Goal: Task Accomplishment & Management: Use online tool/utility

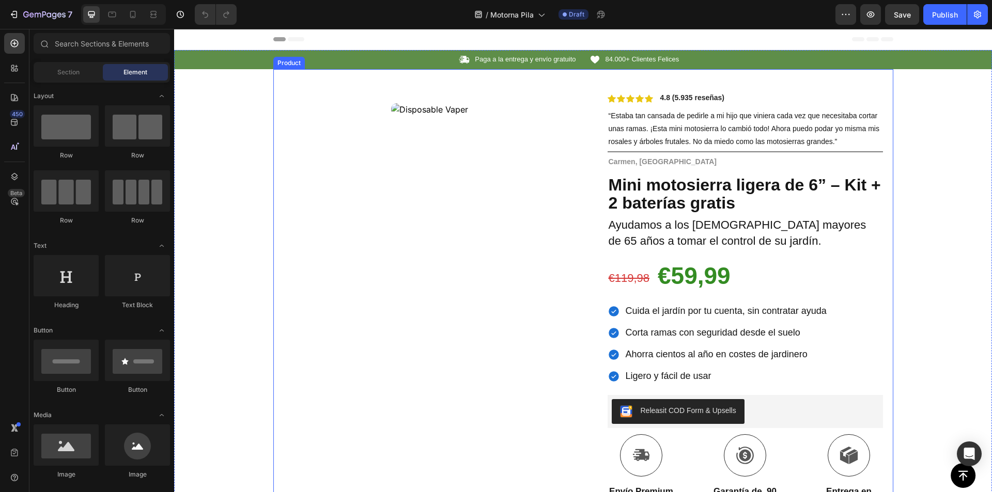
drag, startPoint x: 525, startPoint y: 180, endPoint x: 179, endPoint y: 203, distance: 346.3
click at [525, 180] on div "Product Images Row" at bounding box center [430, 391] width 292 height 594
click at [558, 186] on div "Product Images Row" at bounding box center [430, 391] width 292 height 594
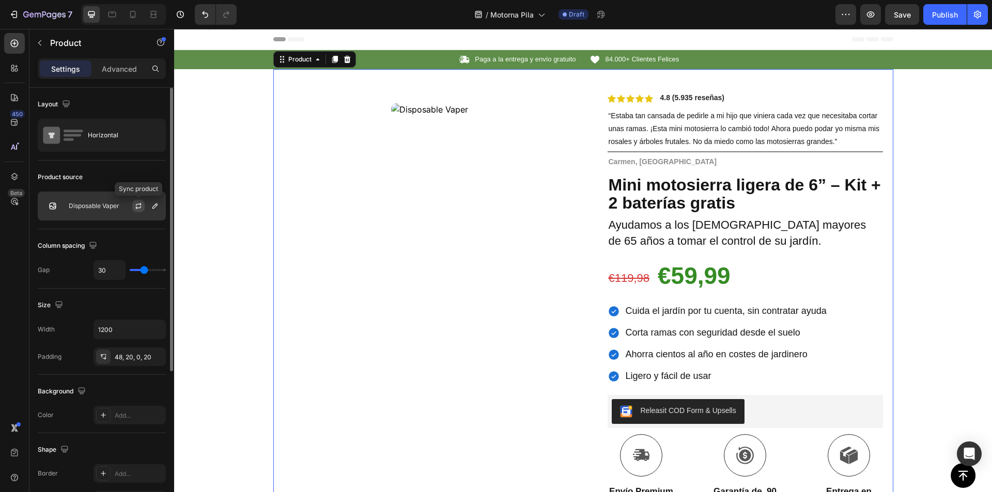
click at [134, 202] on icon "button" at bounding box center [138, 206] width 8 height 8
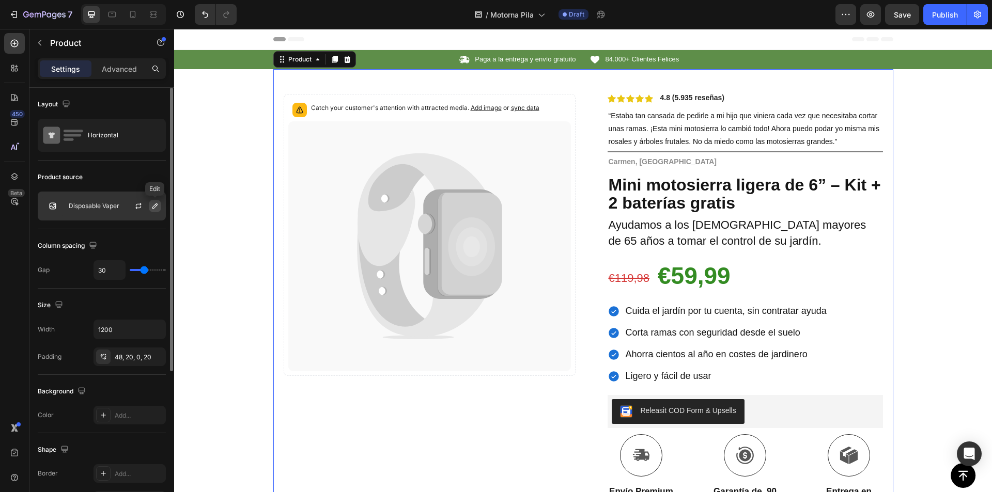
click at [151, 207] on icon "button" at bounding box center [155, 206] width 8 height 8
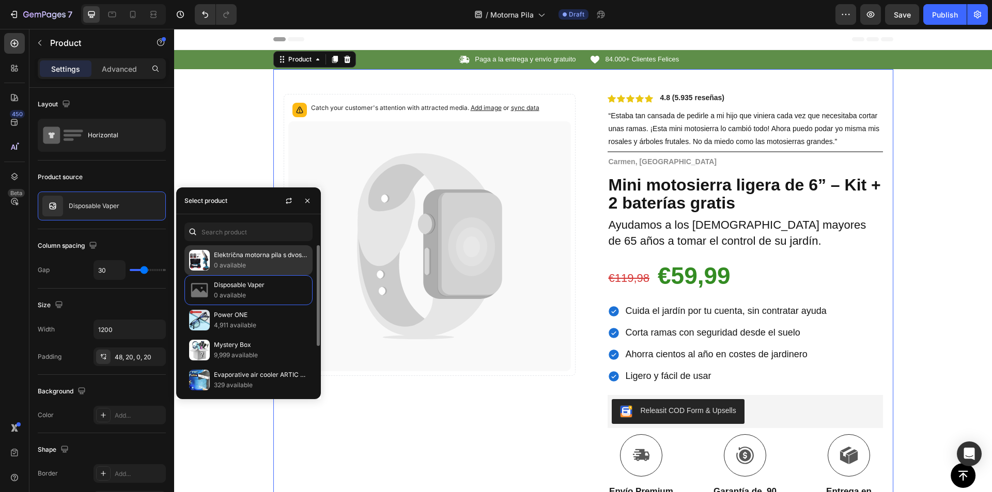
click at [251, 258] on p "Električna motorna pila s dvostrukom baterijom" at bounding box center [261, 255] width 94 height 10
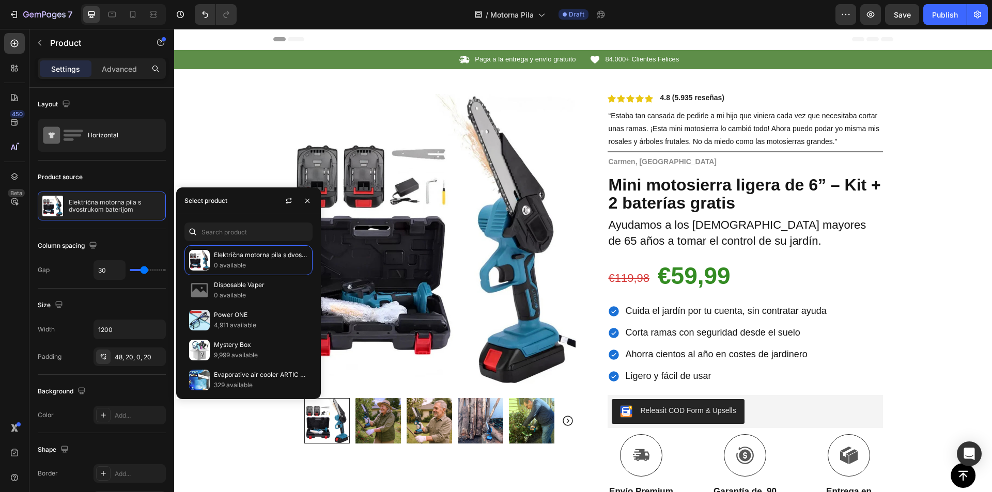
click at [580, 183] on div "Product Images Row Icon Icon Icon Icon Icon Icon List 4.8 (5.935 reseñas) Text …" at bounding box center [583, 378] width 620 height 619
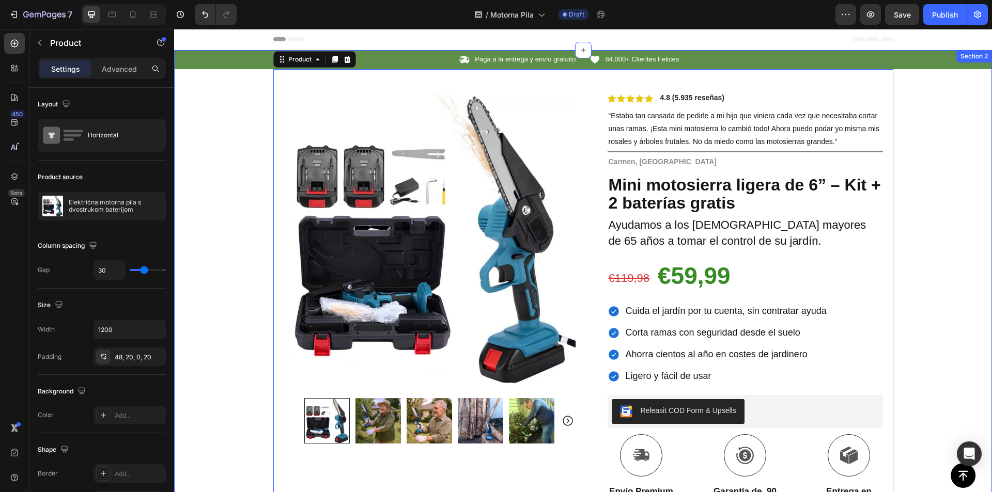
click at [201, 80] on div "Icon Paga a la entrega y envío gratuito Text Block Row Icon 84.000+ Clientes Fe…" at bounding box center [583, 369] width 818 height 638
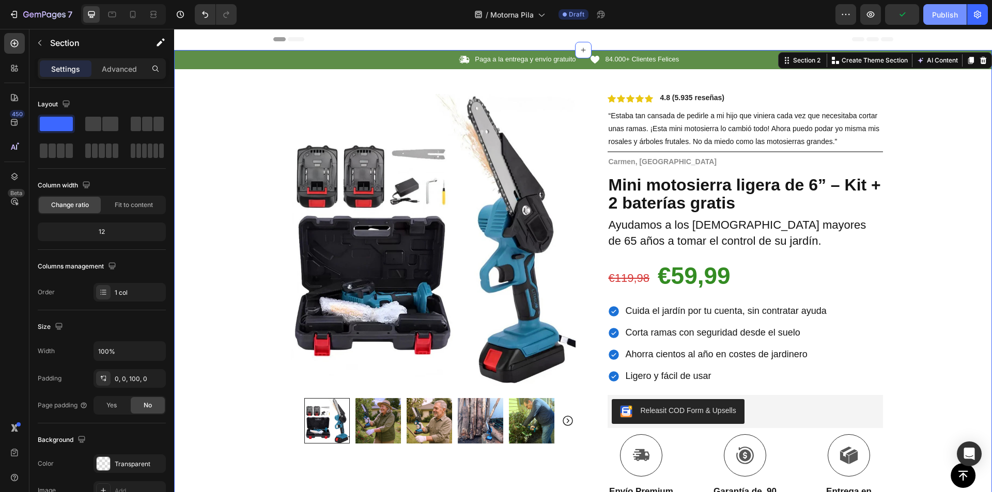
click at [936, 13] on div "Publish" at bounding box center [945, 14] width 26 height 11
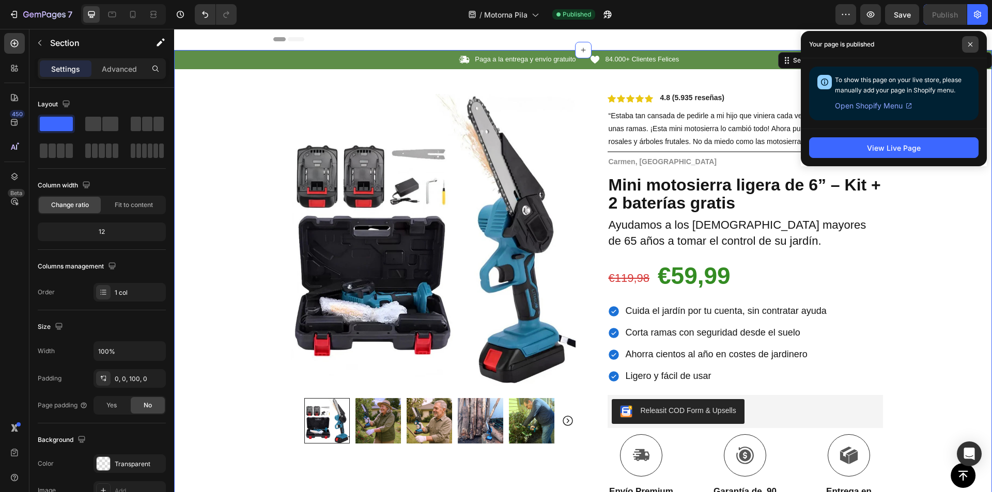
click at [967, 44] on icon at bounding box center [969, 44] width 5 height 5
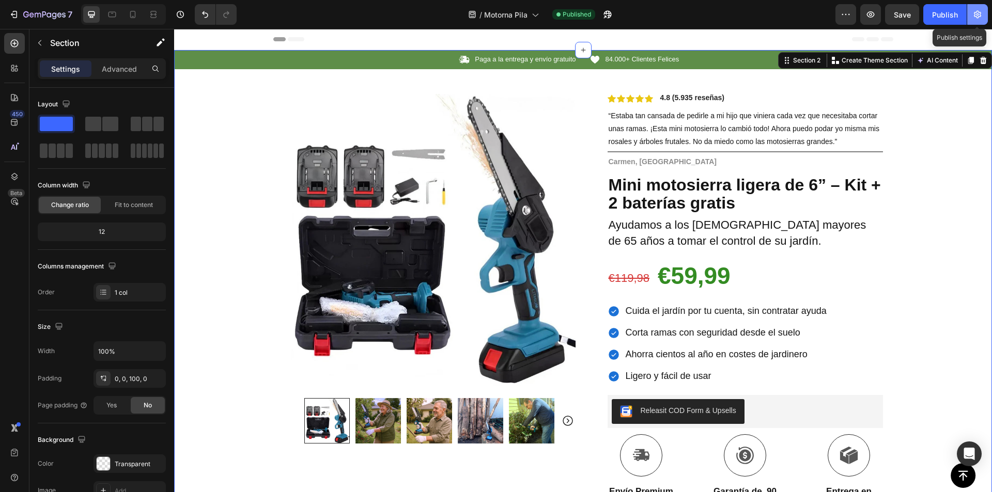
click at [978, 17] on icon "button" at bounding box center [977, 15] width 7 height 8
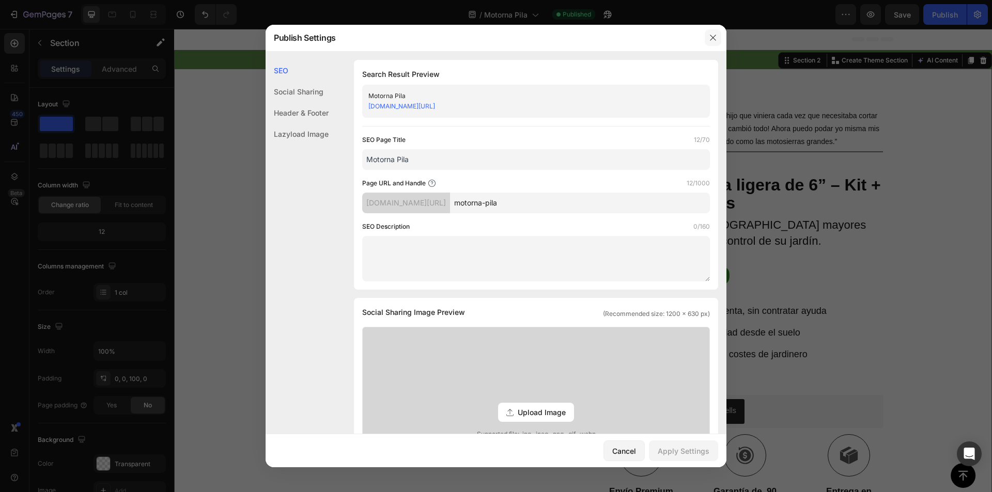
click at [708, 35] on button "button" at bounding box center [712, 37] width 17 height 17
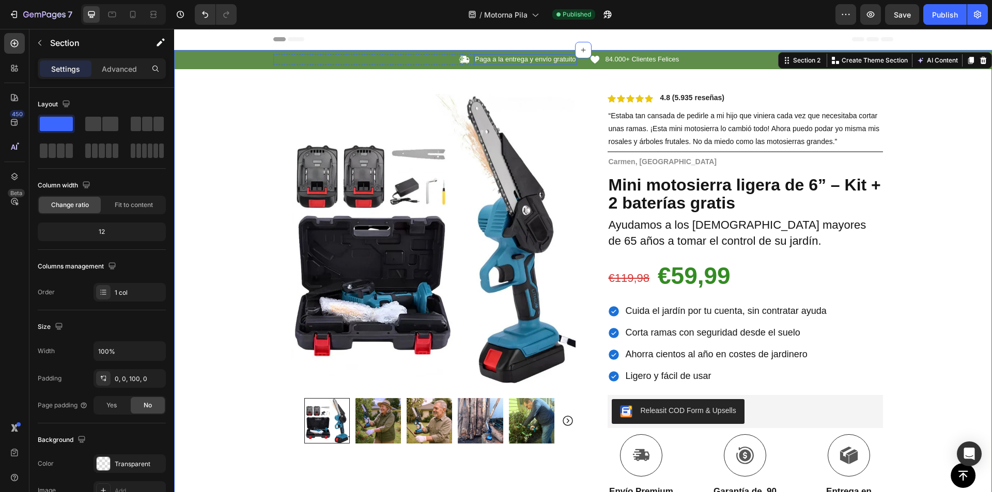
click at [516, 58] on p "Paga a la entrega y envío gratuito" at bounding box center [525, 59] width 101 height 9
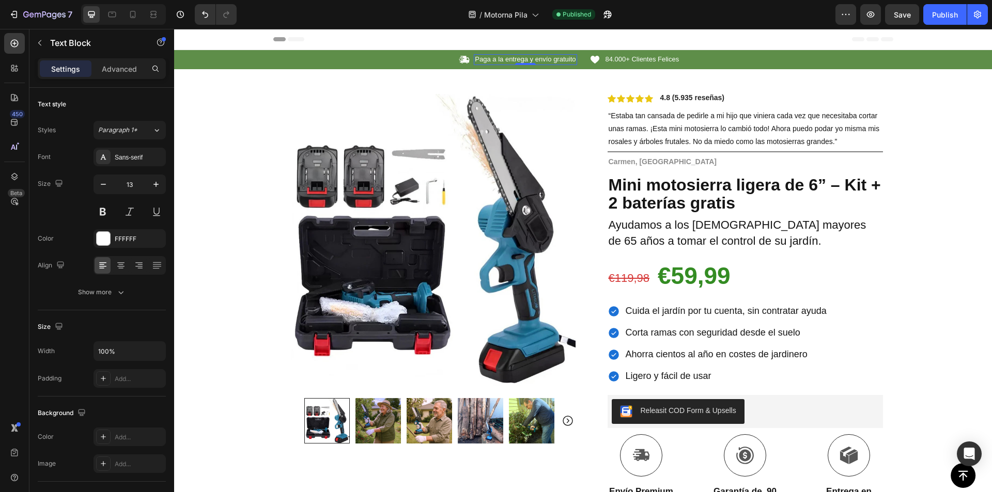
click at [516, 58] on p "Paga a la entrega y envío gratuito" at bounding box center [525, 59] width 101 height 9
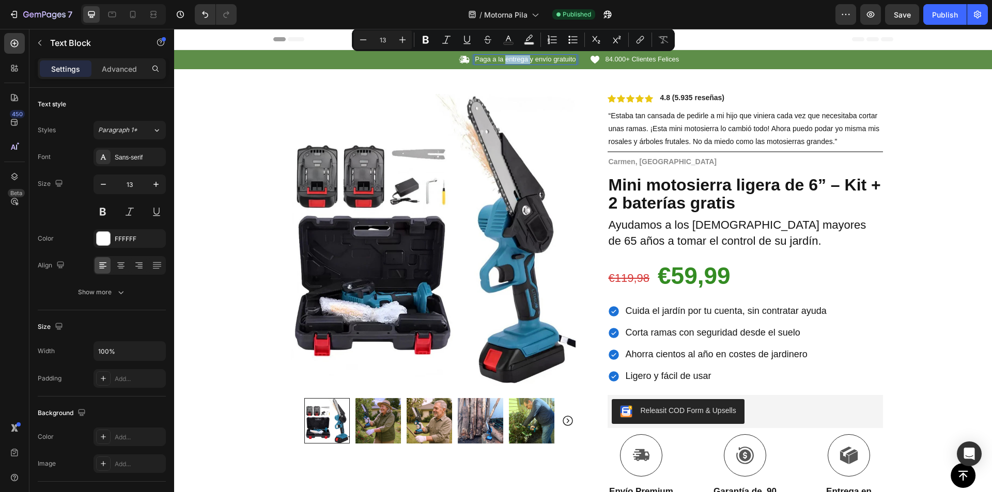
click at [510, 59] on p "Paga a la entrega y envío gratuito" at bounding box center [525, 59] width 101 height 9
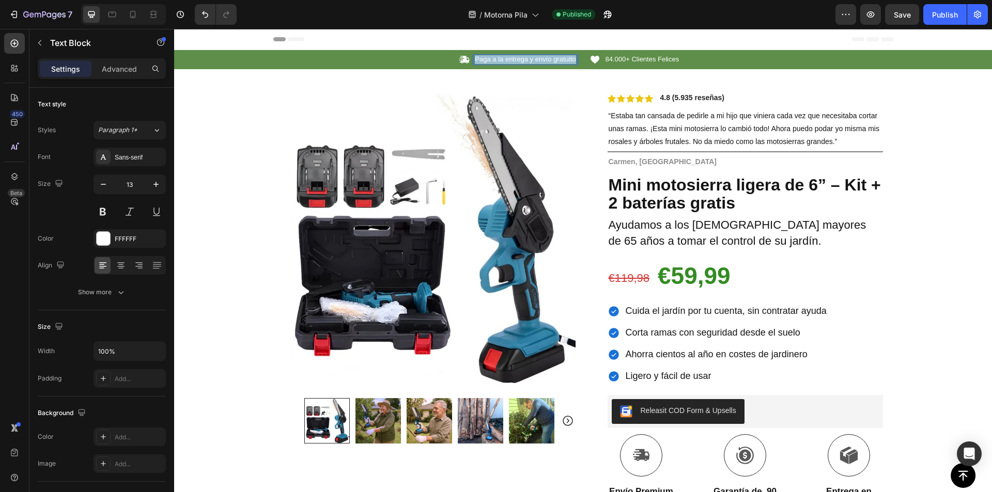
click at [510, 59] on p "Paga a la entrega y envío gratuito" at bounding box center [525, 59] width 101 height 9
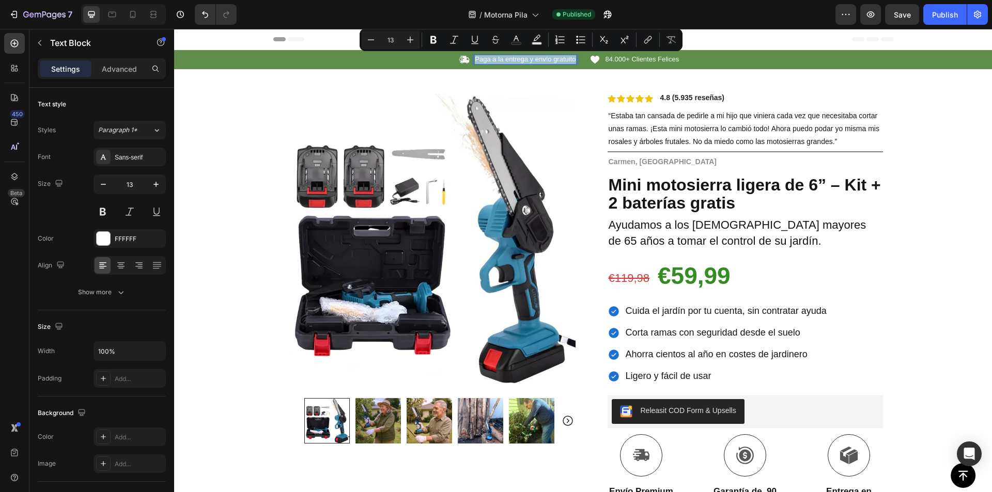
copy p "Paga a la entrega y envío gratuito"
click at [512, 60] on p "Paga a la entrega y envío gratuito" at bounding box center [525, 59] width 101 height 9
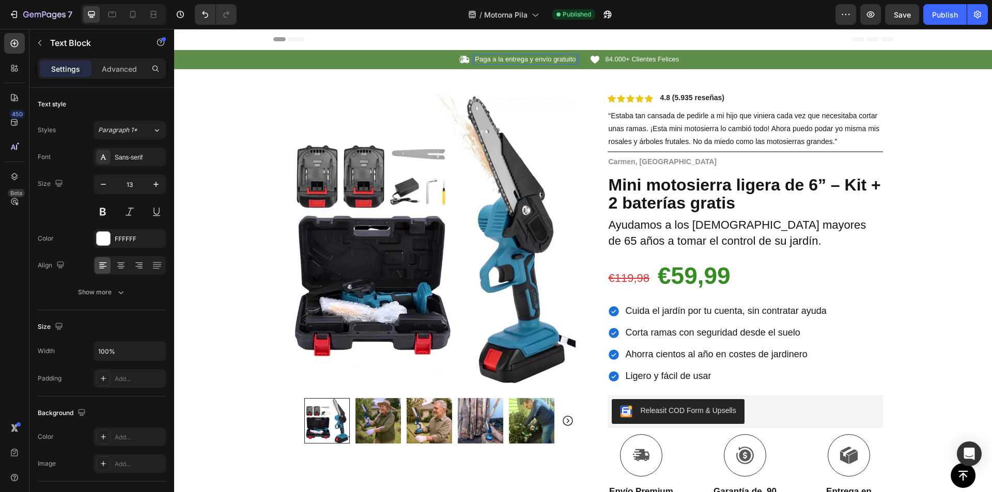
click at [510, 61] on p "Paga a la entrega y envío gratuito" at bounding box center [525, 59] width 101 height 9
click at [556, 57] on p "Paga a la entrega y envío gratuito" at bounding box center [525, 59] width 101 height 9
click at [553, 60] on p "Paga a la entrega y envío gratuito" at bounding box center [525, 59] width 101 height 9
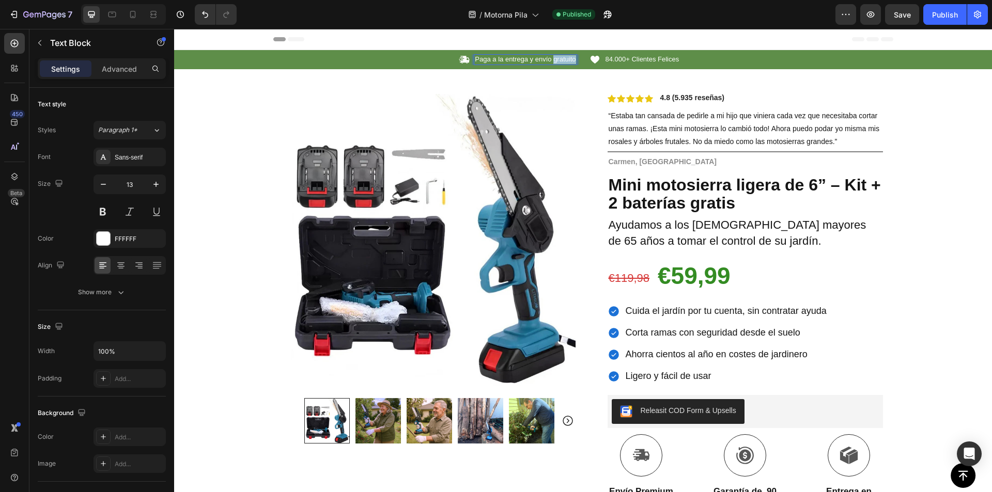
click at [553, 60] on p "Paga a la entrega y envío gratuito" at bounding box center [525, 59] width 101 height 9
click at [628, 58] on span "84.000+ Clientes Felices" at bounding box center [642, 59] width 74 height 8
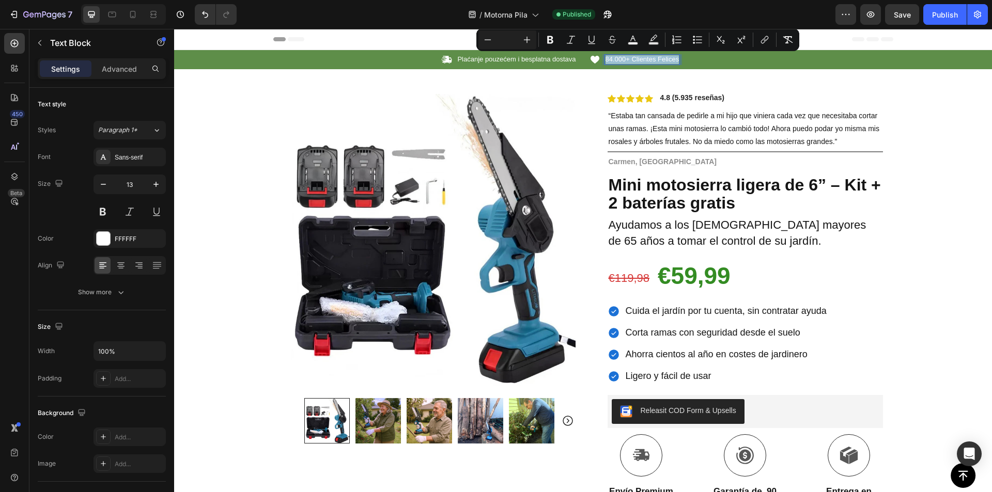
copy span "84.000+ Clientes Felices"
click at [509, 37] on input "Editor contextual toolbar" at bounding box center [507, 40] width 21 height 12
type input "13"
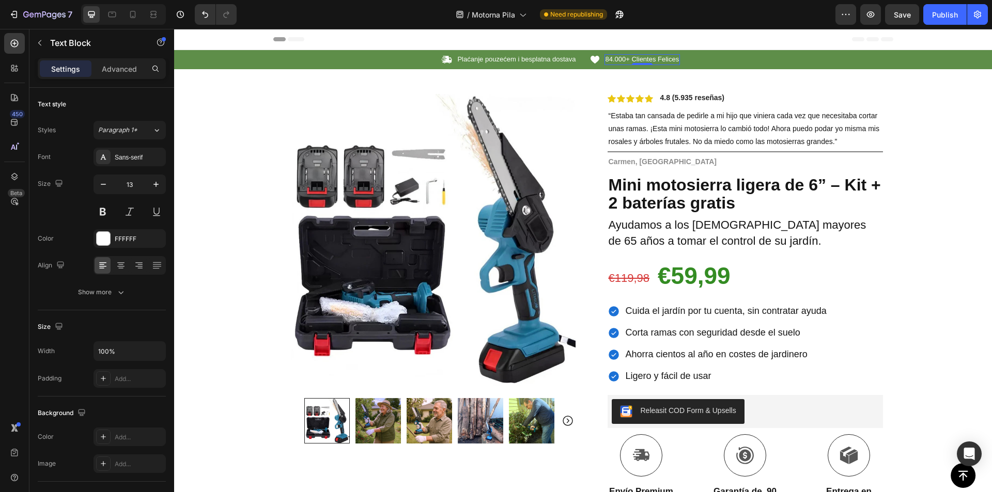
click at [644, 60] on span "84.000+ Clientes Felices" at bounding box center [642, 59] width 74 height 8
click at [939, 11] on div "Publish" at bounding box center [945, 14] width 26 height 11
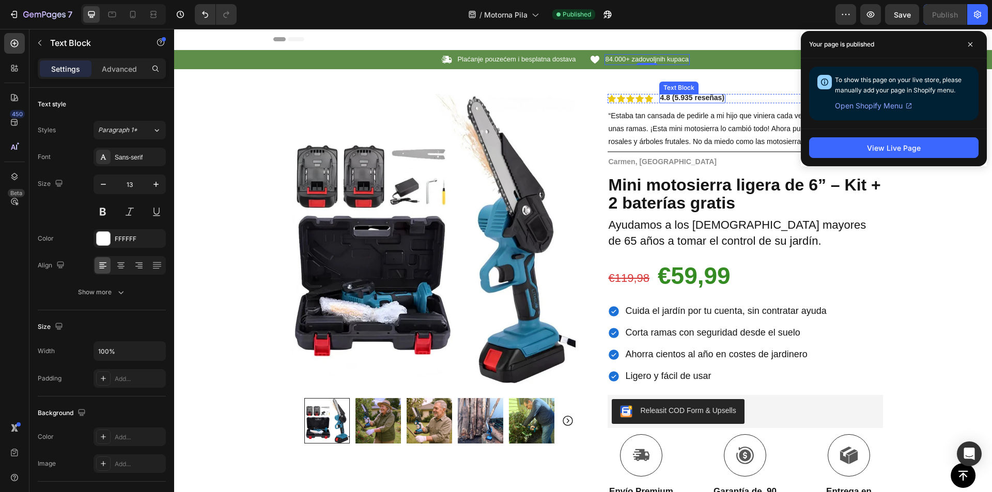
click at [690, 99] on strong "4.8 (5.935 reseñas)" at bounding box center [692, 97] width 65 height 8
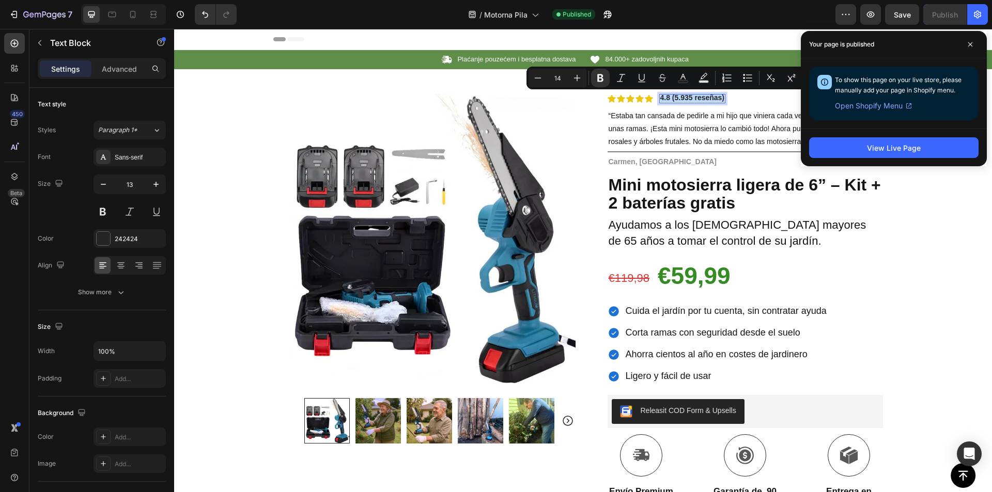
copy strong "4.8 (5.935 reseñas)"
click at [683, 98] on strong "4.8 (5.935 reseñas)" at bounding box center [692, 97] width 65 height 8
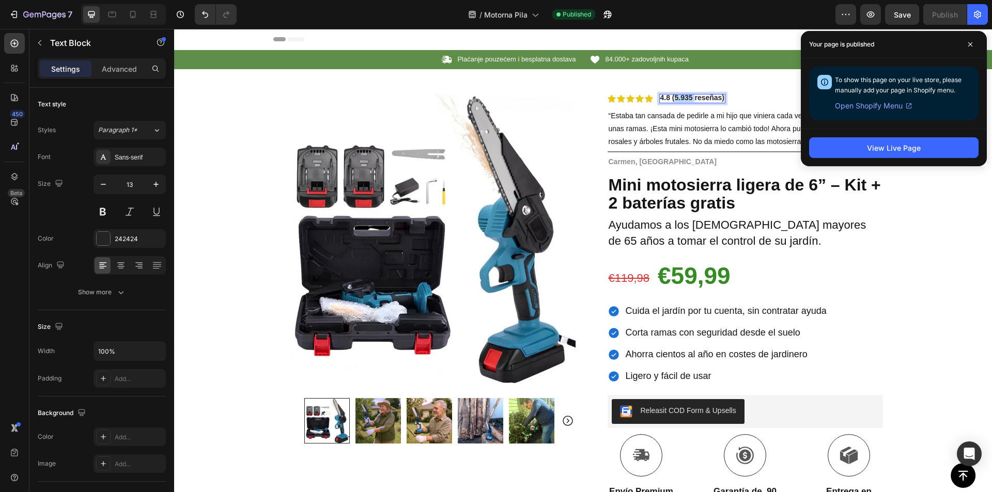
click at [683, 98] on strong "4.8 (5.935 reseñas)" at bounding box center [692, 97] width 65 height 8
click at [967, 44] on span at bounding box center [970, 44] width 17 height 17
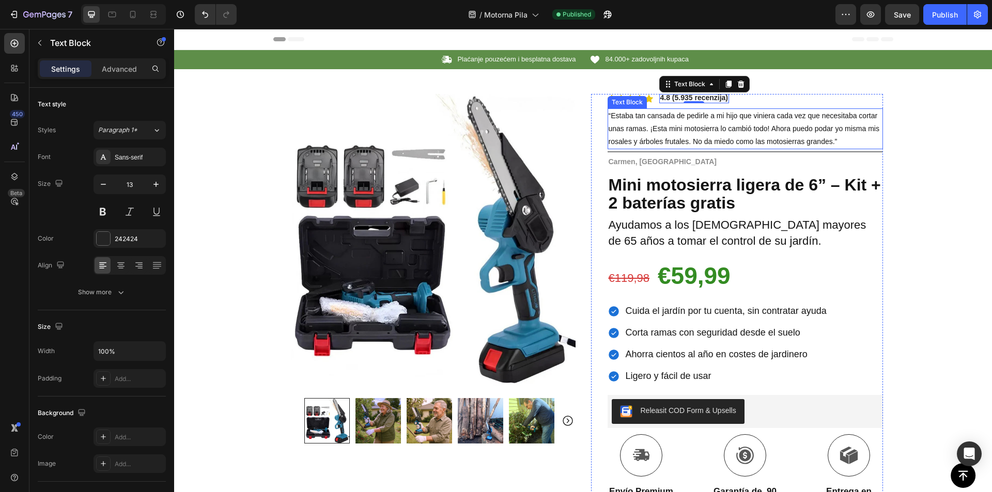
click at [672, 119] on span "“Estaba tan cansada de pedirle a mi hijo que viniera cada vez que necesitaba co…" at bounding box center [743, 129] width 271 height 34
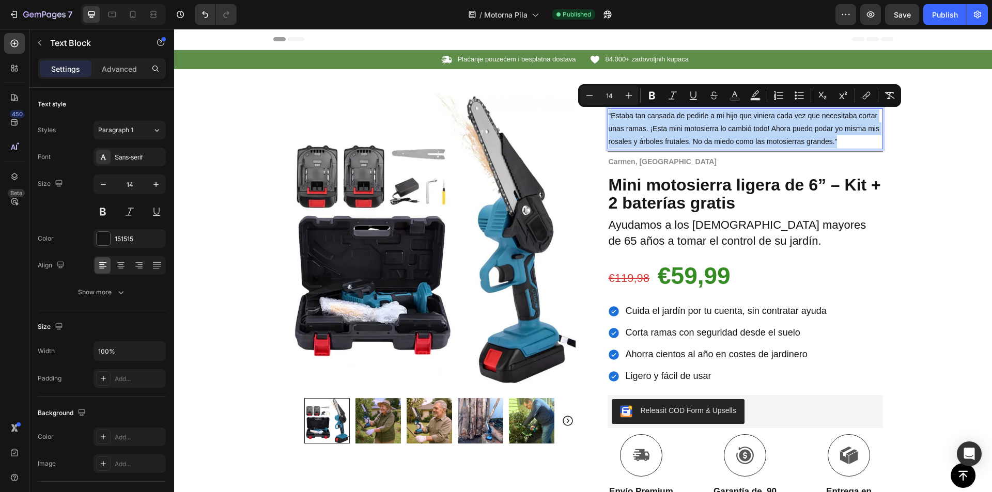
copy span "“Estaba tan cansada de pedirle a mi hijo que viniera cada vez que necesitaba co…"
click at [632, 130] on span "“Estaba tan cansada de pedirle a mi hijo que viniera cada vez que necesitaba co…" at bounding box center [743, 129] width 271 height 34
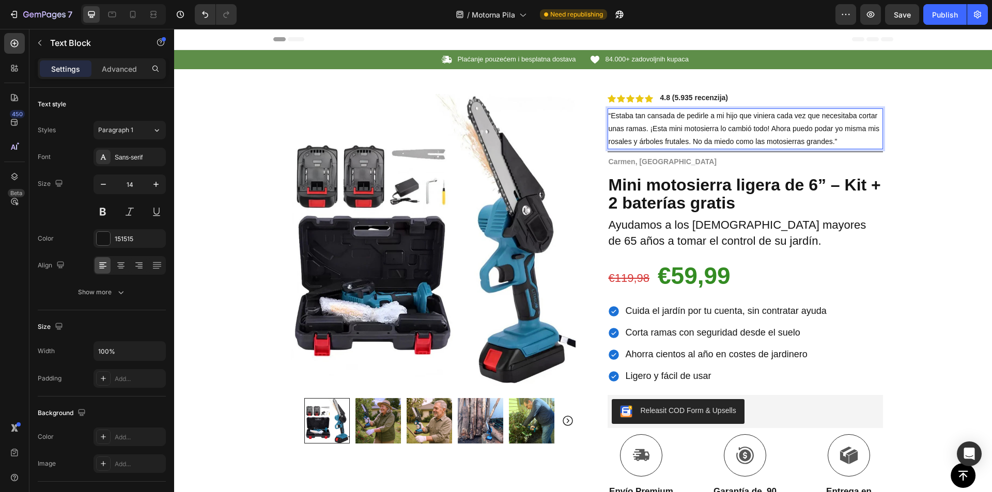
click at [659, 128] on span "“Estaba tan cansada de pedirle a mi hijo que viniera cada vez que necesitaba co…" at bounding box center [743, 129] width 271 height 34
click at [659, 127] on span "“Estaba tan cansada de pedirle a mi hijo que viniera cada vez que necesitaba co…" at bounding box center [743, 129] width 271 height 34
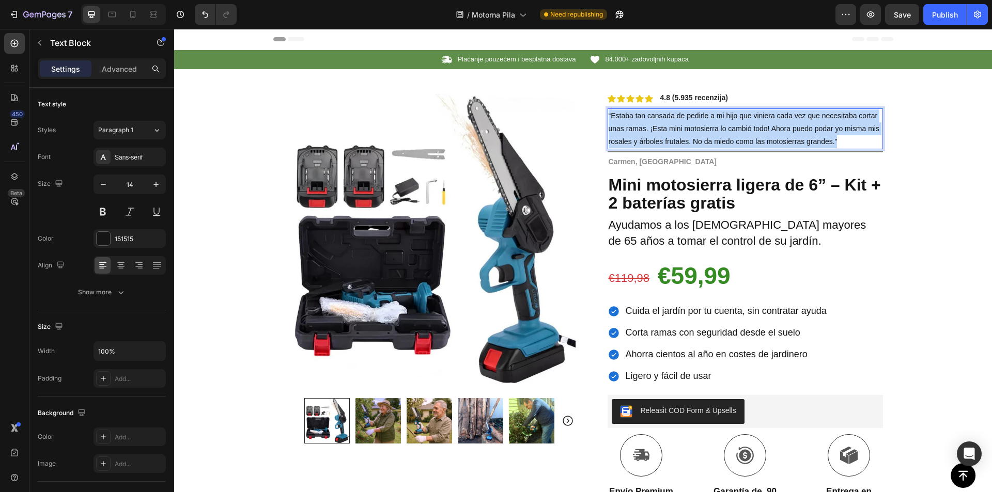
click at [659, 127] on span "“Estaba tan cansada de pedirle a mi hijo que viniera cada vez que necesitaba co…" at bounding box center [743, 129] width 271 height 34
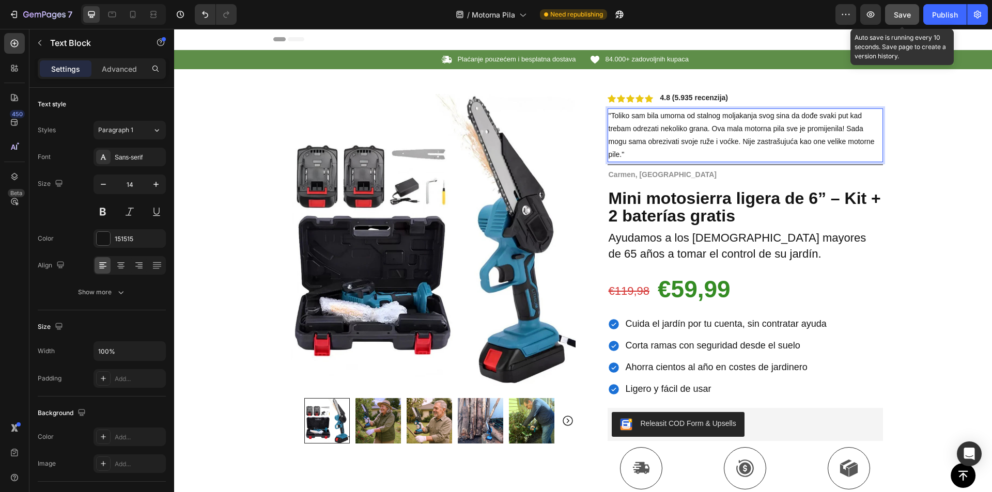
click at [907, 14] on span "Save" at bounding box center [901, 14] width 17 height 9
click at [654, 171] on strong "Carmen, Madrid" at bounding box center [662, 174] width 108 height 8
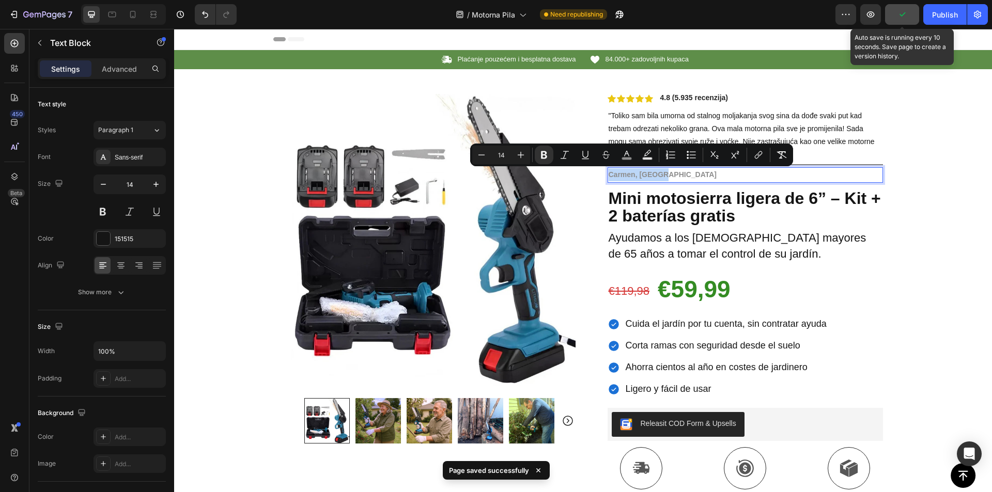
copy strong "Carmen, Madrid"
click at [676, 177] on p "Carmen, Madrid" at bounding box center [744, 174] width 273 height 13
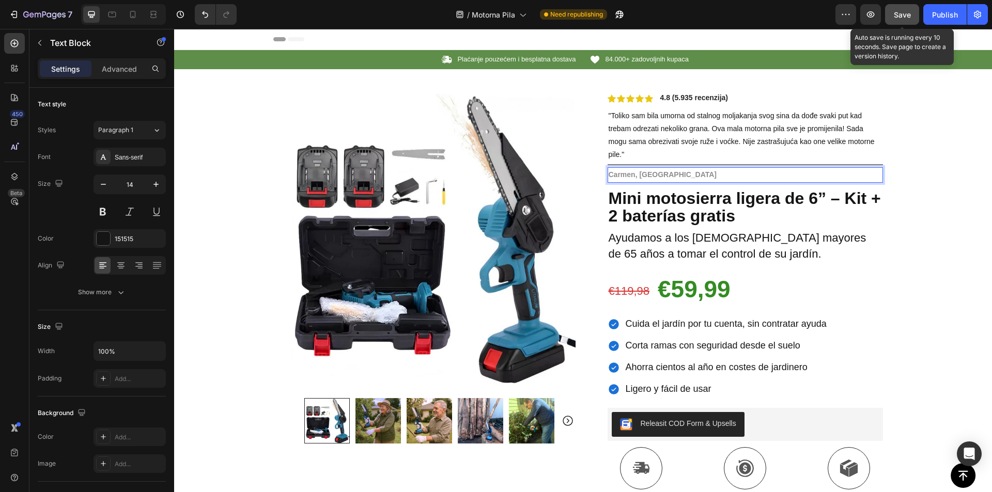
click at [632, 175] on strong "Carmen, Madrid" at bounding box center [662, 174] width 108 height 8
click at [667, 202] on strong "Mini motosierra ligera de 6” – Kit + 2 baterías gratis" at bounding box center [744, 207] width 272 height 37
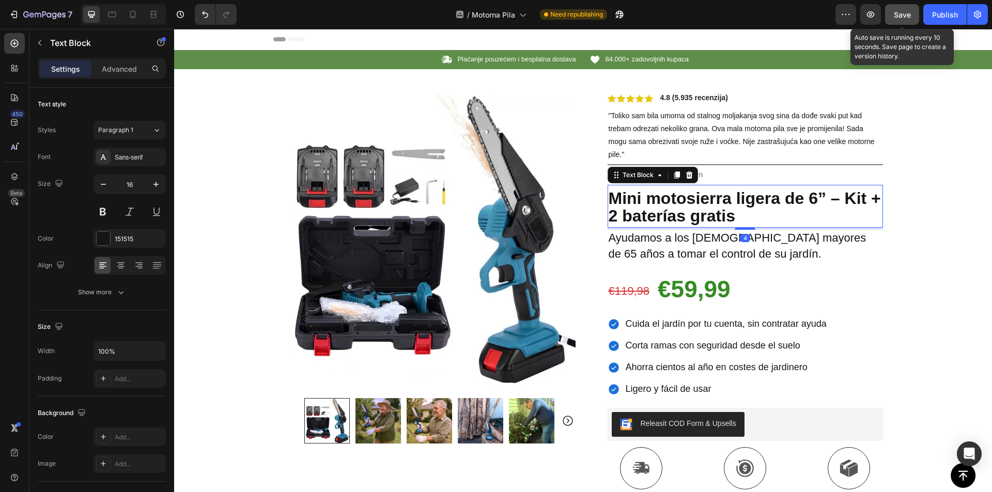
click at [675, 206] on strong "Mini motosierra ligera de 6” – Kit + 2 baterías gratis" at bounding box center [744, 207] width 272 height 37
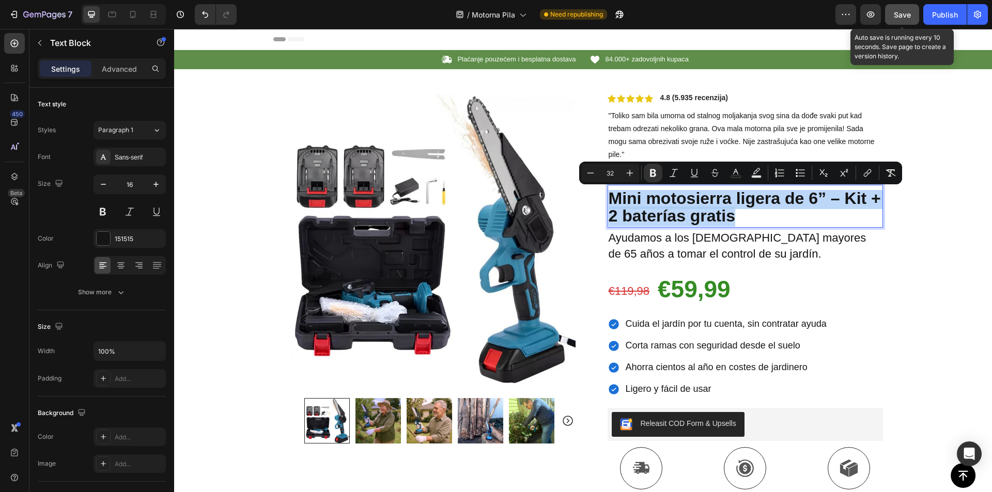
copy strong "Mini motosierra ligera de 6” – Kit + 2 baterías gratis"
click at [664, 224] on strong "Mini motosierra ligera de 6” – Kit + 2 baterías gratis" at bounding box center [744, 207] width 272 height 37
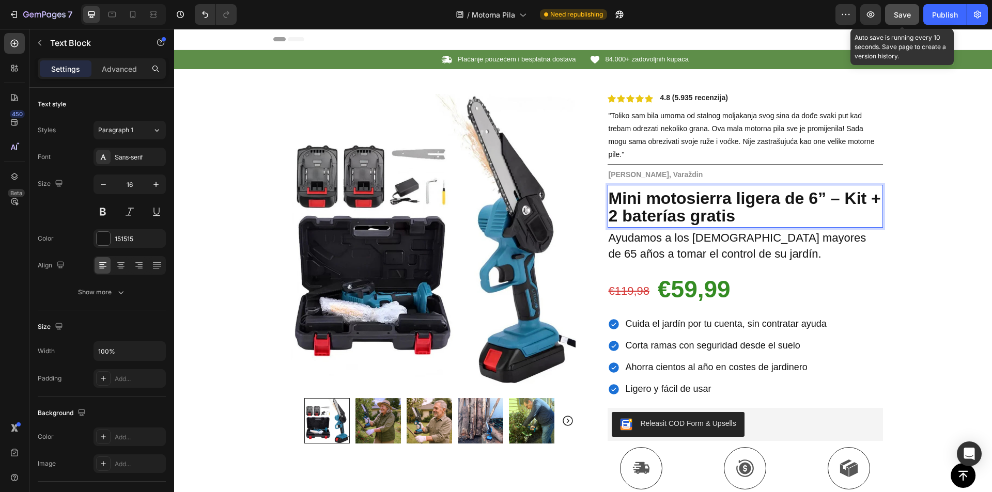
click at [660, 212] on strong "Mini motosierra ligera de 6” – Kit + 2 baterías gratis" at bounding box center [744, 207] width 272 height 37
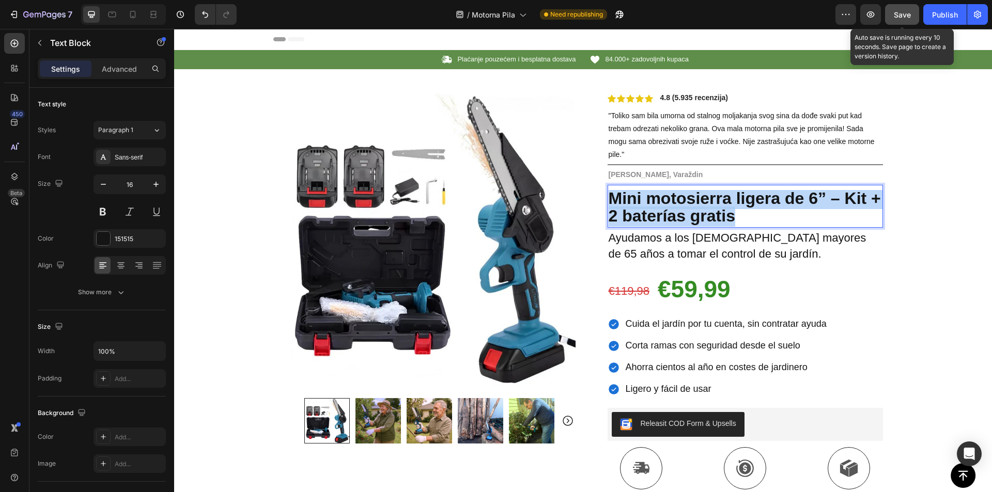
click at [660, 212] on strong "Mini motosierra ligera de 6” – Kit + 2 baterías gratis" at bounding box center [744, 207] width 272 height 37
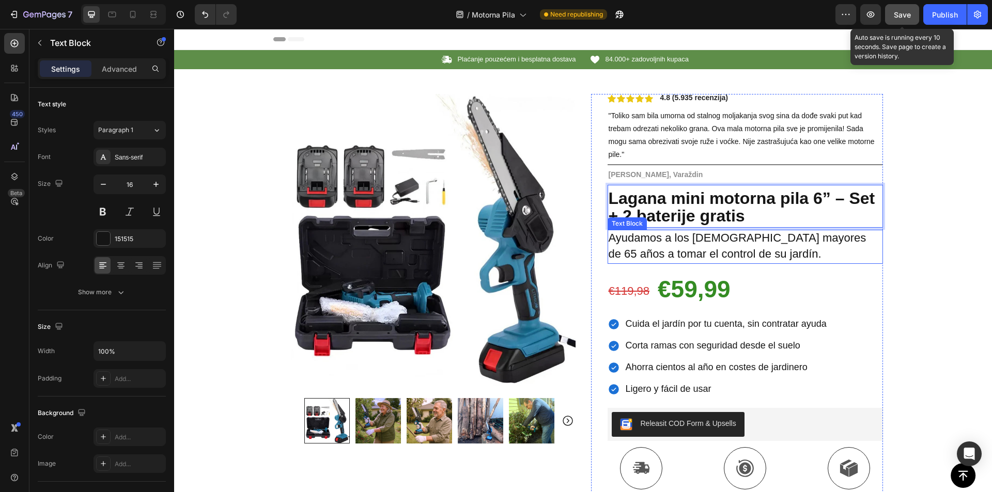
click at [630, 245] on p "Ayudamos a los españoles mayores de 65 años a tomar el control de su jardín." at bounding box center [744, 247] width 273 height 32
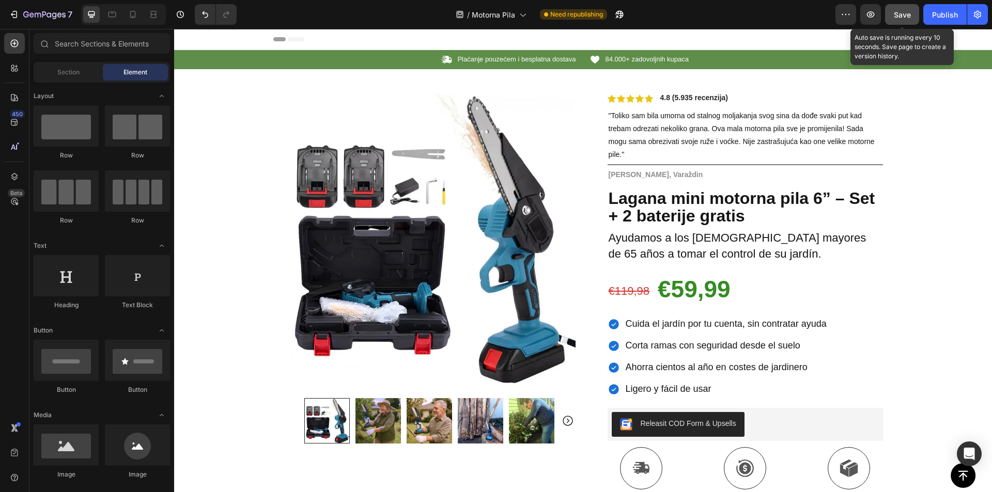
drag, startPoint x: 630, startPoint y: 245, endPoint x: 620, endPoint y: 236, distance: 13.1
click at [627, 236] on span "Ayudamos a los españoles mayores de 65 años a tomar el control de su jardín." at bounding box center [737, 245] width 258 height 29
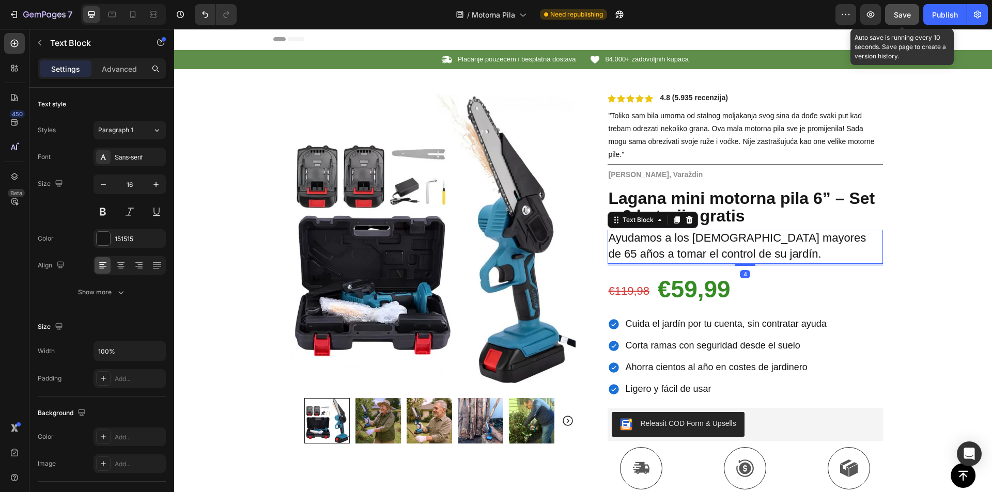
click at [620, 236] on span "Ayudamos a los españoles mayores de 65 años a tomar el control de su jardín." at bounding box center [737, 245] width 258 height 29
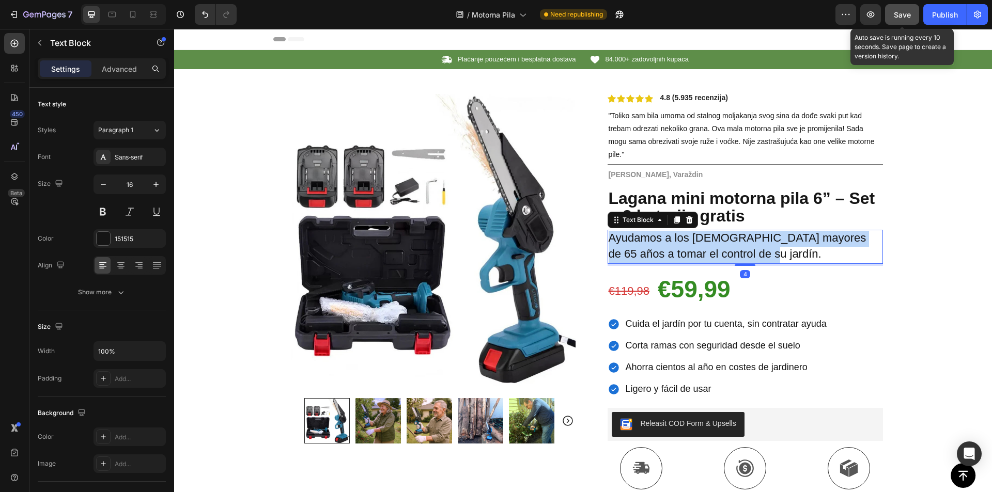
click at [620, 236] on span "Ayudamos a los españoles mayores de 65 años a tomar el control de su jardín." at bounding box center [737, 245] width 258 height 29
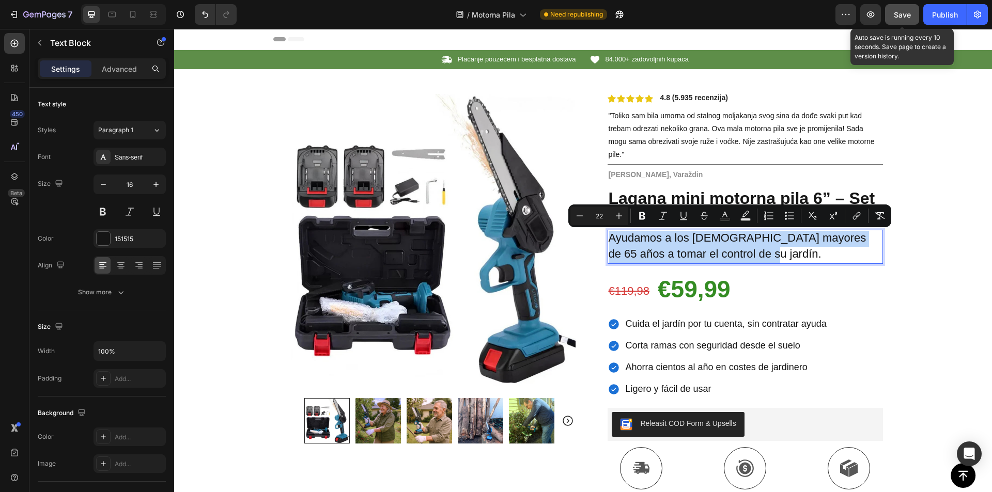
click at [640, 246] on p "Ayudamos a los españoles mayores de 65 años a tomar el control de su jardín." at bounding box center [744, 247] width 273 height 32
click at [635, 250] on span "Ayudamos a los españoles mayores de 65 años a tomar el control de su jardín." at bounding box center [737, 245] width 258 height 29
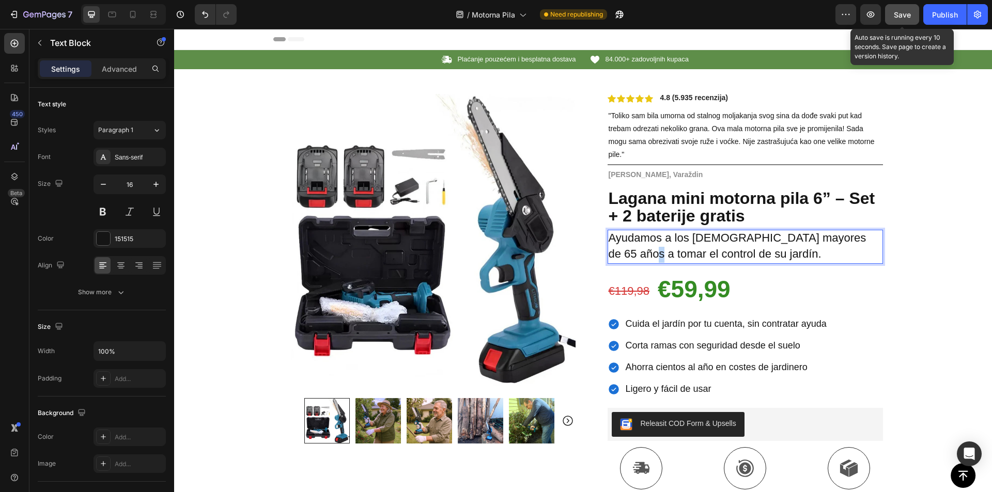
click at [635, 250] on span "Ayudamos a los españoles mayores de 65 años a tomar el control de su jardín." at bounding box center [737, 245] width 258 height 29
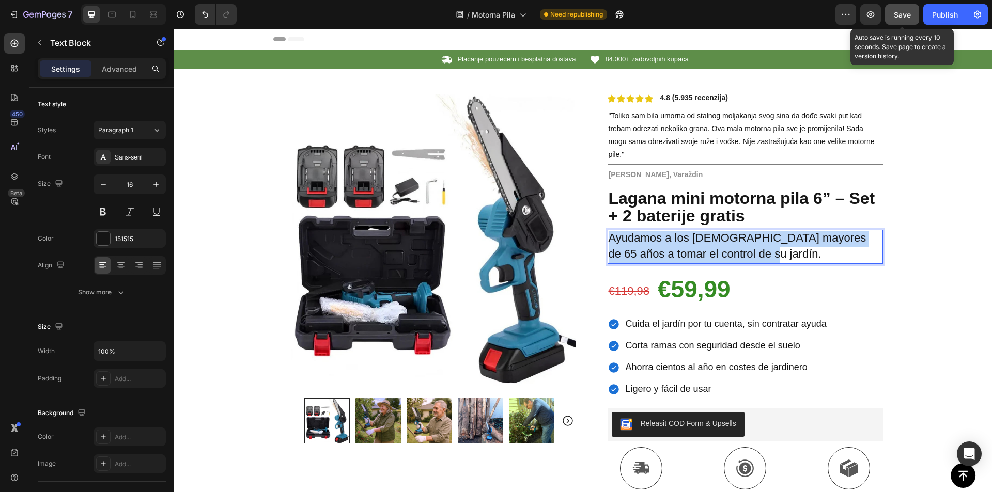
click at [635, 250] on span "Ayudamos a los españoles mayores de 65 años a tomar el control de su jardín." at bounding box center [737, 245] width 258 height 29
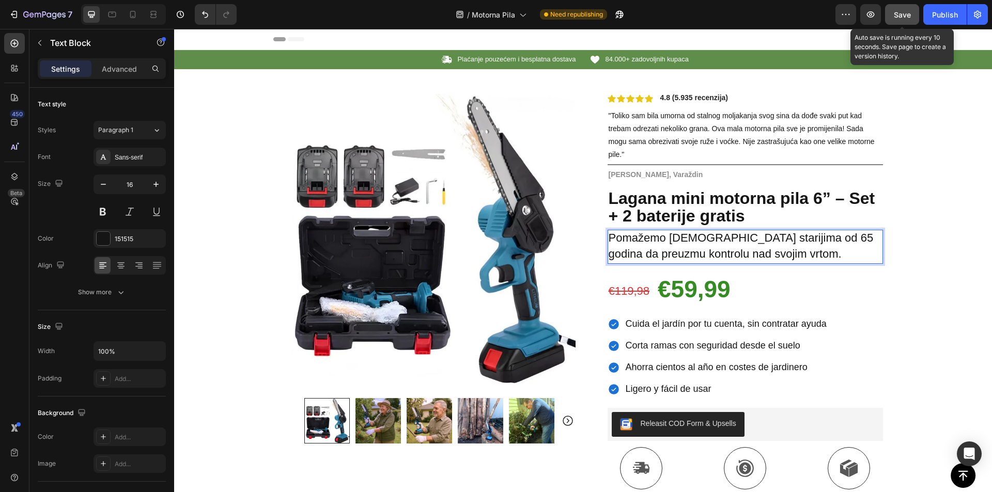
click at [911, 7] on button "Save" at bounding box center [902, 14] width 34 height 21
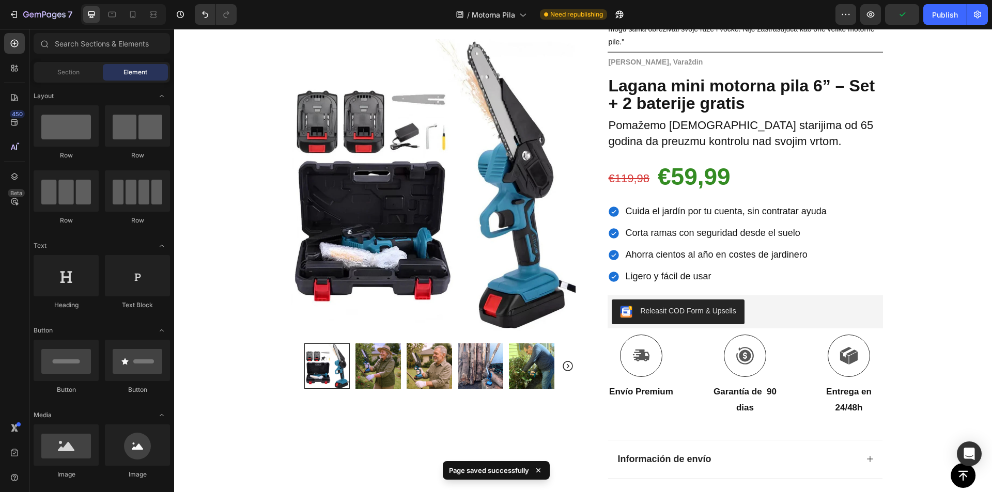
scroll to position [116, 0]
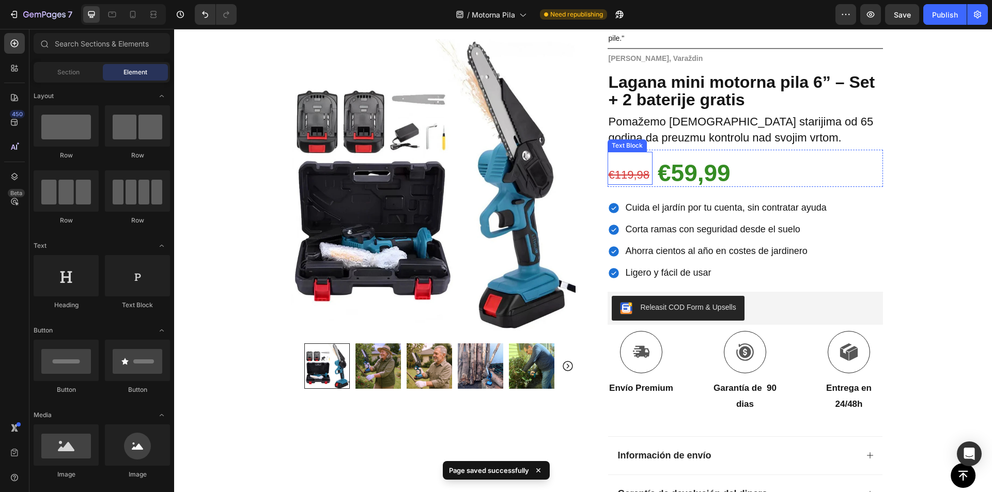
click at [629, 176] on s "€119,98" at bounding box center [628, 174] width 41 height 13
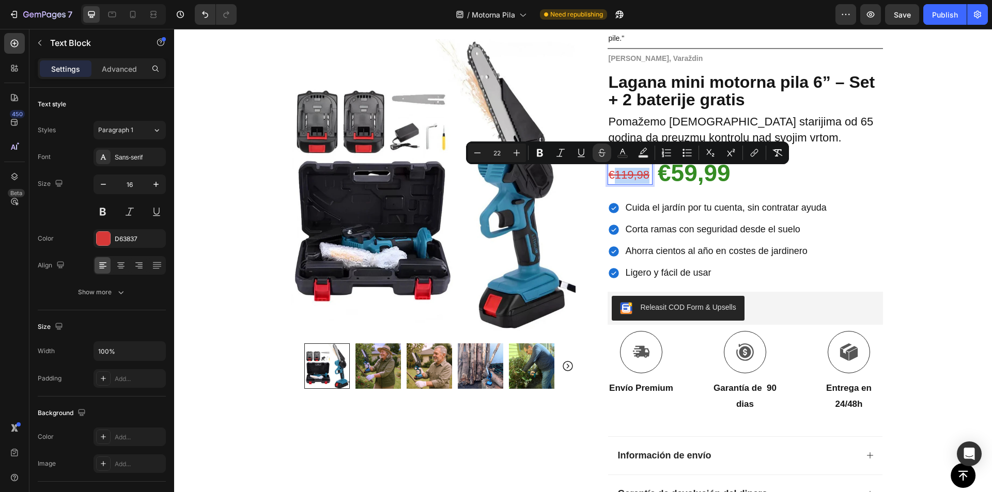
drag, startPoint x: 629, startPoint y: 176, endPoint x: 615, endPoint y: 176, distance: 13.9
click at [615, 176] on s "€119,98" at bounding box center [628, 174] width 41 height 13
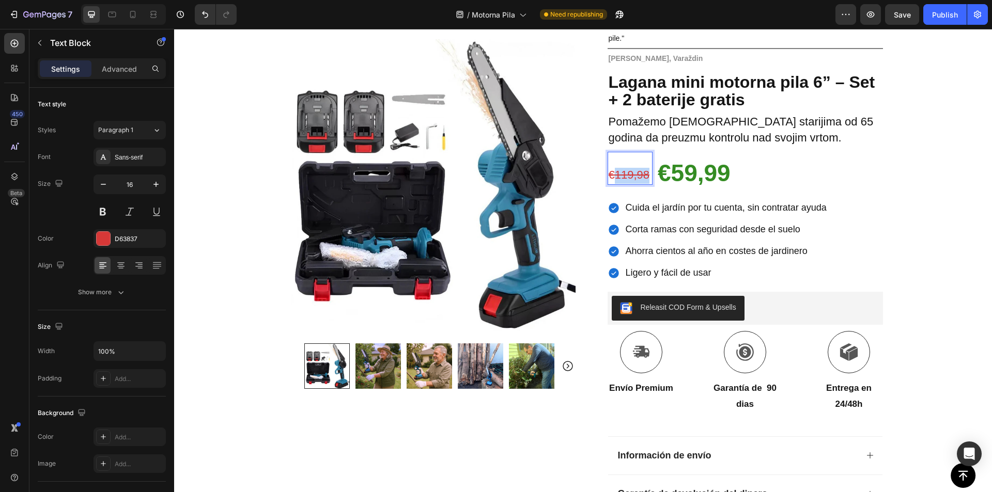
click at [615, 176] on s "€119,98" at bounding box center [628, 174] width 41 height 13
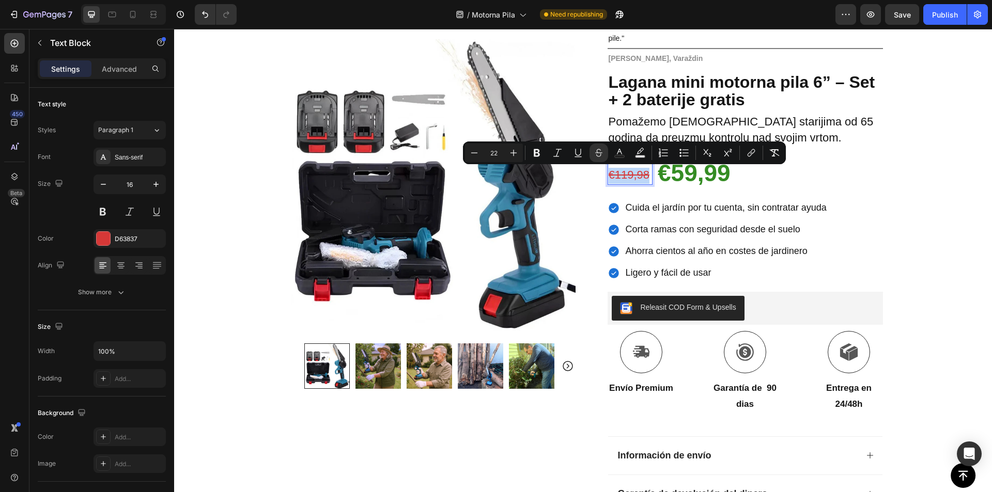
copy s "€119,98"
click at [625, 179] on s "€119,98" at bounding box center [628, 174] width 41 height 13
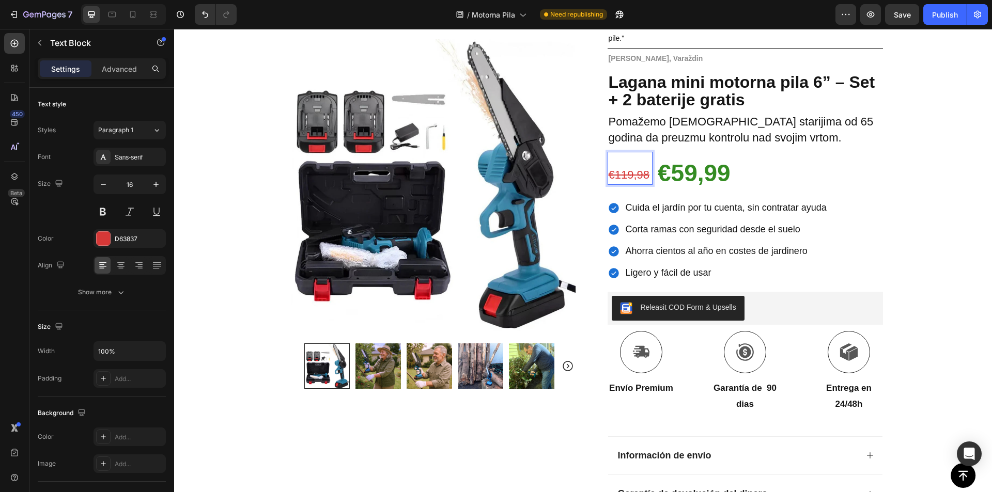
click at [622, 178] on s "€119,98" at bounding box center [628, 174] width 41 height 13
click at [622, 177] on s "€119,98" at bounding box center [628, 174] width 41 height 13
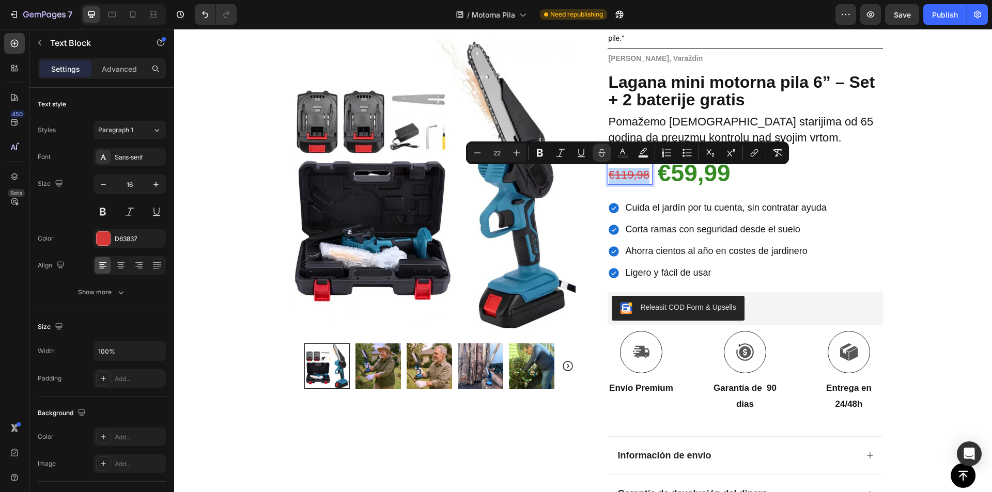
click at [622, 177] on s "€119,98" at bounding box center [628, 174] width 41 height 13
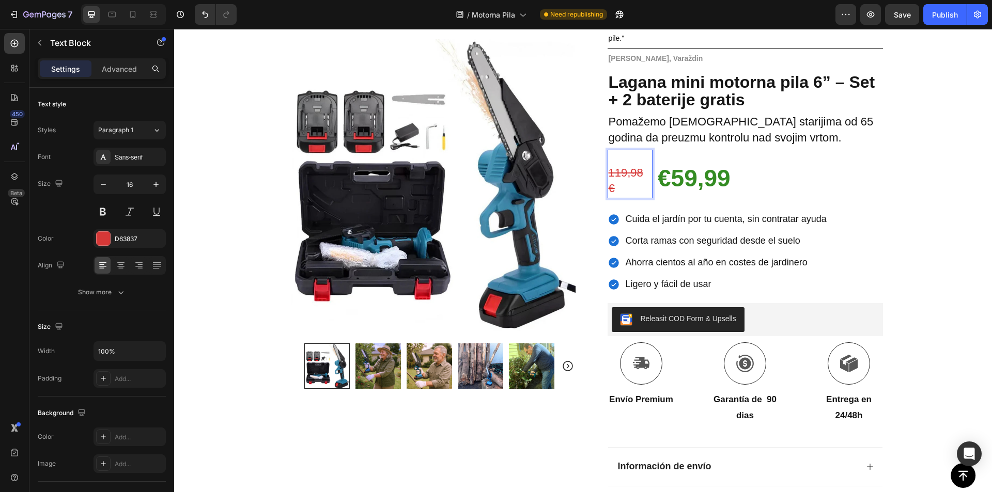
click at [608, 184] on s "119,98 €" at bounding box center [625, 180] width 35 height 29
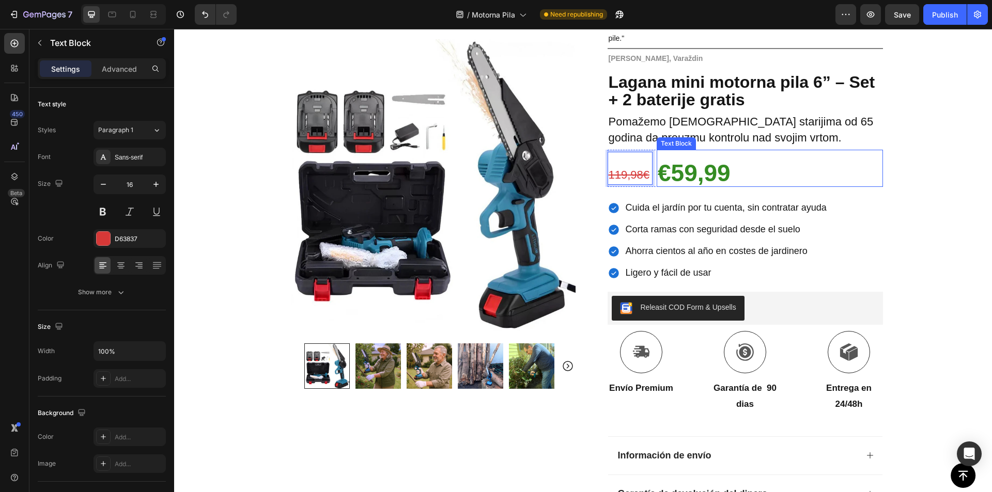
click at [689, 177] on strong "€59,99" at bounding box center [693, 173] width 73 height 27
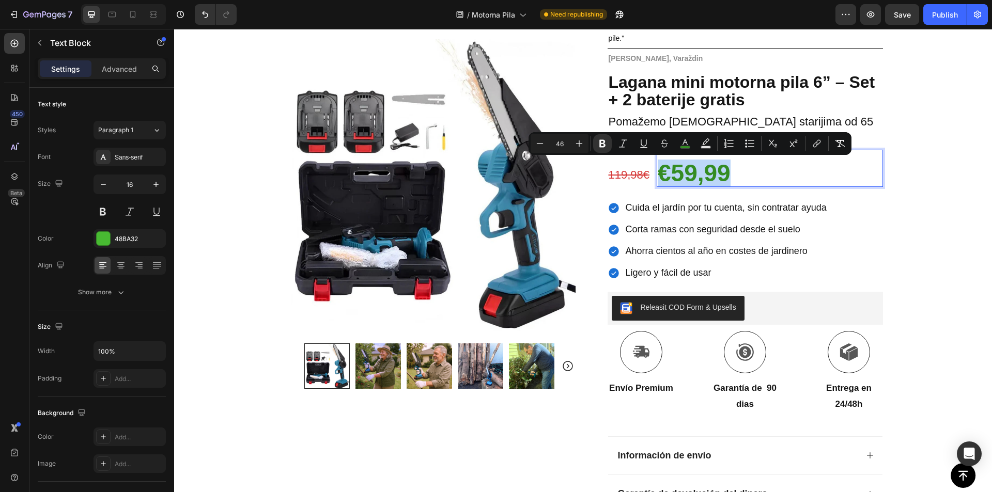
copy strong "€59,99"
click at [692, 170] on strong "€59,99" at bounding box center [693, 173] width 73 height 27
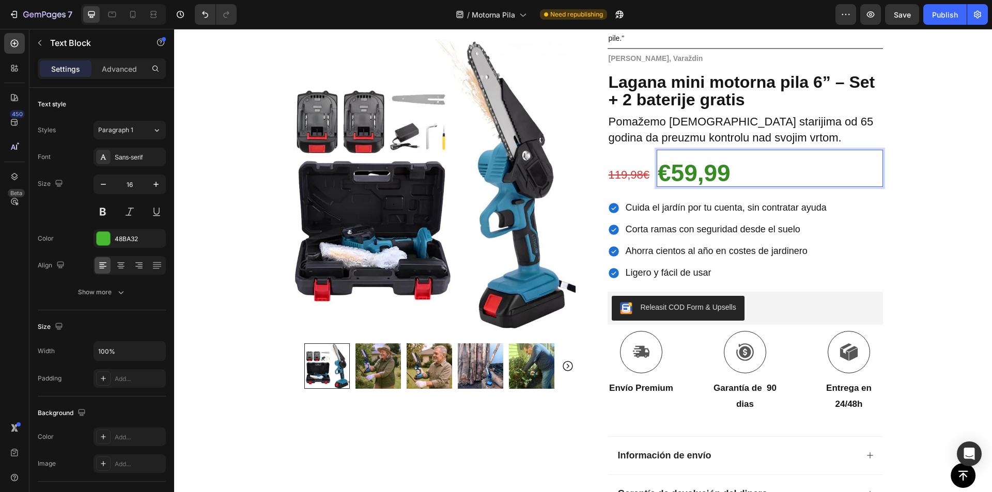
click at [692, 175] on strong "€59,99" at bounding box center [693, 173] width 73 height 27
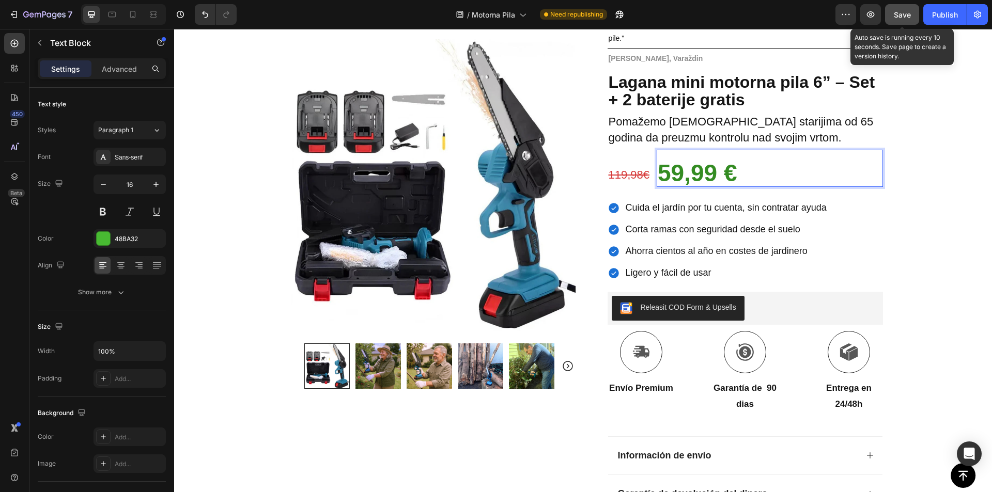
click at [906, 7] on button "Save" at bounding box center [902, 14] width 34 height 21
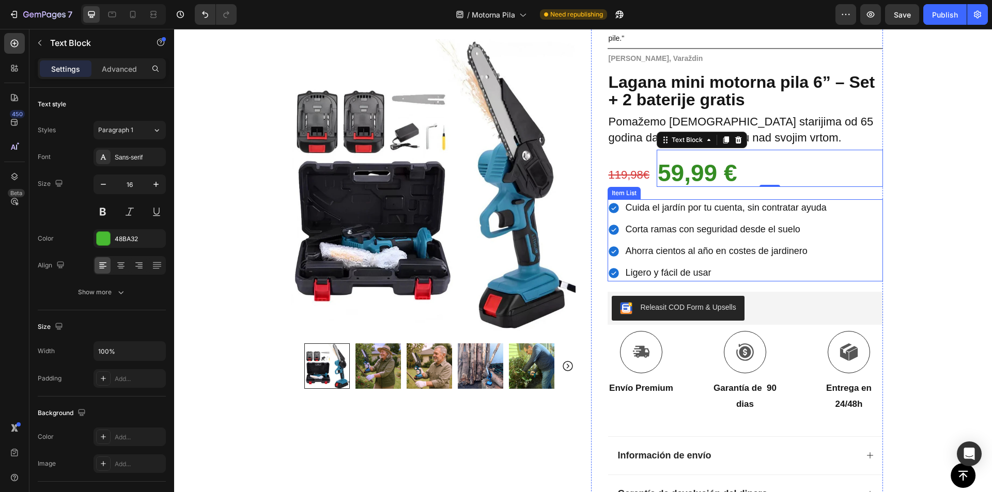
click at [647, 205] on span "Cuida el jardín por tu cuenta, sin contratar ayuda" at bounding box center [725, 207] width 201 height 10
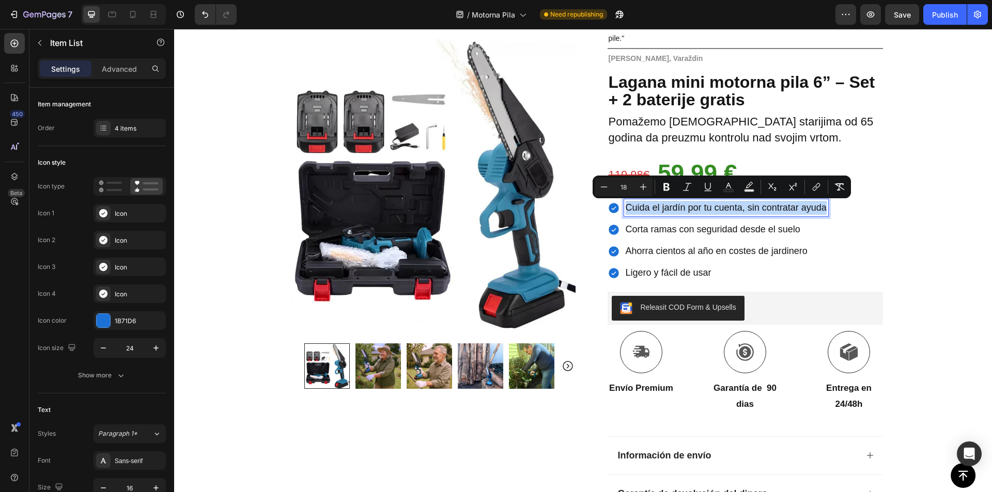
drag, startPoint x: 647, startPoint y: 205, endPoint x: 640, endPoint y: 209, distance: 8.1
click at [640, 209] on span "Cuida el jardín por tu cuenta, sin contratar ayuda" at bounding box center [725, 207] width 201 height 10
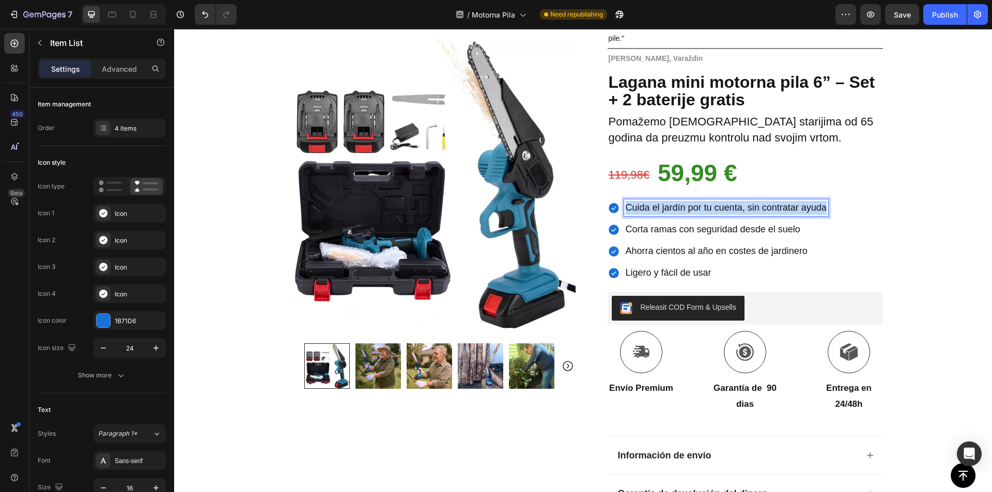
click at [640, 208] on span "Cuida el jardín por tu cuenta, sin contratar ayuda" at bounding box center [725, 207] width 201 height 10
click at [681, 231] on span "Corta ramas con seguridad desde el suelo" at bounding box center [712, 229] width 175 height 10
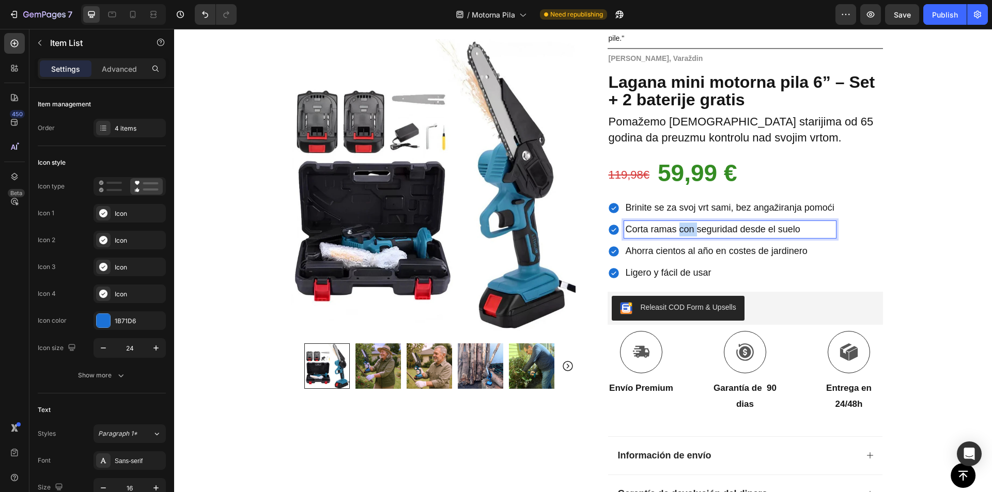
click at [681, 230] on span "Corta ramas con seguridad desde el suelo" at bounding box center [712, 229] width 175 height 10
click at [667, 253] on span "Ahorra cientos al año en costes de jardinero" at bounding box center [716, 251] width 182 height 10
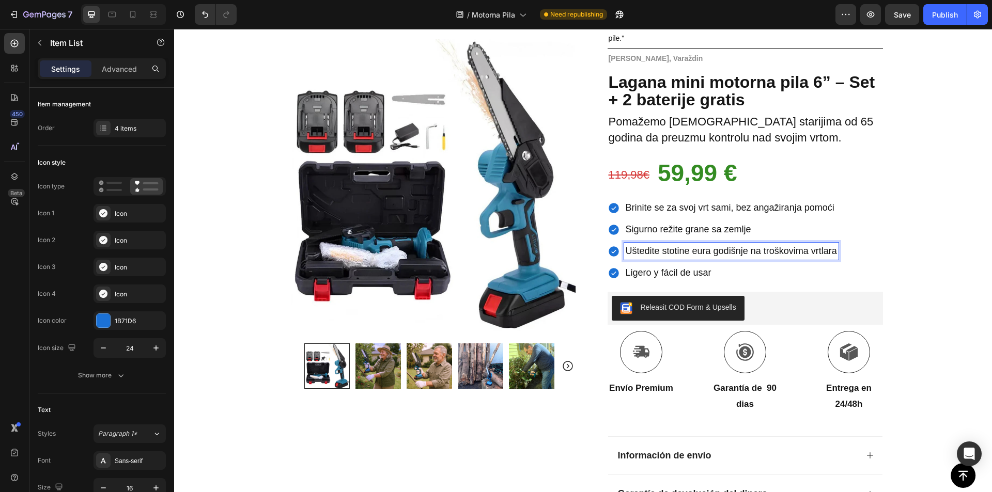
click at [649, 276] on span "Ligero y fácil de usar" at bounding box center [668, 273] width 86 height 10
click at [649, 275] on span "Ligero y fácil de usar" at bounding box center [668, 273] width 86 height 10
click at [649, 274] on span "Ligero y fácil de usar" at bounding box center [668, 273] width 86 height 10
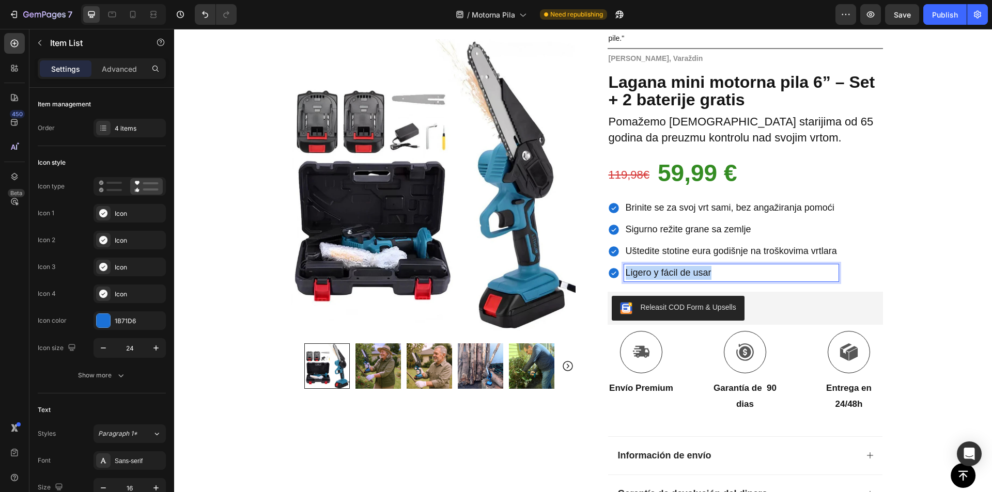
click at [649, 274] on span "Ligero y fácil de usar" at bounding box center [668, 273] width 86 height 10
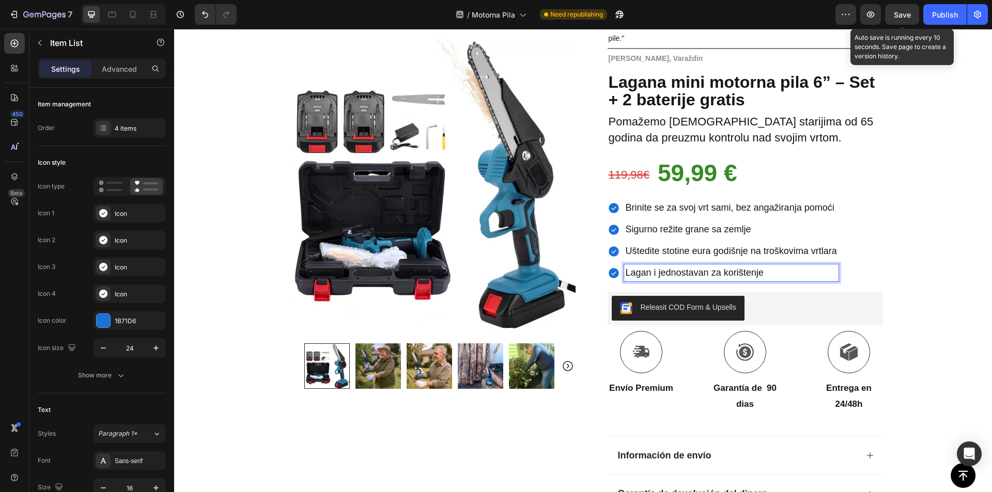
click at [906, 17] on span "Save" at bounding box center [901, 14] width 17 height 9
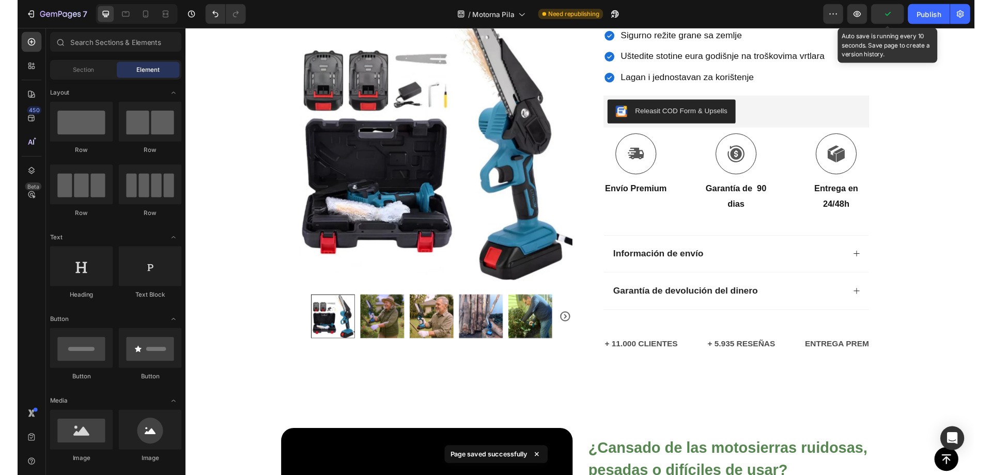
scroll to position [341, 0]
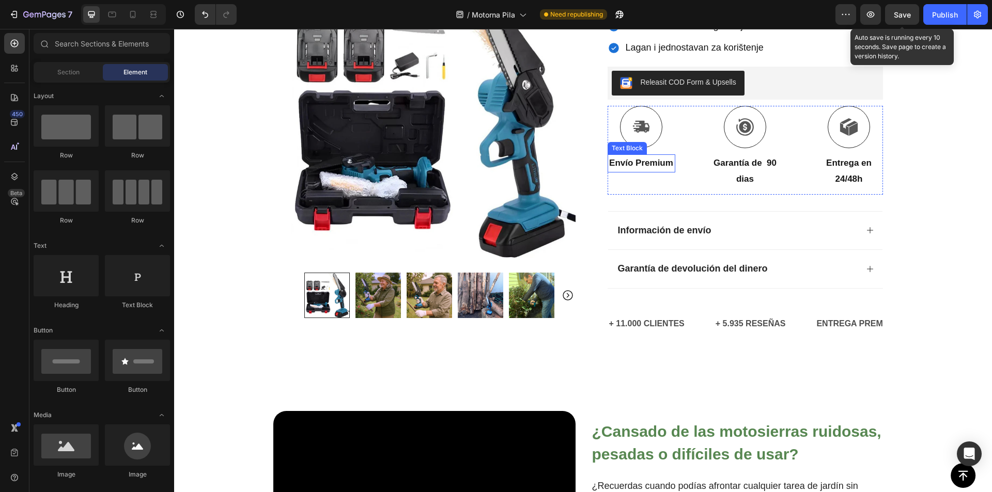
click at [639, 169] on p "Envío Premium" at bounding box center [641, 163] width 66 height 16
click at [639, 168] on strong "Envío Premium" at bounding box center [641, 163] width 64 height 10
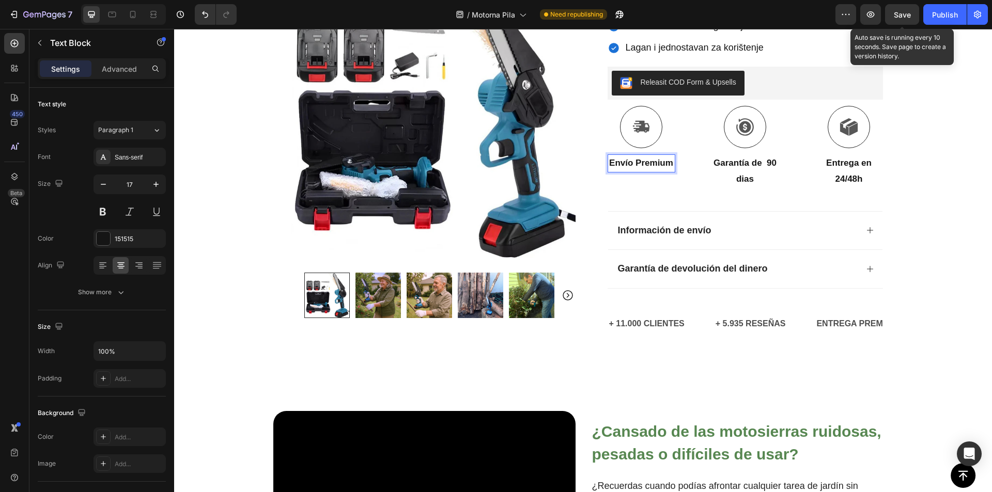
click at [645, 168] on strong "Envío Premium" at bounding box center [641, 163] width 64 height 10
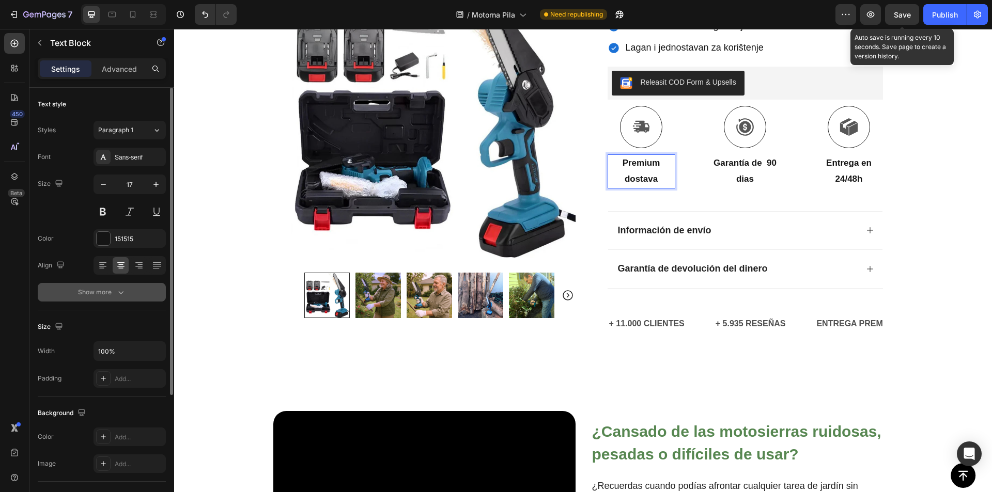
click at [103, 287] on button "Show more" at bounding box center [102, 292] width 128 height 19
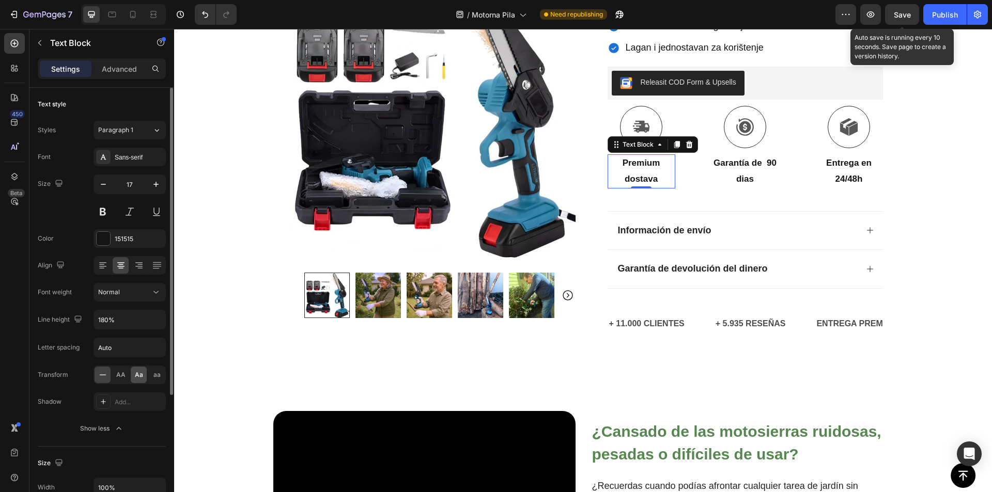
click at [133, 378] on div "Aa" at bounding box center [139, 375] width 16 height 17
click at [745, 170] on p "Garantía de 90 dias" at bounding box center [745, 171] width 66 height 32
click at [745, 169] on p "Garantía de 90 dias" at bounding box center [745, 171] width 66 height 32
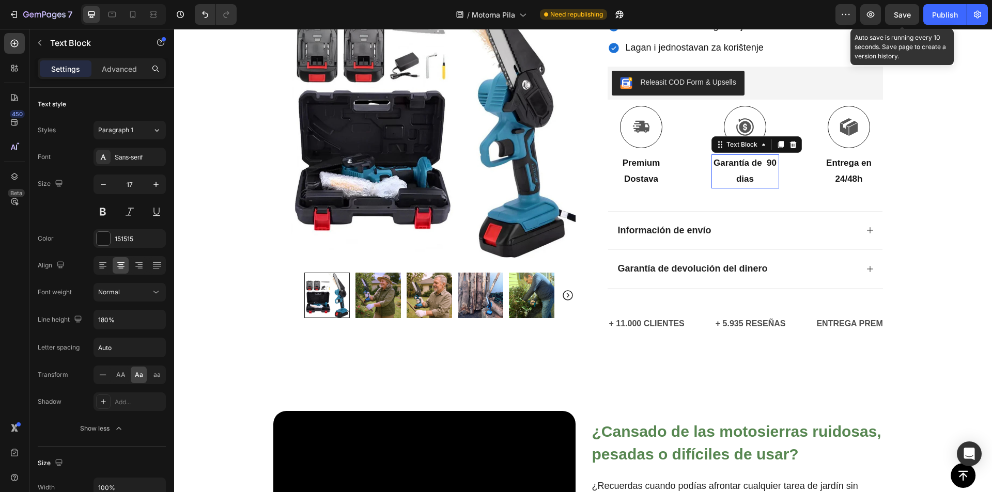
click at [745, 169] on p "Garantía de 90 dias" at bounding box center [745, 171] width 66 height 32
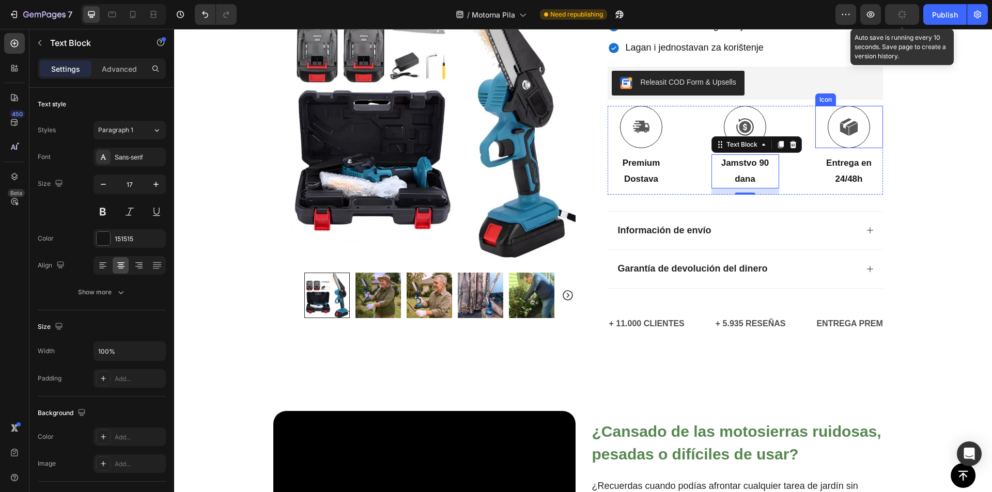
click at [845, 169] on p "Entrega en" at bounding box center [849, 163] width 66 height 16
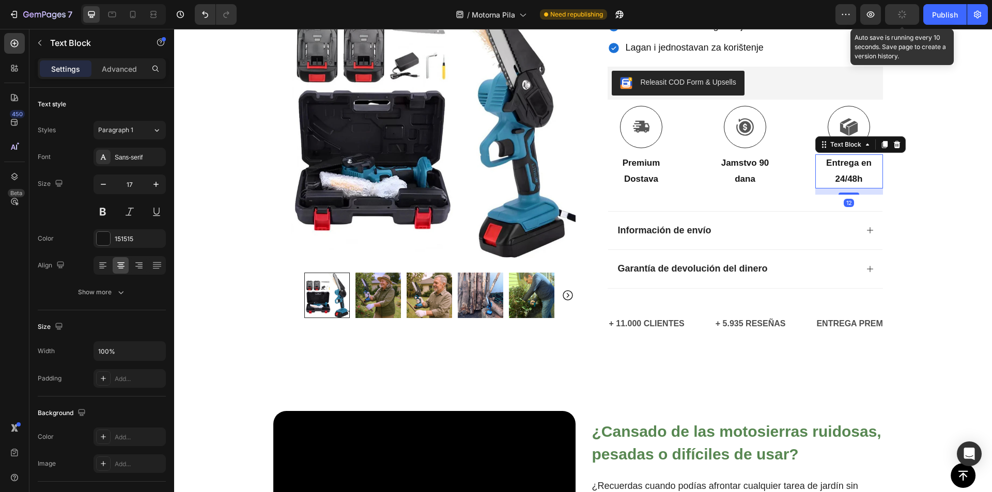
click at [844, 172] on p "24/48h" at bounding box center [849, 179] width 66 height 16
click at [844, 171] on p "24/48h" at bounding box center [849, 179] width 66 height 16
click at [837, 160] on div at bounding box center [837, 160] width 0 height 0
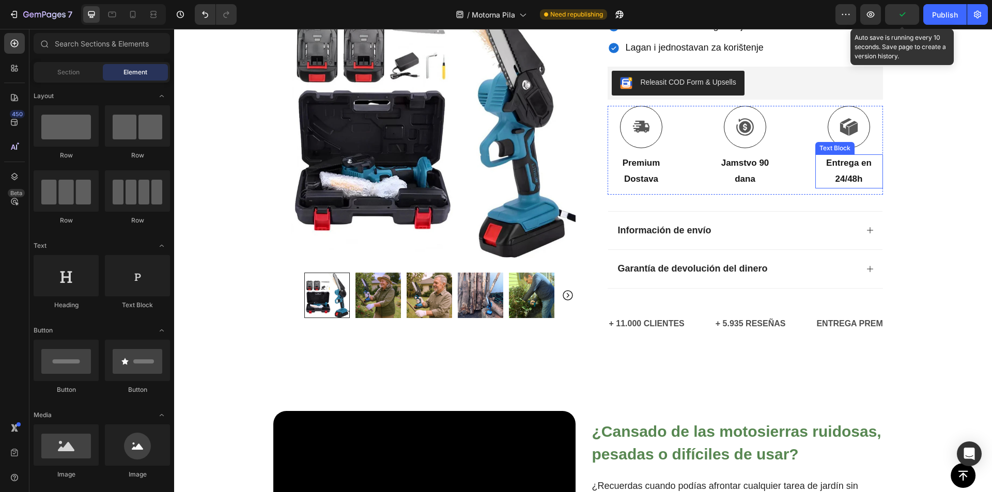
click at [844, 177] on strong "24/48h" at bounding box center [848, 179] width 27 height 10
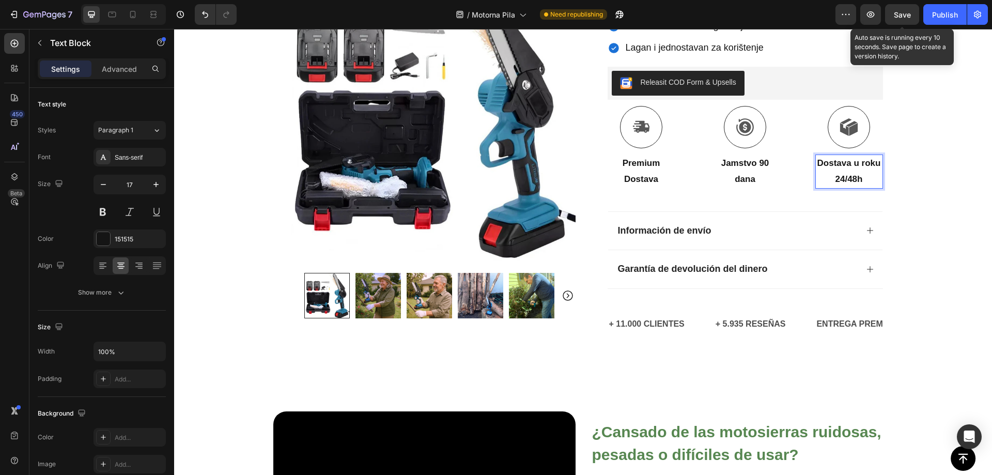
click at [851, 168] on p "Dostava u roku 24/48h" at bounding box center [849, 171] width 66 height 32
drag, startPoint x: 861, startPoint y: 176, endPoint x: 866, endPoint y: 180, distance: 6.6
click at [861, 177] on p "Dostava u roku 24/48h" at bounding box center [849, 171] width 66 height 32
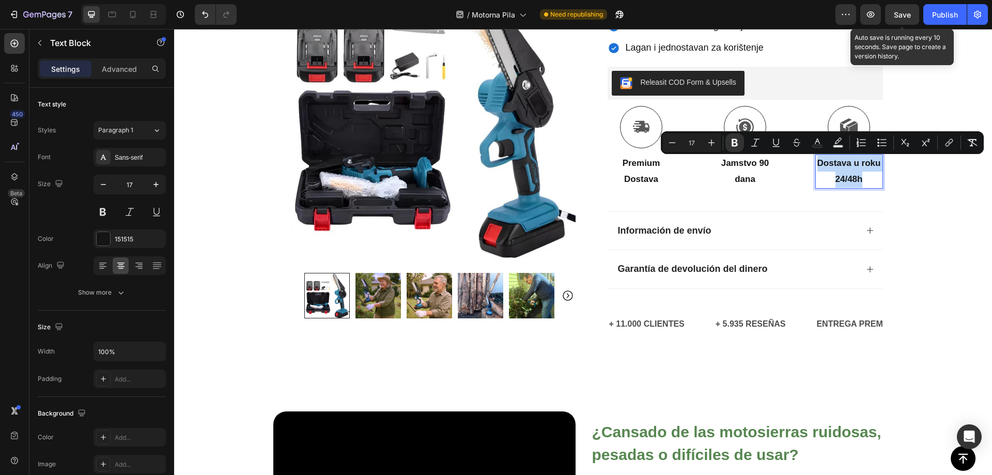
drag, startPoint x: 856, startPoint y: 178, endPoint x: 814, endPoint y: 164, distance: 44.7
click at [816, 164] on p "Dostava u roku 24/48h" at bounding box center [849, 171] width 66 height 32
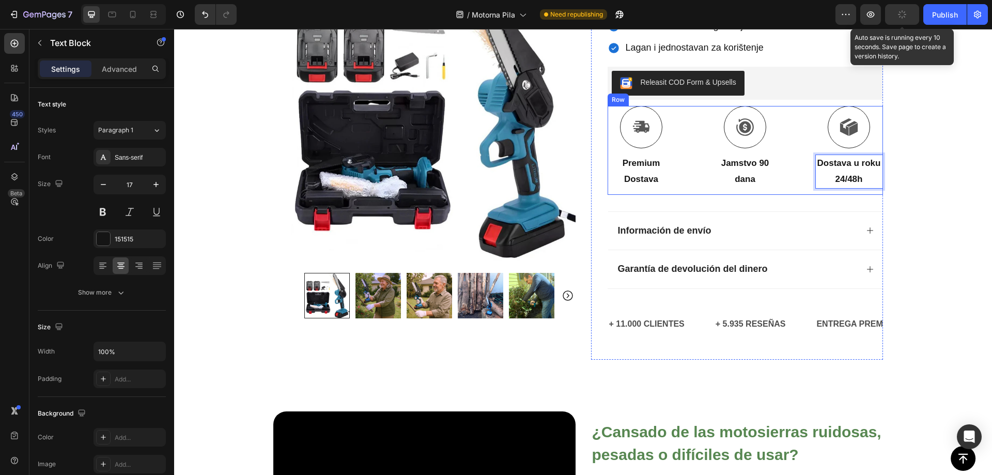
click at [782, 170] on div "Icon premium dostava Text Block Icon Jamstvo 90 dana Text Block Icon Dostava u …" at bounding box center [744, 150] width 275 height 88
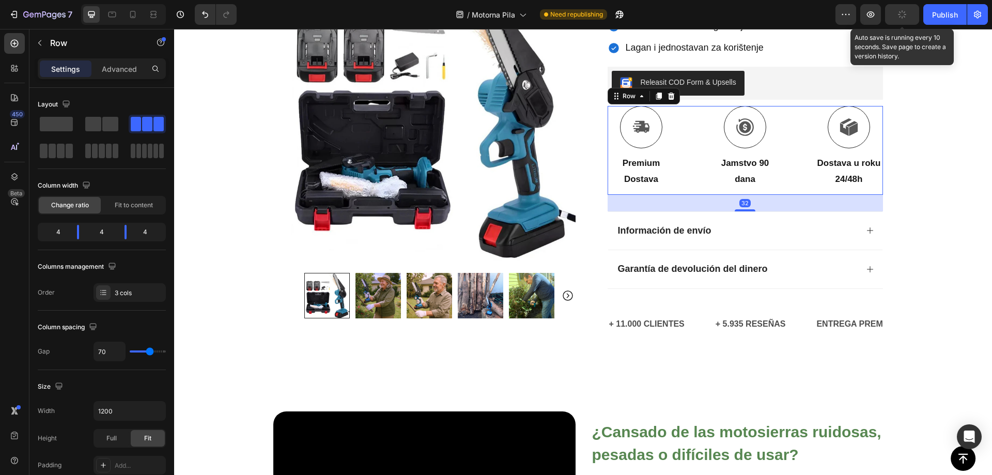
click at [693, 176] on div "Icon premium dostava Text Block Icon Jamstvo 90 dana Text Block Icon Dostava u …" at bounding box center [744, 150] width 275 height 88
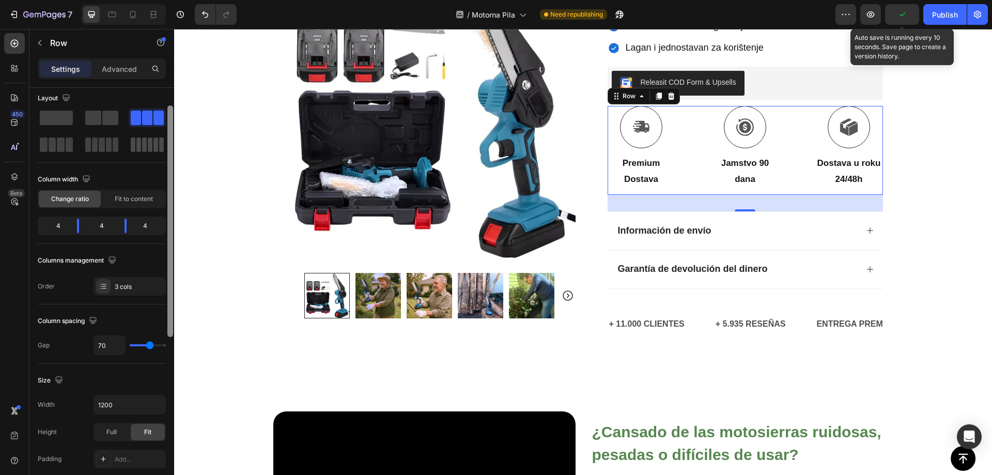
scroll to position [0, 0]
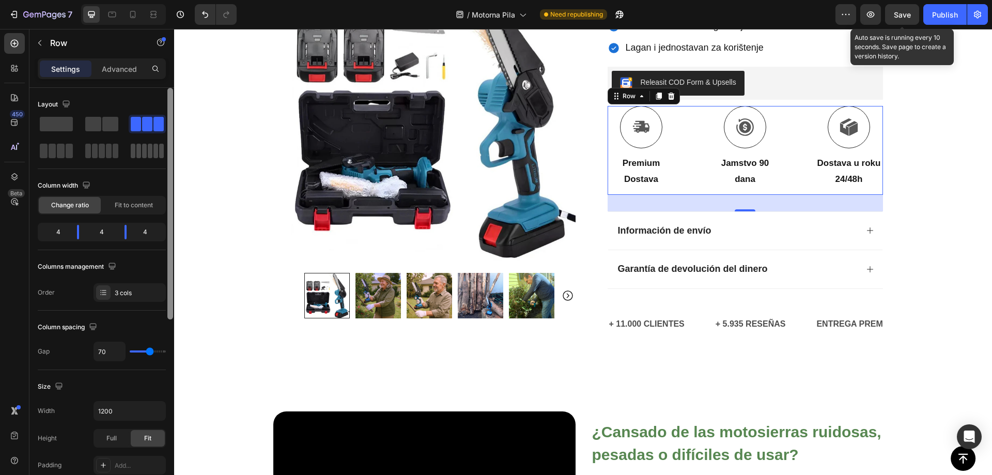
drag, startPoint x: 170, startPoint y: 206, endPoint x: 165, endPoint y: 148, distance: 58.1
click at [165, 146] on div "Layout Column width Change ratio Fit to content 4 4 4 Columns management Order …" at bounding box center [101, 296] width 145 height 416
click at [904, 12] on span "Save" at bounding box center [901, 14] width 17 height 9
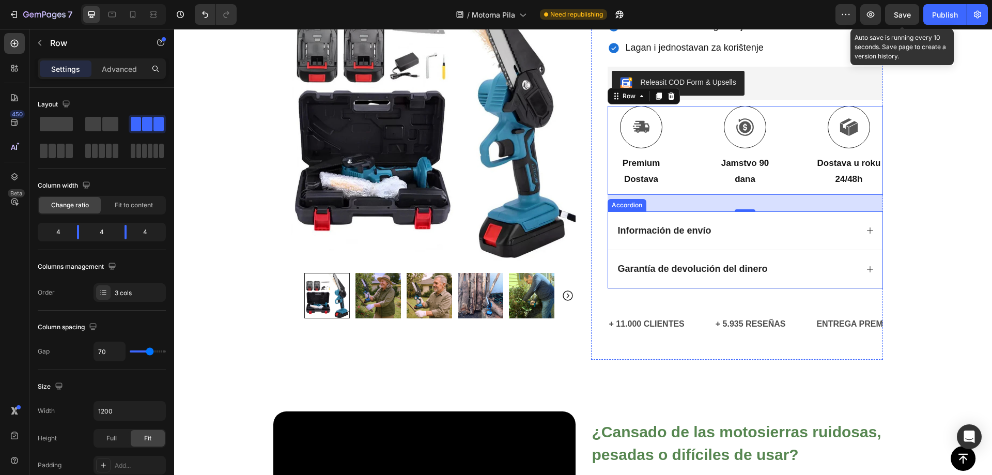
click at [662, 230] on strong "Información de envío" at bounding box center [664, 230] width 93 height 10
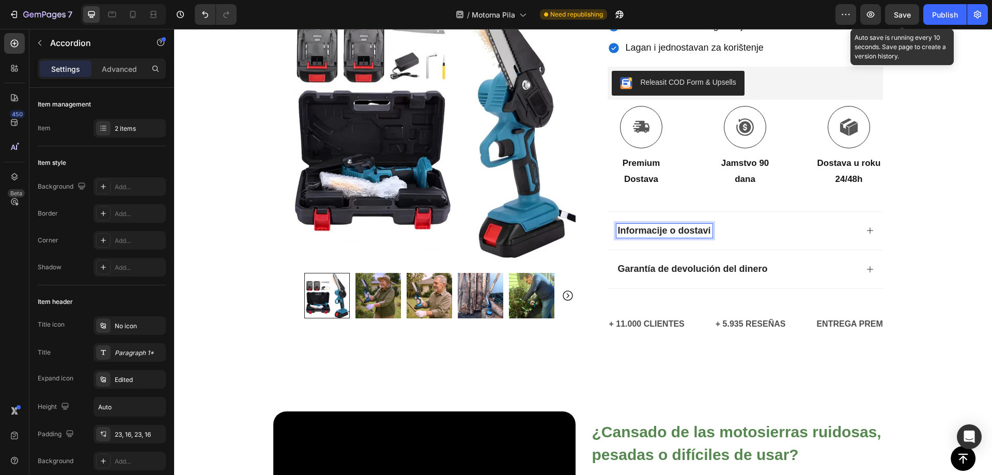
click at [779, 237] on div "Informacije o dostavi" at bounding box center [736, 231] width 241 height 14
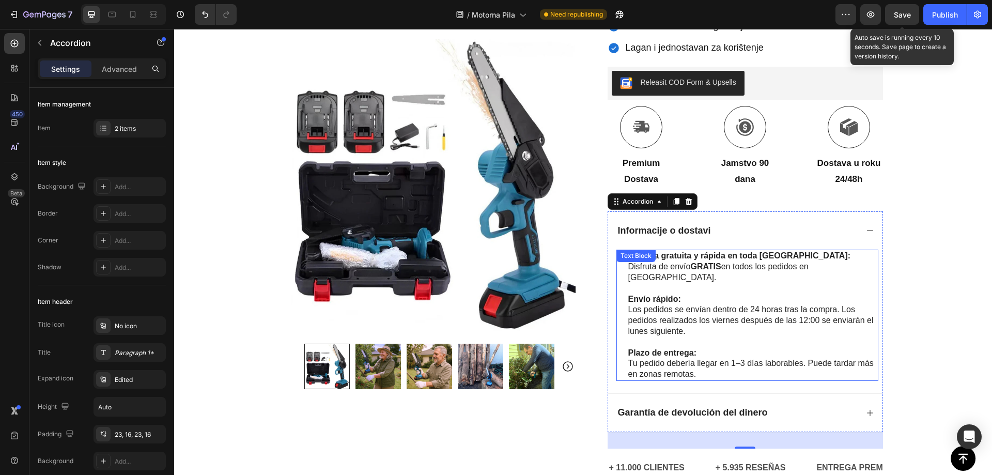
click at [722, 360] on p "Tu pedido debería llegar en 1–3 días laborables. Puede tardar más en zonas remo…" at bounding box center [752, 369] width 249 height 22
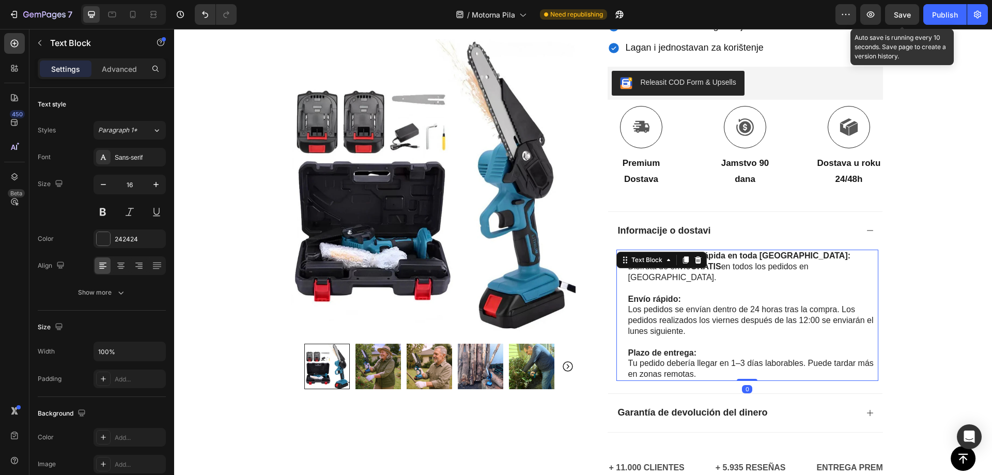
click at [708, 365] on p "Tu pedido debería llegar en 1–3 días laborables. Puede tardar más en zonas remo…" at bounding box center [752, 369] width 249 height 22
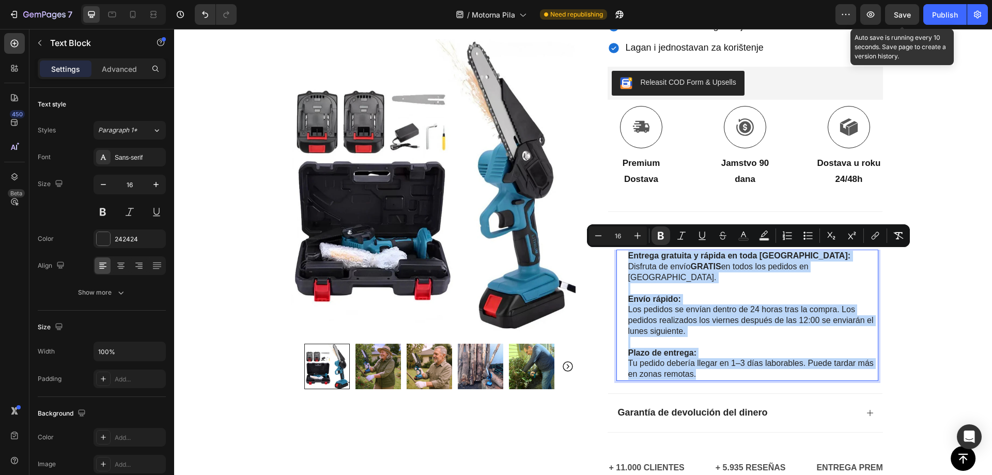
drag, startPoint x: 690, startPoint y: 359, endPoint x: 622, endPoint y: 259, distance: 120.8
click at [622, 259] on div "Entrega gratuita y rápida en toda España: Disfruta de envío GRATIS en todos los…" at bounding box center [747, 314] width 262 height 131
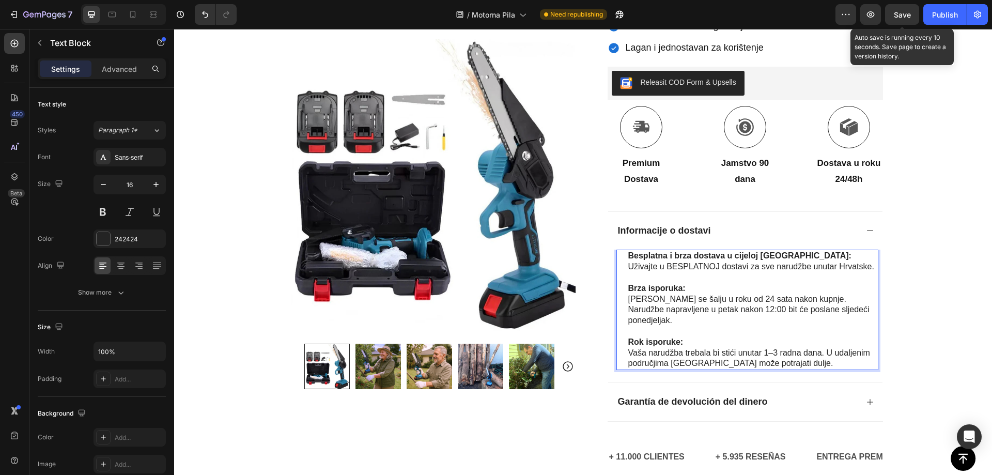
click at [695, 264] on p "Uživajte u BESPLATNOJ dostavi za sve narudžbe unutar Hrvatske." at bounding box center [752, 266] width 249 height 11
click at [663, 266] on p "Uživajte u BESPLATNOJ dostavi za sve narudžbe unutar Hrvatske." at bounding box center [752, 266] width 249 height 11
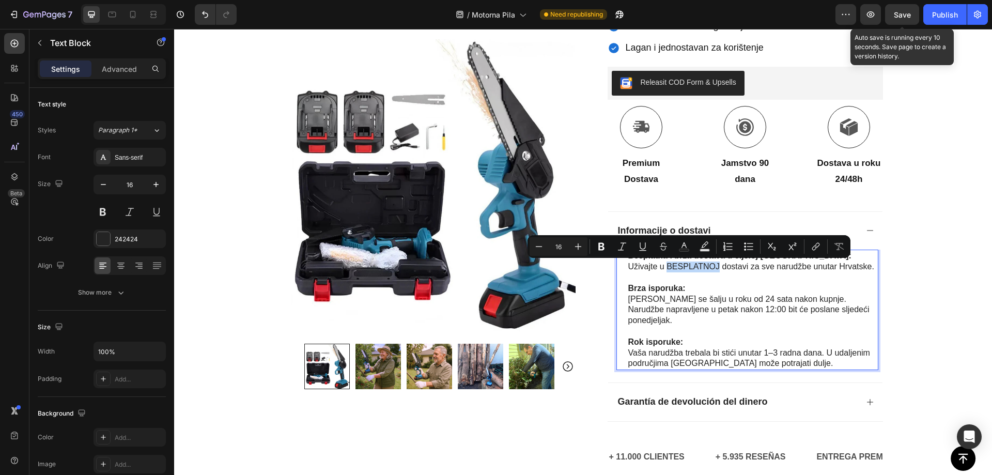
drag, startPoint x: 664, startPoint y: 266, endPoint x: 714, endPoint y: 266, distance: 49.6
click at [714, 266] on p "Uživajte u BESPLATNOJ dostavi za sve narudžbe unutar Hrvatske." at bounding box center [752, 266] width 249 height 11
click at [603, 248] on icon "Editor contextual toolbar" at bounding box center [601, 247] width 6 height 8
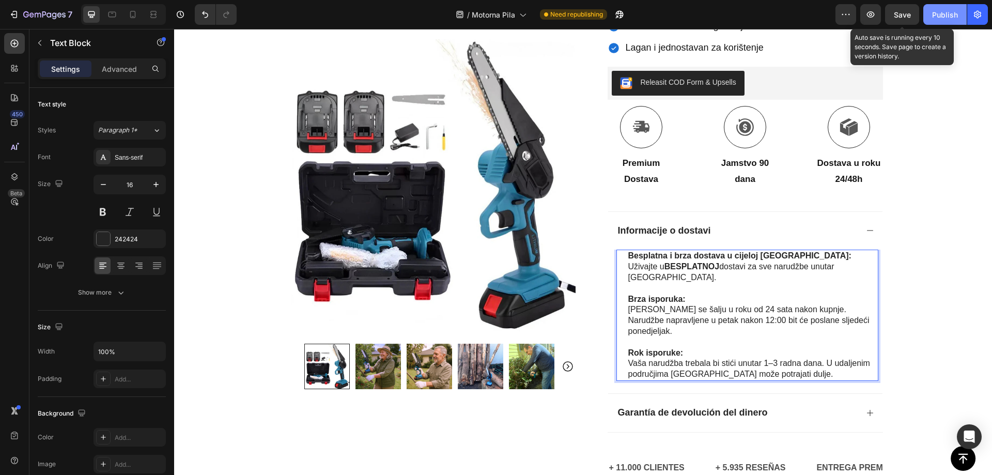
click at [941, 15] on div "Publish" at bounding box center [945, 14] width 26 height 11
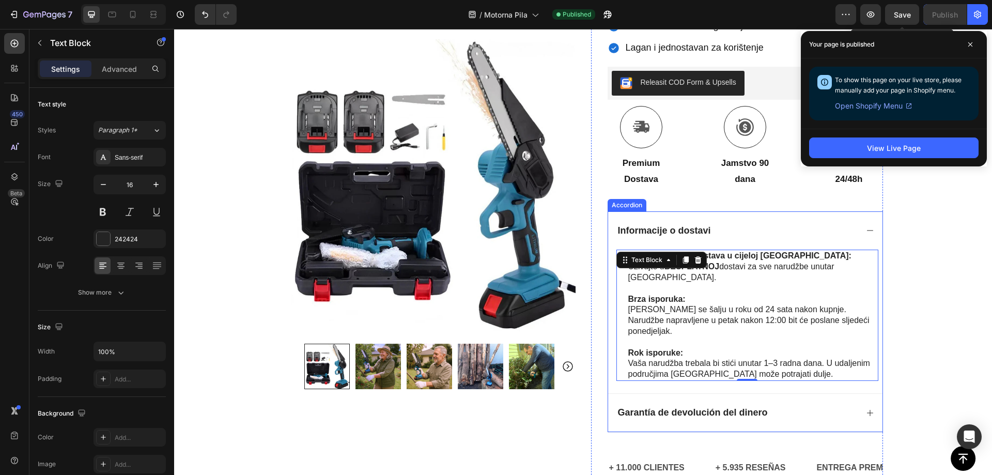
click at [663, 407] on strong "Garantía de devolución del dinero" at bounding box center [693, 412] width 150 height 10
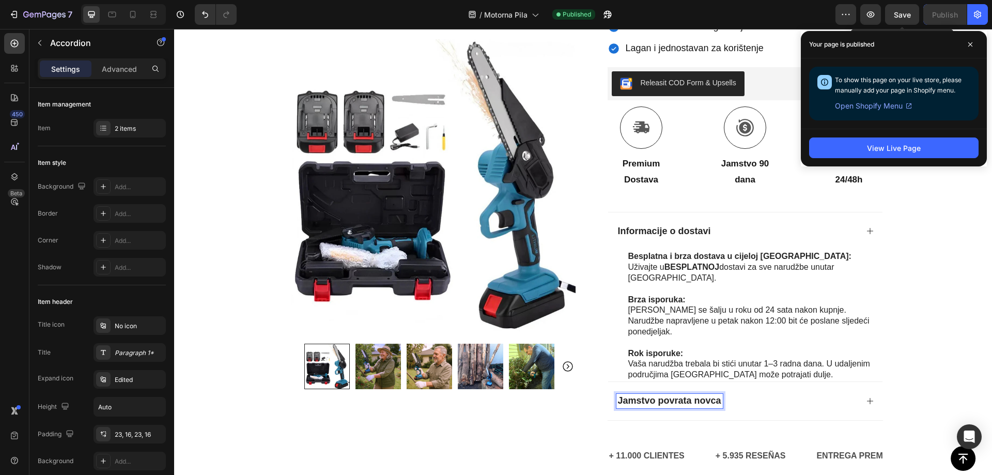
click at [934, 276] on div "Icon Plaćanje pouzećem i besplatna dostava Text Block Row Icon 84.000+ zadovolj…" at bounding box center [583, 100] width 818 height 782
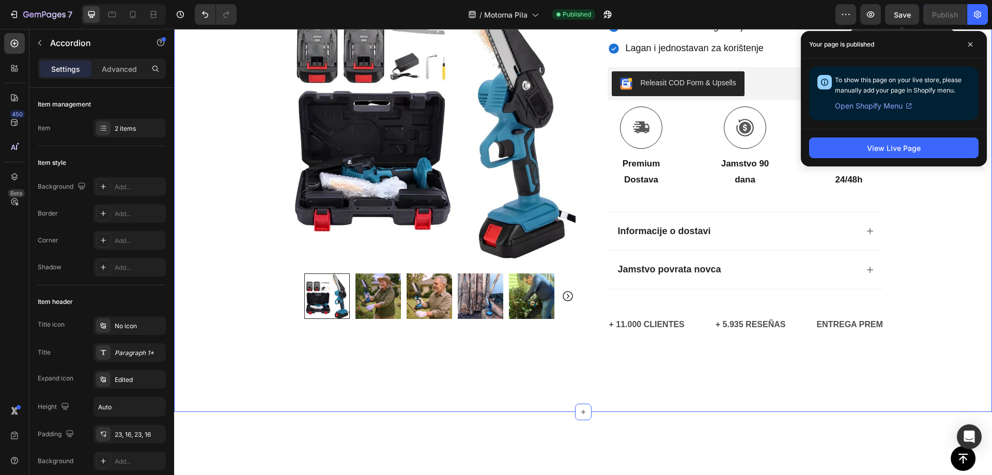
scroll to position [277, 0]
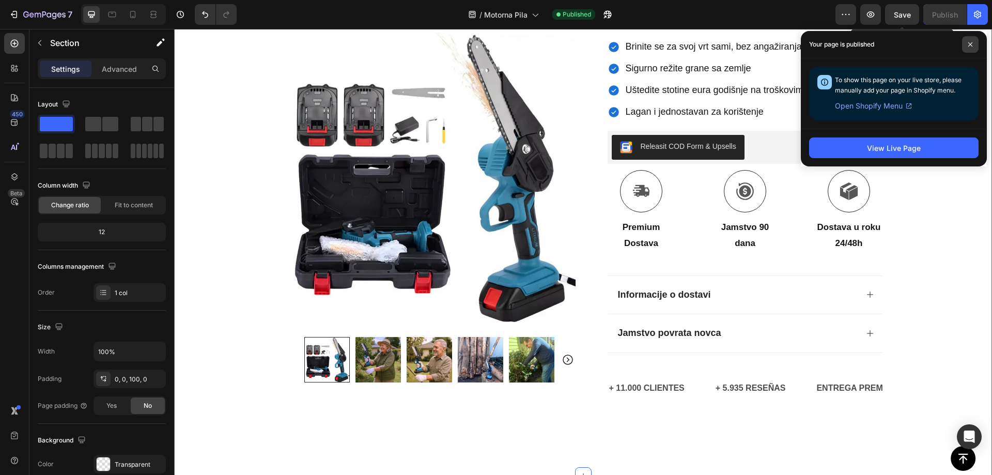
click at [966, 43] on span at bounding box center [970, 44] width 17 height 17
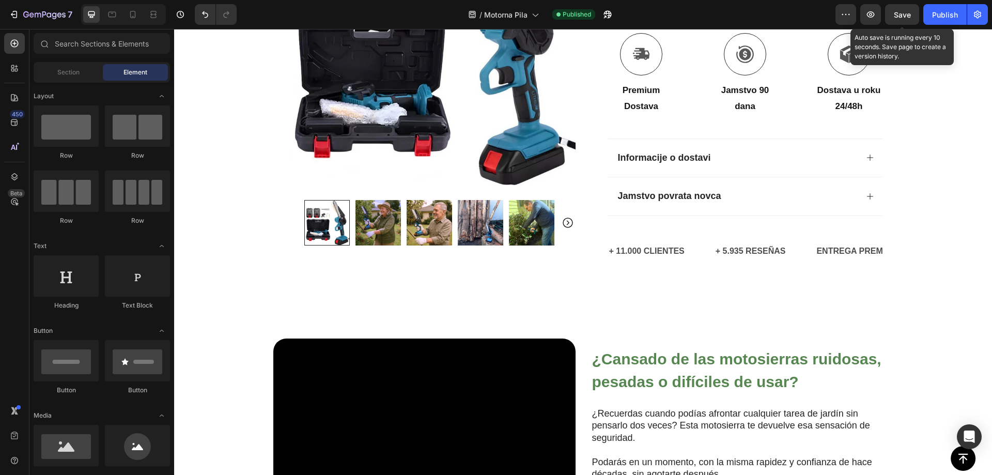
scroll to position [430, 0]
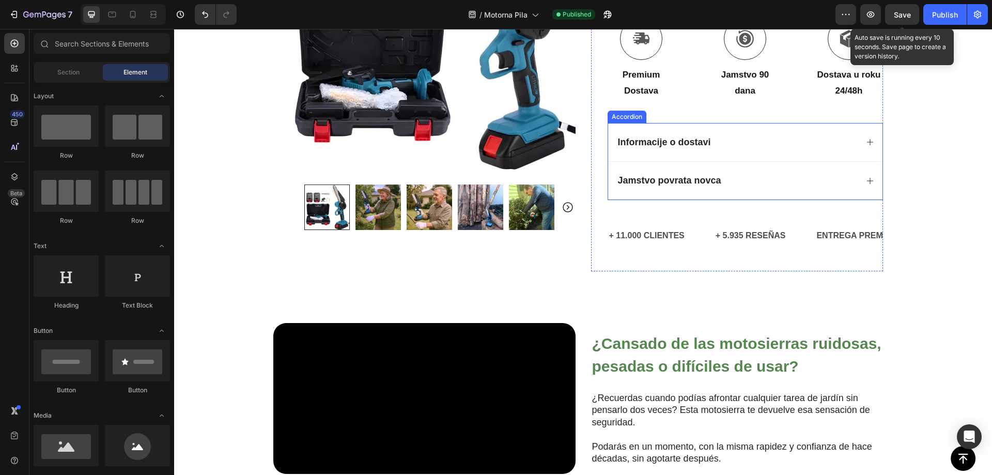
click at [752, 182] on div "Jamstvo povrata novca" at bounding box center [736, 181] width 241 height 14
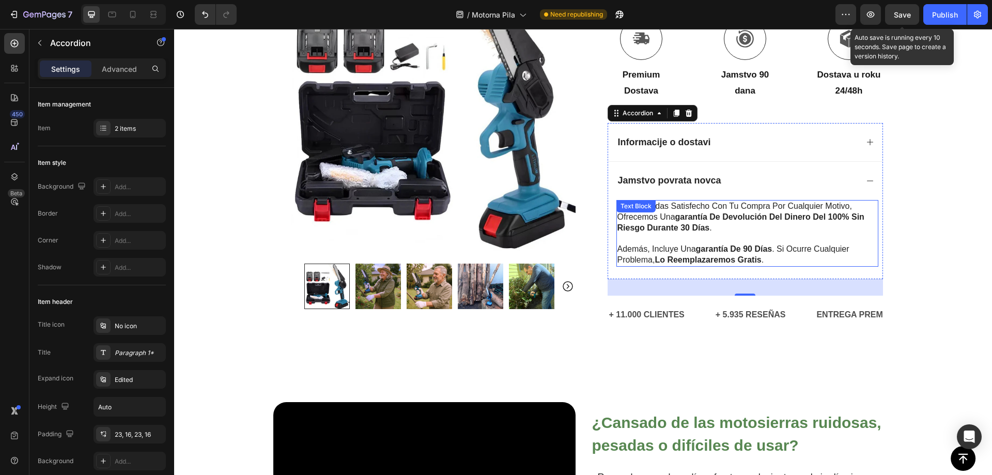
click at [772, 260] on p "además, incluye una garantía de 90 días . si ocurre cualquier problema, lo reem…" at bounding box center [747, 255] width 260 height 22
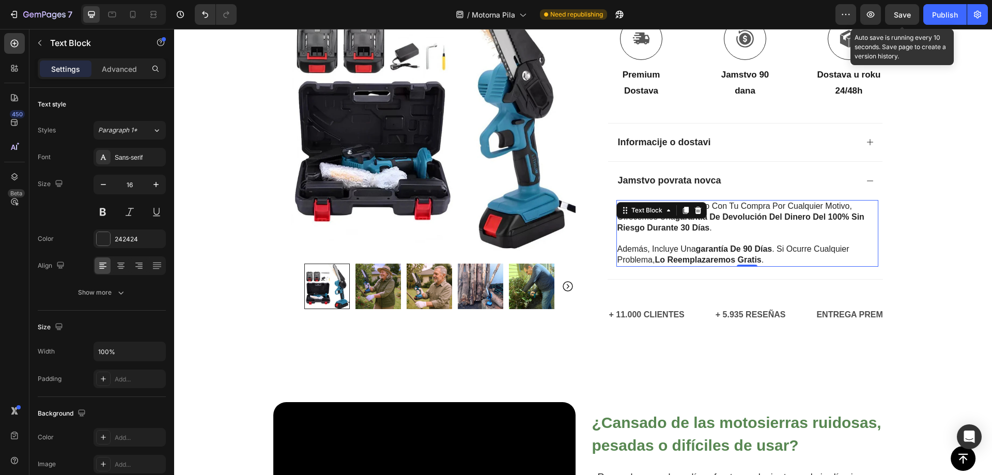
click at [761, 260] on p "además, incluye una garantía de 90 días . si ocurre cualquier problema, lo reem…" at bounding box center [747, 255] width 260 height 22
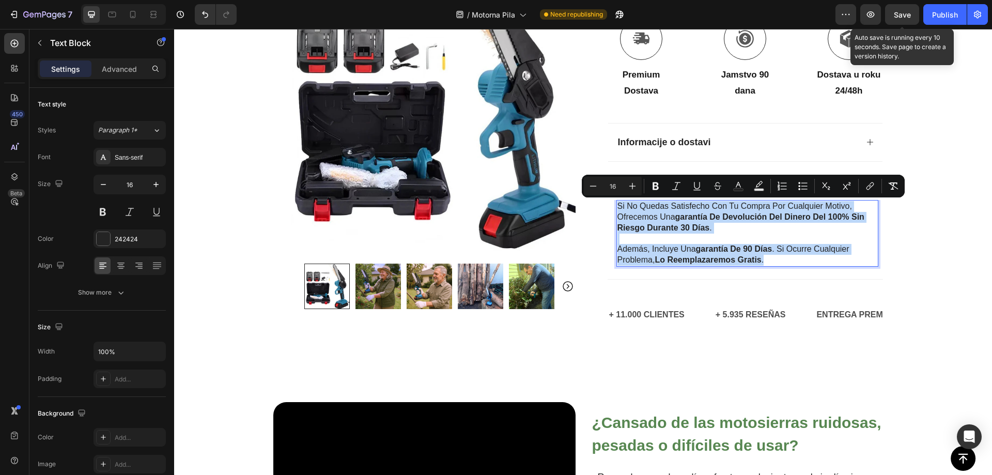
drag, startPoint x: 776, startPoint y: 260, endPoint x: 613, endPoint y: 209, distance: 170.9
click at [616, 209] on div "si no quedas satisfecho con tu compra por cualquier motivo, ofrecemos una garan…" at bounding box center [747, 233] width 262 height 67
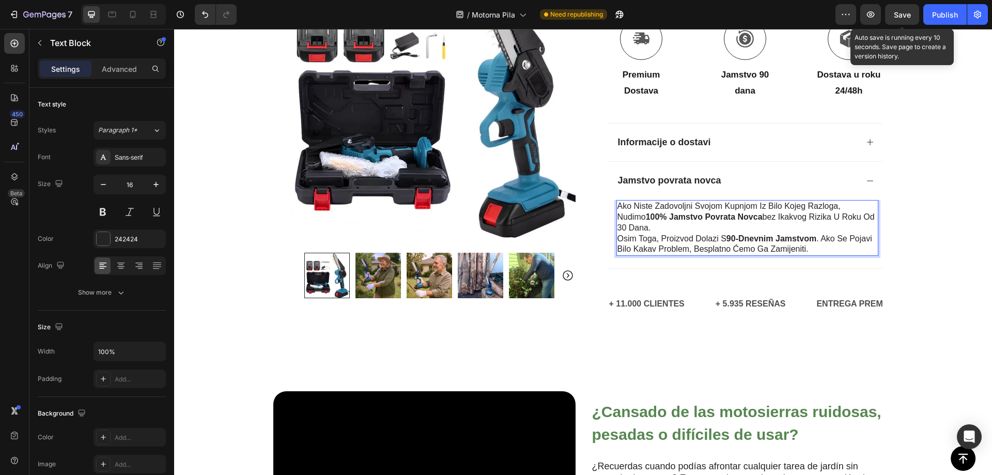
click at [648, 232] on p "Ako niste zadovoljni svojom kupnjom iz bilo kojeg razloga, nudimo 100% jamstvo …" at bounding box center [747, 217] width 260 height 32
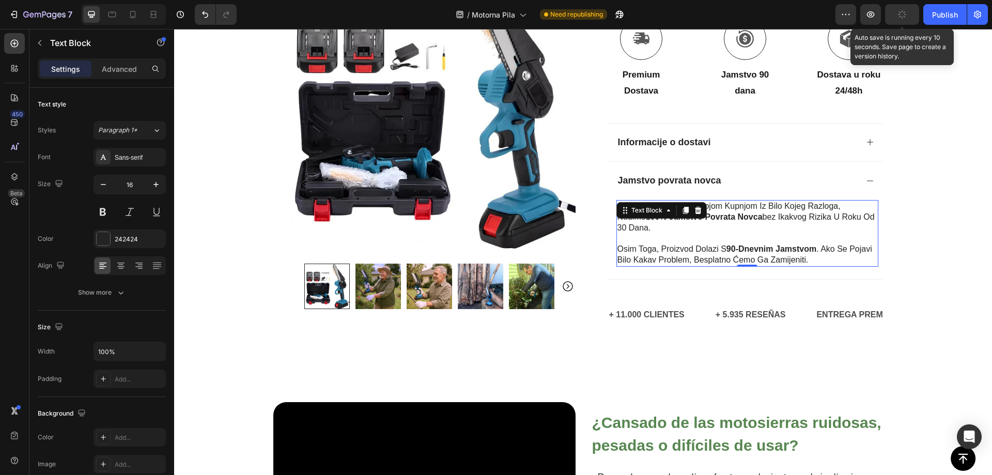
click at [781, 215] on p "Ako niste zadovoljni svojom kupnjom iz bilo kojeg razloga, nudimo 100% jamstvo …" at bounding box center [747, 217] width 260 height 32
drag, startPoint x: 716, startPoint y: 215, endPoint x: 705, endPoint y: 216, distance: 10.9
click at [716, 214] on strong "100% jamstvo povrata novca" at bounding box center [704, 216] width 117 height 9
click at [646, 218] on strong "100% jamstvo povrata novca" at bounding box center [704, 216] width 117 height 9
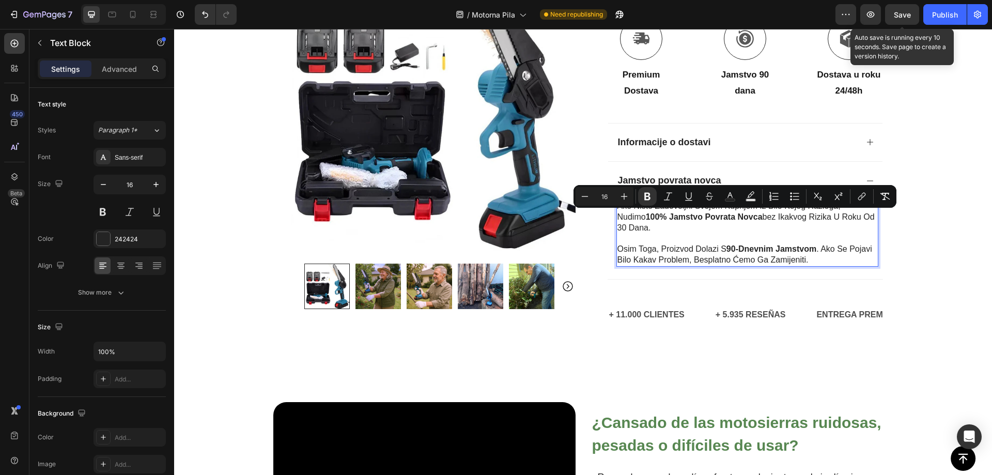
drag, startPoint x: 615, startPoint y: 216, endPoint x: 641, endPoint y: 231, distance: 30.0
click at [640, 230] on p "Ako niste zadovoljni svojom kupnjom iz bilo kojeg razloga, nudimo 100% jamstvo …" at bounding box center [747, 217] width 260 height 32
click at [646, 196] on icon "Editor contextual toolbar" at bounding box center [647, 197] width 6 height 8
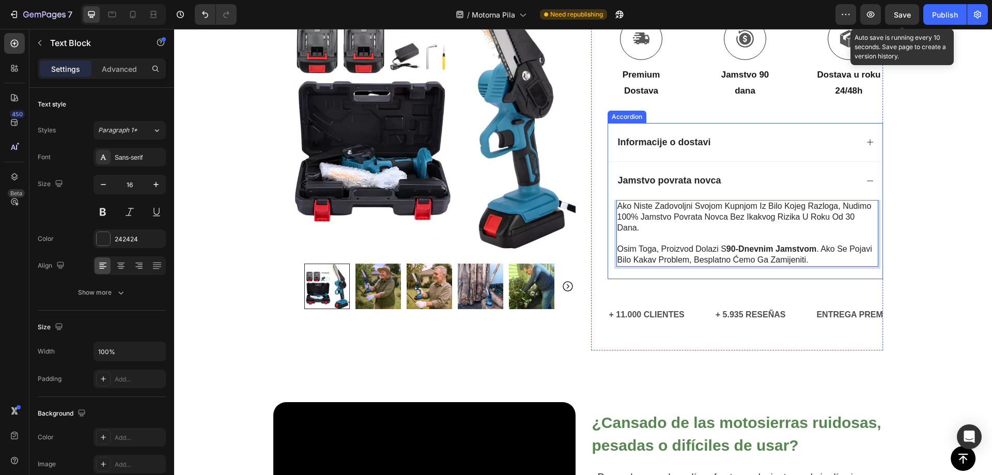
click at [646, 196] on div "Jamstvo povrata novca" at bounding box center [745, 180] width 274 height 39
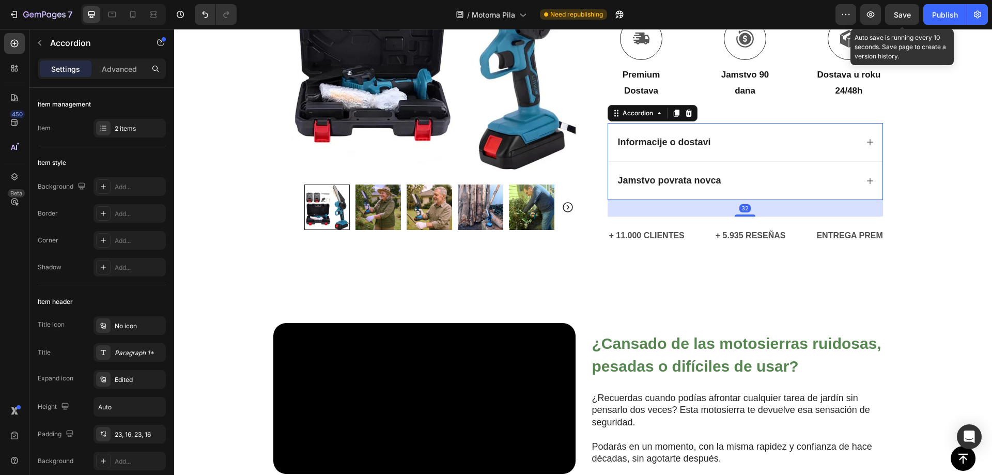
click at [676, 193] on div "Jamstvo povrata novca" at bounding box center [745, 180] width 274 height 39
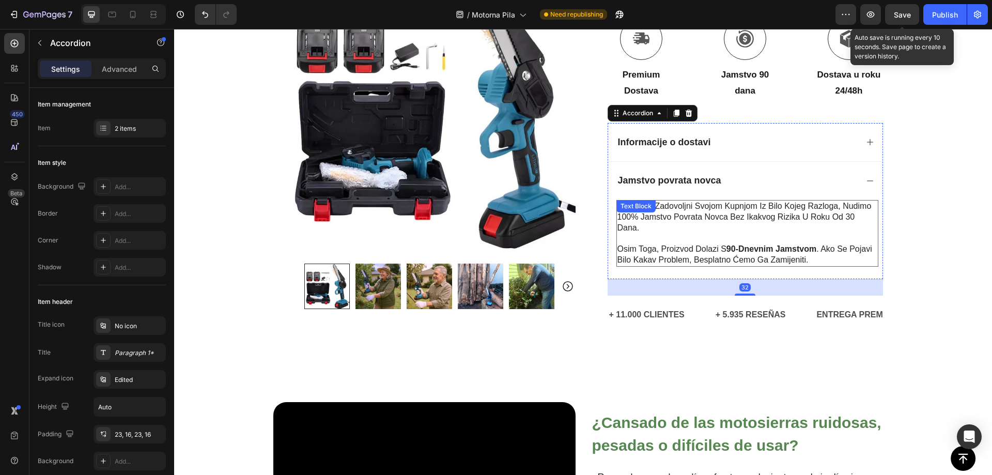
click at [642, 219] on p "ako niste zadovoljni svojom kupnjom iz bilo kojeg razloga, nudimo 100% jamstvo …" at bounding box center [747, 217] width 260 height 32
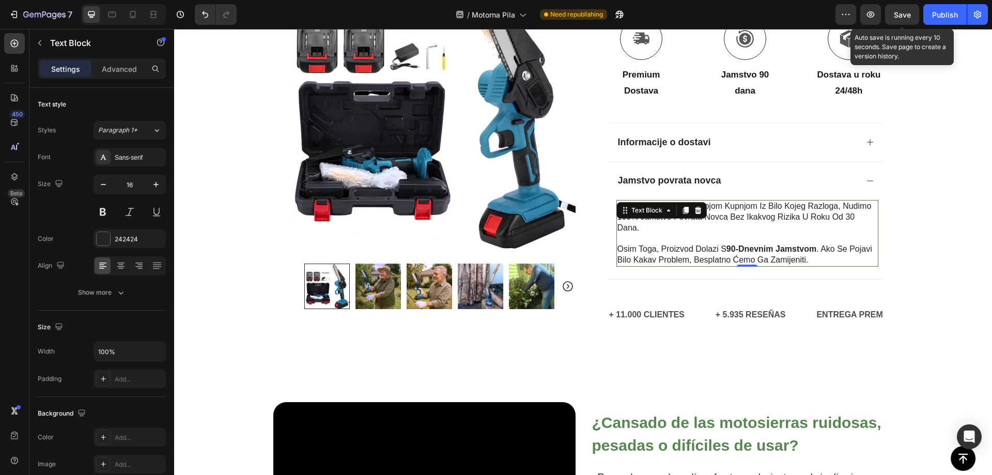
click at [714, 223] on p "ako niste zadovoljni svojom kupnjom iz bilo kojeg razloga, nudimo 100% jamstvo …" at bounding box center [747, 217] width 260 height 32
click at [617, 216] on p "ako niste zadovoljni svojom kupnjom iz bilo kojeg razloga, nudimo 100% jamstvo …" at bounding box center [747, 217] width 260 height 32
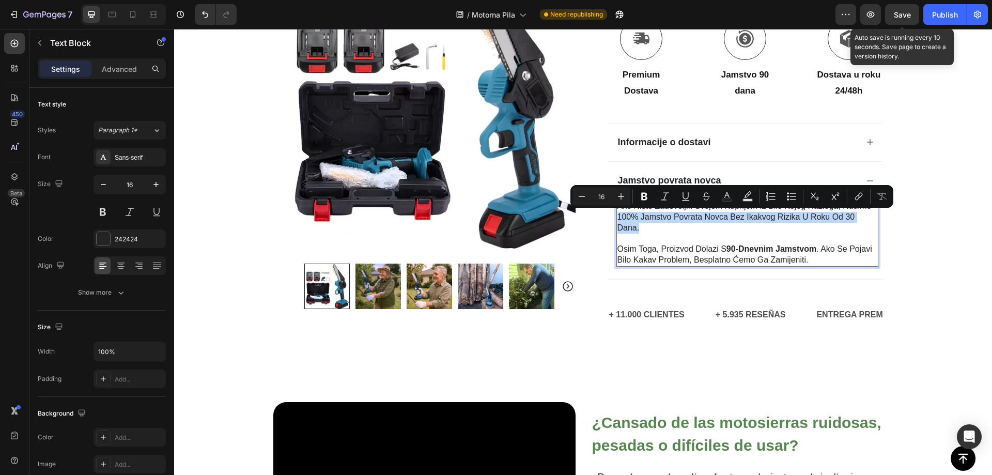
drag, startPoint x: 615, startPoint y: 216, endPoint x: 638, endPoint y: 230, distance: 27.8
click at [638, 230] on p "ako niste zadovoljni svojom kupnjom iz bilo kojeg razloga, nudimo 100% jamstvo …" at bounding box center [747, 217] width 260 height 32
click at [643, 198] on icon "Editor contextual toolbar" at bounding box center [644, 196] width 10 height 10
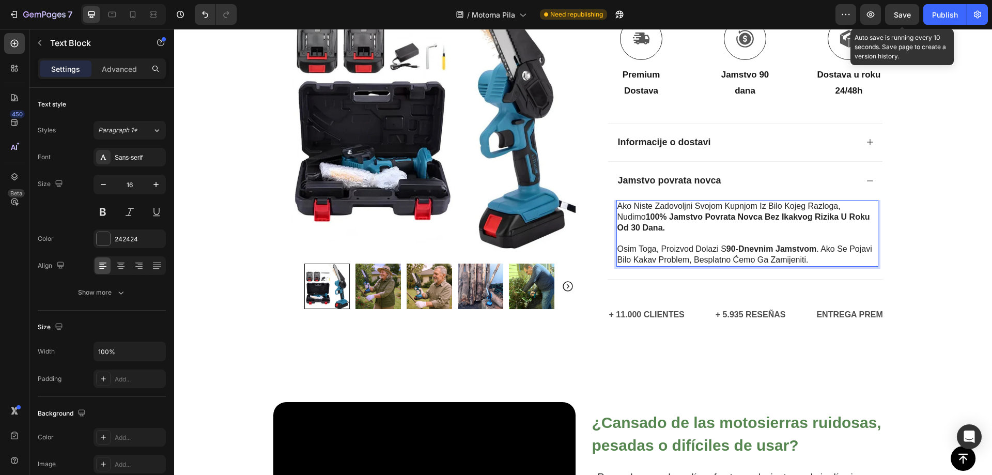
click at [754, 234] on p "Rich Text Editor. Editing area: main" at bounding box center [747, 238] width 260 height 11
click at [693, 258] on p "osim toga, proizvod dolazi s 90-dnevnim jamstvom . ako se pojavi bilo kakav pro…" at bounding box center [747, 255] width 260 height 22
click at [689, 258] on p "osim toga, proizvod dolazi s 90-dnevnim jamstvom . ako se pojavi bilo kakav pro…" at bounding box center [747, 255] width 260 height 22
drag, startPoint x: 690, startPoint y: 258, endPoint x: 819, endPoint y: 265, distance: 129.3
click at [808, 261] on p "osim toga, proizvod dolazi s 90-dnevnim jamstvom . ako se pojavi bilo kakav pro…" at bounding box center [747, 255] width 260 height 22
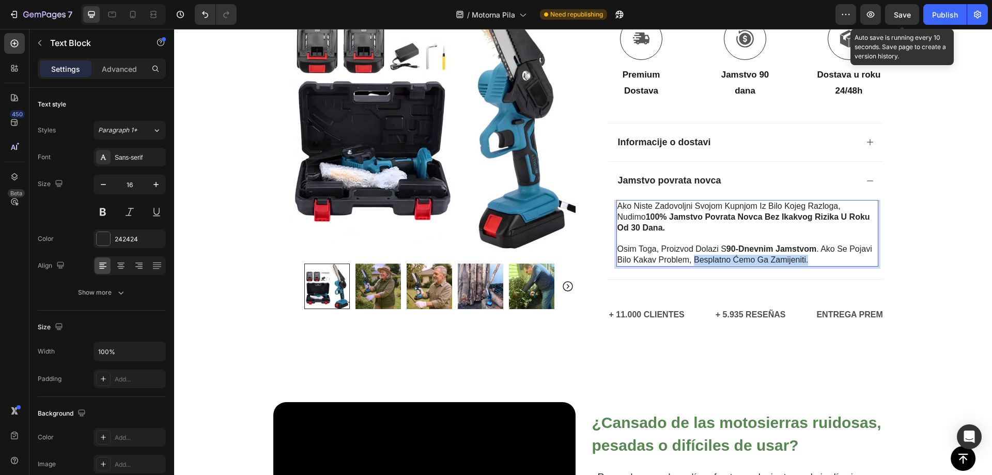
click at [721, 257] on p "osim toga, proizvod dolazi s 90-dnevnim jamstvom . ako se pojavi bilo kakav pro…" at bounding box center [747, 255] width 260 height 22
click at [692, 259] on p "osim toga, proizvod dolazi s 90-dnevnim jamstvom . ako se pojavi bilo kakav pro…" at bounding box center [747, 255] width 260 height 22
drag, startPoint x: 692, startPoint y: 259, endPoint x: 814, endPoint y: 259, distance: 122.9
click at [814, 259] on p "osim toga, proizvod dolazi s 90-dnevnim jamstvom . ako se pojavi bilo kakav pro…" at bounding box center [747, 255] width 260 height 22
click at [713, 250] on p "osim toga, proizvod dolazi s 90-dnevnim jamstvom . ako se pojavi bilo kakav pro…" at bounding box center [747, 255] width 260 height 22
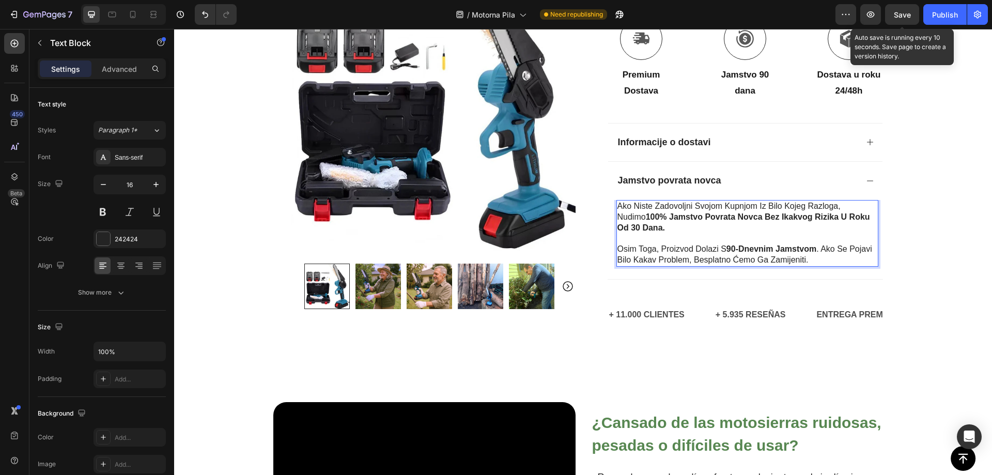
click at [800, 259] on p "osim toga, proizvod dolazi s 90-dnevnim jamstvom . ako se pojavi bilo kakav pro…" at bounding box center [747, 255] width 260 height 22
drag, startPoint x: 811, startPoint y: 259, endPoint x: 692, endPoint y: 264, distance: 119.9
click at [692, 264] on p "osim toga, proizvod dolazi s 90-dnevnim jamstvom . ako se pojavi bilo kakav pro…" at bounding box center [747, 255] width 260 height 22
click at [896, 18] on span "Save" at bounding box center [901, 14] width 17 height 9
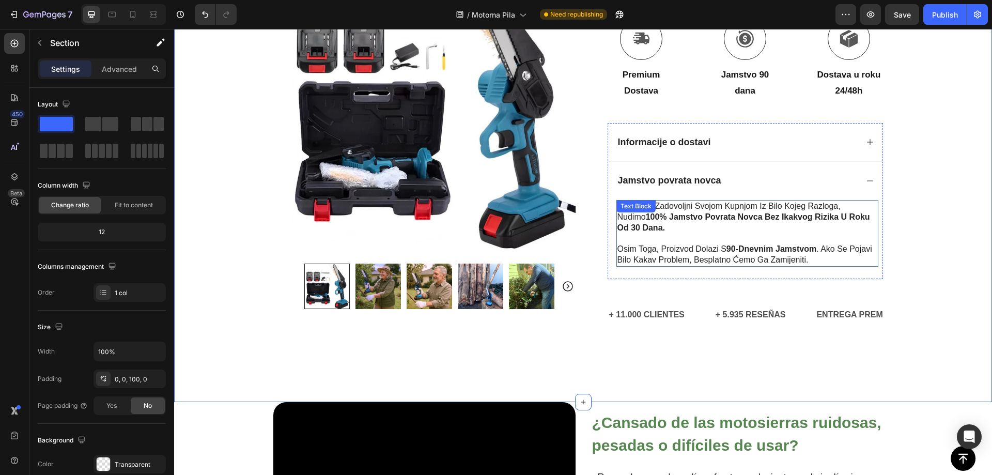
click at [681, 253] on p "osim toga, proizvod dolazi s 90-dnevnim jamstvom . ako se pojavi bilo kakav pro…" at bounding box center [747, 255] width 260 height 22
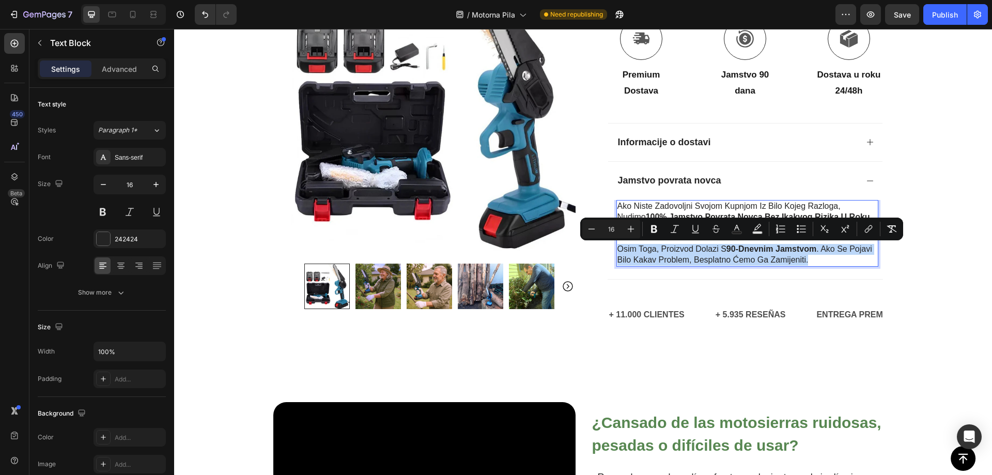
click at [693, 253] on p "osim toga, proizvod dolazi s 90-dnevnim jamstvom . ako se pojavi bilo kakav pro…" at bounding box center [747, 255] width 260 height 22
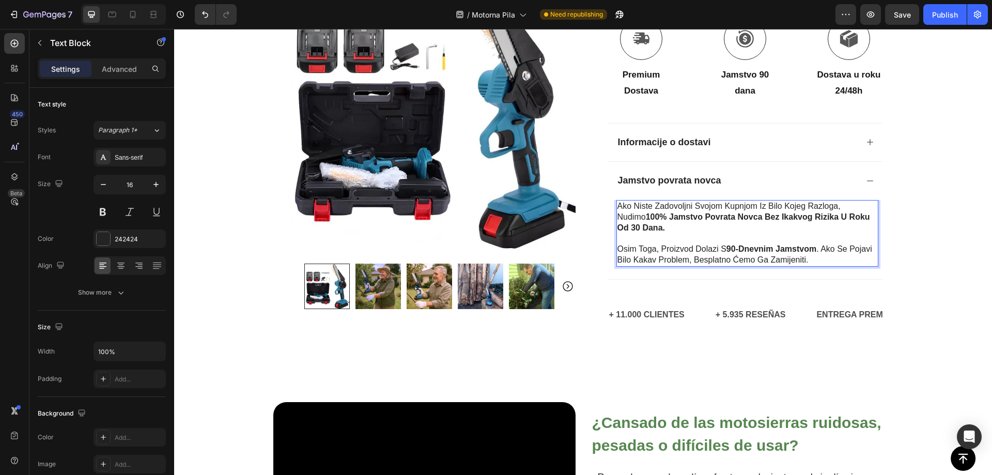
click at [690, 258] on p "osim toga, proizvod dolazi s 90-dnevnim jamstvom . ako se pojavi bilo kakav pro…" at bounding box center [747, 255] width 260 height 22
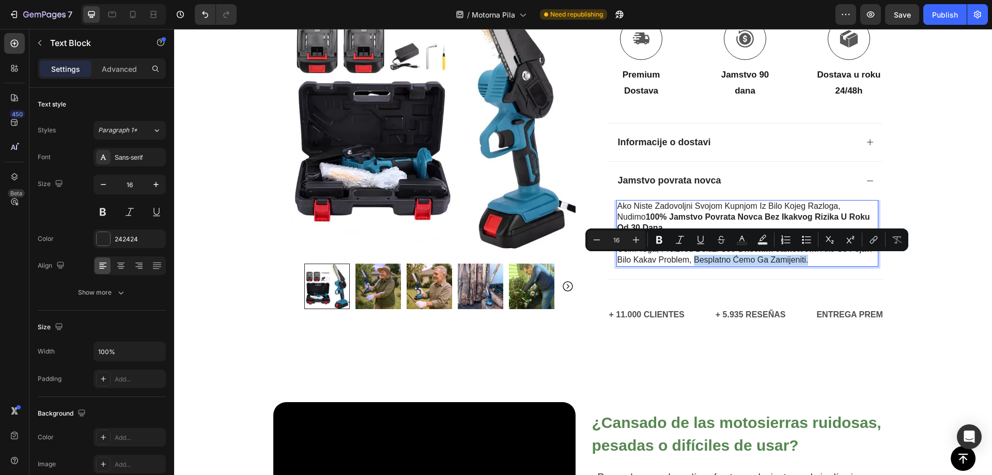
drag, startPoint x: 690, startPoint y: 259, endPoint x: 804, endPoint y: 261, distance: 113.6
click at [804, 261] on p "osim toga, proizvod dolazi s 90-dnevnim jamstvom . ako se pojavi bilo kakav pro…" at bounding box center [747, 255] width 260 height 22
click at [661, 239] on icon "Editor contextual toolbar" at bounding box center [659, 240] width 6 height 8
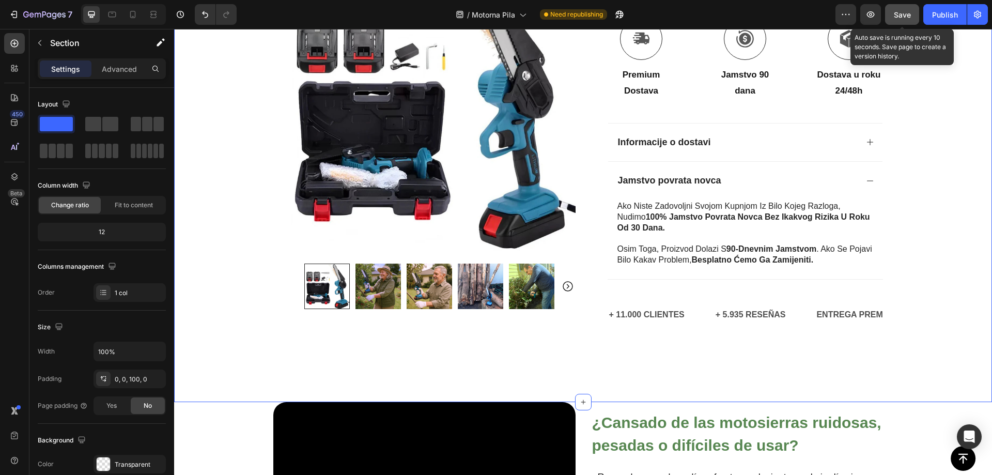
click at [912, 17] on button "Save" at bounding box center [902, 14] width 34 height 21
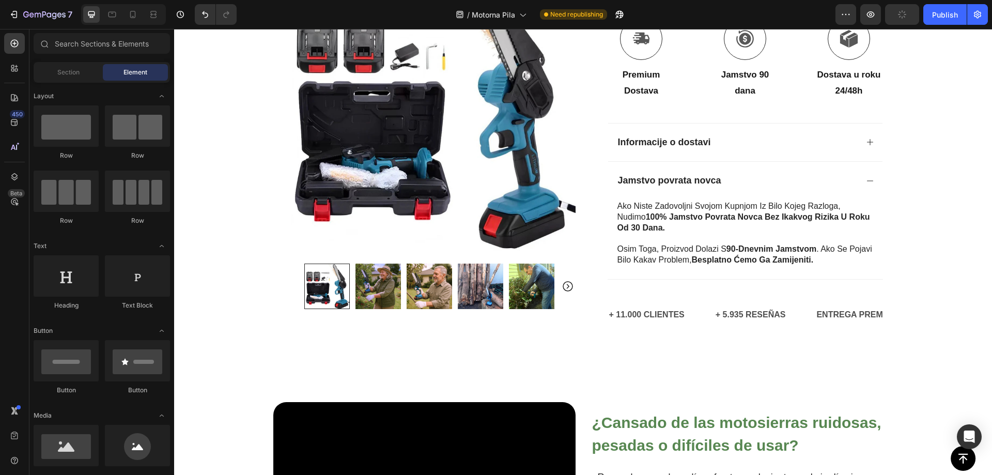
scroll to position [507, 0]
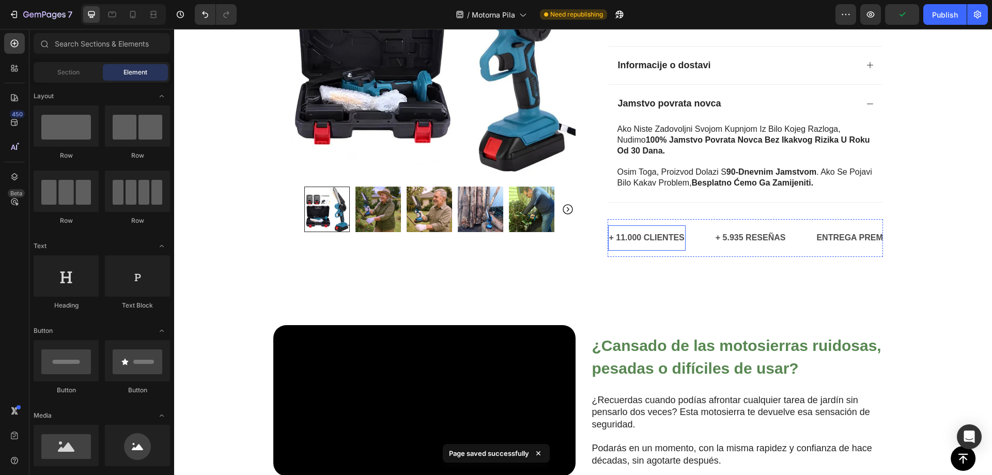
click at [646, 237] on p "+ 11.000 CLIENTES" at bounding box center [646, 237] width 75 height 15
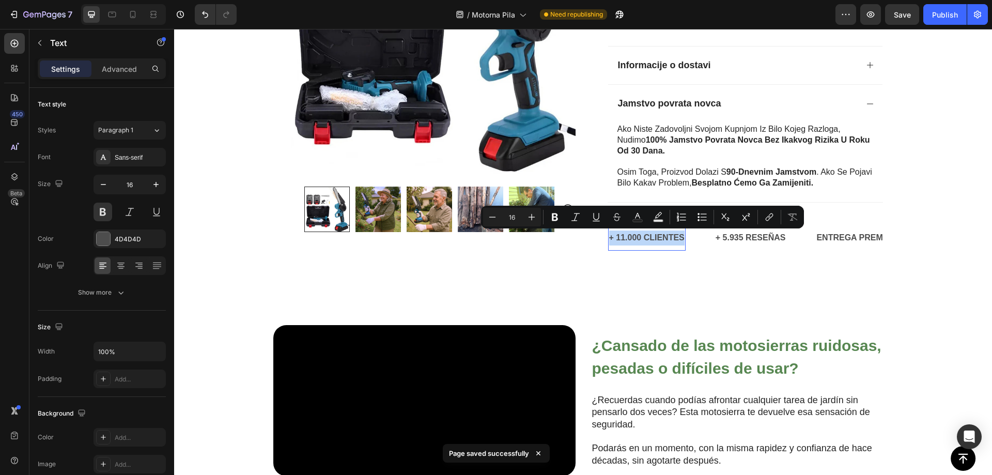
copy p "+ 11.000 CLIENTES"
click at [638, 242] on p "+ 11.000 CLIENTES" at bounding box center [646, 237] width 75 height 15
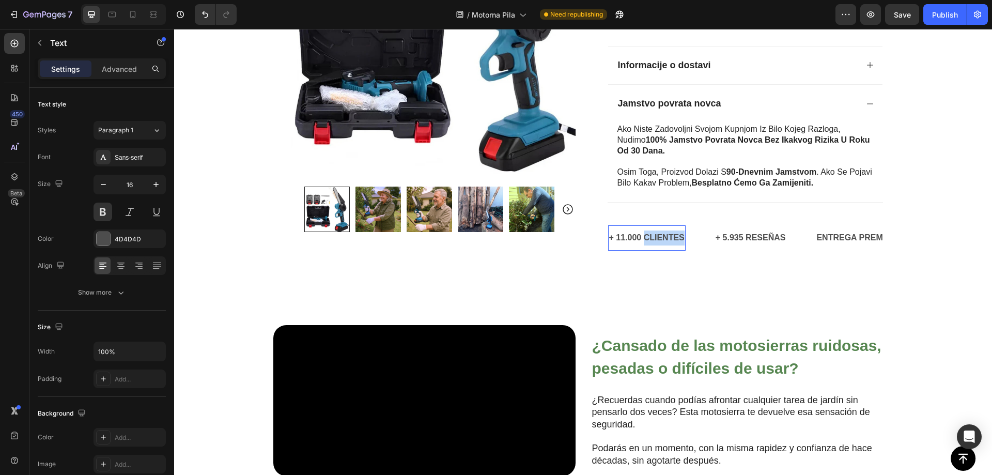
click at [638, 242] on p "+ 11.000 CLIENTES" at bounding box center [646, 237] width 75 height 15
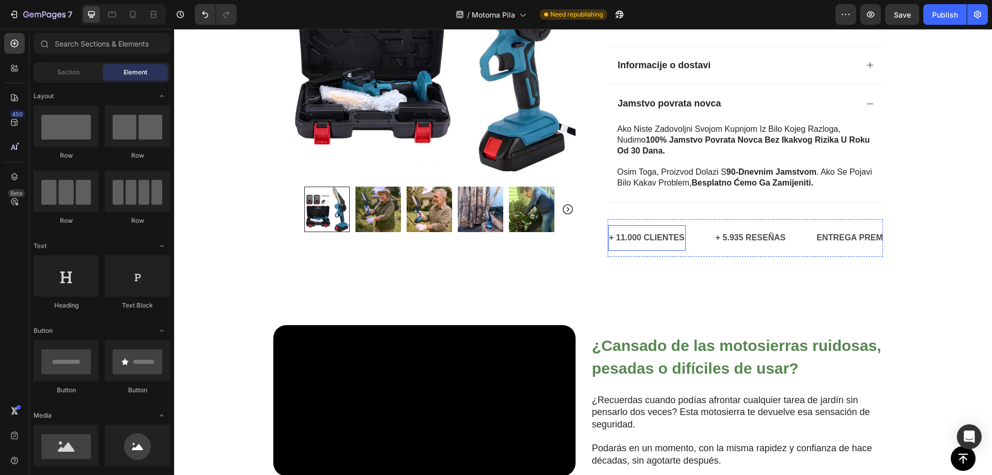
click at [641, 238] on p "+ 11.000 CLIENTES" at bounding box center [646, 237] width 75 height 15
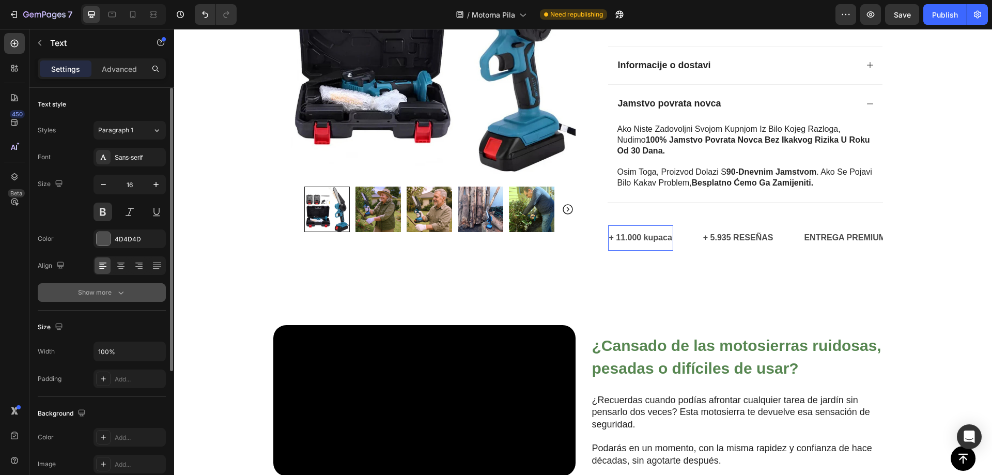
click at [119, 285] on button "Show more" at bounding box center [102, 292] width 128 height 19
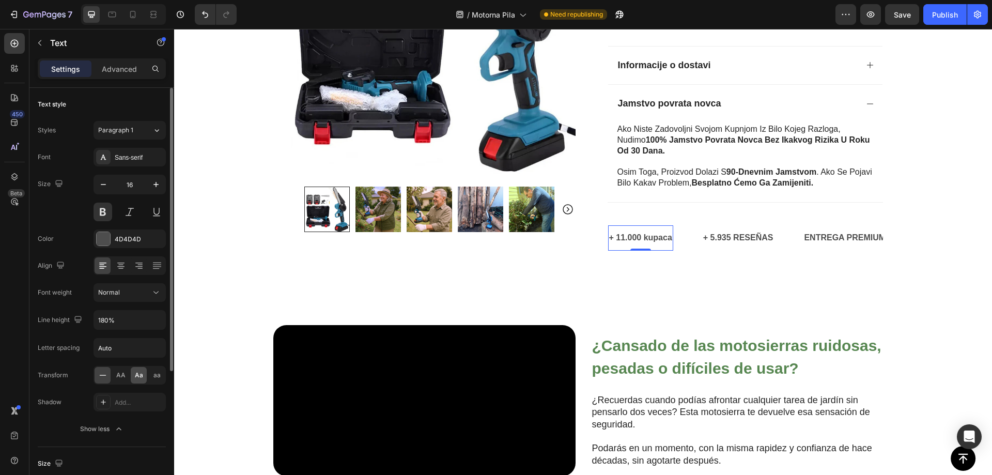
drag, startPoint x: 124, startPoint y: 379, endPoint x: 142, endPoint y: 378, distance: 17.6
click at [124, 378] on span "AA" at bounding box center [120, 374] width 9 height 9
click at [740, 240] on p "+ 5.935 RESEÑAS" at bounding box center [744, 237] width 70 height 15
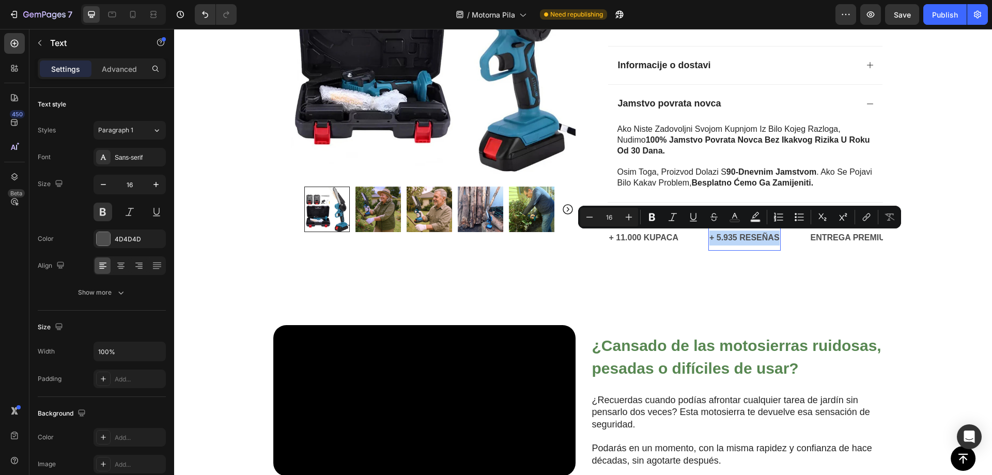
copy p "+ 5.935 RESEÑAS"
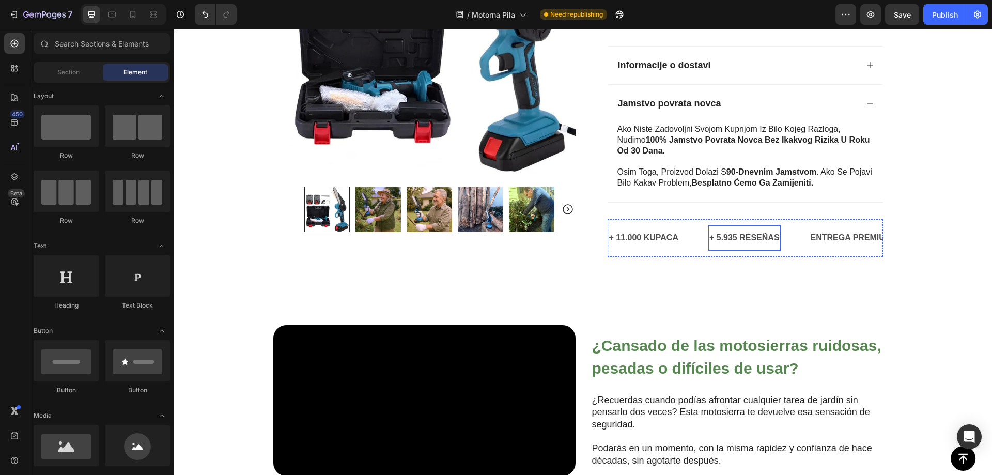
scroll to position [507, 0]
click at [727, 235] on p "+ 5.935 RESEÑAS" at bounding box center [744, 237] width 70 height 15
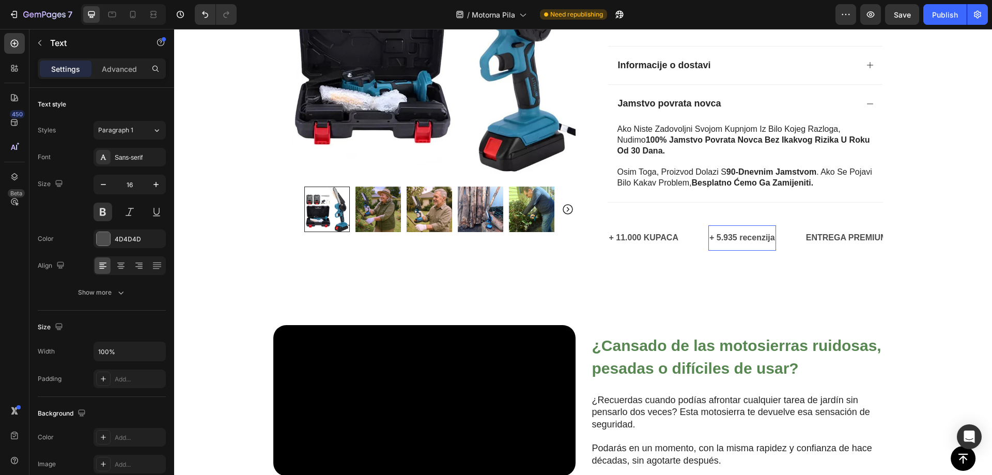
click at [751, 234] on strong "+ 5.935 recenzija" at bounding box center [742, 237] width 66 height 9
click at [128, 296] on button "Show more" at bounding box center [102, 292] width 128 height 19
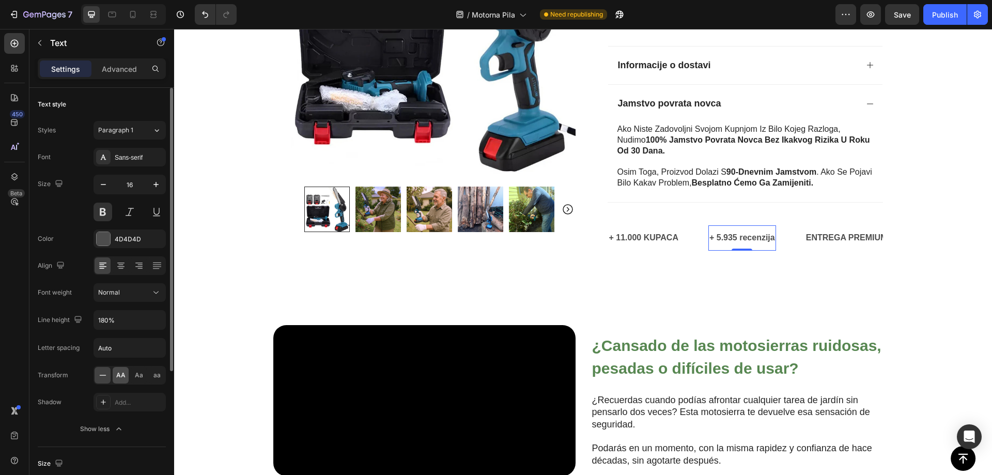
click at [124, 374] on span "AA" at bounding box center [120, 374] width 9 height 9
click at [843, 237] on p "ENTREGA PREMIUM GRATIS" at bounding box center [874, 237] width 114 height 15
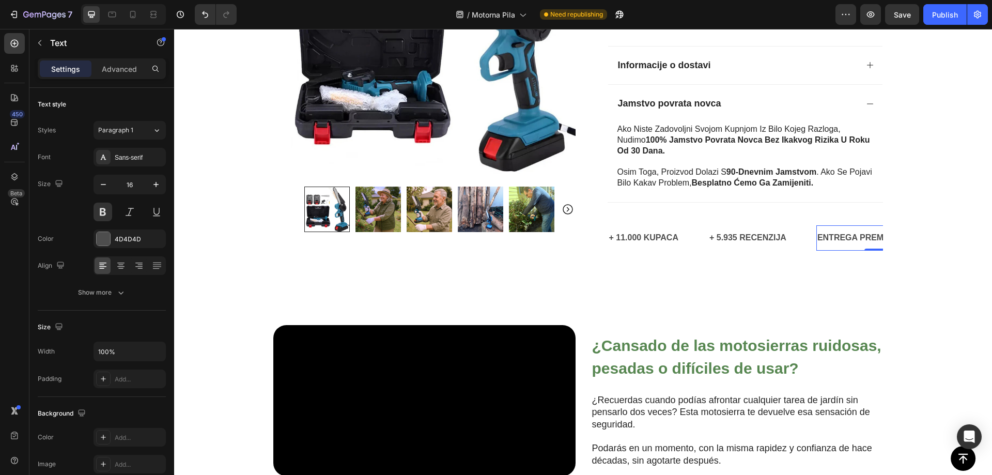
click at [836, 238] on p "ENTREGA PREMIUM GRATIS" at bounding box center [874, 237] width 114 height 15
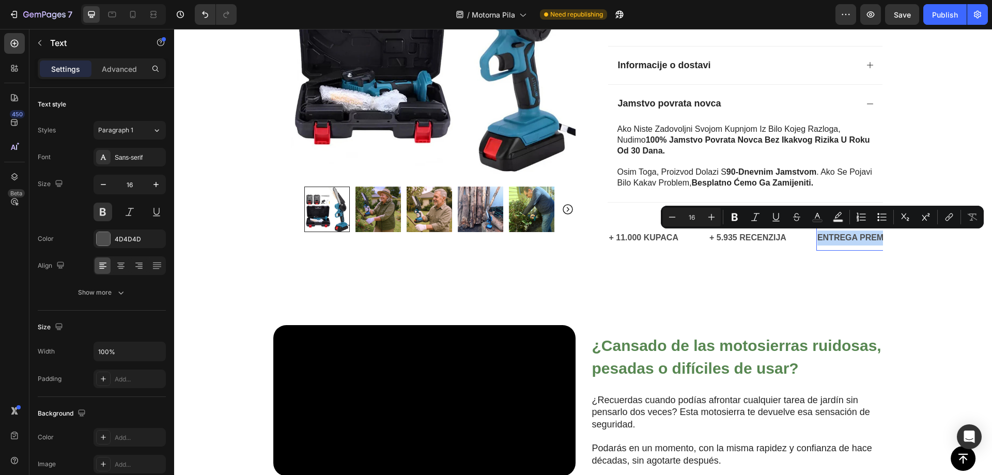
copy p "ENTREGA PREMIUM GRATIS"
click at [825, 237] on p "ENTREGA PREMIUM GRATIS" at bounding box center [874, 237] width 114 height 15
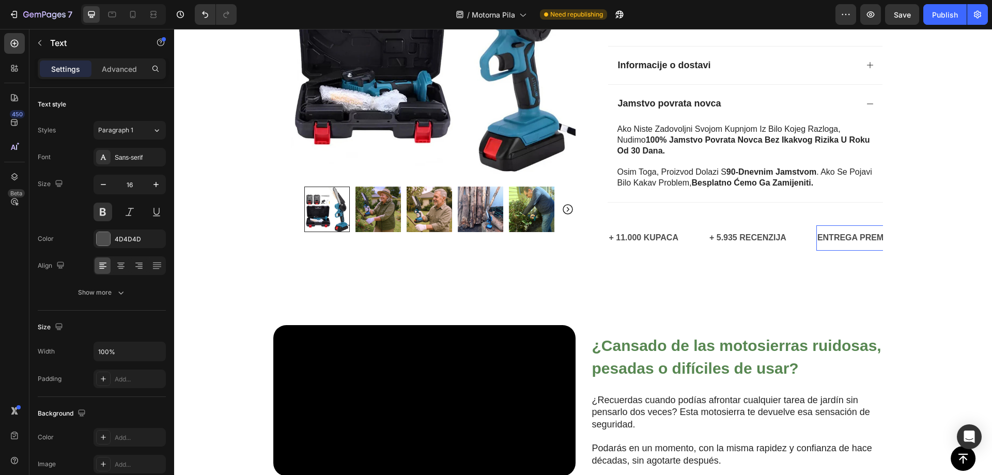
click at [828, 237] on p "ENTREGA PREMIUM GRATIS" at bounding box center [874, 237] width 114 height 15
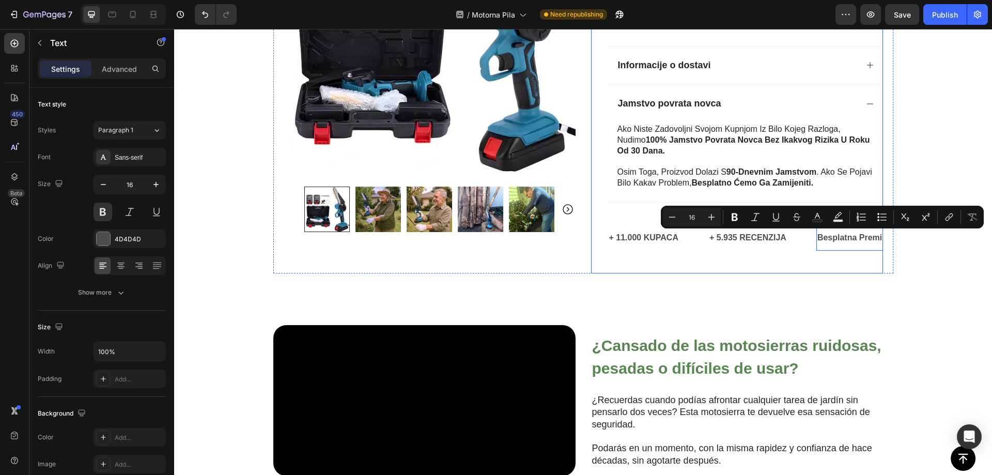
scroll to position [0, 55]
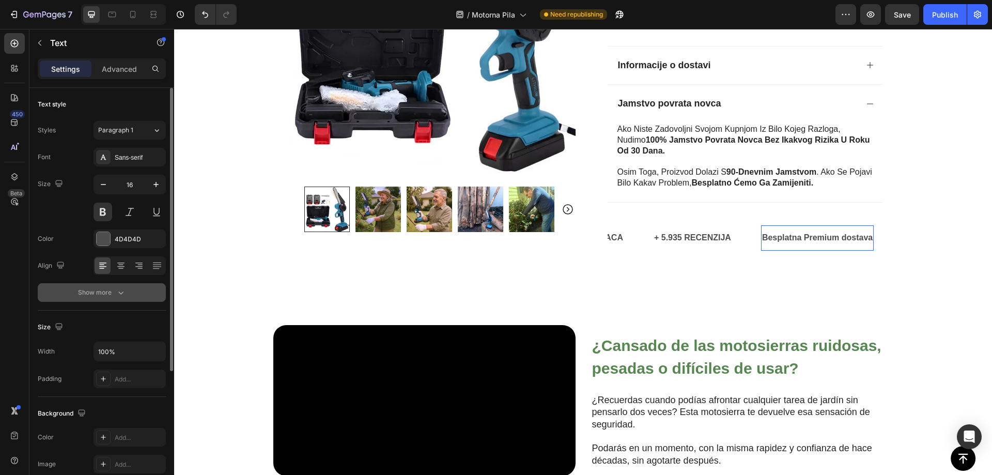
click at [127, 288] on button "Show more" at bounding box center [102, 292] width 128 height 19
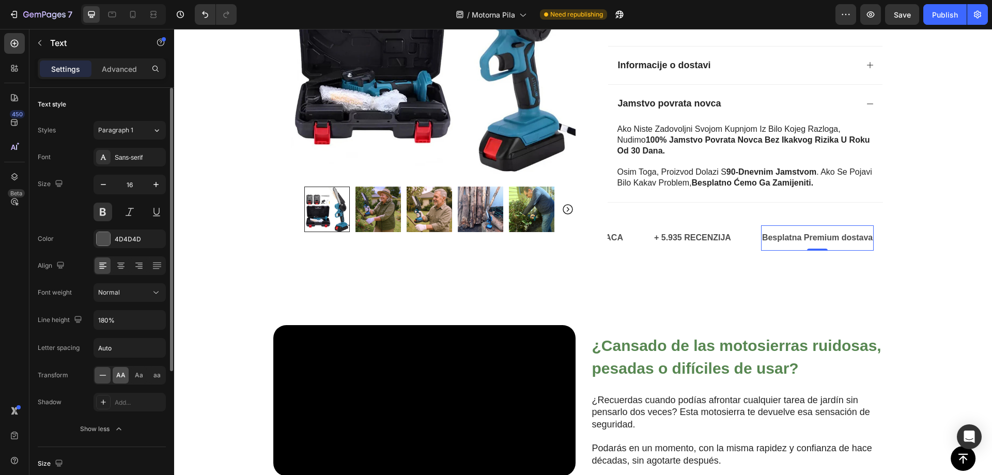
click at [124, 378] on span "AA" at bounding box center [120, 374] width 9 height 9
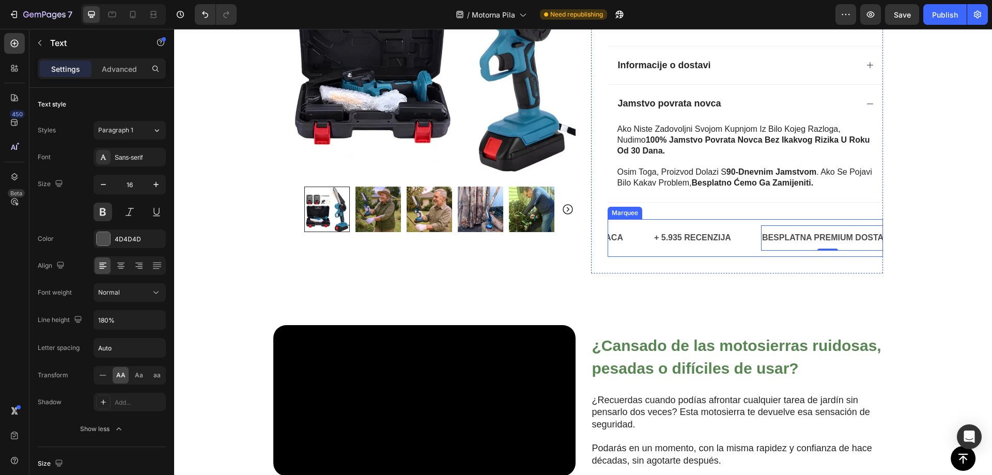
click at [747, 250] on div "+ 11.000 kupaca Text + 5.935 recenzija Text Besplatna Premium dostava Text 0 90…" at bounding box center [744, 238] width 275 height 38
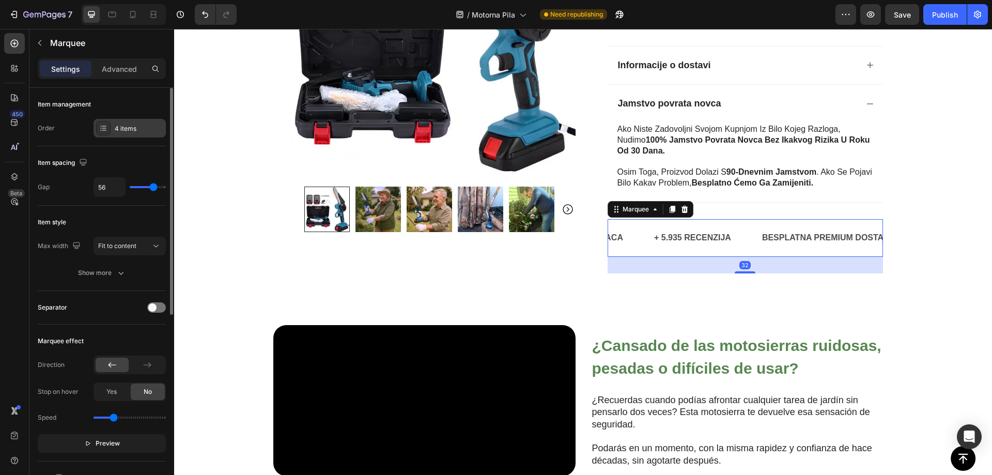
click at [126, 129] on div "4 items" at bounding box center [139, 128] width 49 height 9
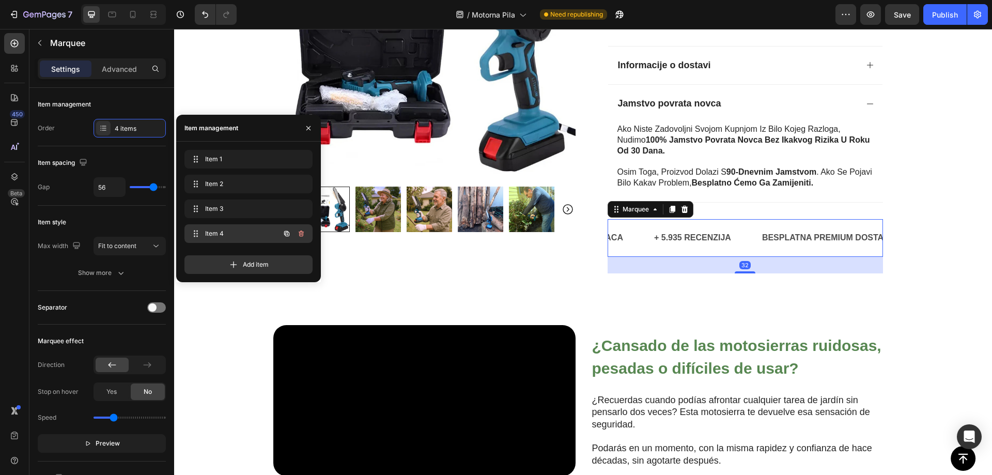
click at [225, 234] on span "Item 4" at bounding box center [234, 233] width 58 height 9
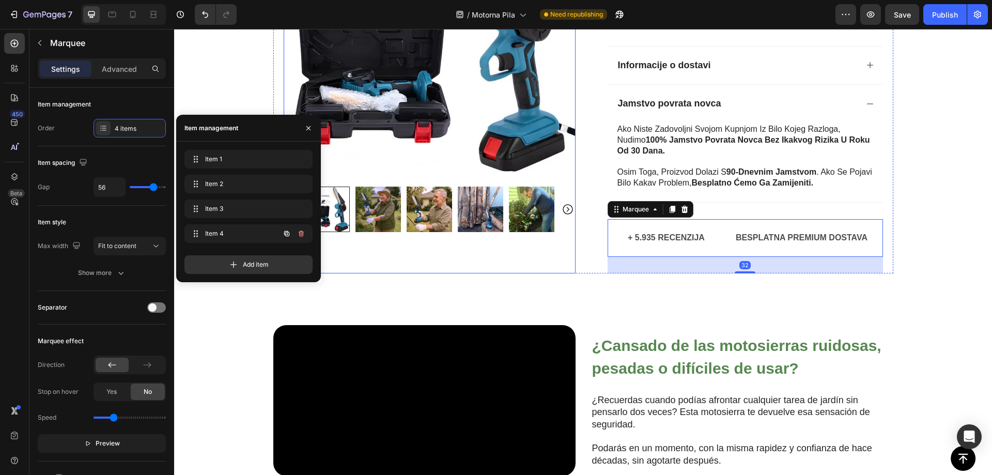
scroll to position [0, 280]
click at [724, 234] on p "90 DÍAS DE GARANTÍA" at bounding box center [745, 237] width 91 height 15
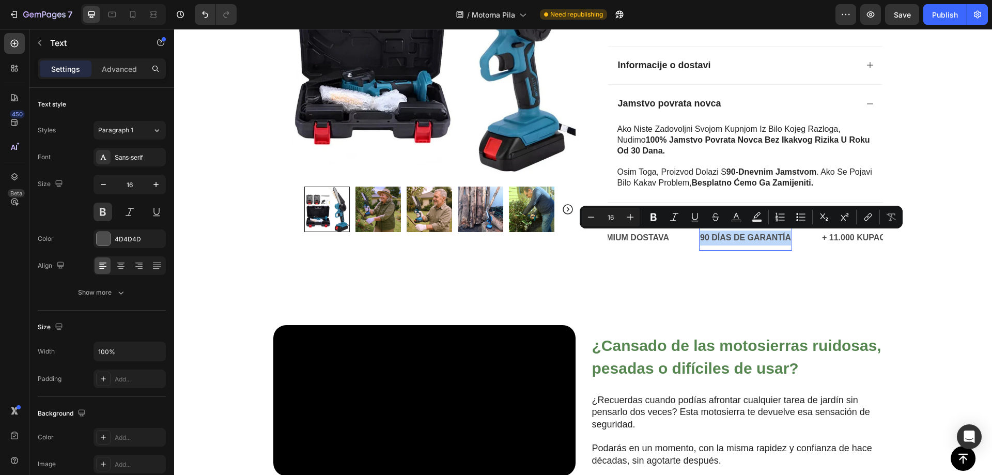
click at [741, 239] on p "90 DÍAS DE GARANTÍA" at bounding box center [745, 237] width 91 height 15
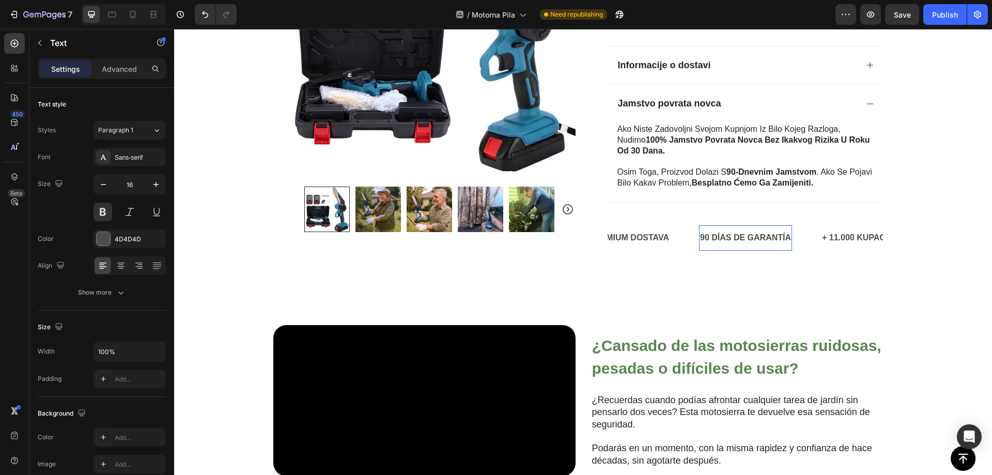
click at [731, 233] on p "90 DÍAS DE GARANTÍA" at bounding box center [745, 237] width 91 height 15
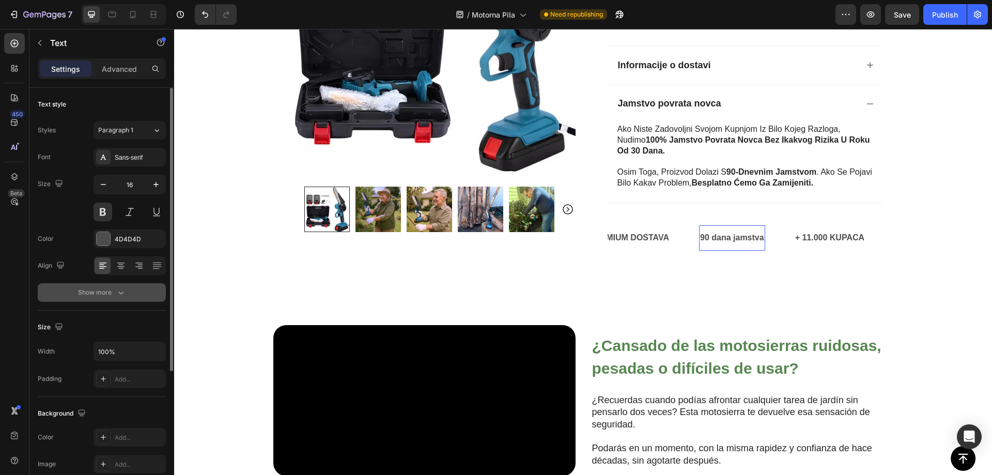
click at [121, 284] on button "Show more" at bounding box center [102, 292] width 128 height 19
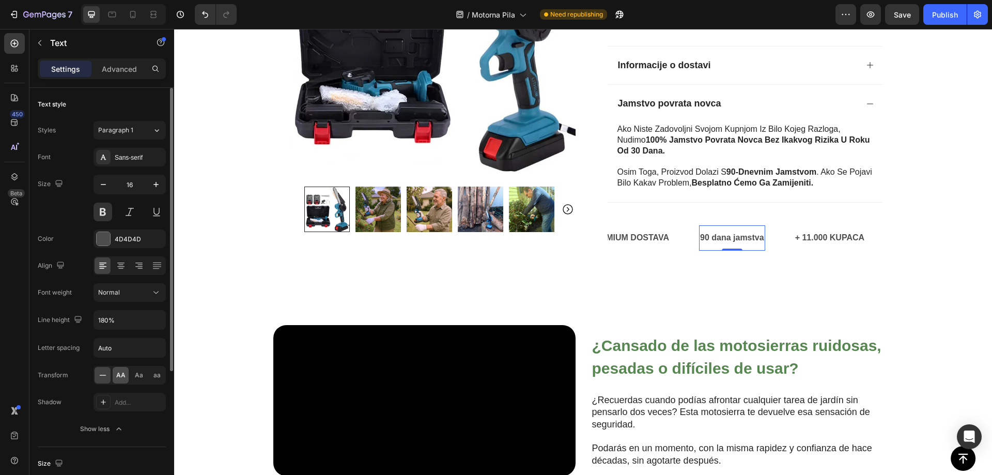
click at [123, 379] on span "AA" at bounding box center [120, 374] width 9 height 9
click at [907, 15] on span "Save" at bounding box center [901, 14] width 17 height 9
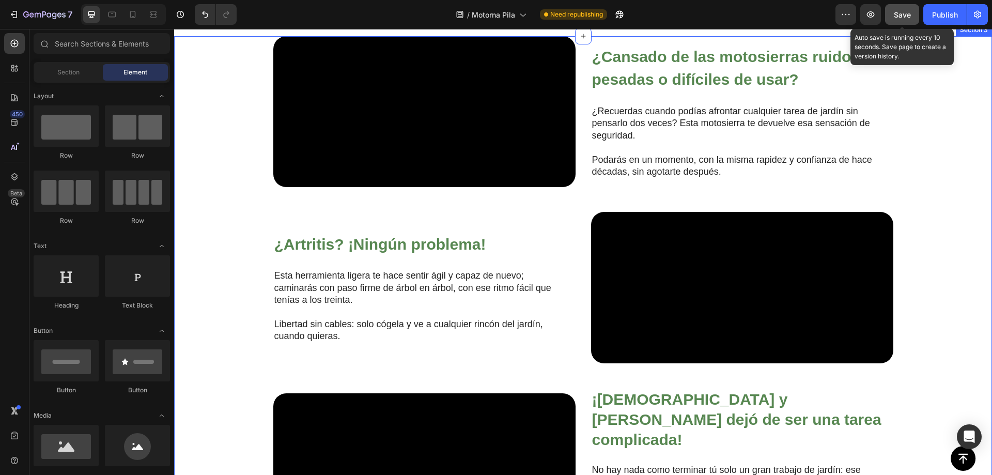
scroll to position [616, 0]
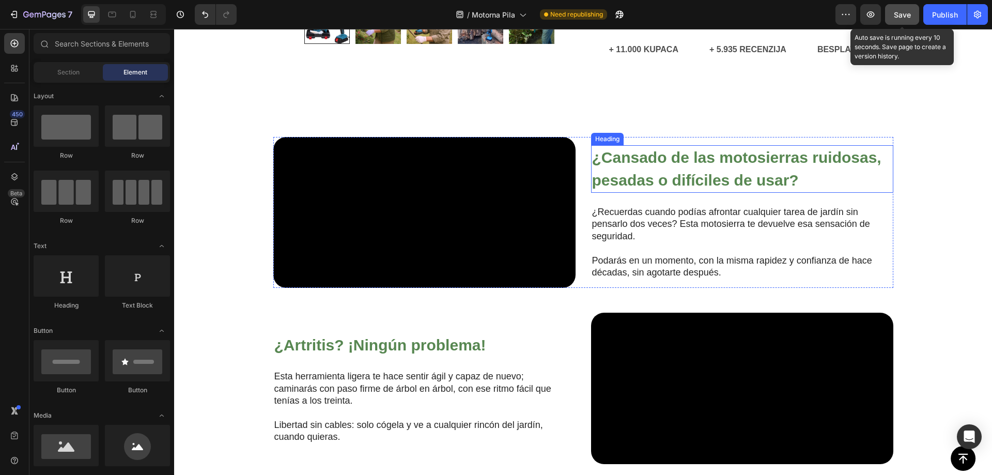
click at [646, 189] on strong "¿Cansado de las motosierras ruidosas, pesadas o difíciles de usar?" at bounding box center [736, 169] width 289 height 40
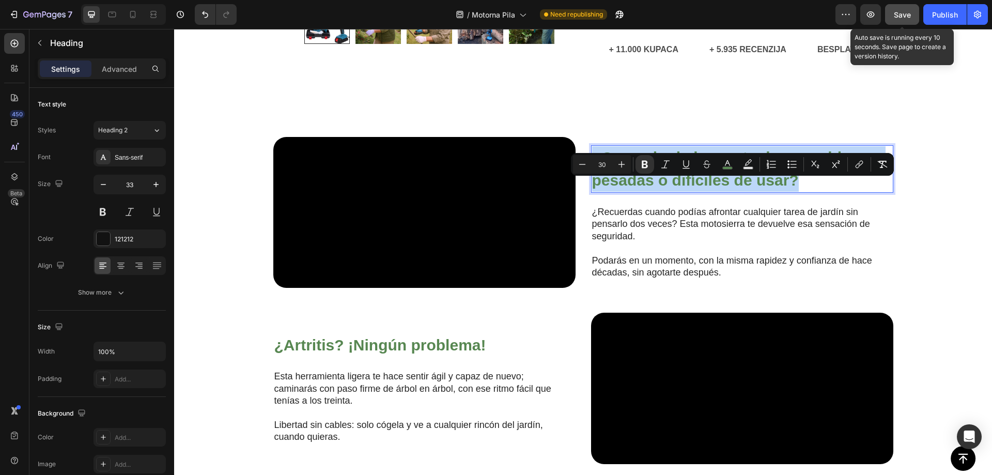
click at [691, 189] on strong "¿Cansado de las motosierras ruidosas, pesadas o difíciles de usar?" at bounding box center [736, 169] width 289 height 40
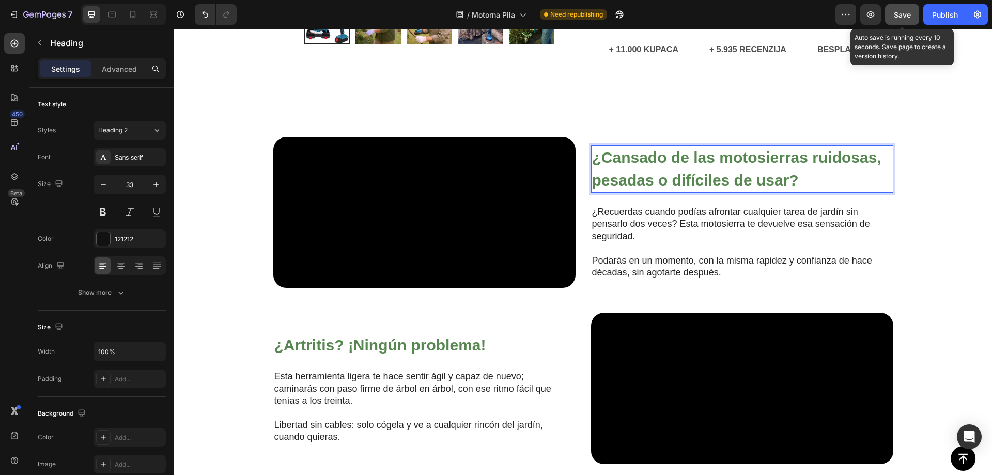
click at [725, 189] on strong "¿Cansado de las motosierras ruidosas, pesadas o difíciles de usar?" at bounding box center [736, 169] width 289 height 40
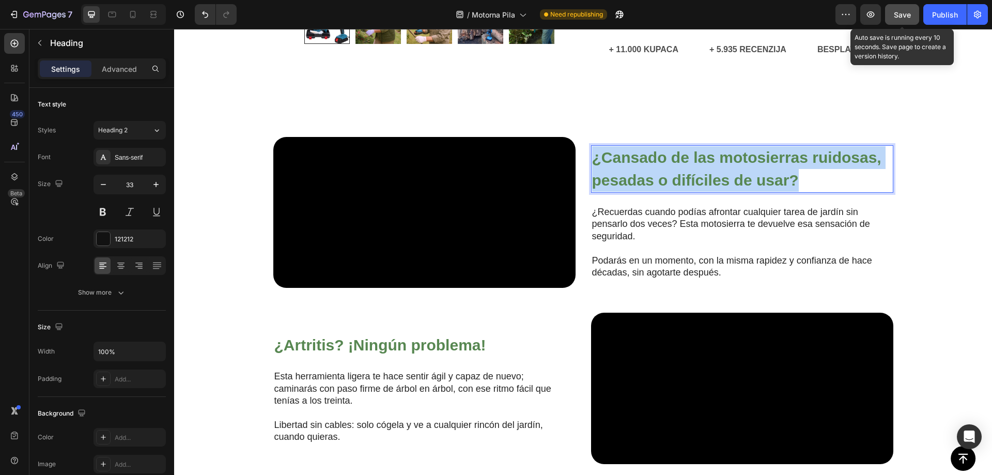
click at [725, 189] on strong "¿Cansado de las motosierras ruidosas, pesadas o difíciles de usar?" at bounding box center [736, 169] width 289 height 40
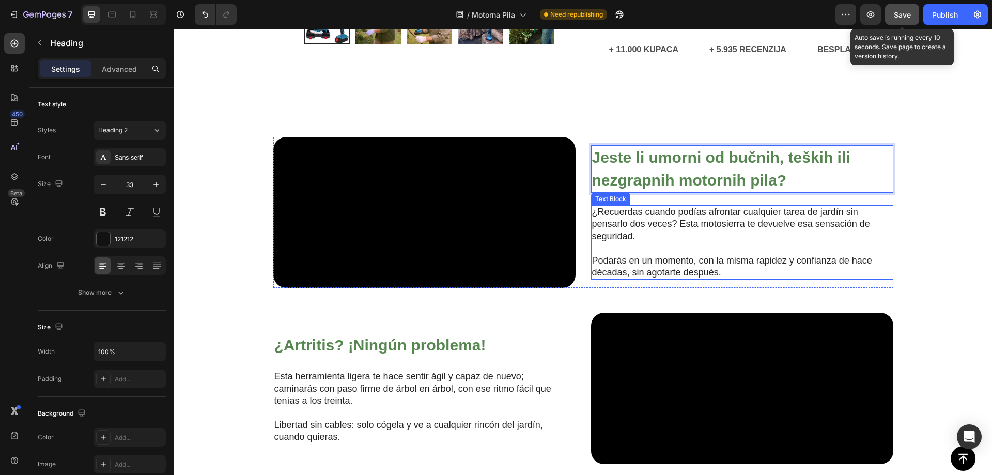
click at [611, 242] on p "¿Recuerdas cuando podías afrontar cualquier tarea de jardín sin pensarlo dos ve…" at bounding box center [734, 224] width 284 height 36
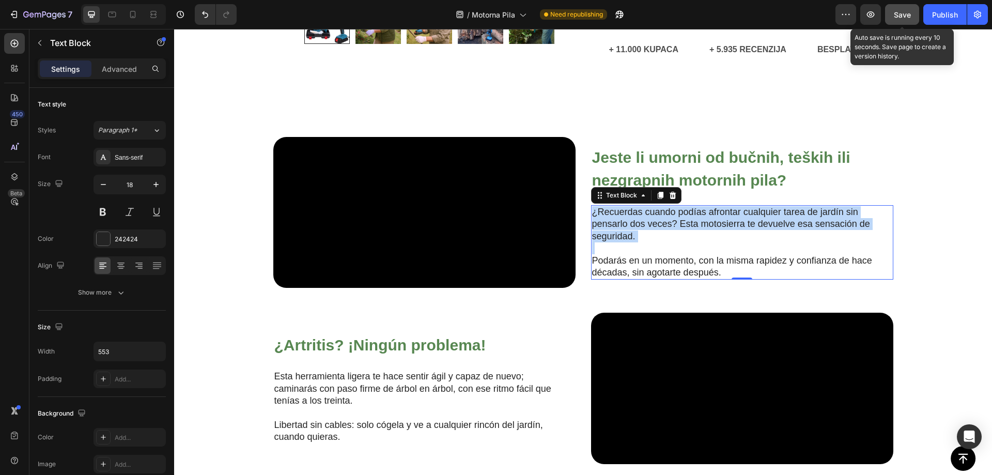
drag, startPoint x: 627, startPoint y: 259, endPoint x: 644, endPoint y: 261, distance: 16.6
click at [627, 242] on p "¿Recuerdas cuando podías afrontar cualquier tarea de jardín sin pensarlo dos ve…" at bounding box center [734, 224] width 284 height 36
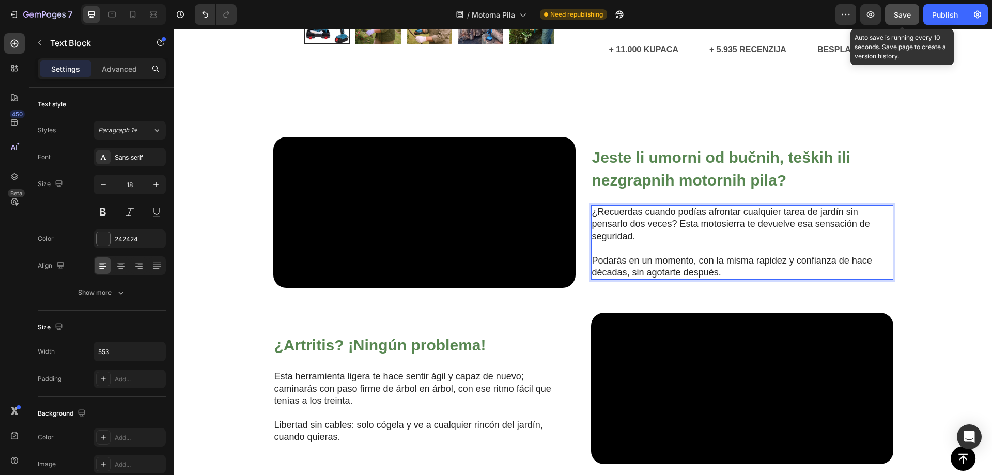
click at [620, 242] on p "¿Recuerdas cuando podías afrontar cualquier tarea de jardín sin pensarlo dos ve…" at bounding box center [734, 224] width 284 height 36
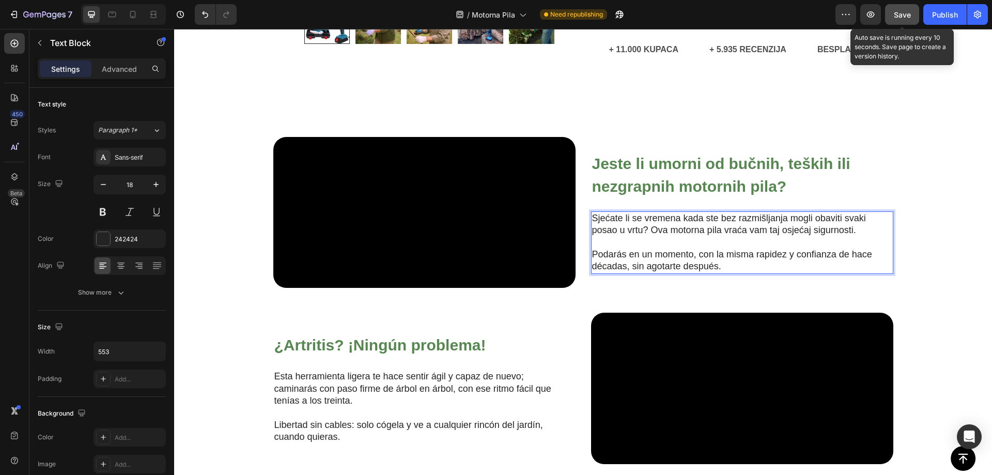
click at [690, 273] on p "Podarás en un momento, con la misma rapidez y confianza de hace décadas, sin ag…" at bounding box center [734, 260] width 284 height 24
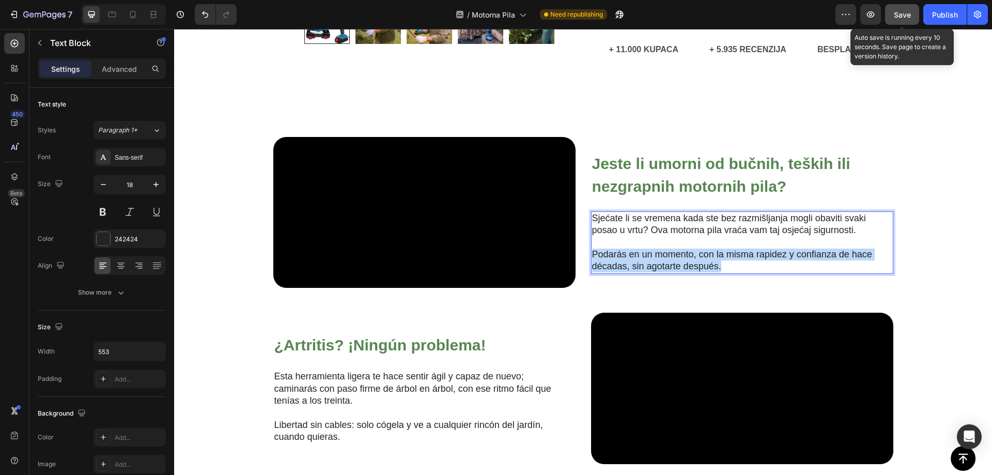
click at [690, 273] on p "Podarás en un momento, con la misma rapidez y confianza de hace décadas, sin ag…" at bounding box center [734, 260] width 284 height 24
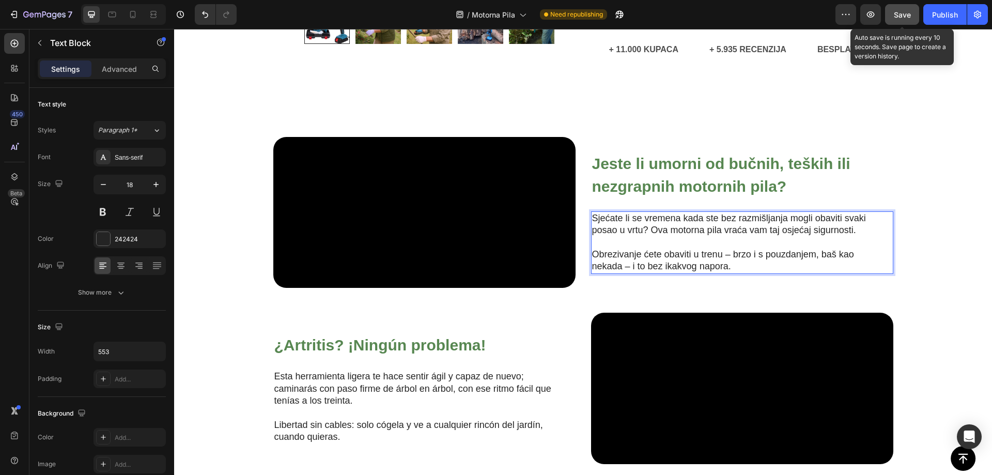
click at [890, 15] on button "Save" at bounding box center [902, 14] width 34 height 21
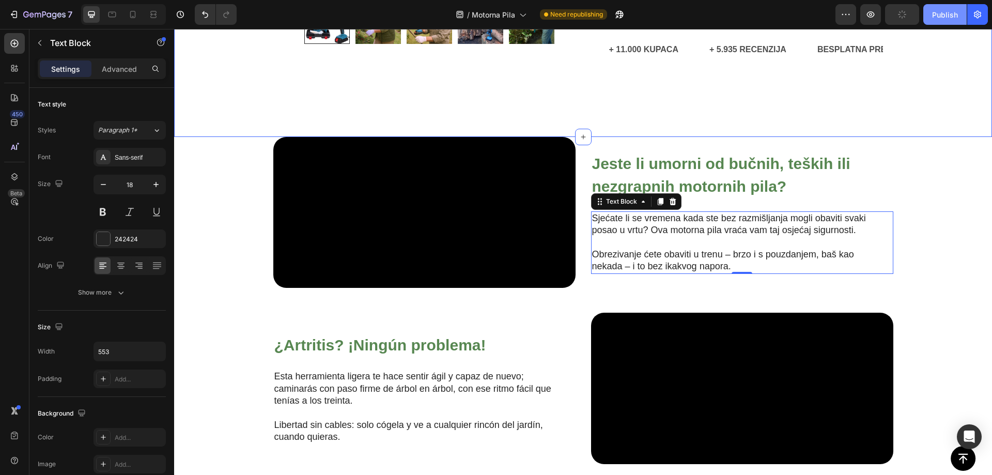
click at [941, 18] on div "Publish" at bounding box center [945, 14] width 26 height 11
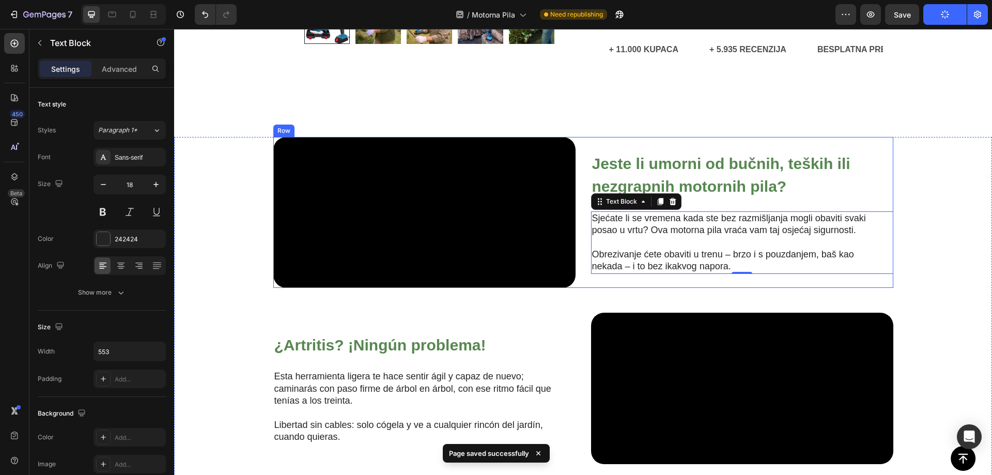
click at [620, 146] on div "⁠⁠⁠⁠⁠⁠⁠ Jeste li umorni od bučnih, teških ili nezgrapnih motornih pila? Heading…" at bounding box center [742, 212] width 302 height 151
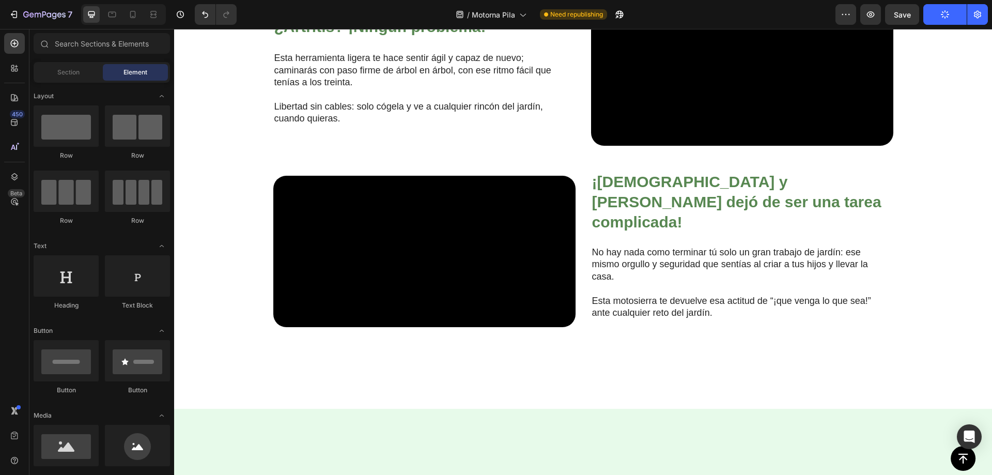
scroll to position [951, 0]
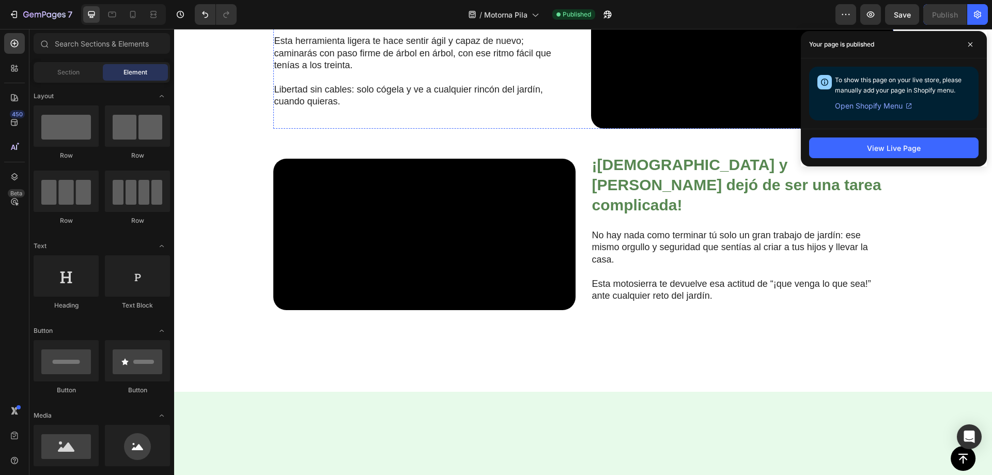
click at [409, 18] on strong "¿Artritis? ¡Ningún problema!" at bounding box center [380, 9] width 212 height 17
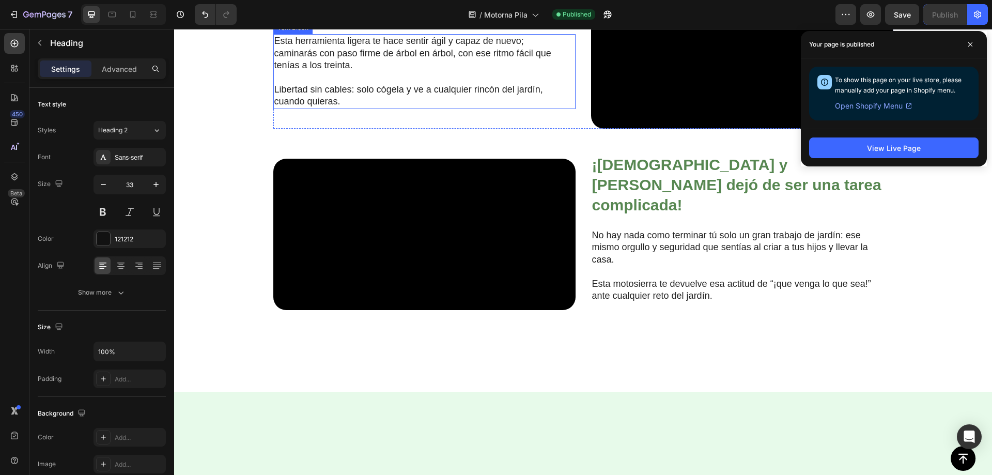
click at [380, 71] on p "Esta herramienta ligera te hace sentir ágil y capaz de nuevo; caminarás con pas…" at bounding box center [416, 53] width 284 height 36
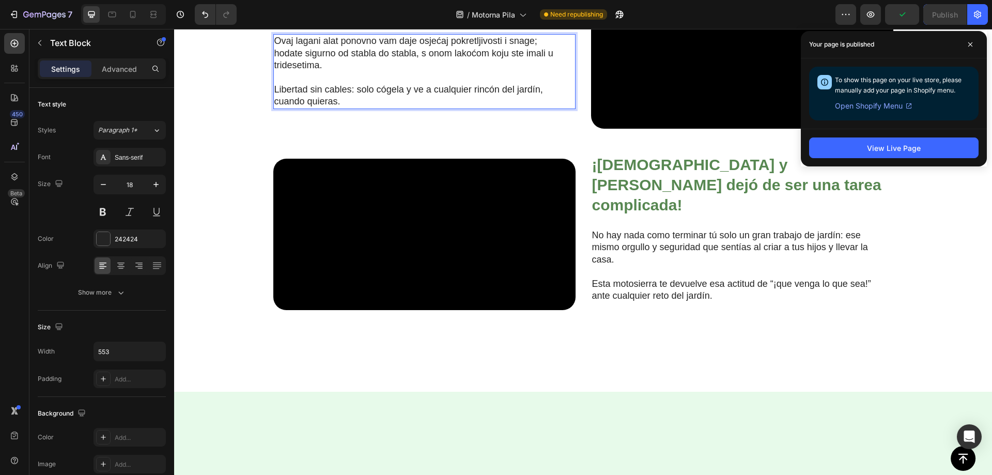
click at [388, 108] on p "Libertad sin cables: solo cógela y ve a cualquier rincón del jardín, cuando qui…" at bounding box center [416, 96] width 284 height 24
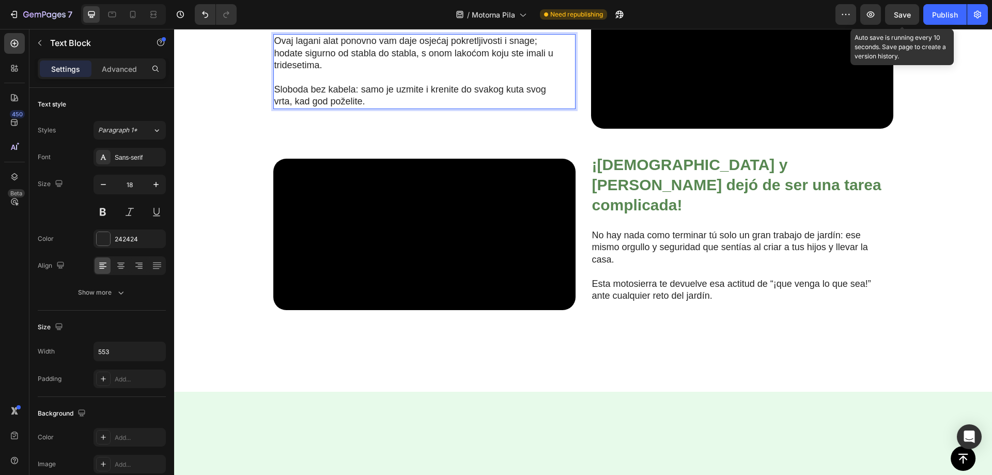
click at [897, 18] on span "Save" at bounding box center [901, 14] width 17 height 9
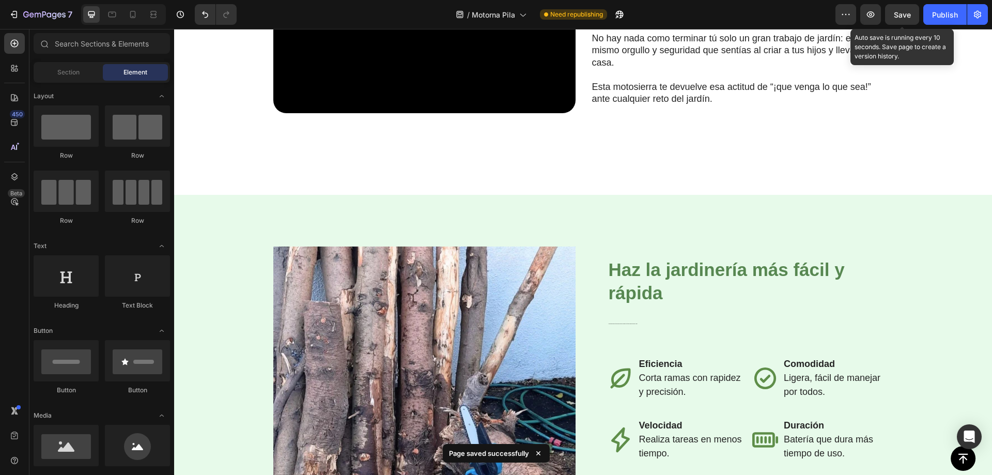
scroll to position [1185, 0]
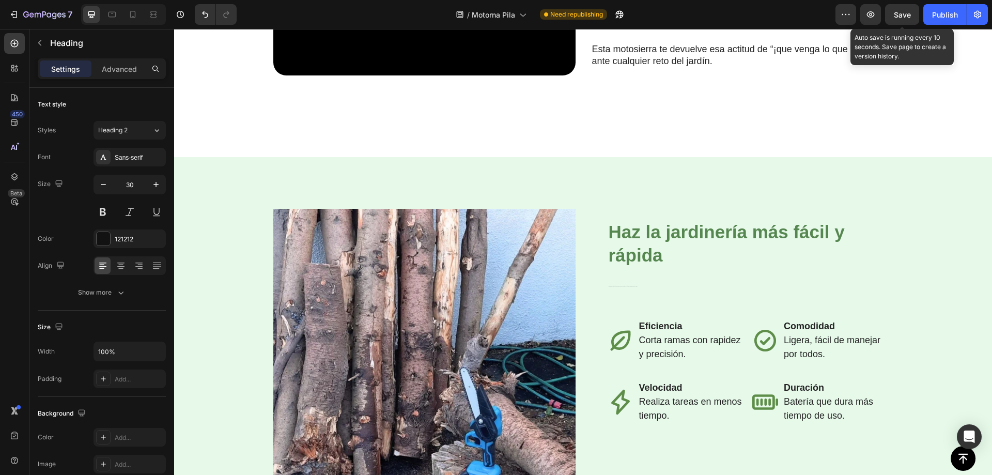
click at [630, 87] on div at bounding box center [630, 87] width 0 height 0
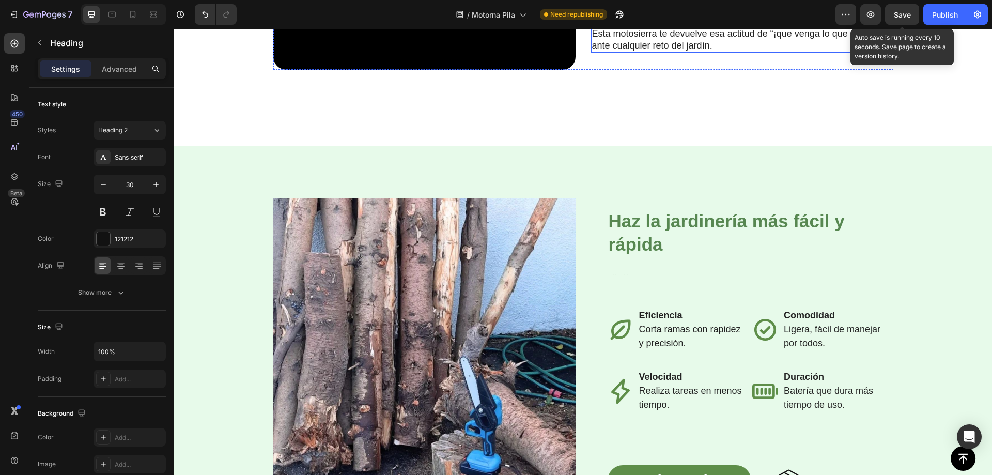
click at [621, 52] on p "Esta motosierra te devuelve esa actitud de “¡que venga lo que sea!” ante cualqu…" at bounding box center [734, 40] width 284 height 24
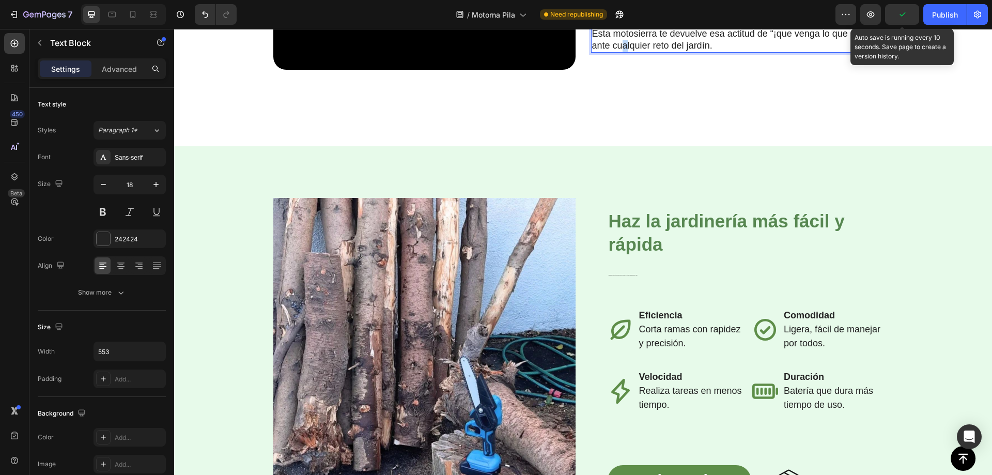
click at [621, 52] on p "Esta motosierra te devuelve esa actitud de “¡que venga lo que sea!” ante cualqu…" at bounding box center [734, 40] width 284 height 24
click at [898, 14] on span "Save" at bounding box center [901, 14] width 17 height 9
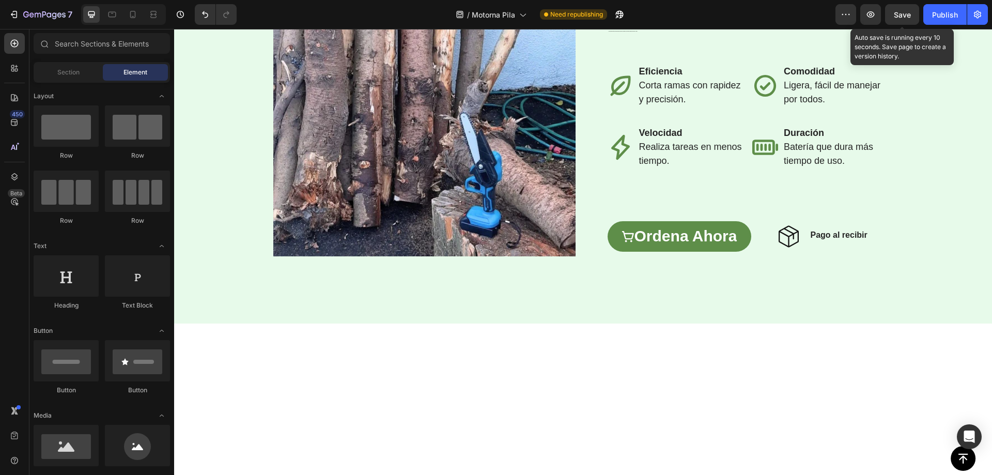
scroll to position [1442, 0]
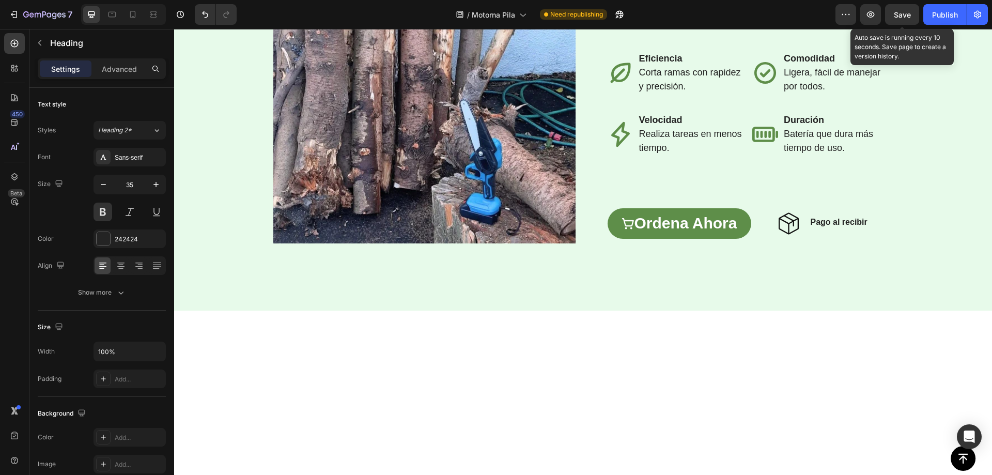
scroll to position [1454, 0]
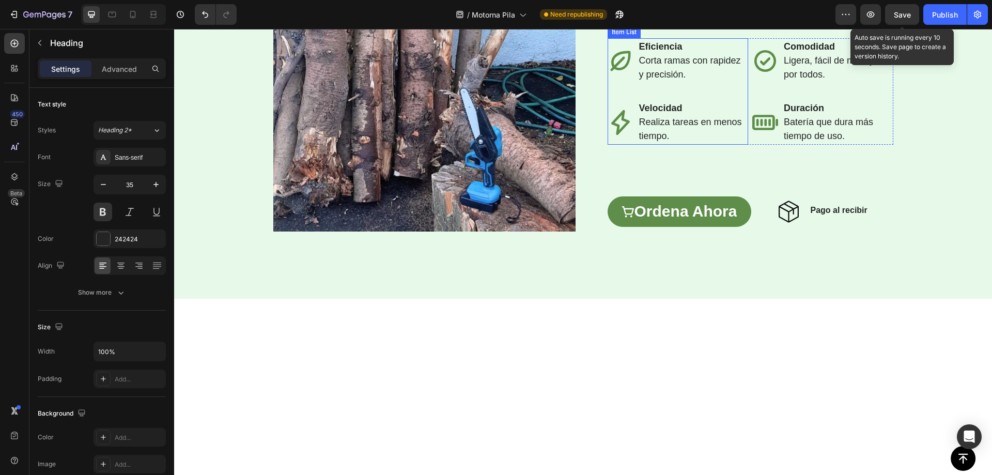
click at [654, 52] on strong "Eficiencia" at bounding box center [660, 46] width 43 height 10
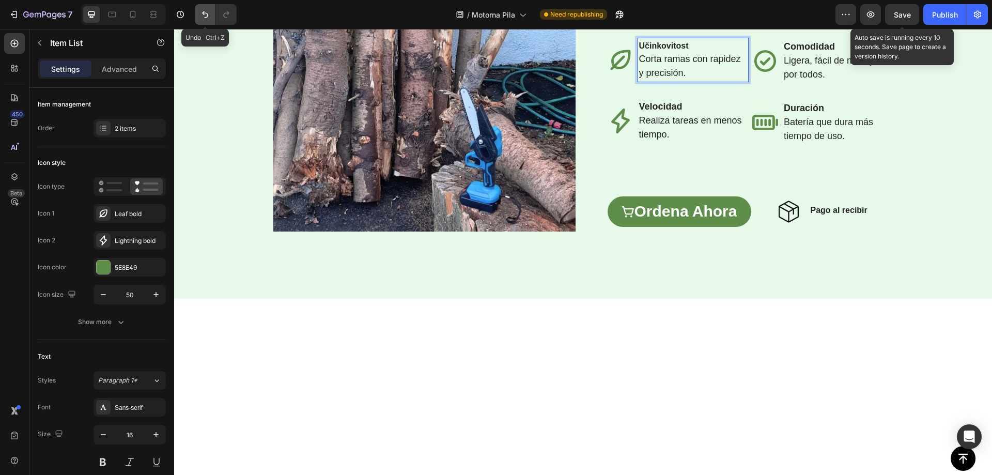
click at [201, 17] on icon "Undo/Redo" at bounding box center [205, 14] width 10 height 10
drag, startPoint x: 205, startPoint y: 10, endPoint x: 105, endPoint y: 16, distance: 99.9
click at [205, 10] on icon "Undo/Redo" at bounding box center [205, 14] width 10 height 10
click at [656, 52] on strong "Eficiencia" at bounding box center [660, 46] width 43 height 10
click at [650, 80] on span "Corta ramas con rapidez y precisión." at bounding box center [690, 67] width 102 height 24
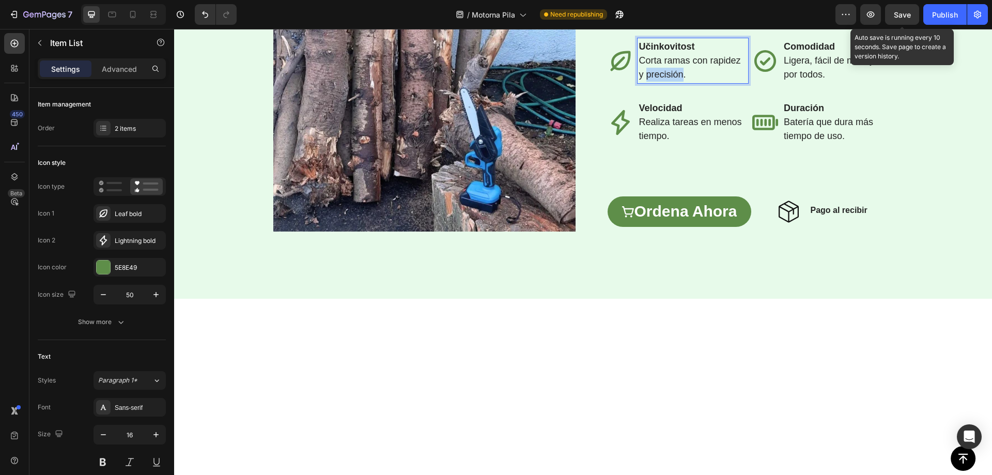
click at [650, 80] on span "Corta ramas con rapidez y precisión." at bounding box center [690, 67] width 102 height 24
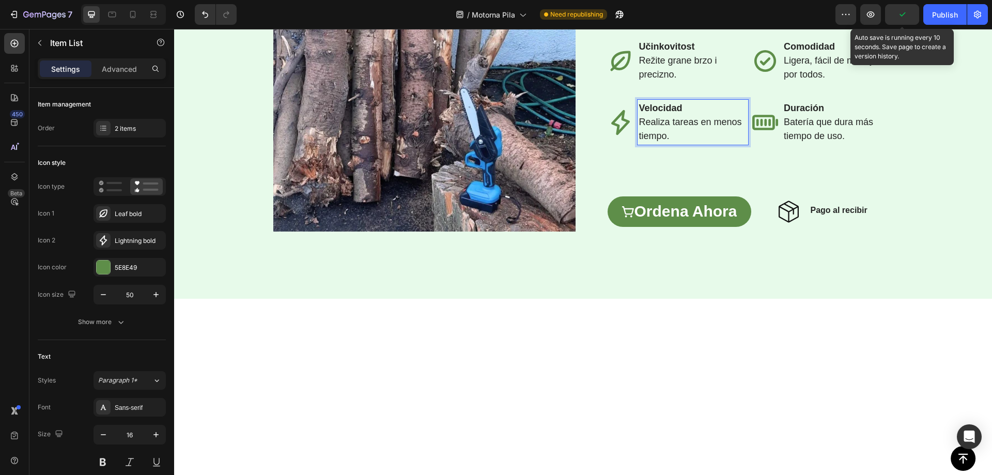
click at [653, 113] on strong "Velocidad" at bounding box center [660, 108] width 43 height 10
click at [652, 113] on strong "Velocidad" at bounding box center [660, 108] width 43 height 10
click at [690, 141] on span "Realiza tareas en menos tiempo." at bounding box center [690, 129] width 103 height 24
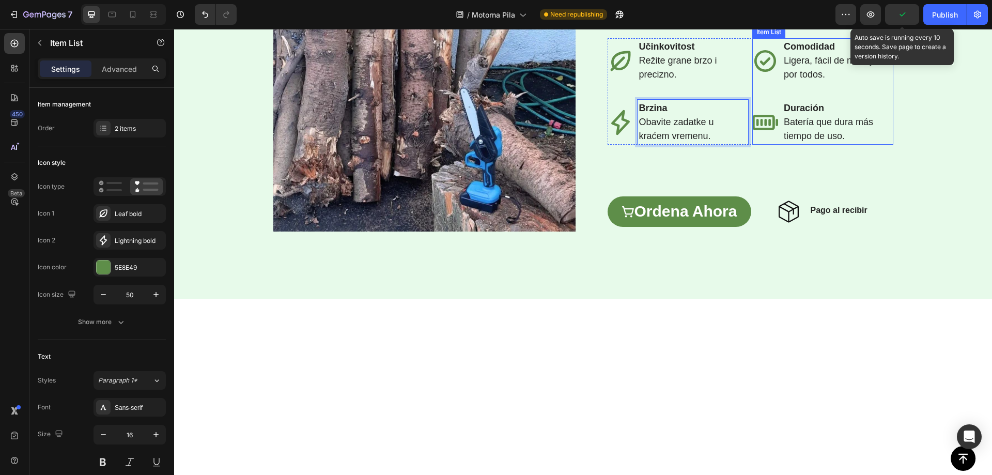
click at [793, 52] on strong "Comodidad" at bounding box center [808, 46] width 51 height 10
click at [799, 52] on strong "Comodidad" at bounding box center [808, 46] width 51 height 10
click at [812, 80] on span "Ligera, fácil de manejar por todos." at bounding box center [831, 67] width 97 height 24
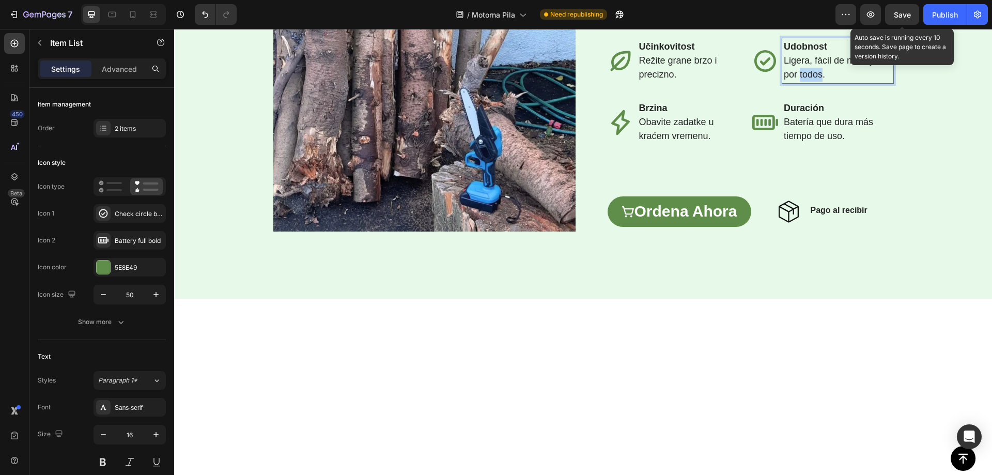
click at [812, 80] on span "Ligera, fácil de manejar por todos." at bounding box center [831, 67] width 97 height 24
click at [793, 113] on strong "Duración" at bounding box center [803, 108] width 40 height 10
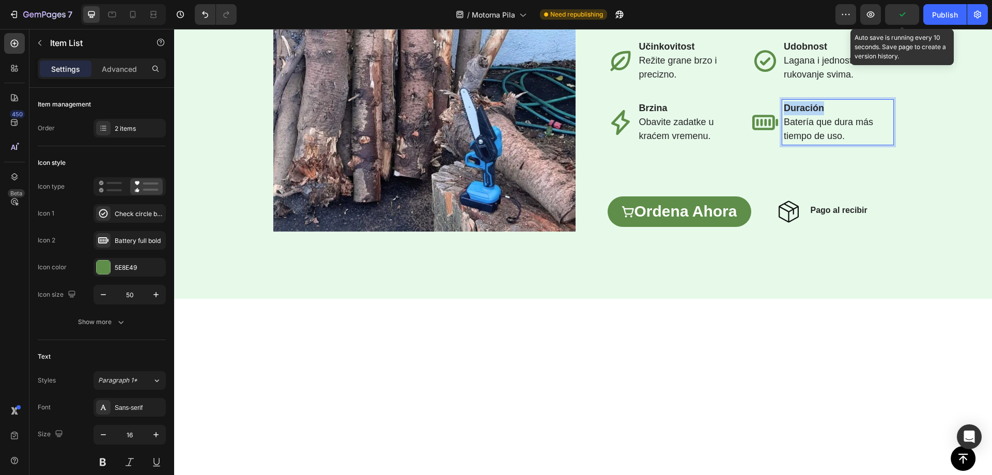
click at [793, 113] on strong "Duración" at bounding box center [803, 108] width 40 height 10
click at [803, 141] on span "⁠⁠⁠⁠⁠⁠⁠ Batería que dura más tiempo de uso." at bounding box center [827, 129] width 89 height 24
click at [803, 141] on span "Batería que dura más tiempo de uso." at bounding box center [827, 129] width 89 height 24
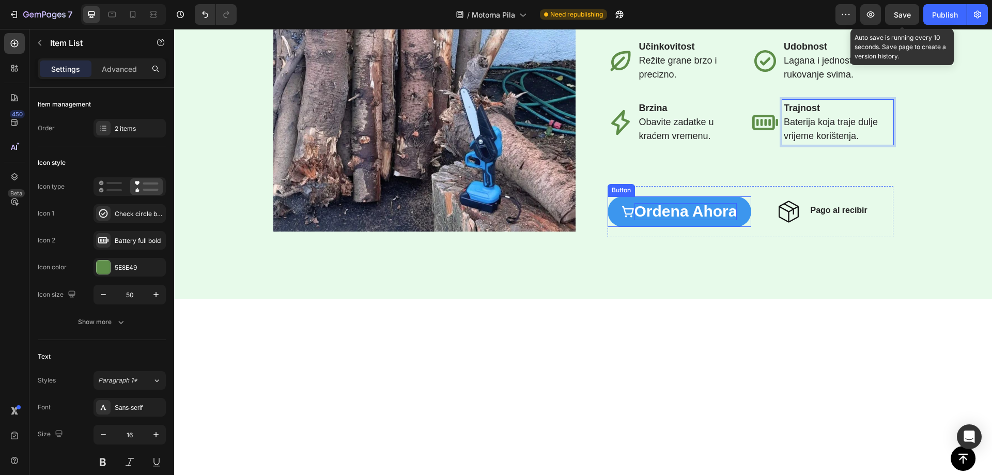
click at [689, 219] on span "ordena ahora" at bounding box center [685, 210] width 103 height 17
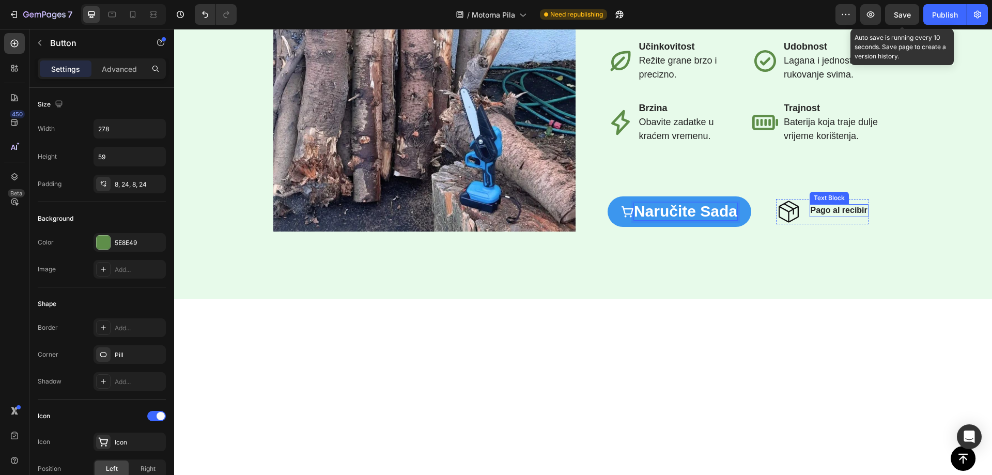
click at [819, 214] on strong "Pago al recibir" at bounding box center [838, 210] width 57 height 9
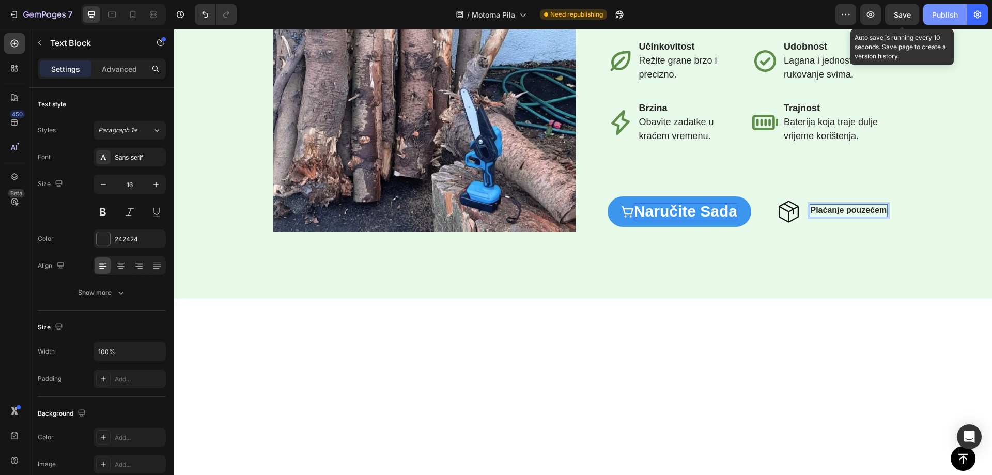
click at [902, 17] on span "Save" at bounding box center [901, 14] width 17 height 9
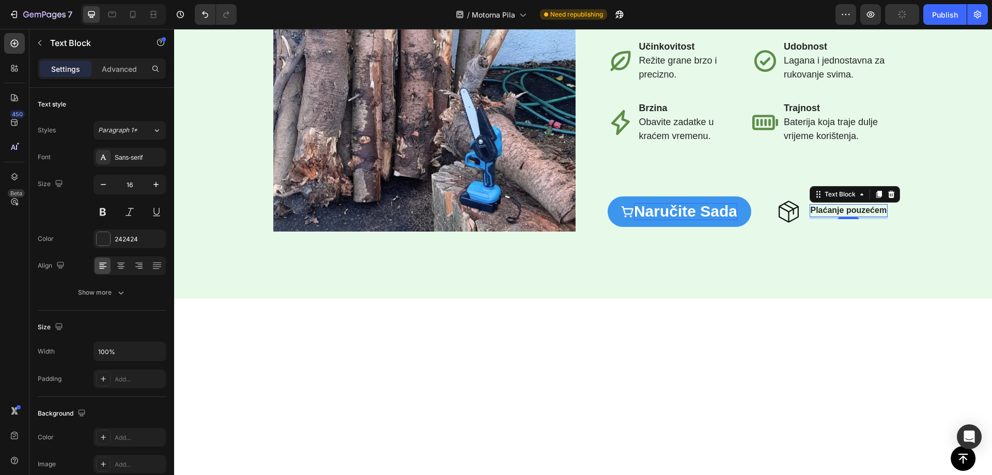
click at [951, 20] on div "Publish" at bounding box center [945, 14] width 26 height 11
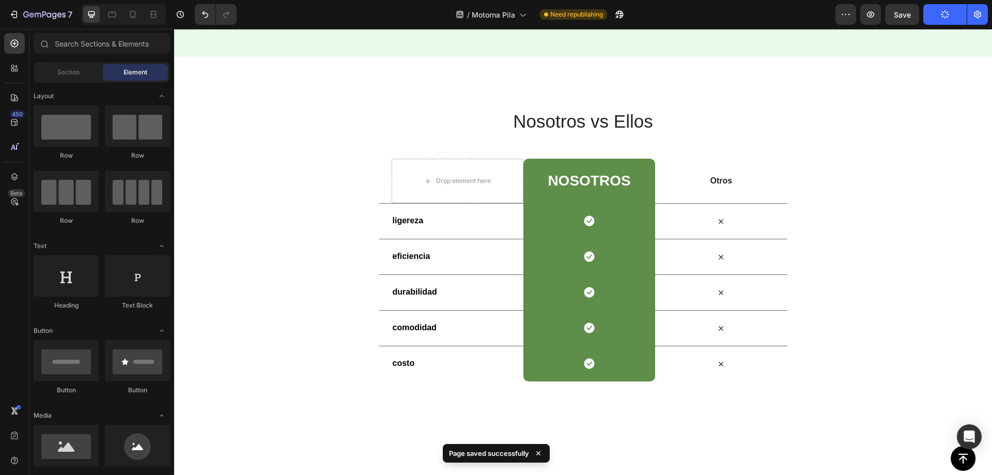
scroll to position [1920, 0]
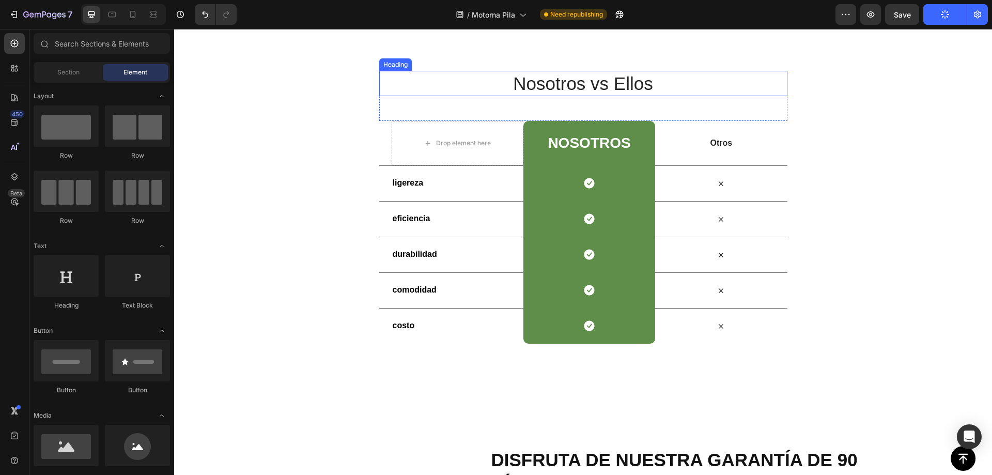
click at [596, 88] on h2 "Nosotros vs Ellos" at bounding box center [583, 84] width 408 height 26
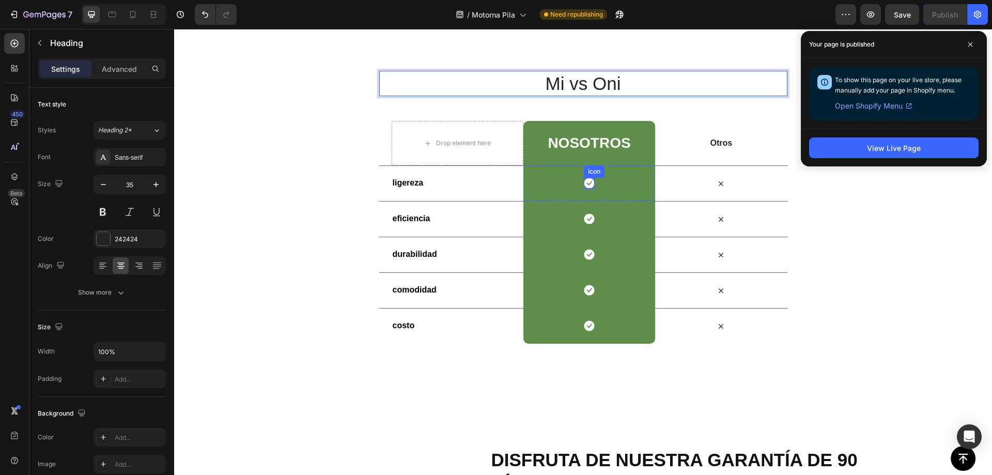
click at [590, 140] on h2 "NoSotros" at bounding box center [588, 143] width 85 height 17
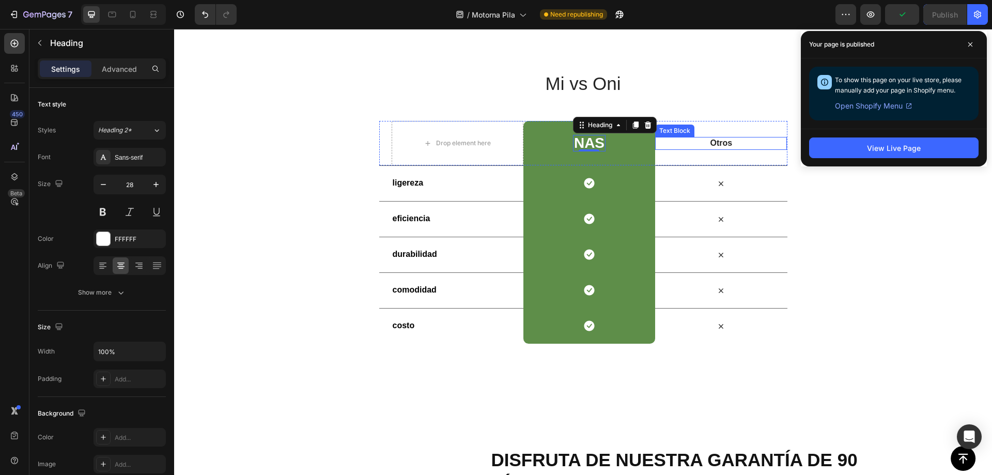
click at [713, 145] on p "Otros" at bounding box center [721, 143] width 130 height 11
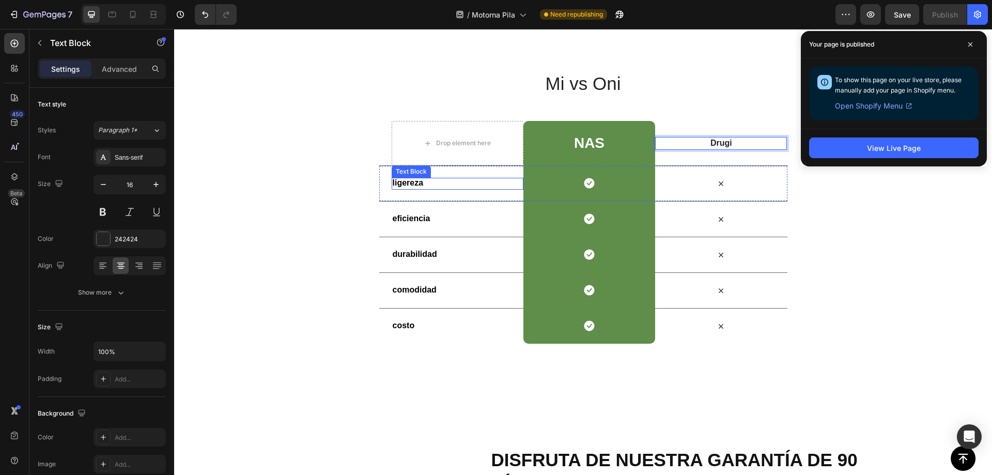
click at [404, 183] on strong "ligereza" at bounding box center [408, 182] width 31 height 9
click at [410, 218] on strong "eficiencia" at bounding box center [412, 218] width 38 height 9
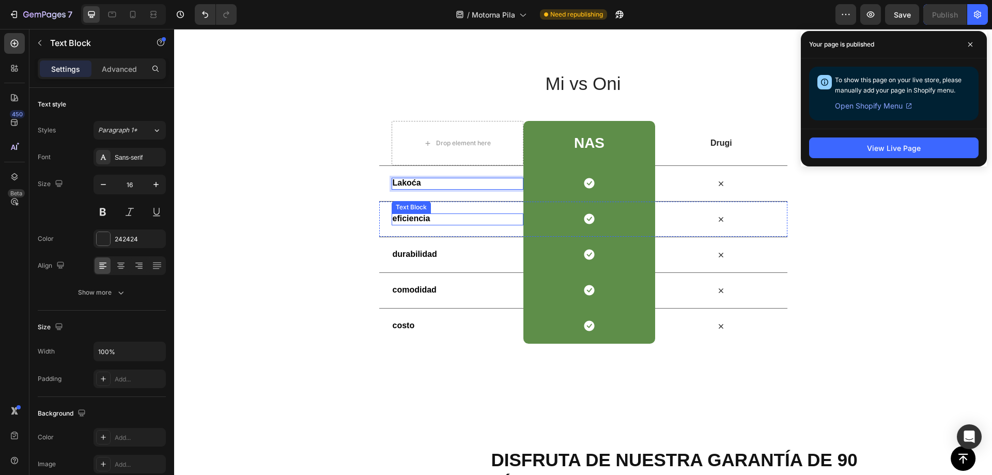
click at [410, 218] on strong "eficiencia" at bounding box center [412, 218] width 38 height 9
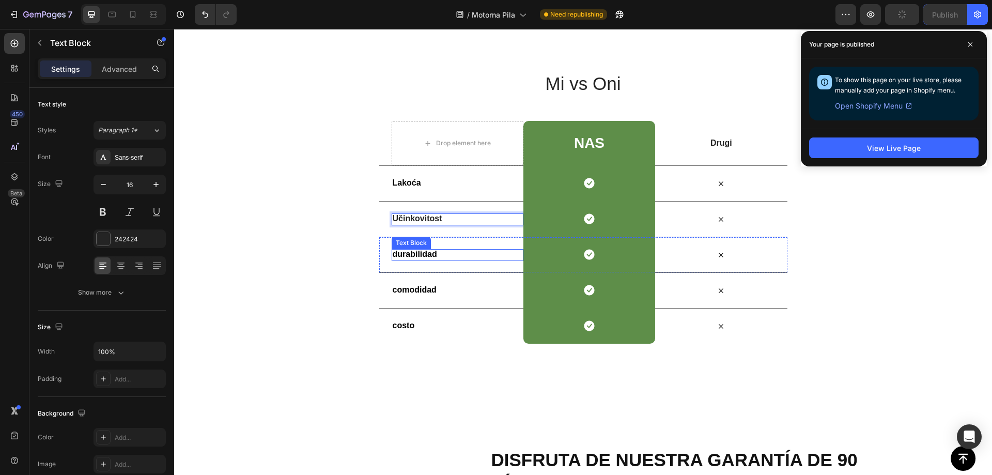
click at [407, 255] on strong "durabilidad" at bounding box center [415, 253] width 44 height 9
click at [407, 254] on strong "durabilidad" at bounding box center [415, 253] width 44 height 9
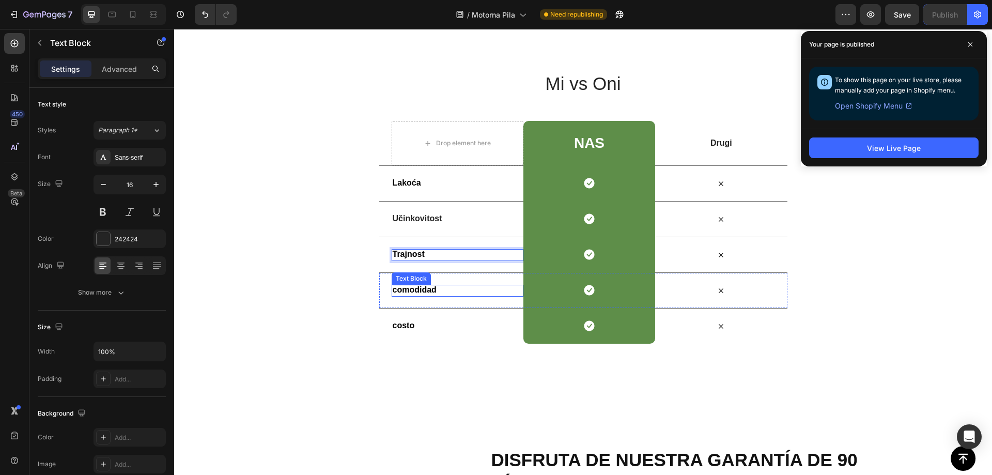
click at [403, 293] on strong "comodidad" at bounding box center [415, 289] width 44 height 9
click at [401, 326] on strong "costo" at bounding box center [404, 325] width 22 height 9
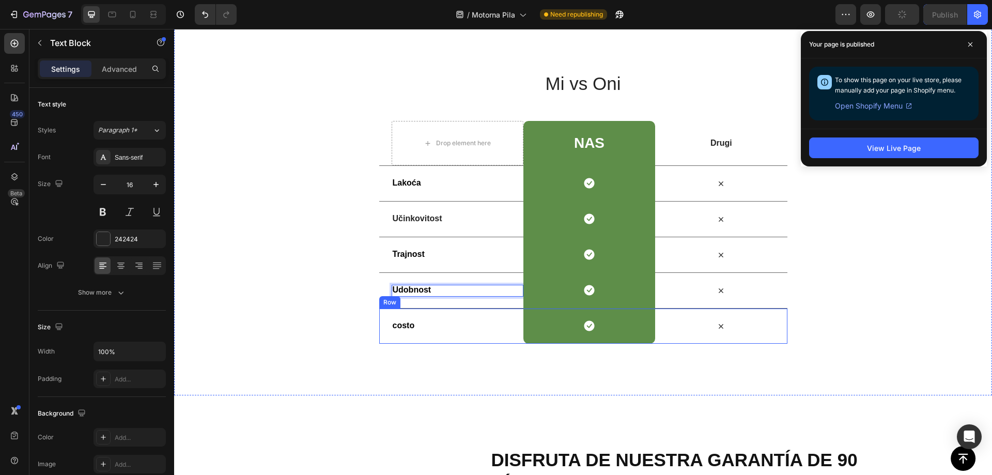
click at [401, 326] on strong "costo" at bounding box center [404, 325] width 22 height 9
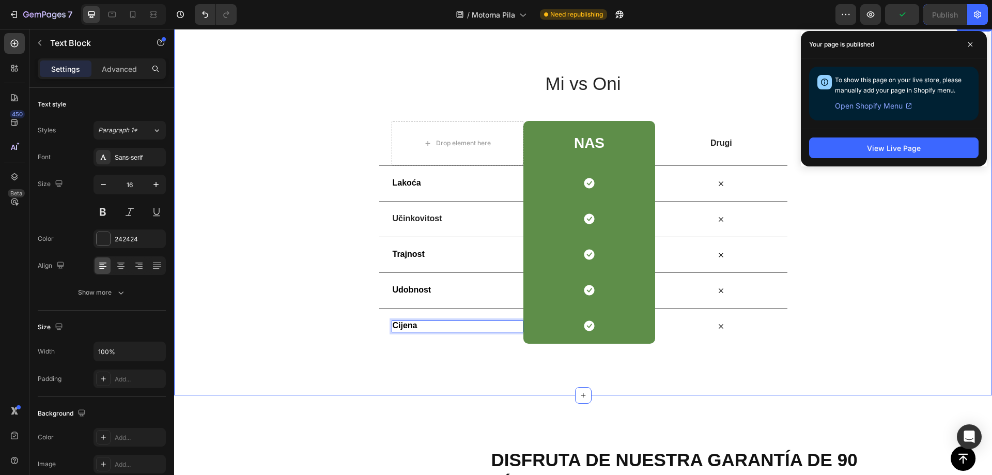
click at [431, 384] on div "Mi vs Oni Heading Row Drop element here Nas Heading Row Drugi Text Block Row La…" at bounding box center [583, 207] width 818 height 376
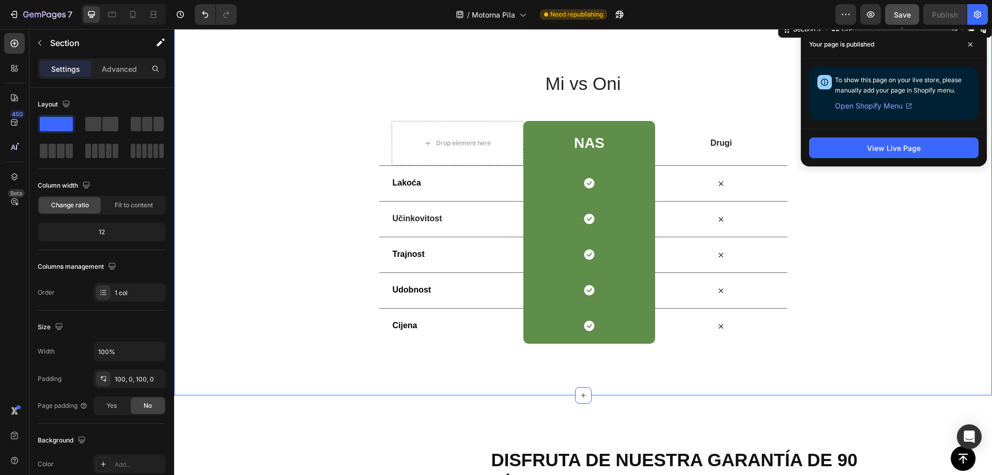
click at [905, 22] on button "Save" at bounding box center [902, 14] width 34 height 21
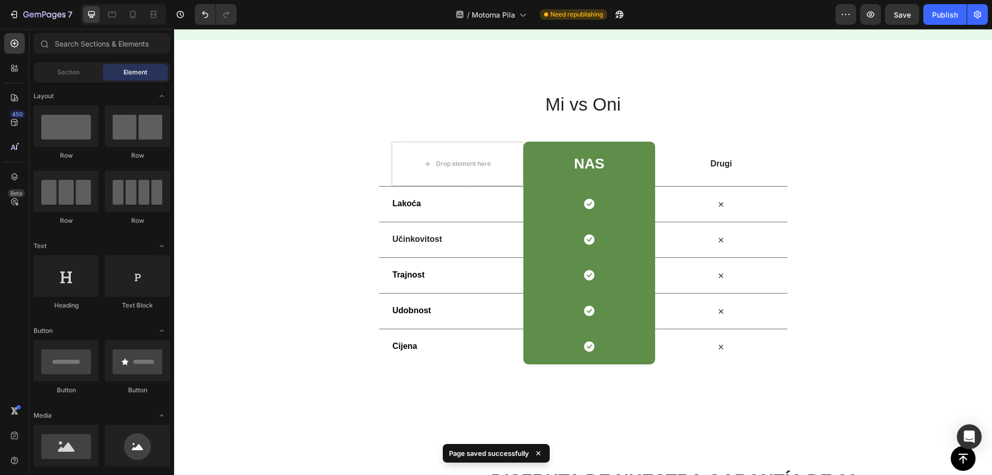
scroll to position [2067, 0]
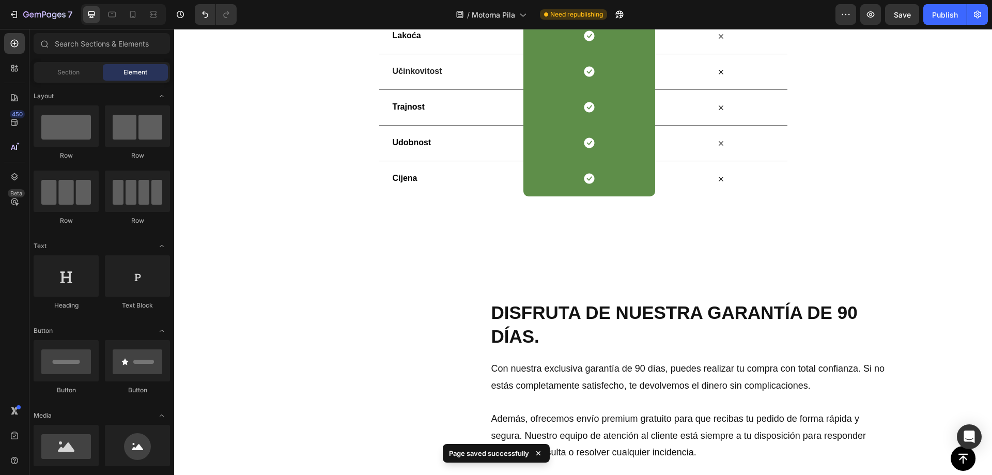
click at [419, 309] on img at bounding box center [373, 409] width 201 height 201
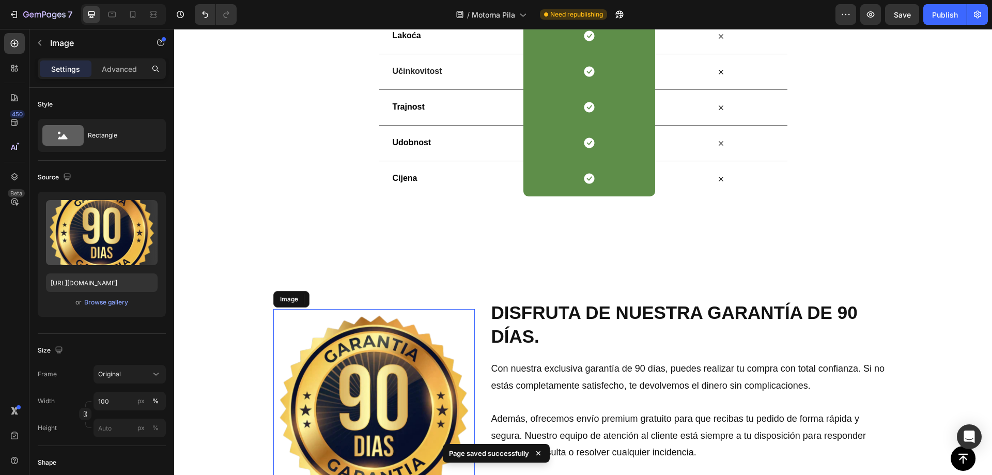
scroll to position [2240, 0]
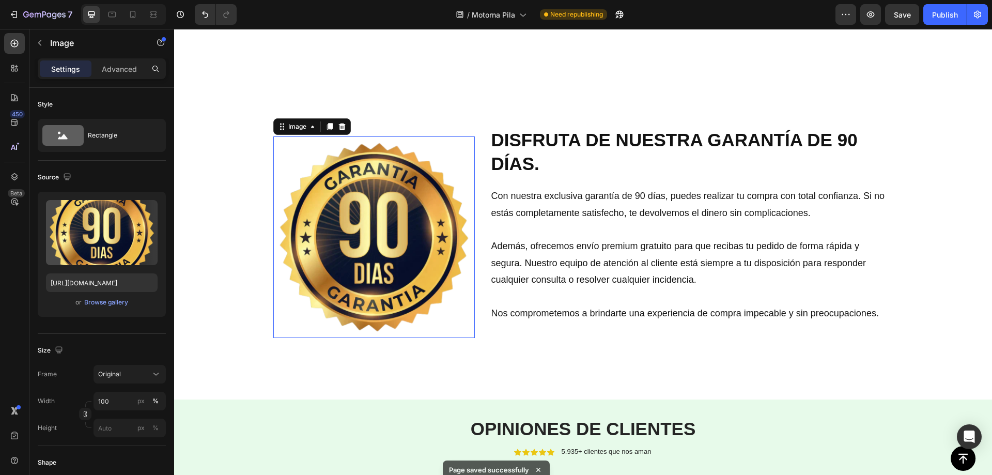
click at [380, 270] on img at bounding box center [373, 236] width 201 height 201
click at [366, 207] on img at bounding box center [373, 236] width 201 height 201
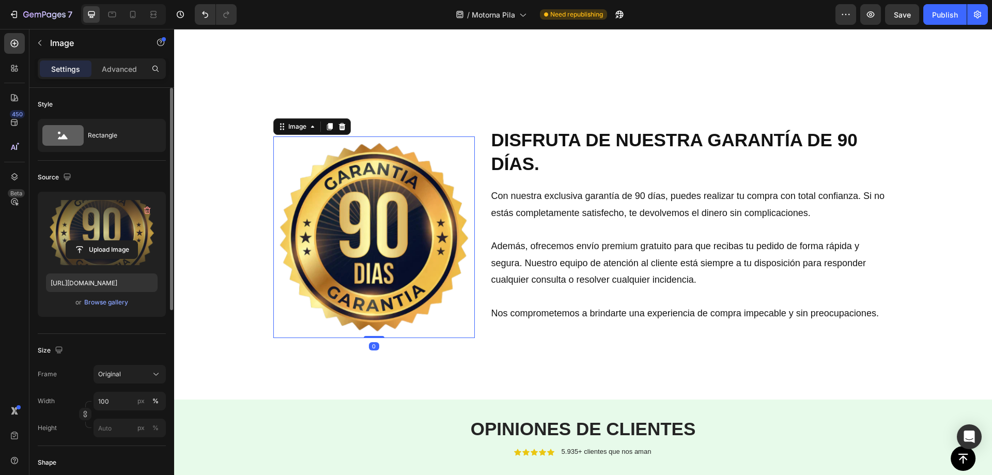
click at [88, 214] on label at bounding box center [102, 232] width 112 height 65
click at [88, 241] on input "file" at bounding box center [101, 250] width 71 height 18
type input "https://cdn.shopify.com/s/files/1/0973/9059/2339/files/gempages_575537048568464…"
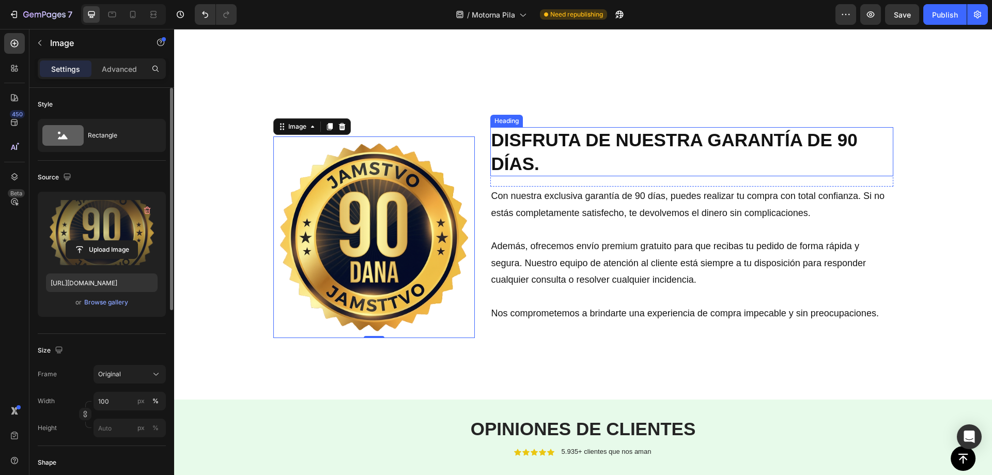
click at [541, 146] on h2 "DISFRUTA DE NUESTRA GARANTÍA DE 90 DÍAS." at bounding box center [691, 151] width 403 height 49
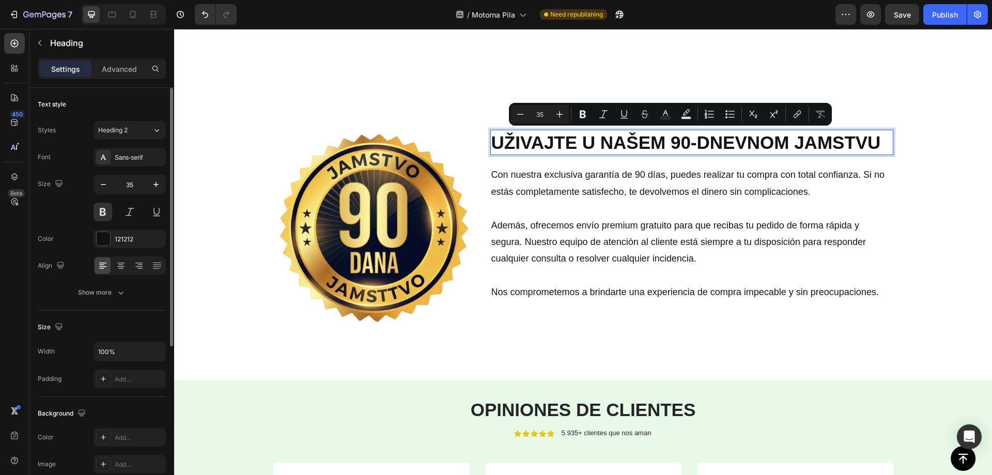
scroll to position [2242, 0]
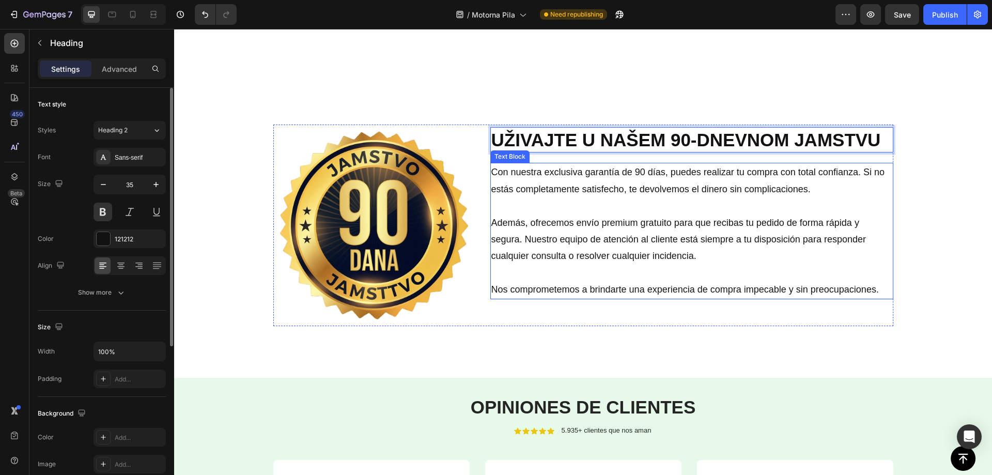
click at [572, 172] on p "Con nuestra exclusiva garantía de 90 días, puedes realizar tu compra con total …" at bounding box center [691, 181] width 401 height 34
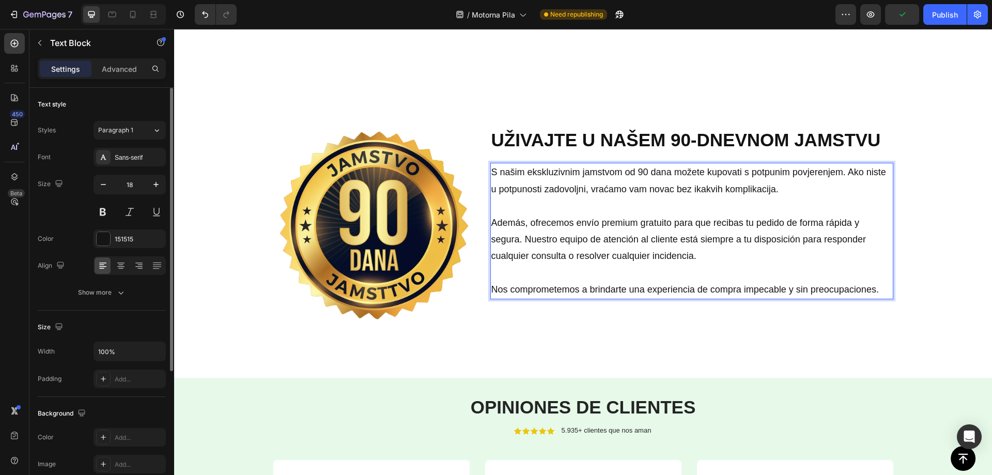
click at [524, 239] on p "Además, ofrecemos envío premium gratuito para que recibas tu pedido de forma rá…" at bounding box center [691, 239] width 401 height 50
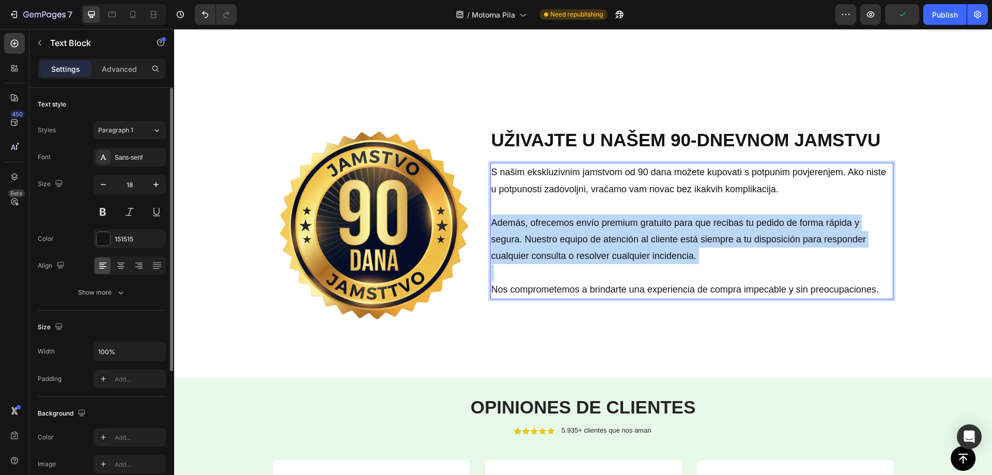
click at [524, 239] on p "Además, ofrecemos envío premium gratuito para que recibas tu pedido de forma rá…" at bounding box center [691, 239] width 401 height 50
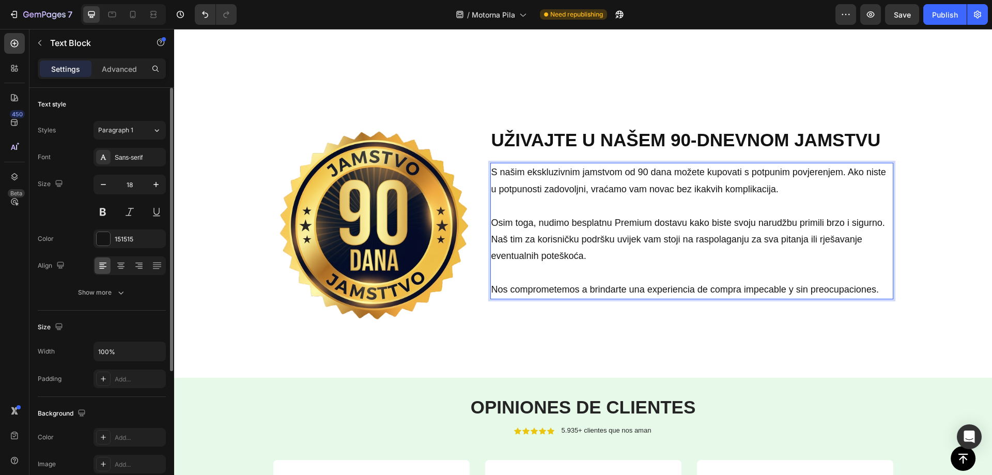
click at [553, 287] on p "Nos comprometemos a brindarte una experiencia de compra impecable y sin preocup…" at bounding box center [691, 289] width 401 height 17
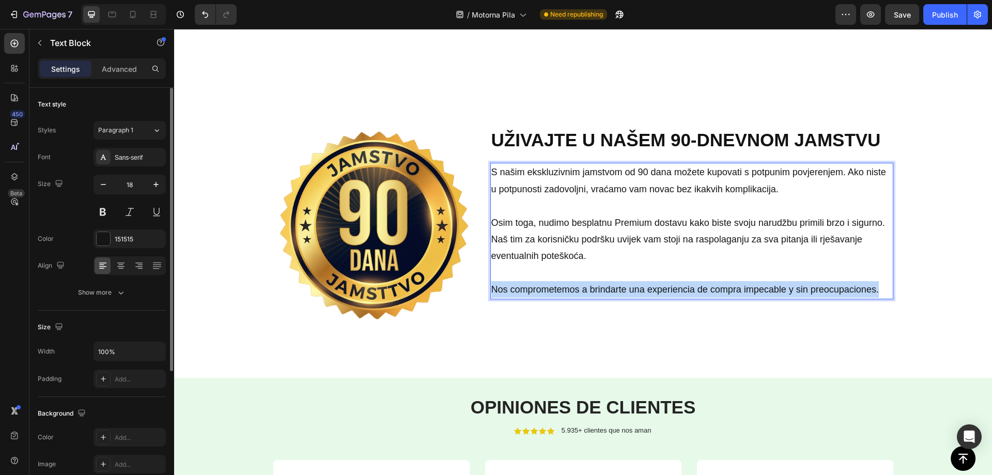
click at [553, 287] on p "Nos comprometemos a brindarte una experiencia de compra impecable y sin preocup…" at bounding box center [691, 289] width 401 height 17
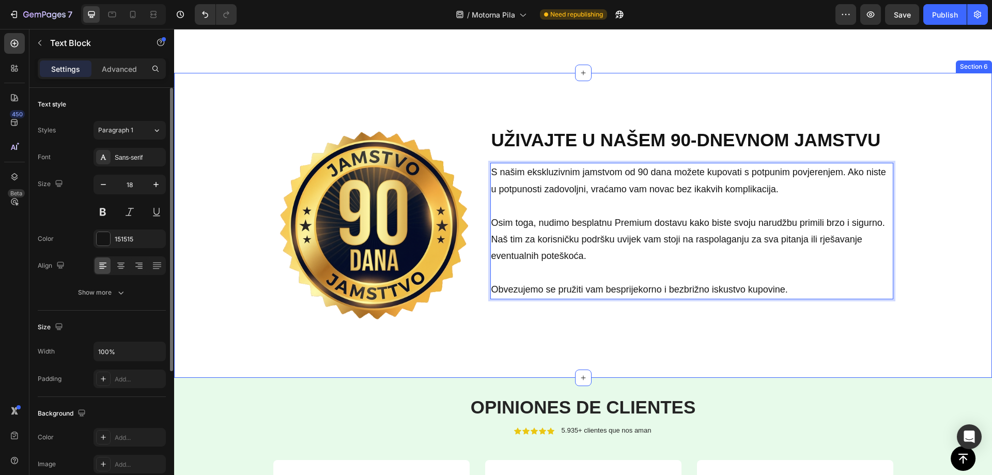
drag, startPoint x: 483, startPoint y: 356, endPoint x: 514, endPoint y: 341, distance: 34.4
click at [483, 356] on div "Image UŽIVAJTE U NAŠEM 90-DNEVNOM JAMSTVU Heading Row S našim ekskluzivnim jams…" at bounding box center [583, 225] width 818 height 305
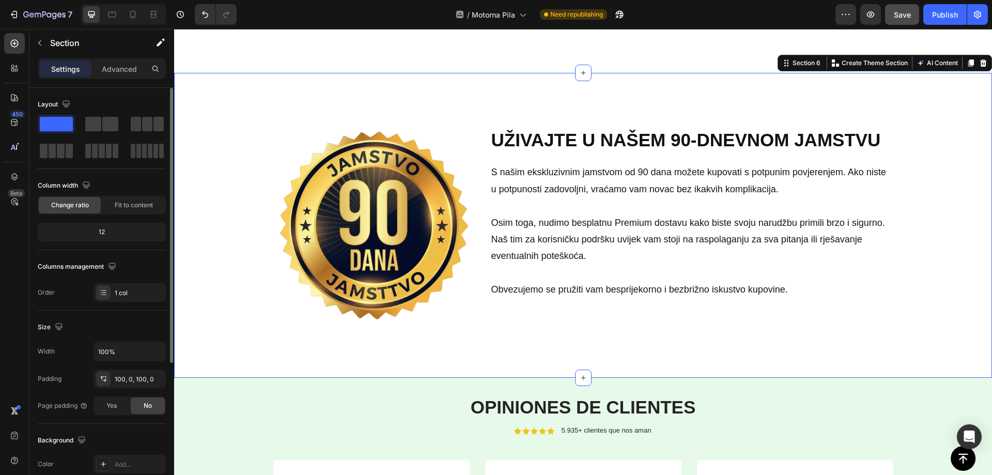
click at [894, 23] on button "Save" at bounding box center [902, 14] width 34 height 21
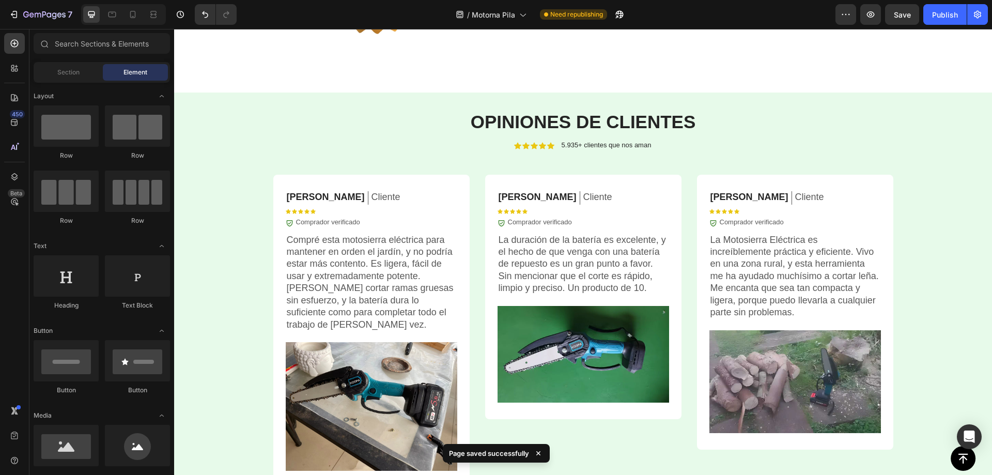
scroll to position [2532, 0]
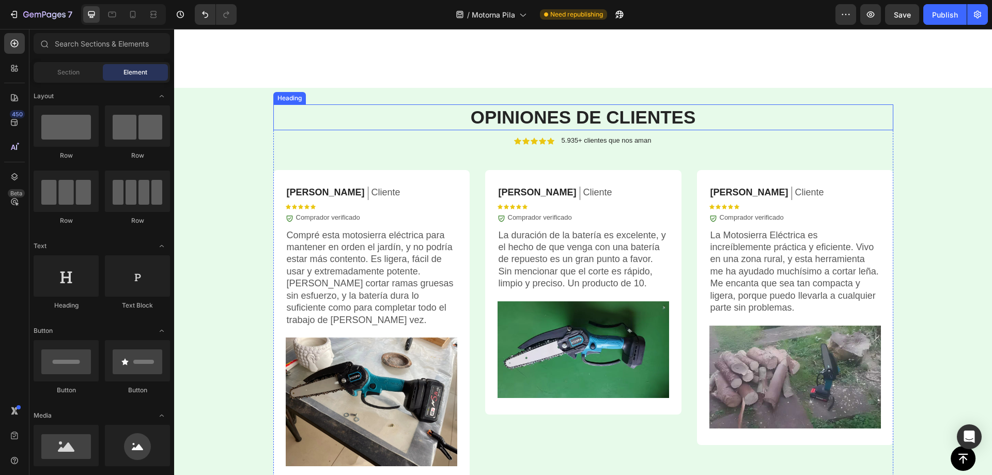
click at [604, 117] on strong "OPINIONES DE CLIENTES" at bounding box center [582, 117] width 225 height 20
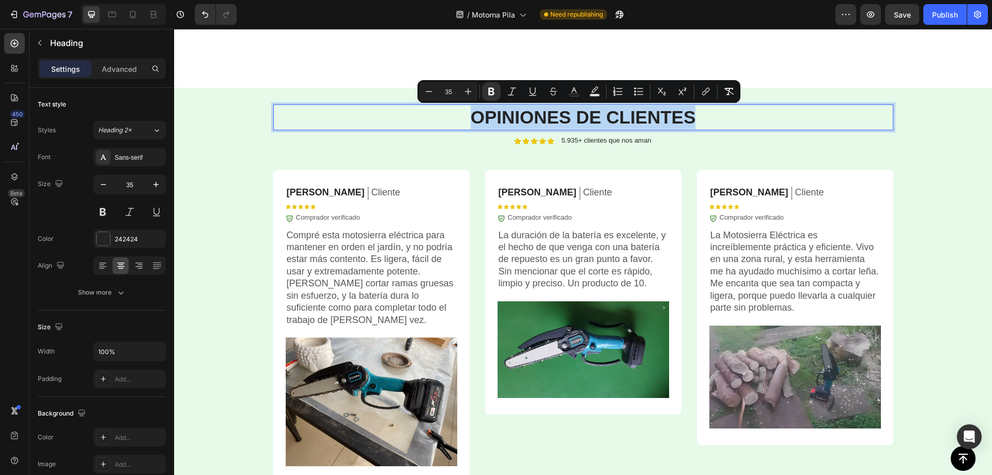
click at [535, 114] on strong "OPINIONES DE CLIENTES" at bounding box center [582, 117] width 225 height 20
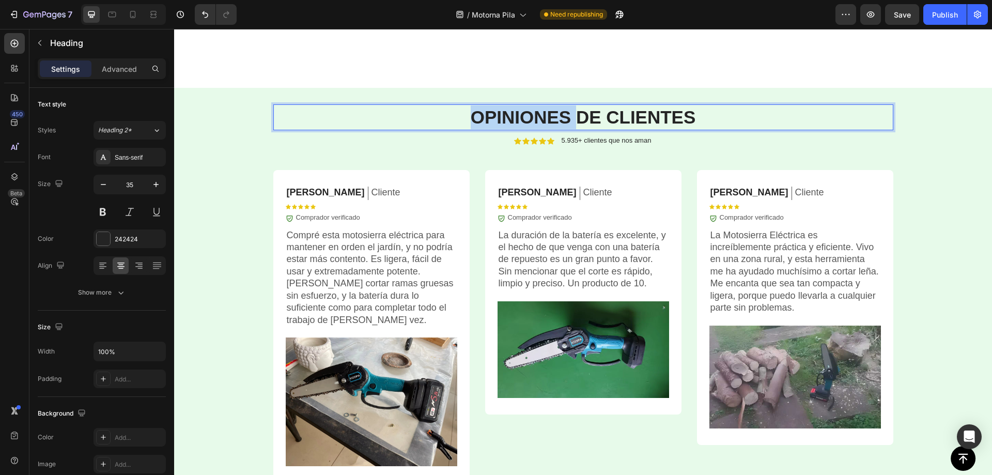
click at [535, 114] on strong "OPINIONES DE CLIENTES" at bounding box center [582, 117] width 225 height 20
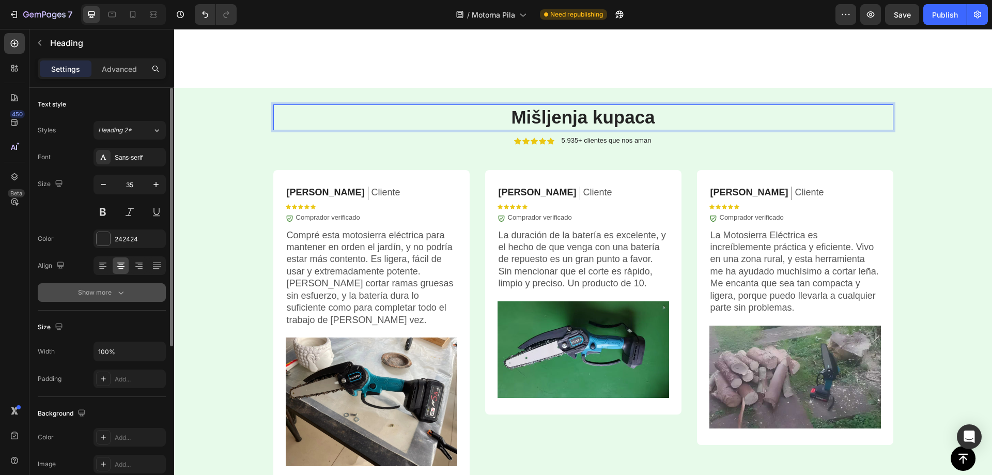
click at [127, 290] on button "Show more" at bounding box center [102, 292] width 128 height 19
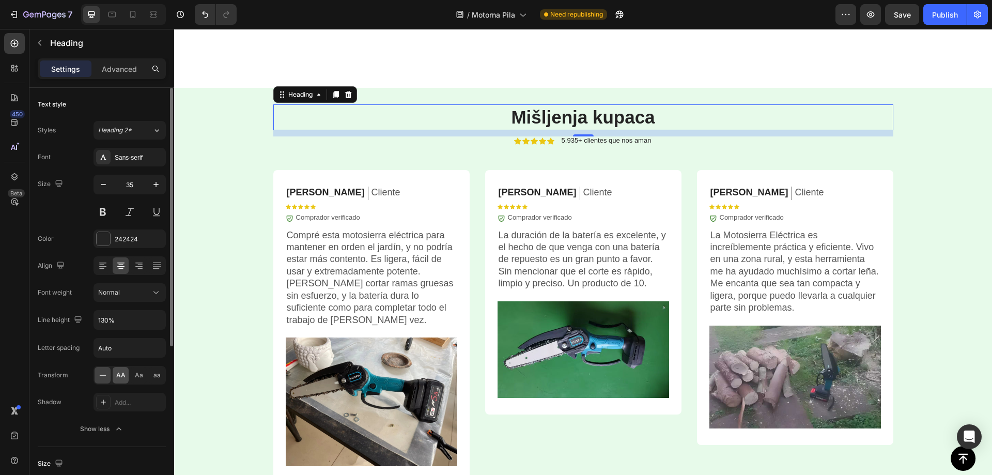
click at [126, 373] on div "AA" at bounding box center [121, 375] width 16 height 17
click at [588, 137] on p "5.935+ clientes que nos aman" at bounding box center [606, 140] width 90 height 8
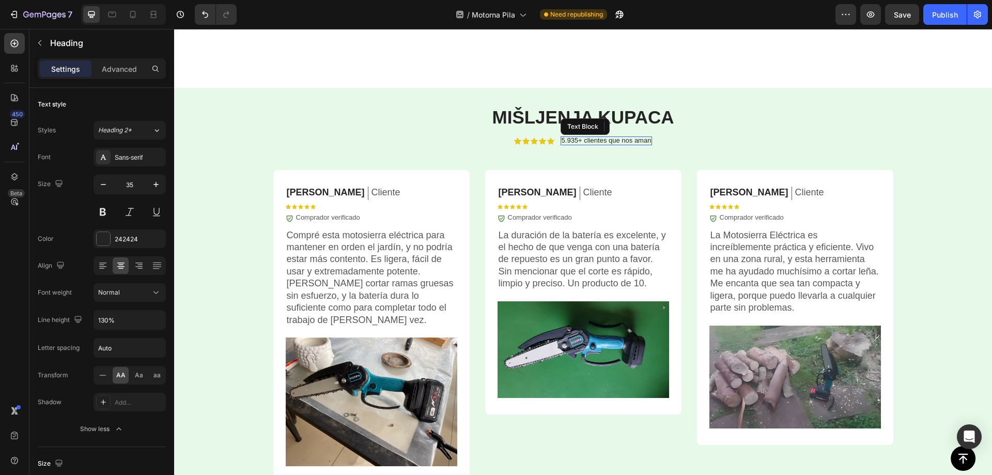
click at [588, 137] on p "5.935+ clientes que nos aman" at bounding box center [606, 140] width 90 height 8
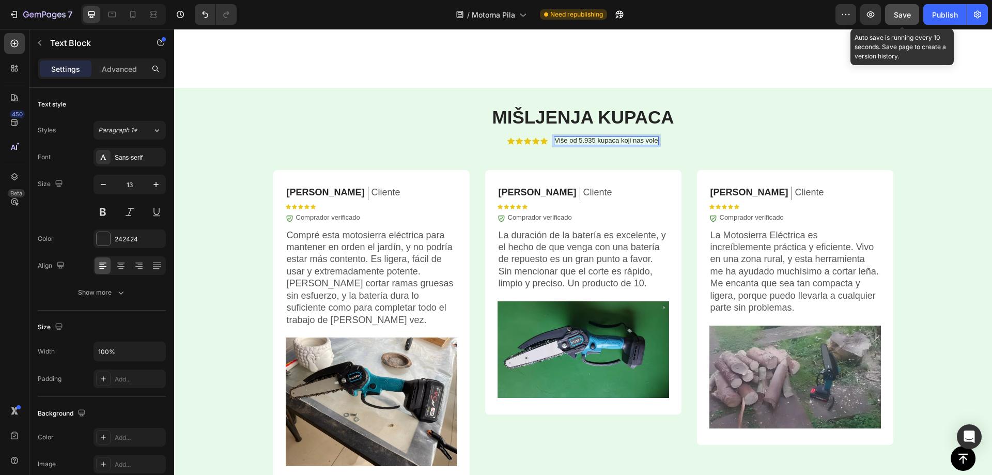
click at [900, 17] on span "Save" at bounding box center [901, 14] width 17 height 9
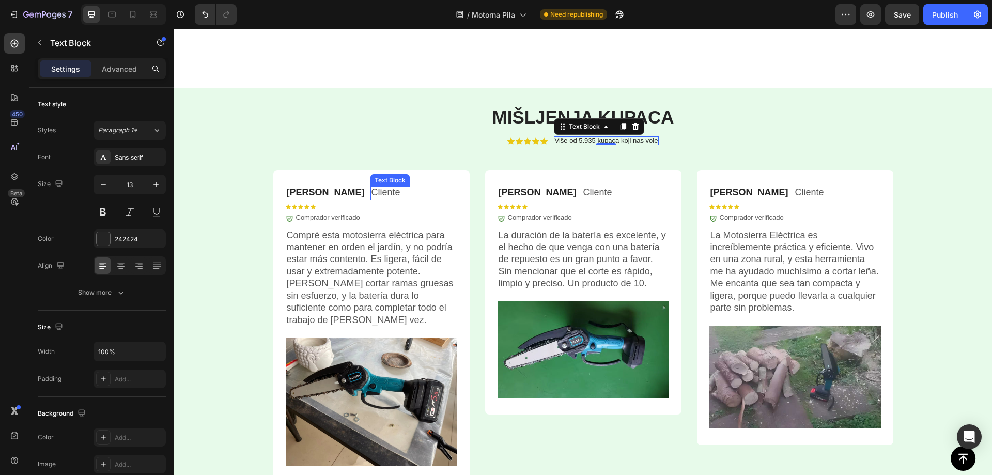
click at [371, 190] on p "Cliente" at bounding box center [385, 192] width 29 height 12
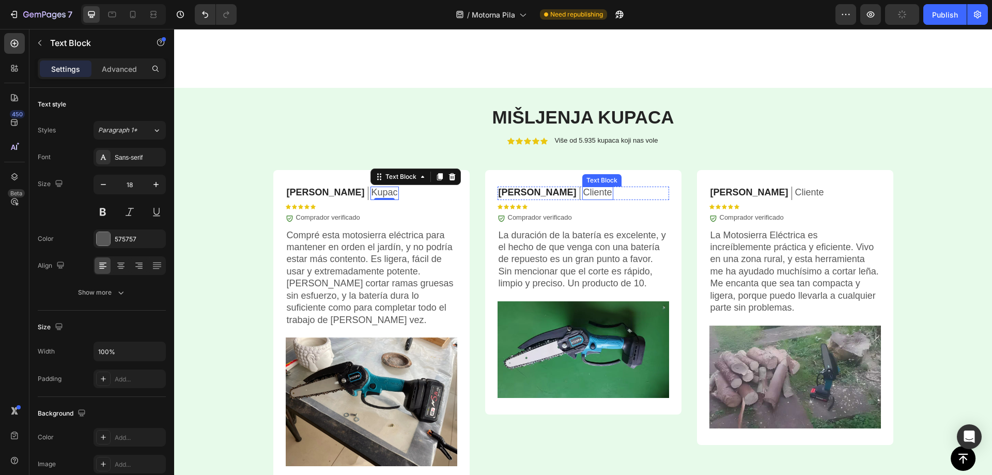
click at [583, 191] on p "Cliente" at bounding box center [597, 192] width 29 height 12
click at [371, 195] on p "Kupac" at bounding box center [384, 192] width 26 height 12
click at [371, 193] on p "Kupac" at bounding box center [384, 192] width 26 height 12
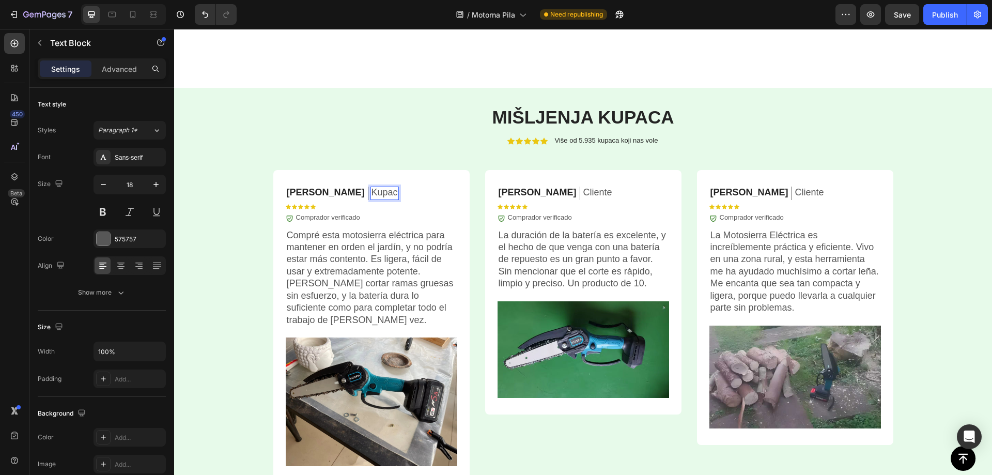
click at [371, 193] on p "Kupac" at bounding box center [384, 192] width 26 height 12
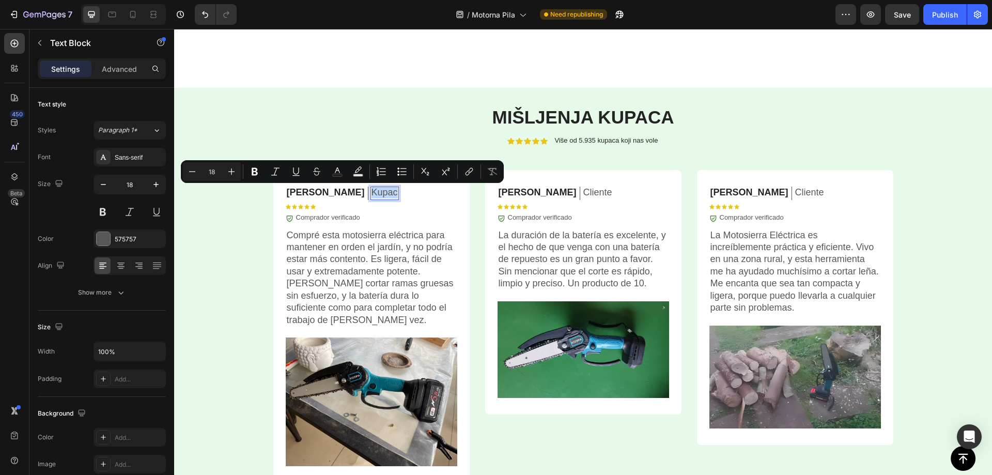
copy p "Kupac"
click at [583, 193] on p "Cliente" at bounding box center [597, 192] width 29 height 12
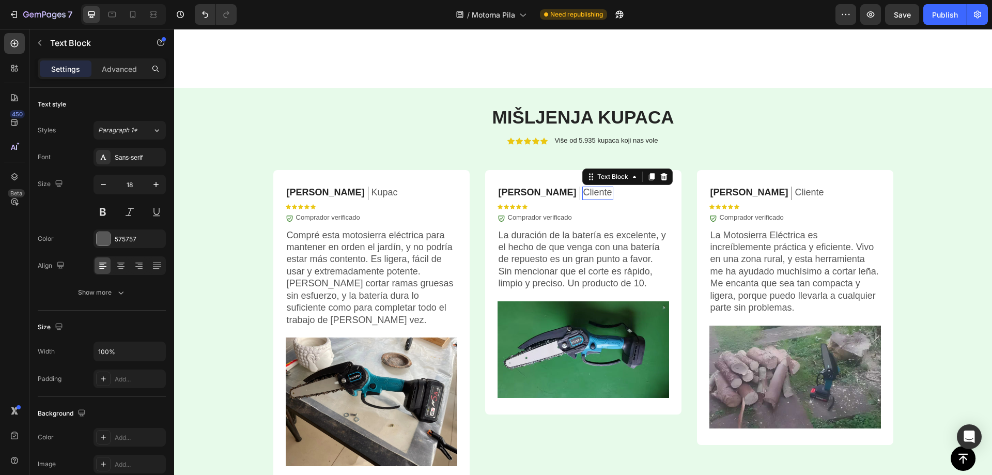
click at [583, 192] on p "Cliente" at bounding box center [597, 192] width 29 height 12
click at [795, 193] on p "Cliente" at bounding box center [809, 192] width 29 height 12
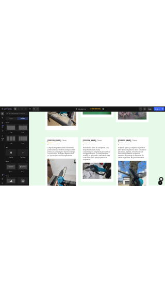
scroll to position [2910, 0]
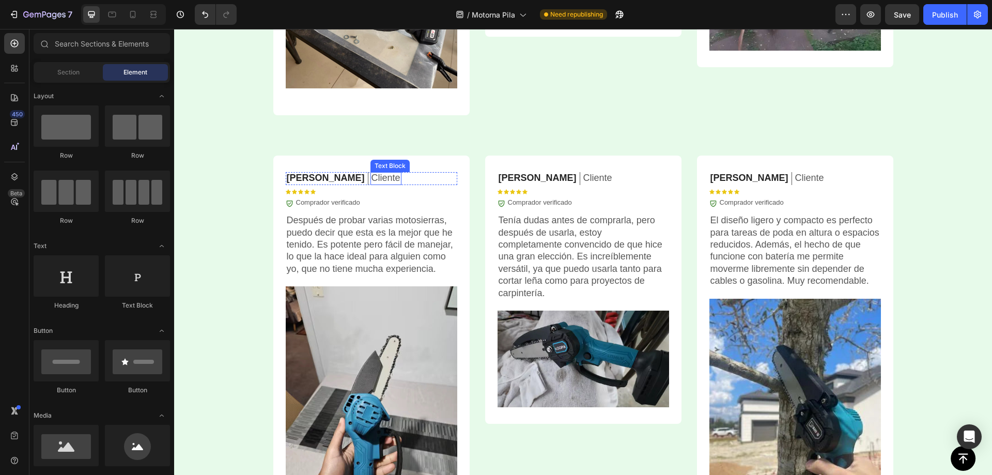
click at [371, 175] on p "Cliente" at bounding box center [385, 178] width 29 height 12
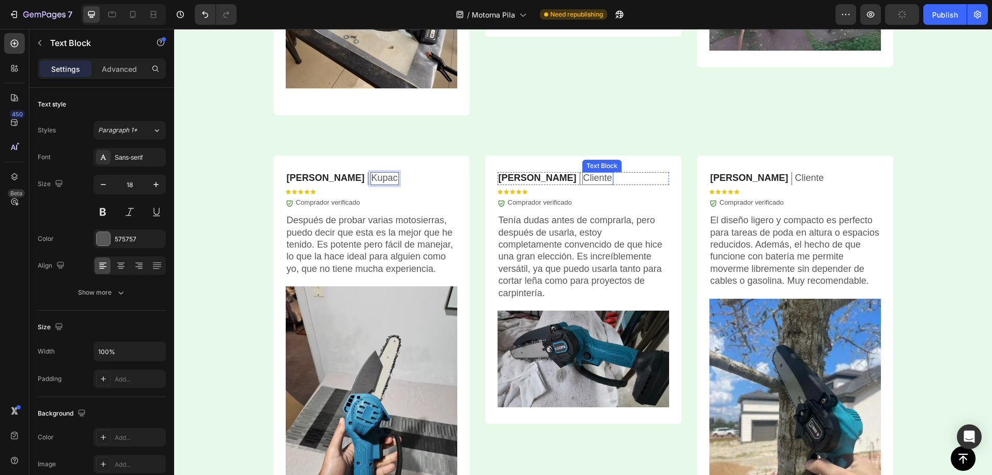
click at [583, 182] on p "Cliente" at bounding box center [597, 178] width 29 height 12
click at [795, 180] on p "Cliente" at bounding box center [809, 178] width 29 height 12
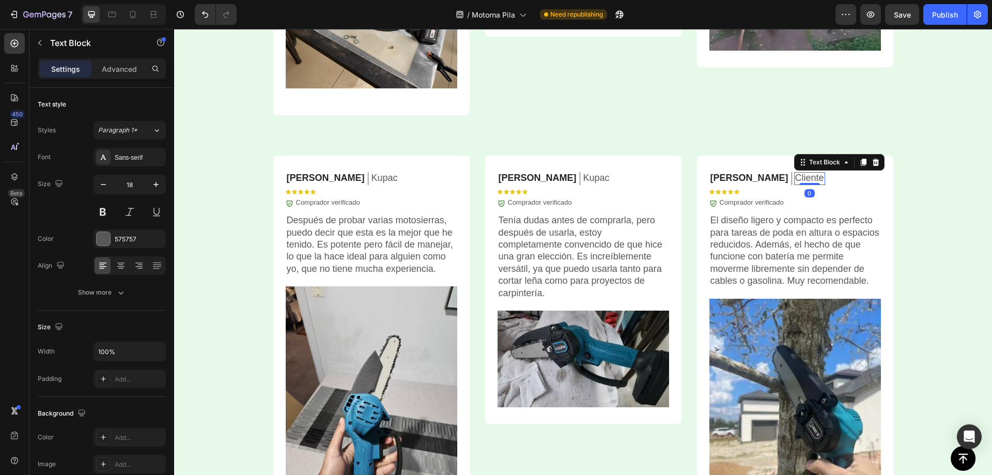
click at [795, 180] on p "Cliente" at bounding box center [809, 178] width 29 height 12
click at [892, 16] on button "Save" at bounding box center [902, 14] width 34 height 21
click at [929, 20] on button "Publish" at bounding box center [944, 14] width 43 height 21
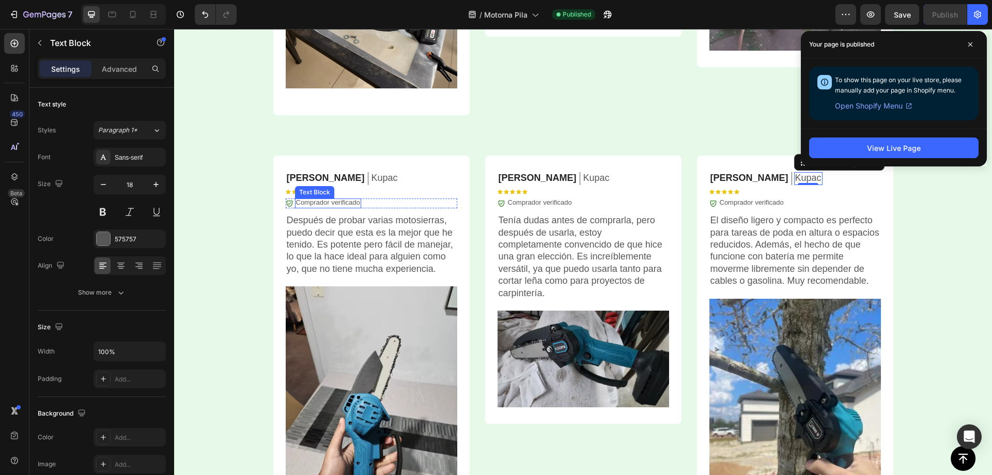
click at [346, 201] on p "Comprador verificado" at bounding box center [328, 202] width 64 height 9
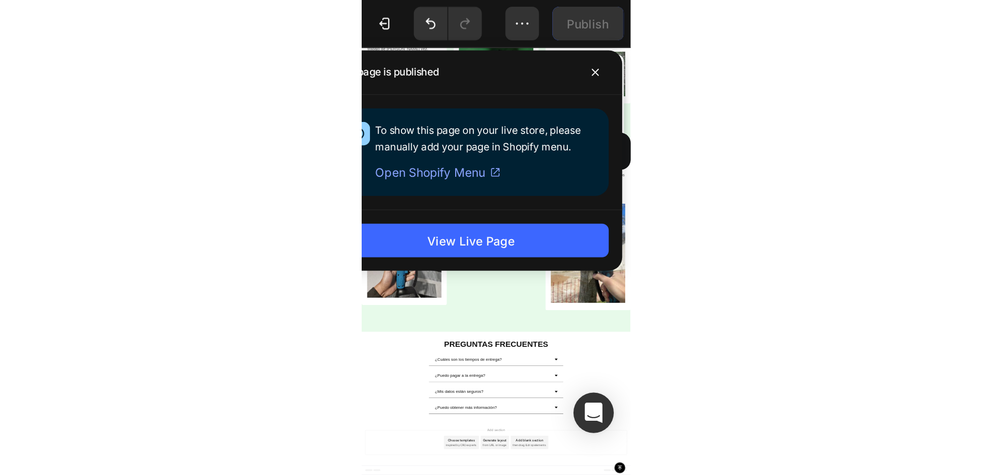
scroll to position [2818, 0]
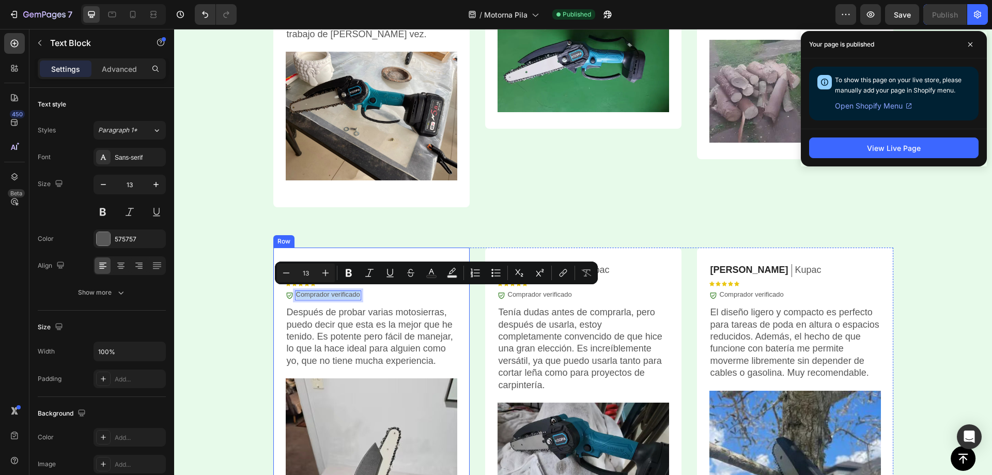
click at [347, 297] on p "Comprador verificado" at bounding box center [328, 294] width 64 height 9
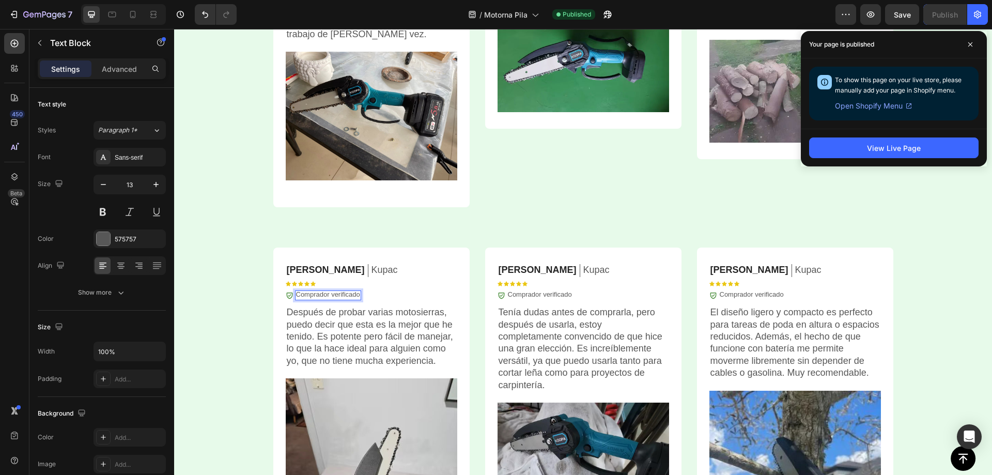
click at [331, 298] on p "Comprador verificado" at bounding box center [328, 294] width 64 height 9
click at [331, 297] on p "Comprador verificado" at bounding box center [328, 294] width 64 height 9
click at [535, 296] on p "Comprador verificado" at bounding box center [540, 294] width 64 height 9
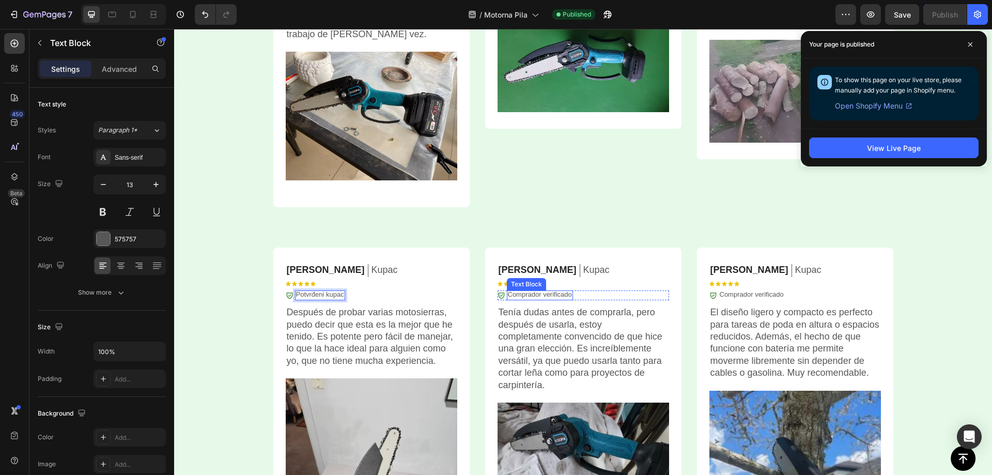
click at [535, 296] on p "Comprador verificado" at bounding box center [540, 294] width 64 height 9
click at [739, 293] on p "Comprador verificado" at bounding box center [751, 294] width 64 height 9
click at [925, 278] on div "⁠⁠⁠⁠⁠⁠⁠ Mišljenja kupaca Heading Icon Icon Icon Icon Icon Icon List Više od 5.9…" at bounding box center [583, 244] width 818 height 850
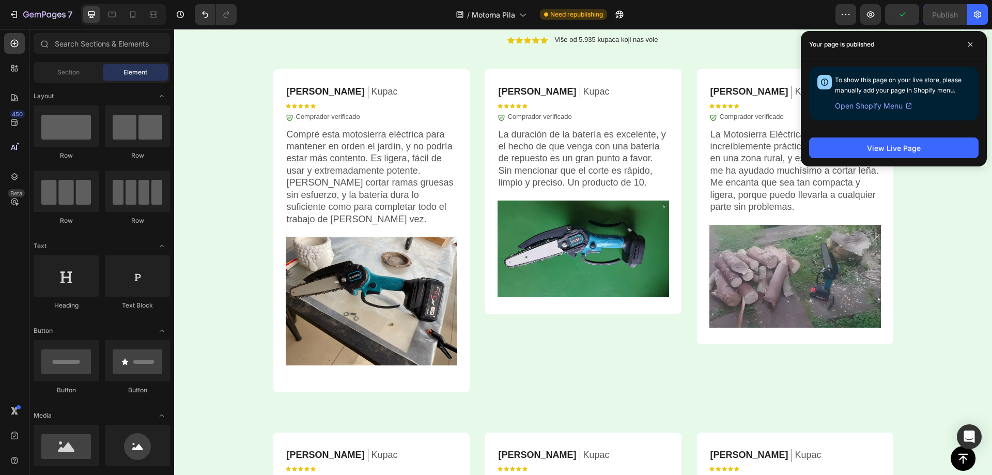
scroll to position [2486, 0]
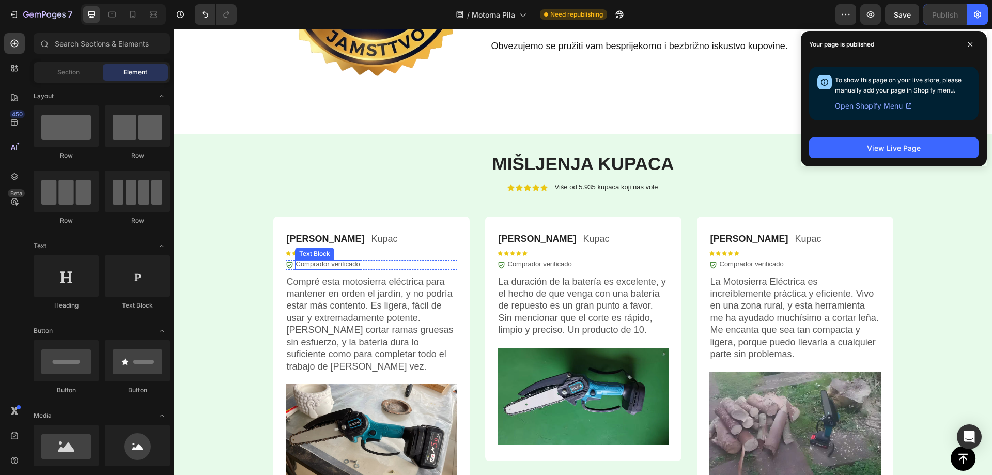
click at [343, 268] on p "Comprador verificado" at bounding box center [328, 264] width 64 height 9
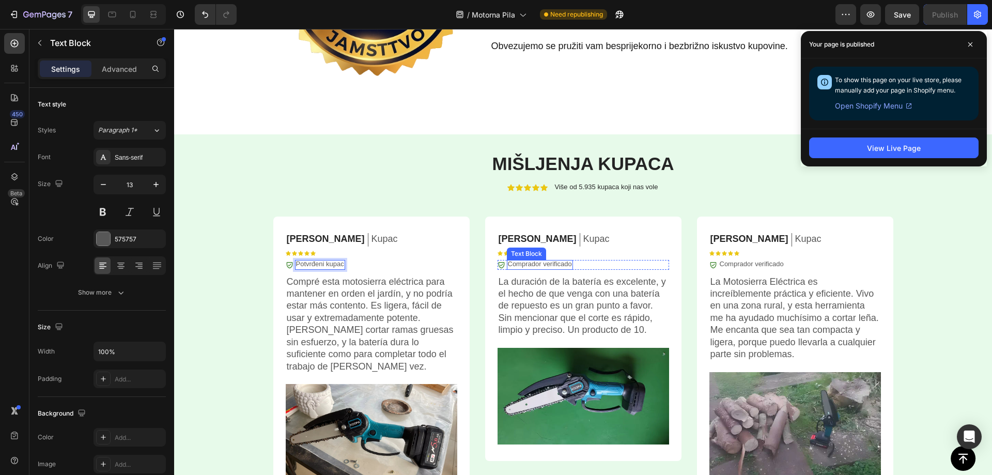
click at [548, 263] on p "Comprador verificado" at bounding box center [540, 264] width 64 height 9
click at [754, 263] on p "Comprador verificado" at bounding box center [751, 264] width 64 height 9
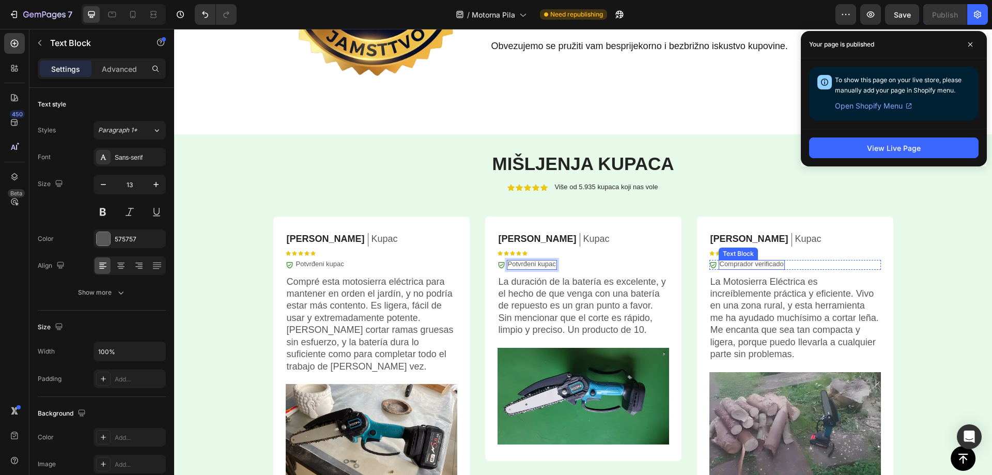
click at [754, 263] on p "Comprador verificado" at bounding box center [751, 264] width 64 height 9
click at [966, 45] on span at bounding box center [970, 44] width 17 height 17
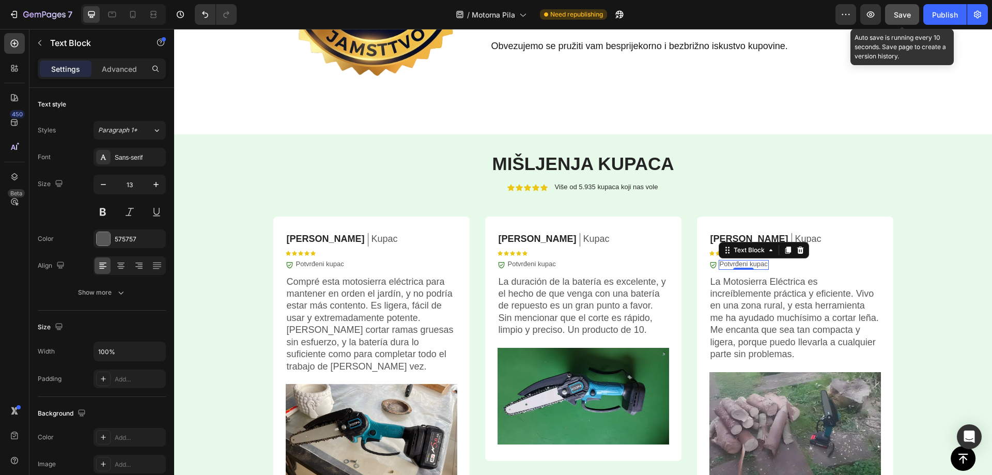
drag, startPoint x: 708, startPoint y: 40, endPoint x: 891, endPoint y: 17, distance: 185.3
click at [891, 13] on button "Save" at bounding box center [902, 14] width 34 height 21
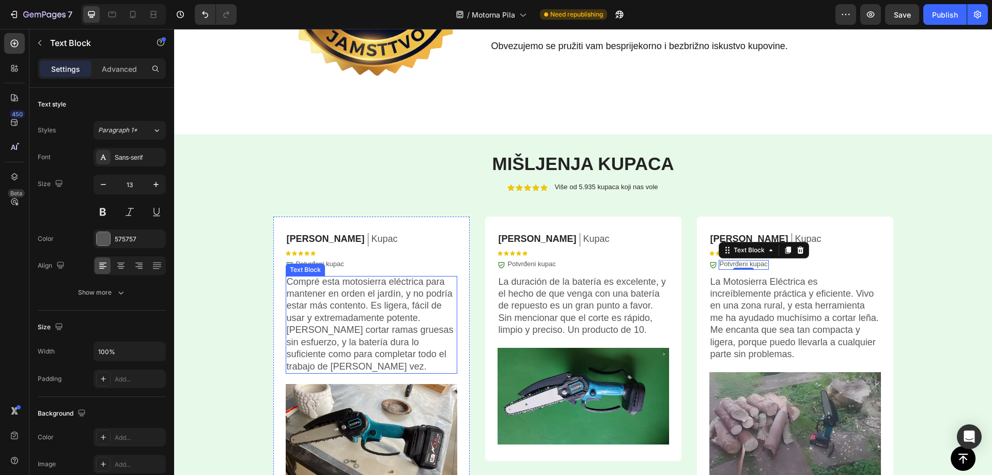
click at [366, 325] on p "Compré esta motosierra eléctrica para mantener en orden el jardín, y no podría …" at bounding box center [371, 324] width 169 height 97
click at [366, 324] on p "Compré esta motosierra eléctrica para mantener en orden el jardín, y no podría …" at bounding box center [371, 324] width 169 height 97
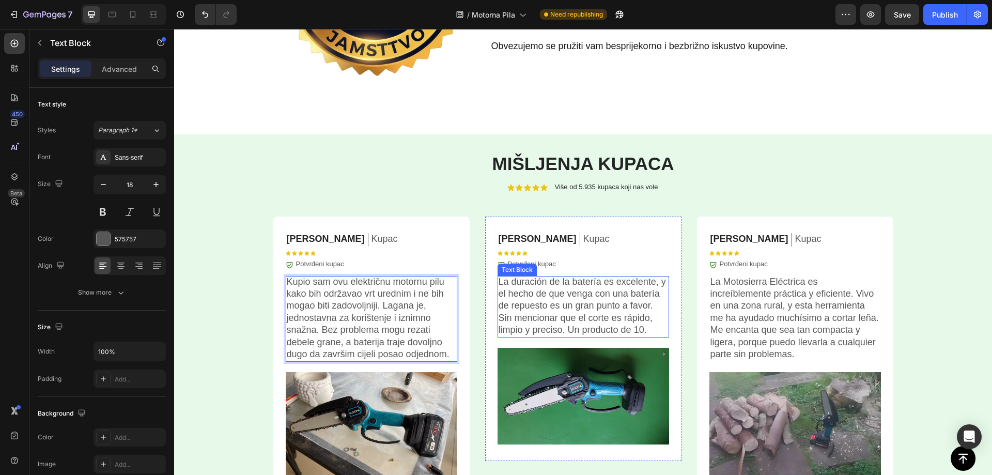
click at [547, 288] on p "La duración de la batería es excelente, y el hecho de que venga con una batería…" at bounding box center [582, 306] width 169 height 60
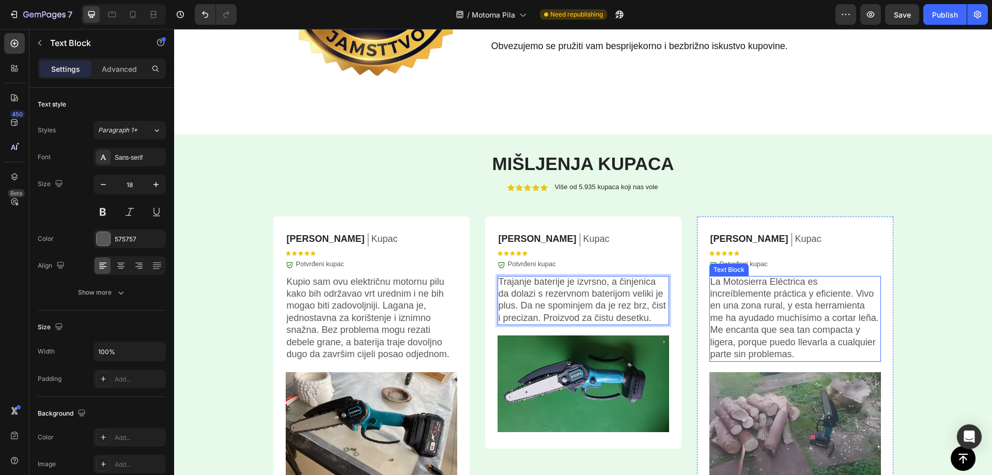
click at [738, 312] on p "La Motosierra Eléctrica es increíblemente práctica y eficiente. Vivo en una zon…" at bounding box center [794, 318] width 169 height 85
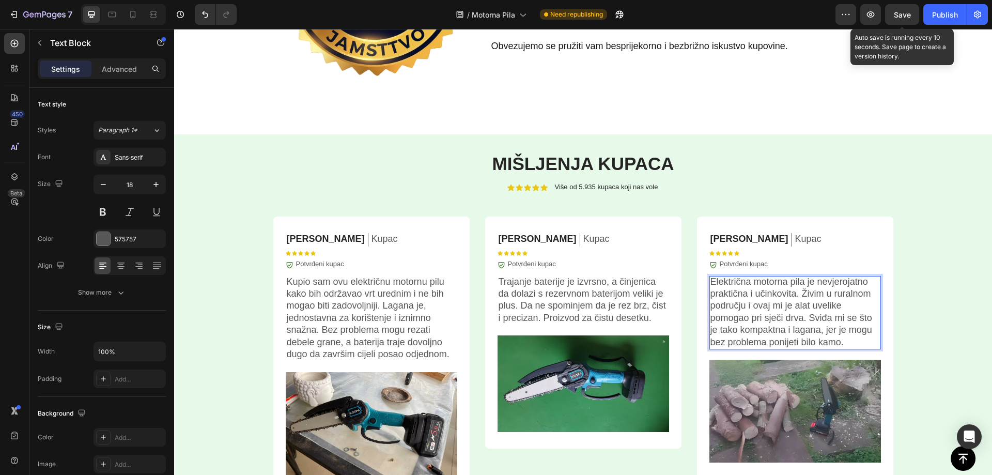
click at [905, 16] on span "Save" at bounding box center [901, 14] width 17 height 9
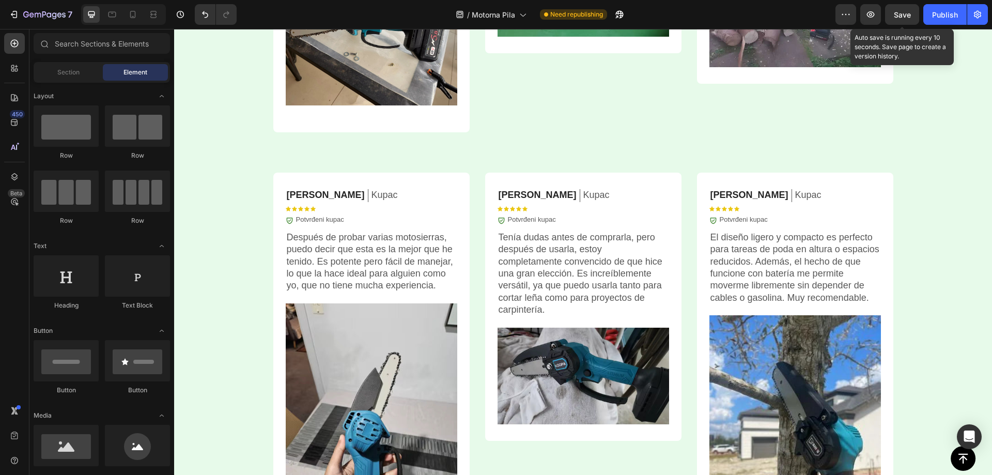
scroll to position [2899, 0]
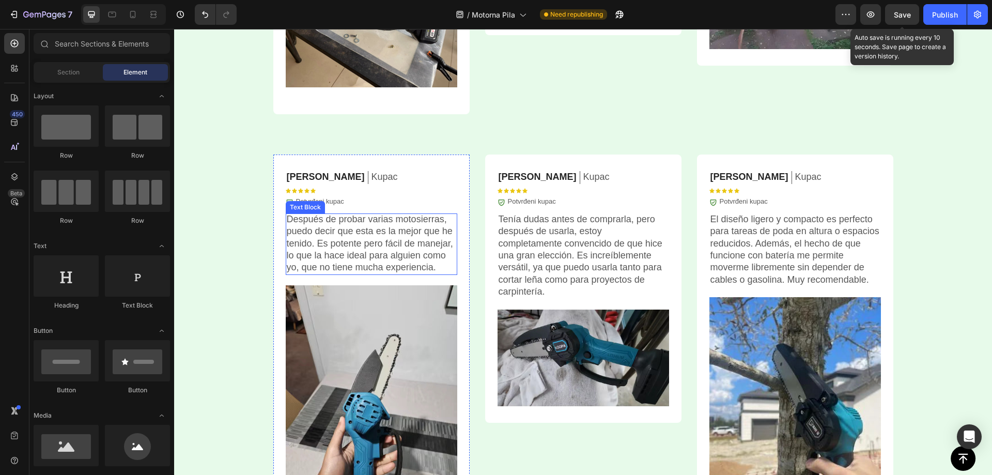
click at [354, 238] on p "Después de probar varias motosierras, puedo decir que esta es la mejor que he t…" at bounding box center [371, 243] width 169 height 60
click at [354, 237] on p "Después de probar varias motosierras, puedo decir que esta es la mejor que he t…" at bounding box center [371, 243] width 169 height 60
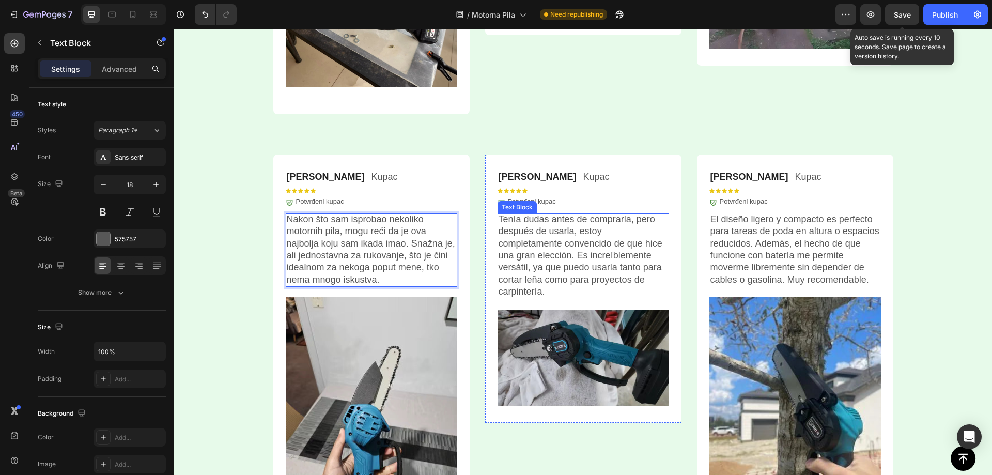
click at [543, 247] on p "Tenía dudas antes de comprarla, pero después de usarla, estoy completamente con…" at bounding box center [582, 255] width 169 height 85
click at [543, 246] on p "Tenía dudas antes de comprarla, pero después de usarla, estoy completamente con…" at bounding box center [582, 255] width 169 height 85
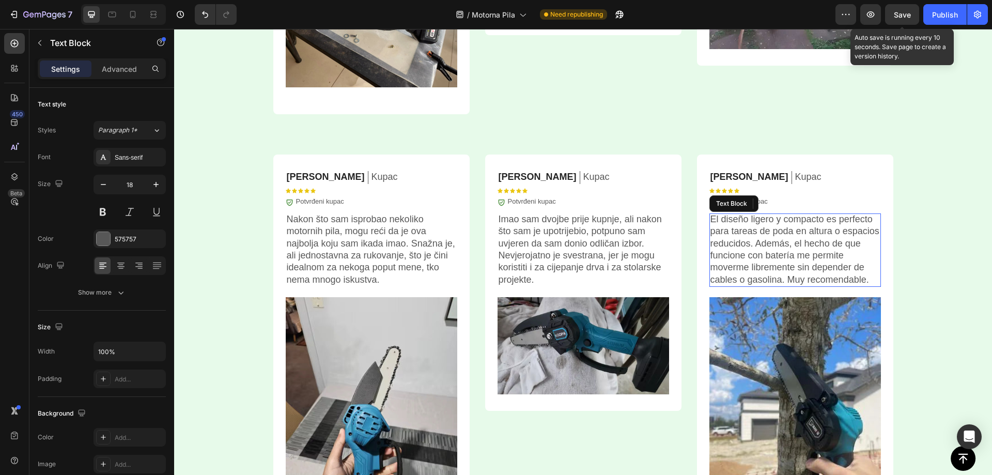
click at [727, 248] on p "El diseño ligero y compacto es perfecto para tareas de poda en altura o espacio…" at bounding box center [794, 249] width 169 height 72
click at [727, 247] on p "El diseño ligero y compacto es perfecto para tareas de poda en altura o espacio…" at bounding box center [794, 249] width 169 height 72
click at [897, 19] on div "Save" at bounding box center [901, 14] width 17 height 11
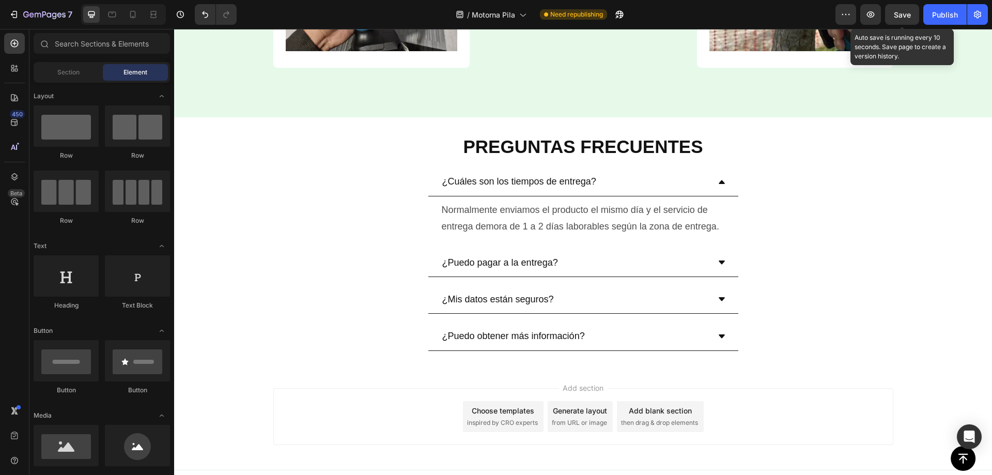
scroll to position [3383, 0]
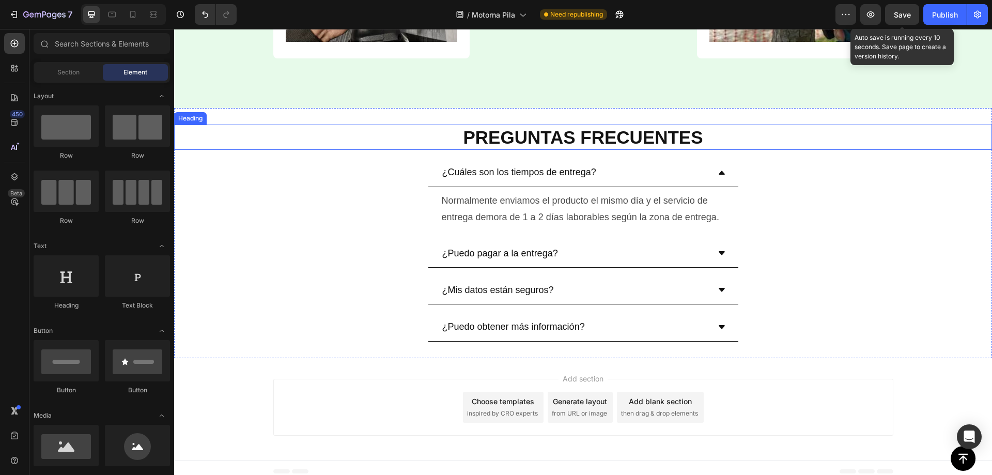
click at [566, 139] on strong "PREGUNTAS FRECUENTES" at bounding box center [583, 137] width 240 height 20
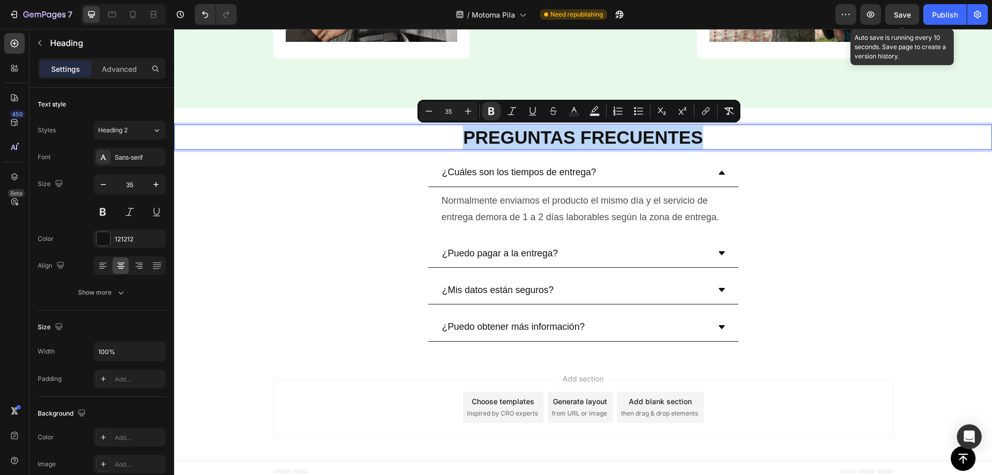
copy strong "PREGUNTAS FRECUENTES"
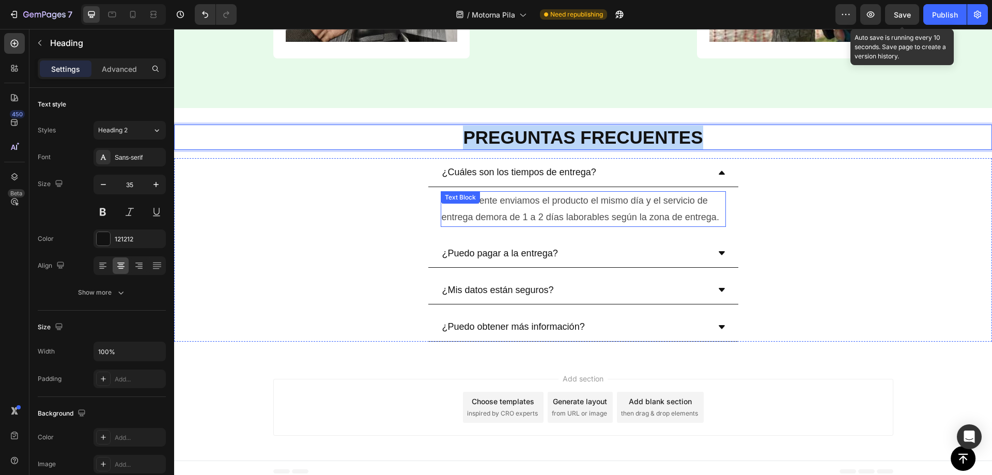
click at [510, 133] on strong "PREGUNTAS FRECUENTES" at bounding box center [583, 137] width 240 height 20
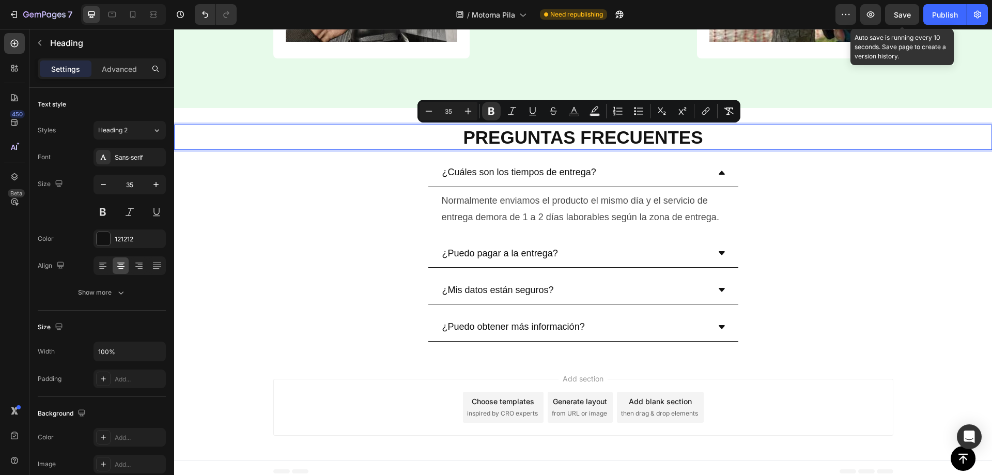
click at [505, 139] on strong "PREGUNTAS FRECUENTES" at bounding box center [583, 137] width 240 height 20
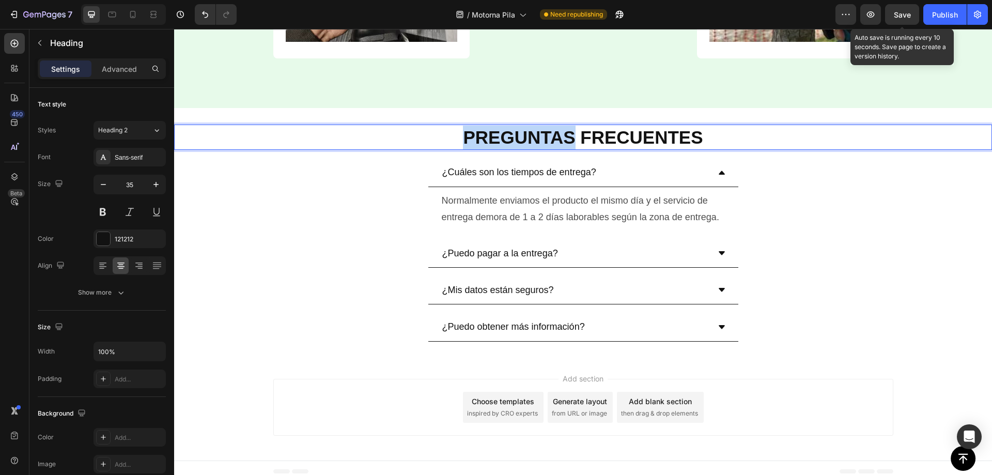
click at [505, 138] on strong "PREGUNTAS FRECUENTES" at bounding box center [583, 137] width 240 height 20
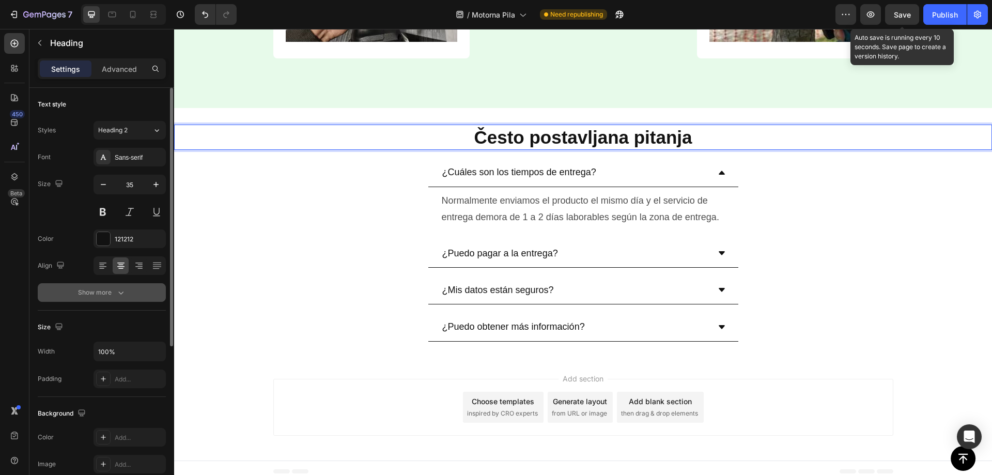
click at [106, 288] on div "Show more" at bounding box center [102, 292] width 48 height 10
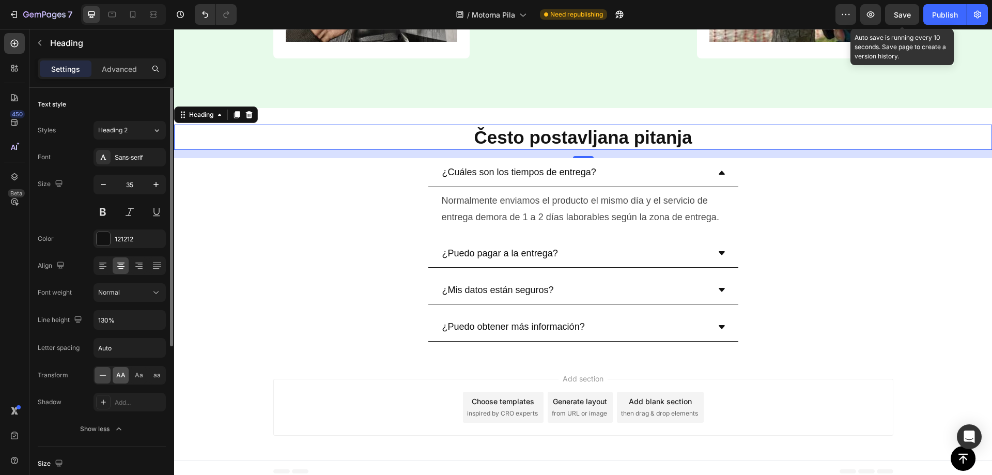
click at [118, 376] on span "AA" at bounding box center [120, 374] width 9 height 9
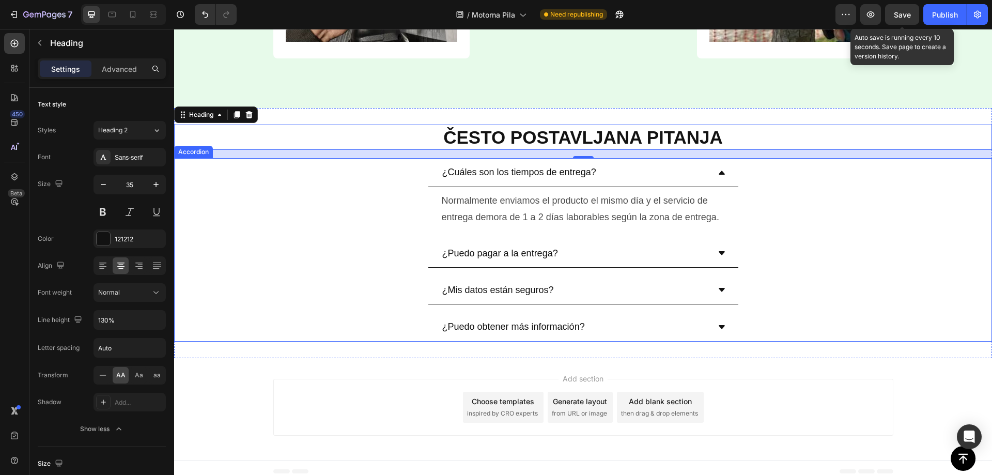
click at [533, 170] on p "¿Cuáles son los tiempos de entrega?" at bounding box center [519, 172] width 154 height 17
click at [534, 170] on p "¿Cuáles son los tiempos de entrega?" at bounding box center [519, 172] width 154 height 17
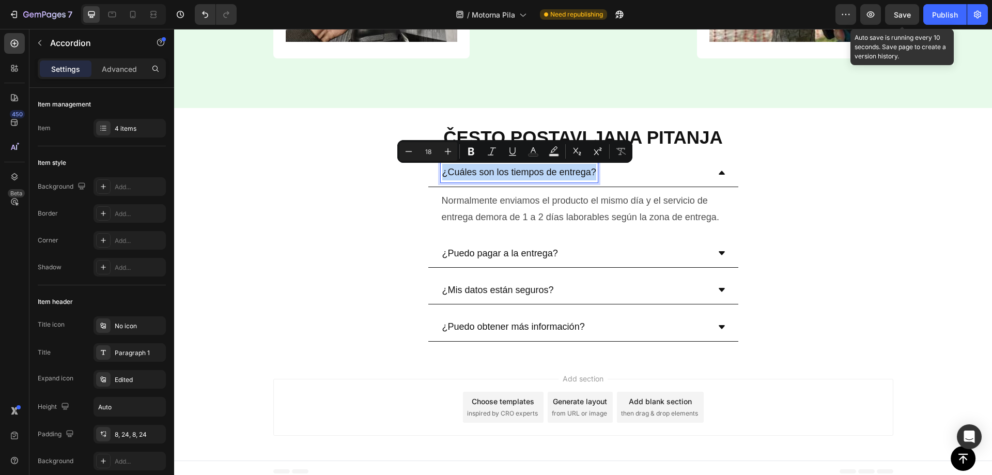
copy p "¿Cuáles son los tiempos de entrega?"
click at [549, 178] on p "¿Cuáles son los tiempos de entrega?" at bounding box center [519, 172] width 154 height 17
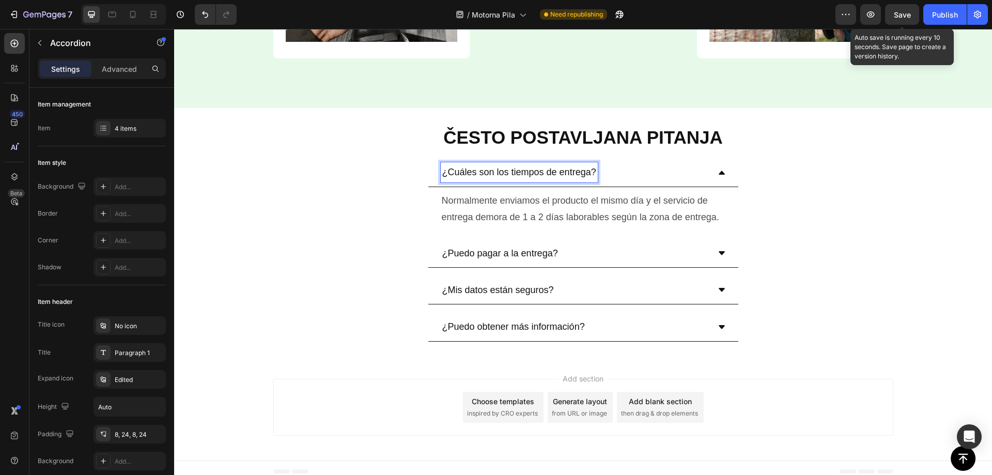
click at [540, 172] on p "¿Cuáles son los tiempos de entrega?" at bounding box center [519, 172] width 154 height 17
click at [551, 202] on p "Normalmente enviamos el producto el mismo día y el servicio de entrega demora d…" at bounding box center [583, 209] width 283 height 34
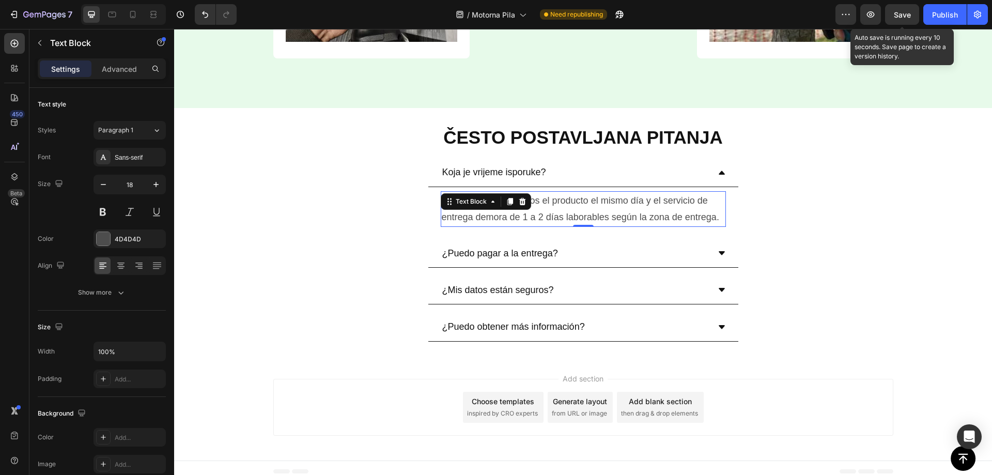
click at [546, 202] on p "Normalmente enviamos el producto el mismo día y el servicio de entrega demora d…" at bounding box center [583, 209] width 283 height 34
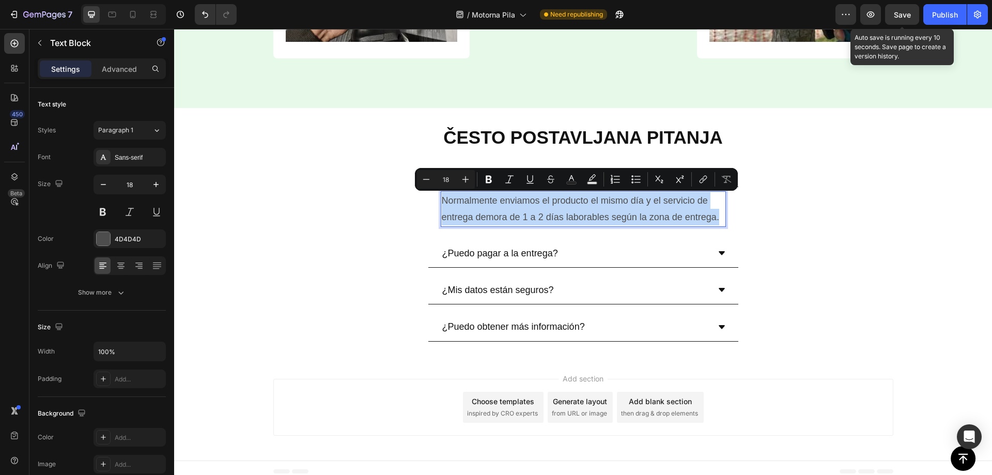
copy p "Normalmente enviamos el producto el mismo día y el servicio de entrega demora d…"
click at [530, 211] on p "Normalmente enviamos el producto el mismo día y el servicio de entrega demora d…" at bounding box center [583, 209] width 283 height 34
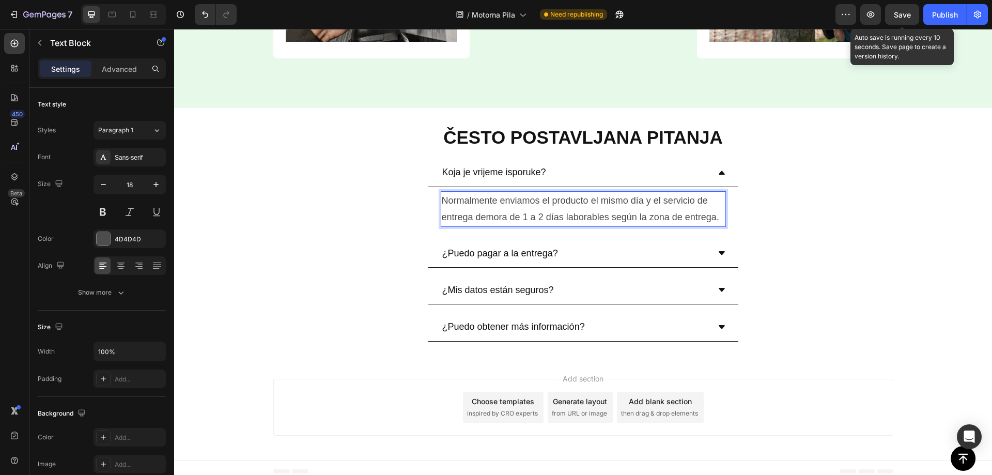
click at [527, 211] on p "Normalmente enviamos el producto el mismo día y el servicio de entrega demora d…" at bounding box center [583, 209] width 283 height 34
click at [521, 197] on div at bounding box center [521, 197] width 0 height 0
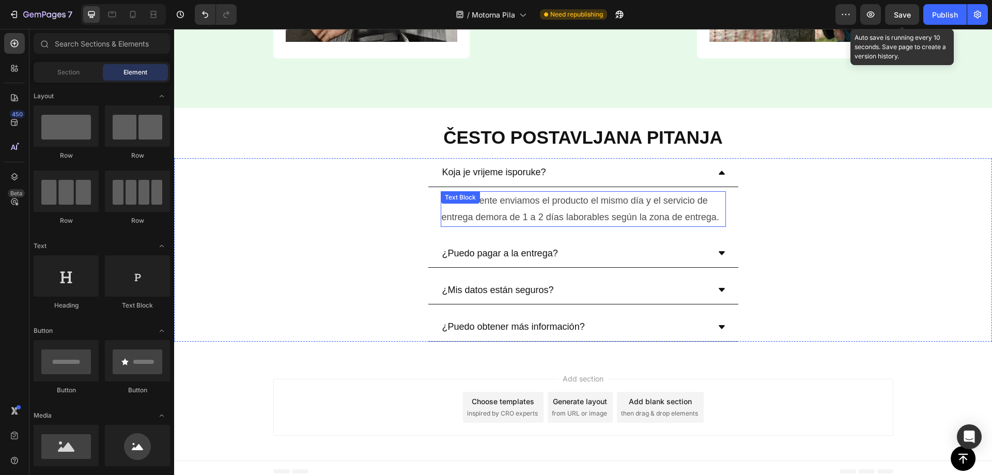
click at [524, 215] on p "Normalmente enviamos el producto el mismo día y el servicio de entrega demora d…" at bounding box center [583, 209] width 283 height 34
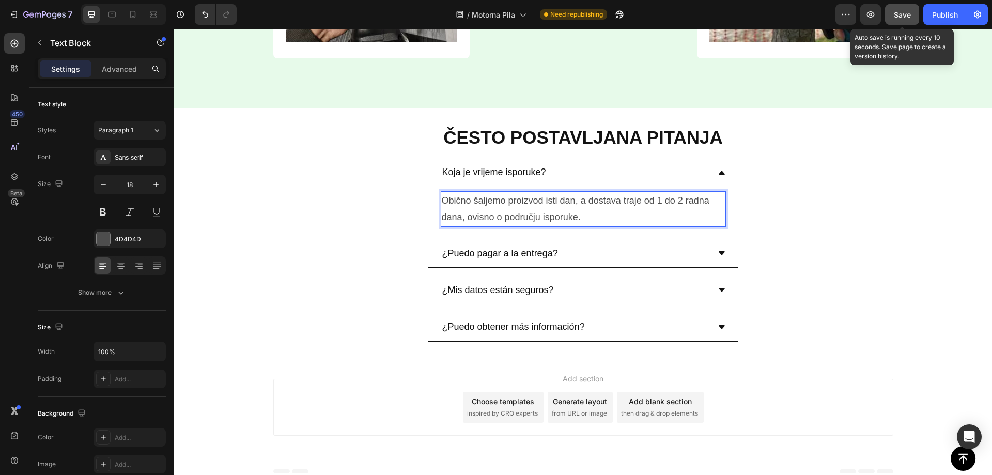
click at [885, 19] on button "Save" at bounding box center [902, 14] width 34 height 21
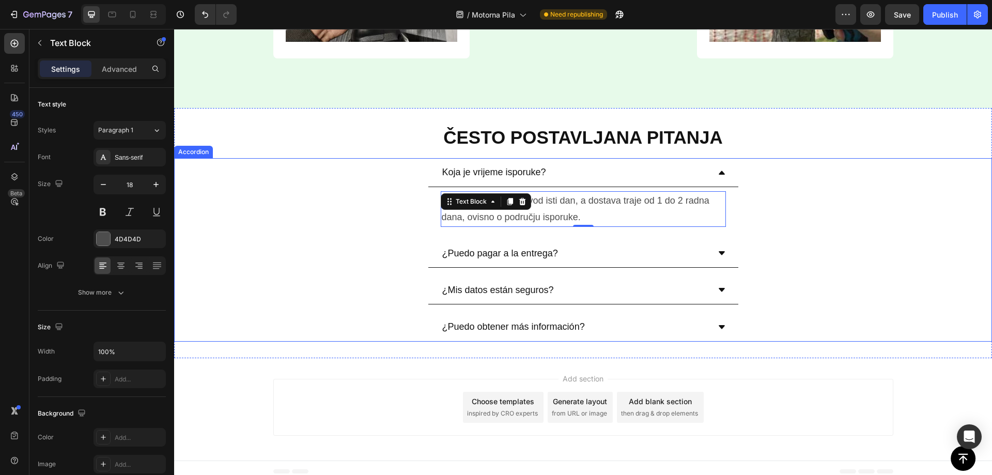
click at [502, 255] on p "¿Puedo pagar a la entrega?" at bounding box center [500, 253] width 116 height 17
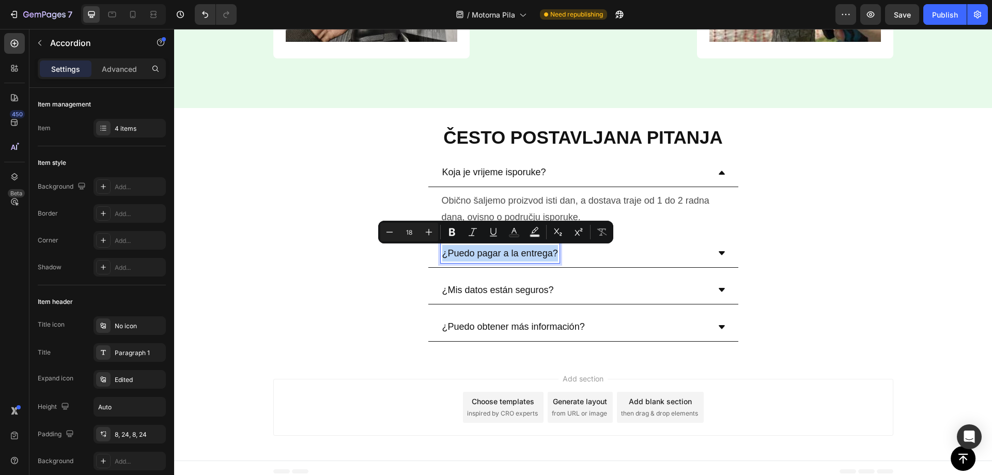
copy p "¿Puedo pagar a la entrega?"
click at [528, 255] on p "¿Puedo pagar a la entrega?" at bounding box center [500, 253] width 116 height 17
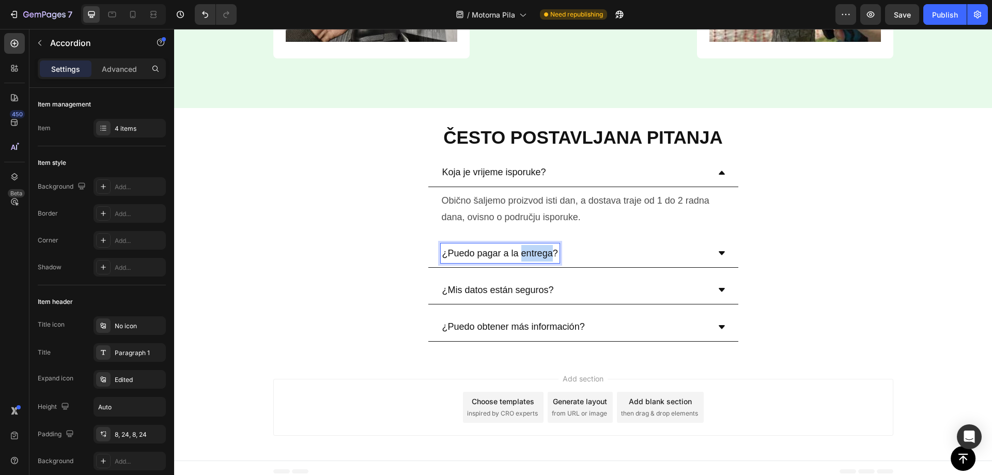
click at [527, 255] on p "¿Puedo pagar a la entrega?" at bounding box center [500, 253] width 116 height 17
click at [573, 250] on div "Mogu li platiti pouzećem?" at bounding box center [575, 253] width 269 height 20
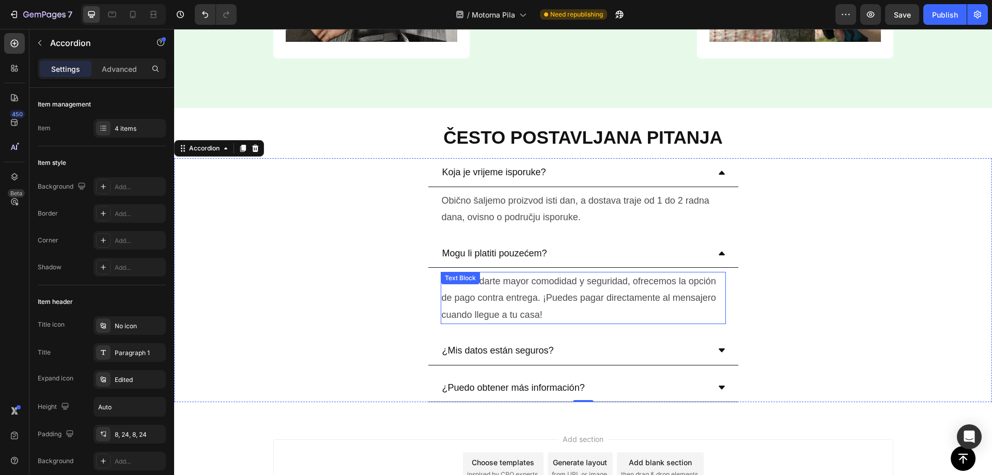
click at [544, 292] on p "Para brindarte mayor comodidad y seguridad, ofrecemos la opción de pago contra …" at bounding box center [583, 298] width 283 height 50
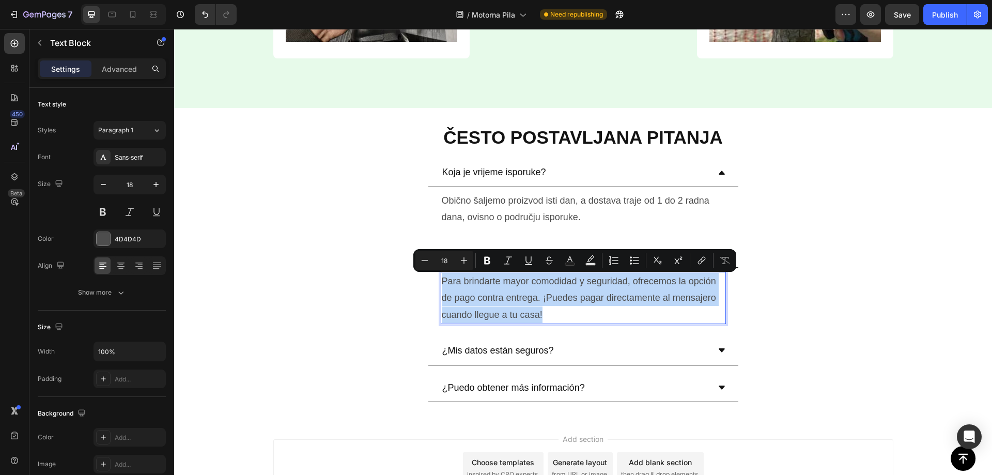
copy p "Para brindarte mayor comodidad y seguridad, ofrecemos la opción de pago contra …"
click at [500, 293] on p "Para brindarte mayor comodidad y seguridad, ofrecemos la opción de pago contra …" at bounding box center [583, 298] width 283 height 50
click at [494, 285] on p "Para brindarte mayor comodidad y seguridad, ofrecemos la opción de pago contra …" at bounding box center [583, 298] width 283 height 50
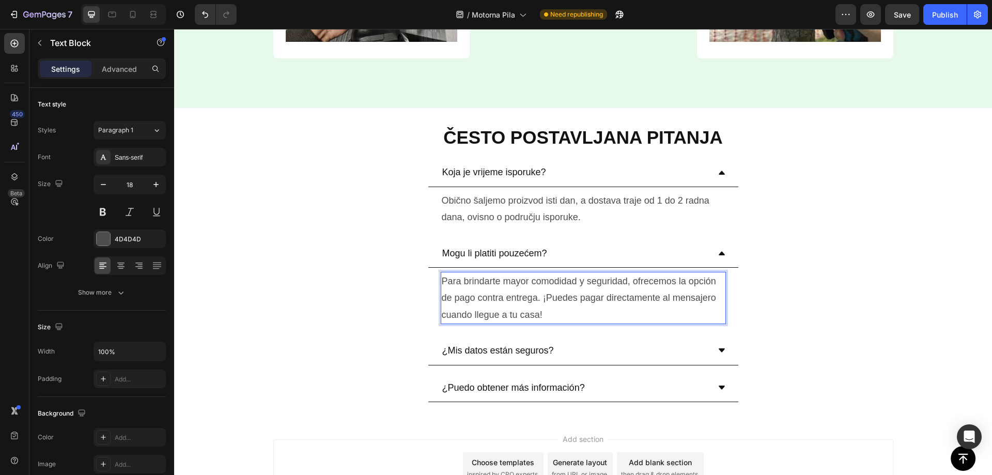
click at [483, 282] on p "Para brindarte mayor comodidad y seguridad, ofrecemos la opción de pago contra …" at bounding box center [583, 298] width 283 height 50
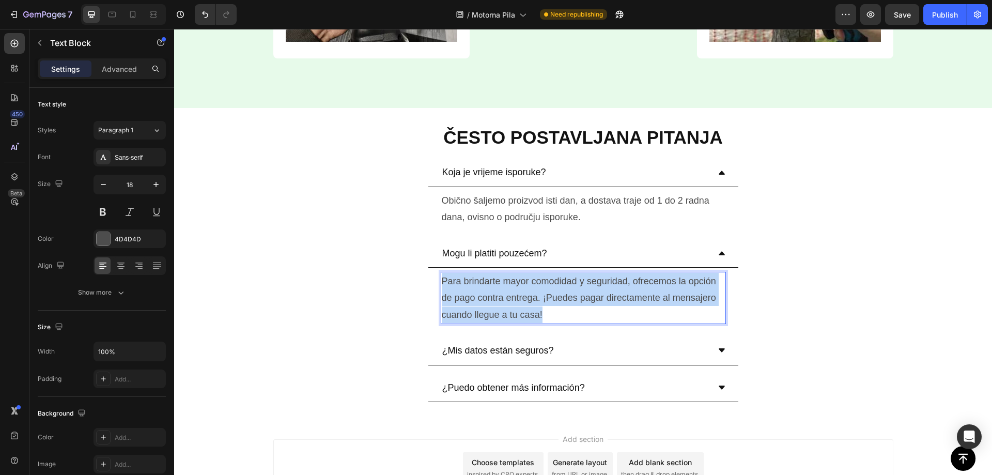
click at [483, 282] on p "Para brindarte mayor comodidad y seguridad, ofrecemos la opción de pago contra …" at bounding box center [583, 298] width 283 height 50
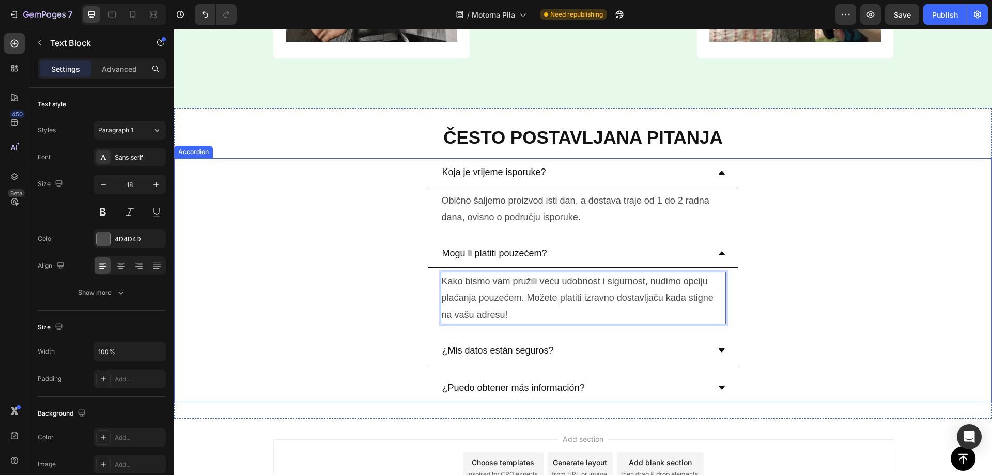
click at [521, 349] on p "¿Mis datos están seguros?" at bounding box center [498, 350] width 112 height 17
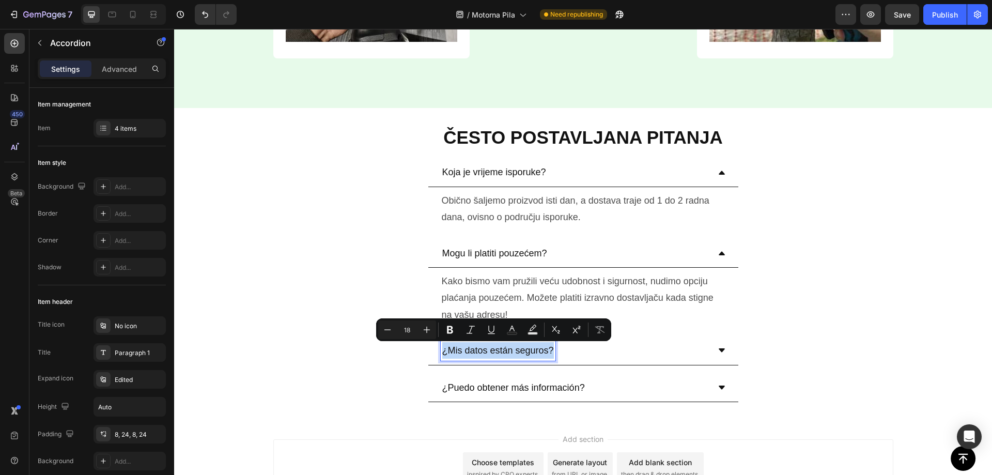
copy p "¿Mis datos están seguros?"
click at [523, 350] on p "¿Mis datos están seguros?" at bounding box center [498, 350] width 112 height 17
click at [522, 350] on p "¿Mis datos están seguros?" at bounding box center [498, 350] width 112 height 17
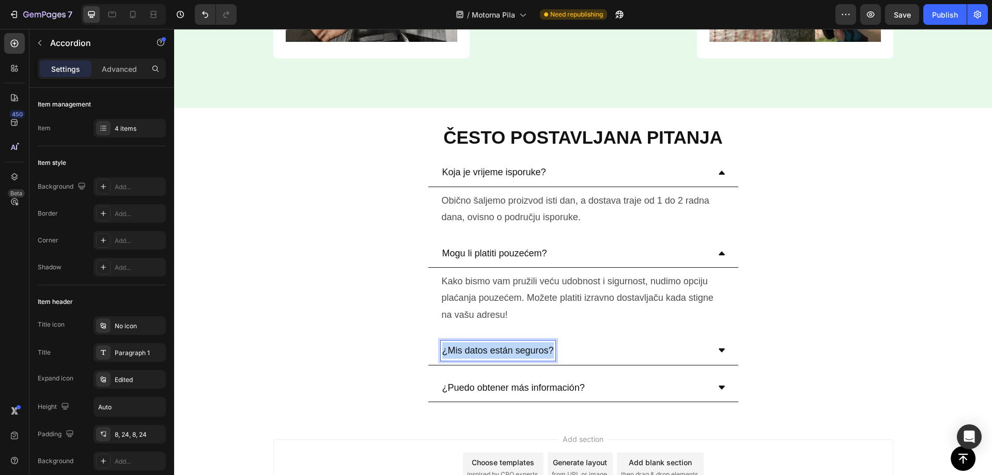
click at [522, 350] on p "¿Mis datos están seguros?" at bounding box center [498, 350] width 112 height 17
click at [594, 345] on div "Jesu li moji podaci sigurni?" at bounding box center [575, 350] width 269 height 20
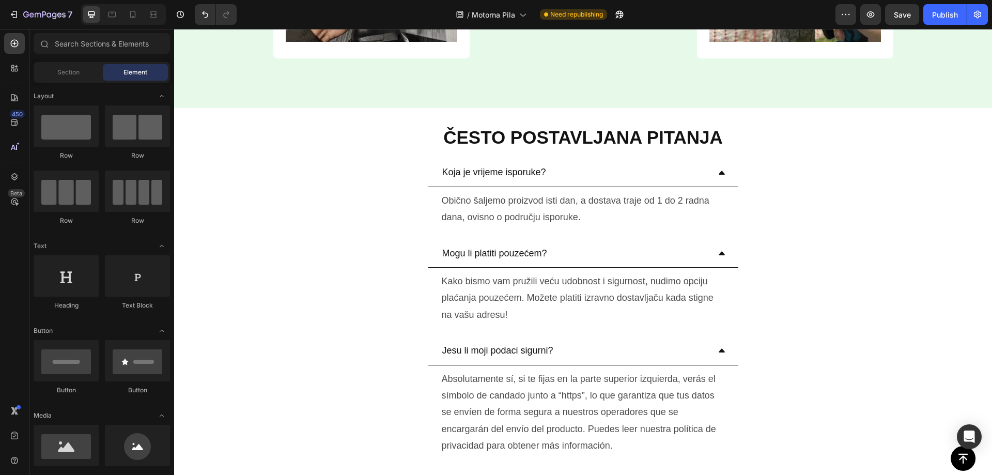
scroll to position [3544, 0]
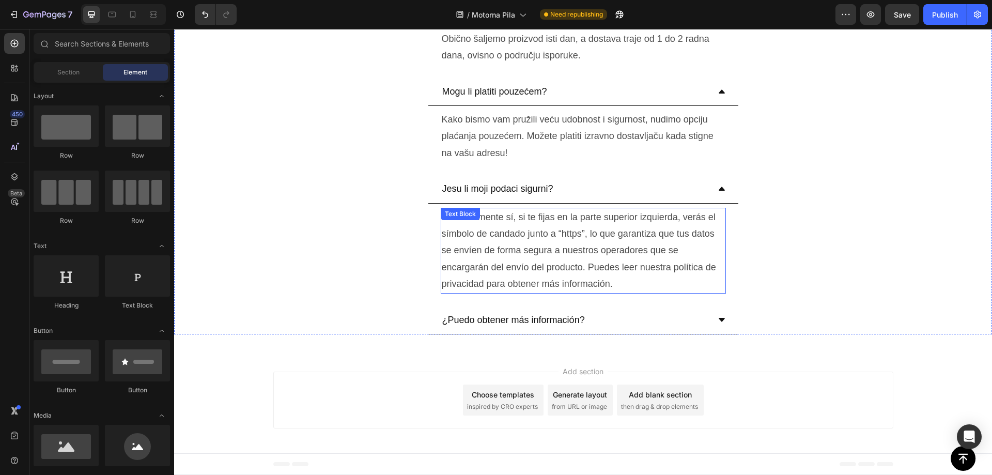
click at [514, 239] on p "Absolutamente sí, si te fijas en la parte superior izquierda, verás el símbolo …" at bounding box center [583, 251] width 283 height 84
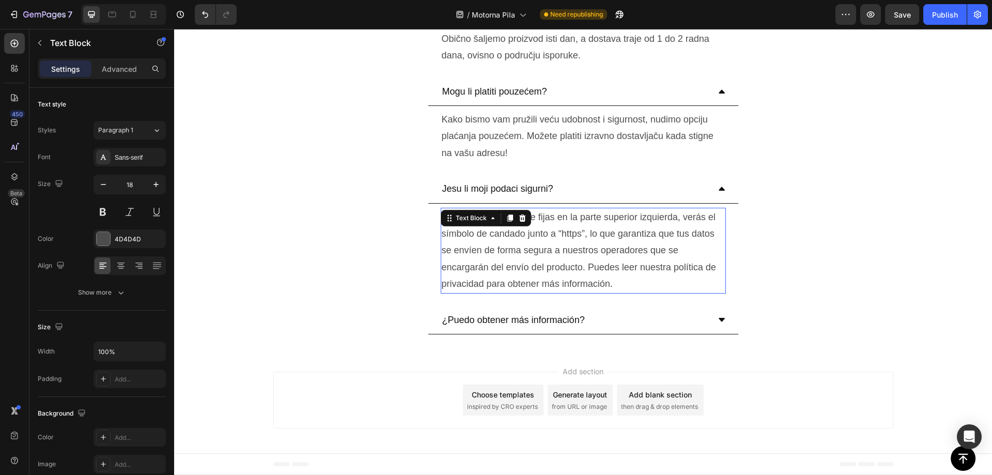
click at [514, 239] on p "Absolutamente sí, si te fijas en la parte superior izquierda, verás el símbolo …" at bounding box center [583, 251] width 283 height 84
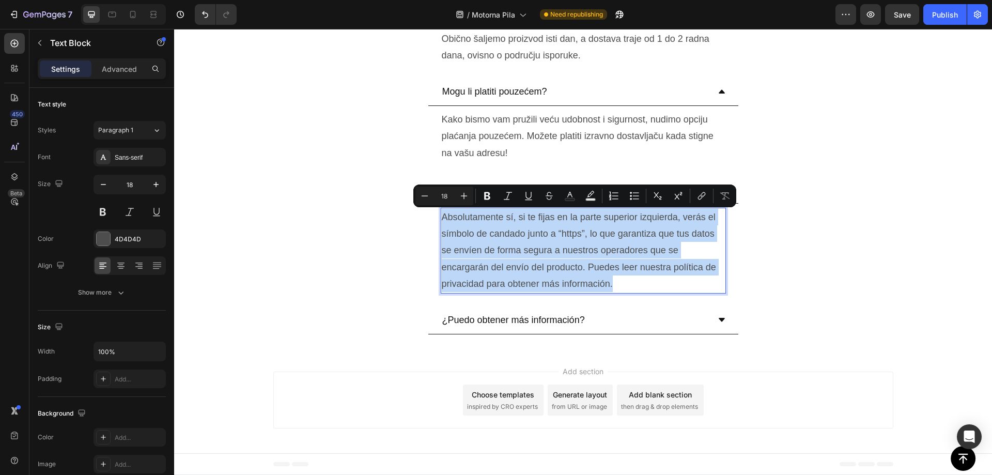
copy p "Absolutamente sí, si te fijas en la parte superior izquierda, verás el símbolo …"
click at [545, 259] on p "Absolutamente sí, si te fijas en la parte superior izquierda, verás el símbolo …" at bounding box center [583, 251] width 283 height 84
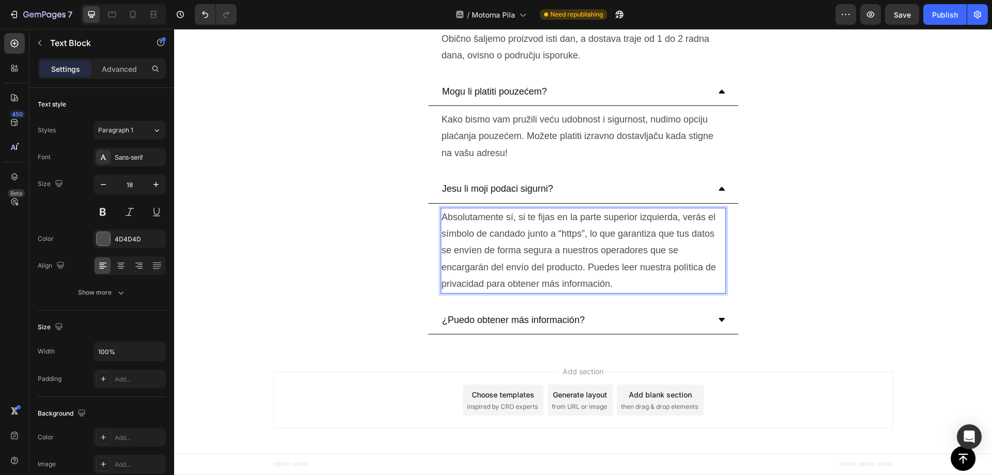
click at [538, 260] on p "Absolutamente sí, si te fijas en la parte superior izquierda, verás el símbolo …" at bounding box center [583, 251] width 283 height 84
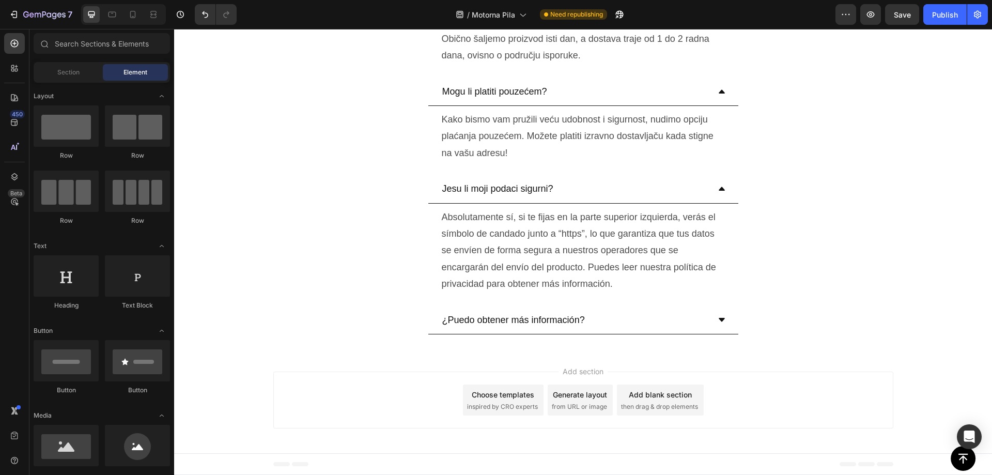
click at [535, 262] on p "Absolutamente sí, si te fijas en la parte superior izquierda, verás el símbolo …" at bounding box center [583, 251] width 283 height 84
click at [533, 279] on p "Absolutamente sí, si te fijas en la parte superior izquierda, verás el símbolo …" at bounding box center [583, 251] width 283 height 84
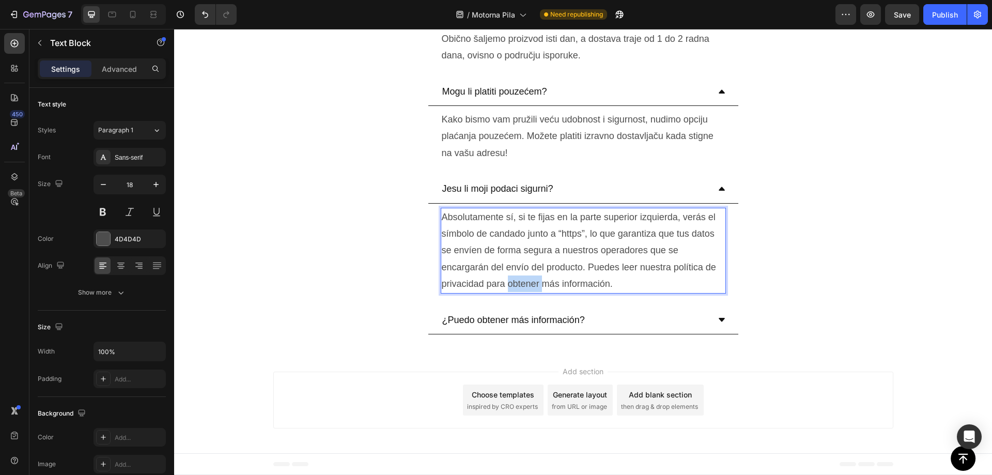
click at [533, 279] on p "Absolutamente sí, si te fijas en la parte superior izquierda, verás el símbolo …" at bounding box center [583, 251] width 283 height 84
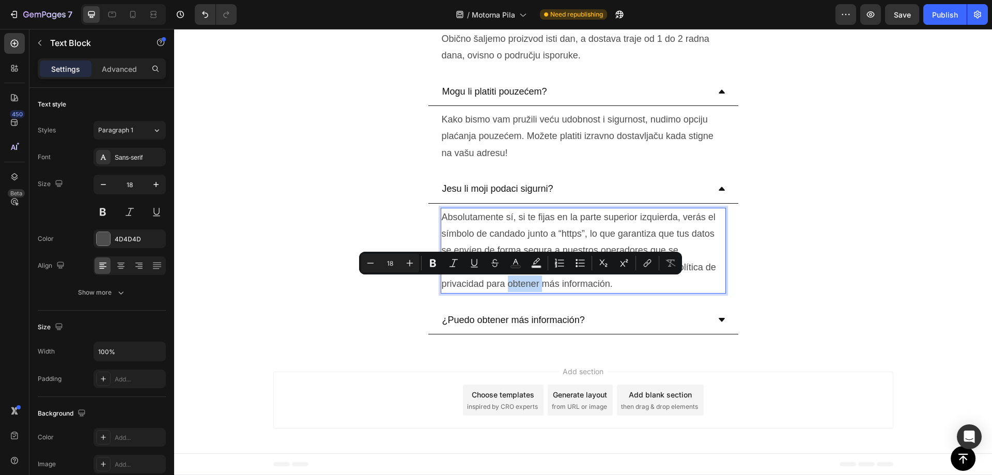
click at [533, 279] on p "Absolutamente sí, si te fijas en la parte superior izquierda, verás el símbolo …" at bounding box center [583, 251] width 283 height 84
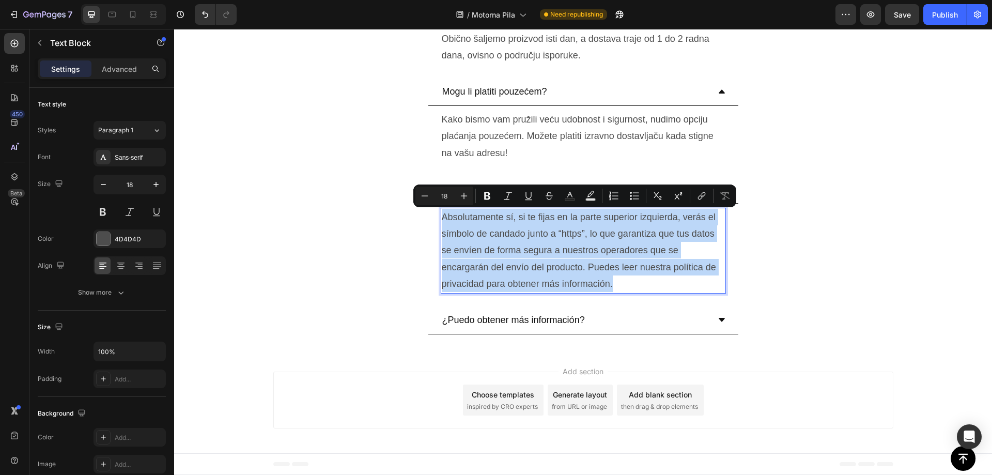
click at [532, 285] on p "Absolutamente sí, si te fijas en la parte superior izquierda, verás el símbolo …" at bounding box center [583, 251] width 283 height 84
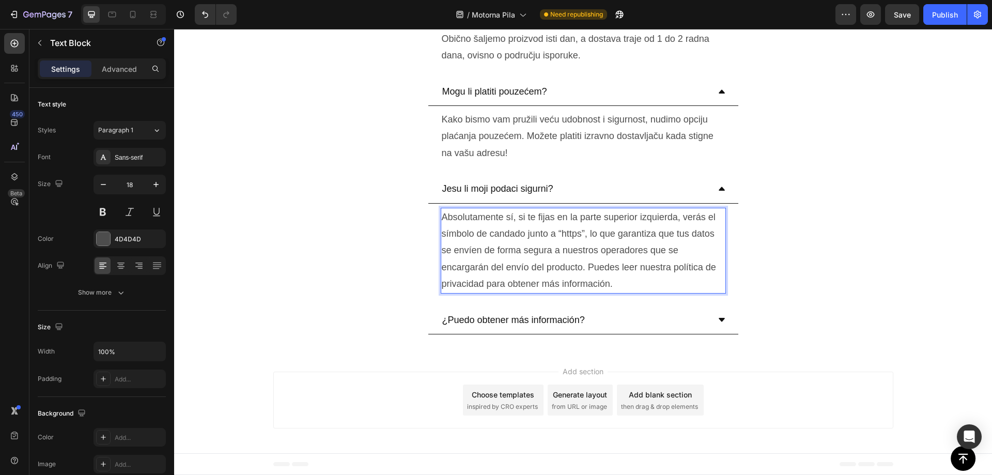
click at [532, 285] on p "Absolutamente sí, si te fijas en la parte superior izquierda, verás el símbolo …" at bounding box center [583, 251] width 283 height 84
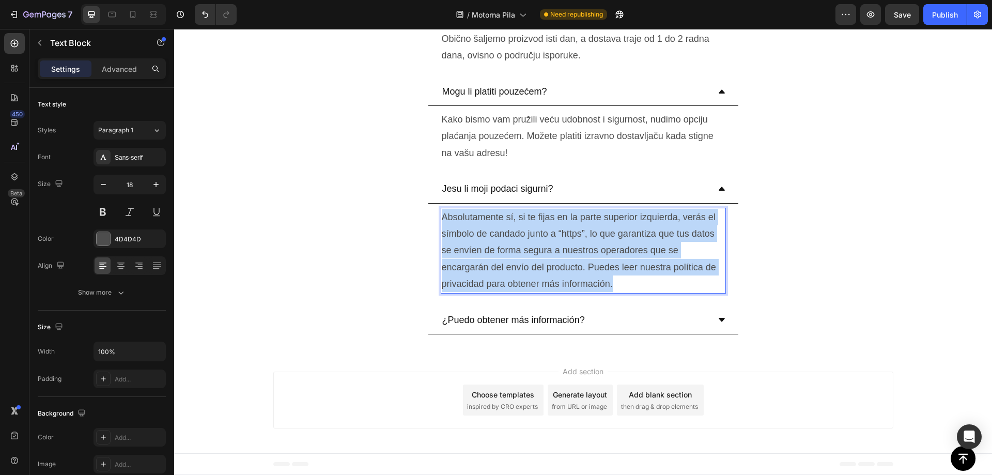
click at [532, 285] on p "Absolutamente sí, si te fijas en la parte superior izquierda, verás el símbolo …" at bounding box center [583, 251] width 283 height 84
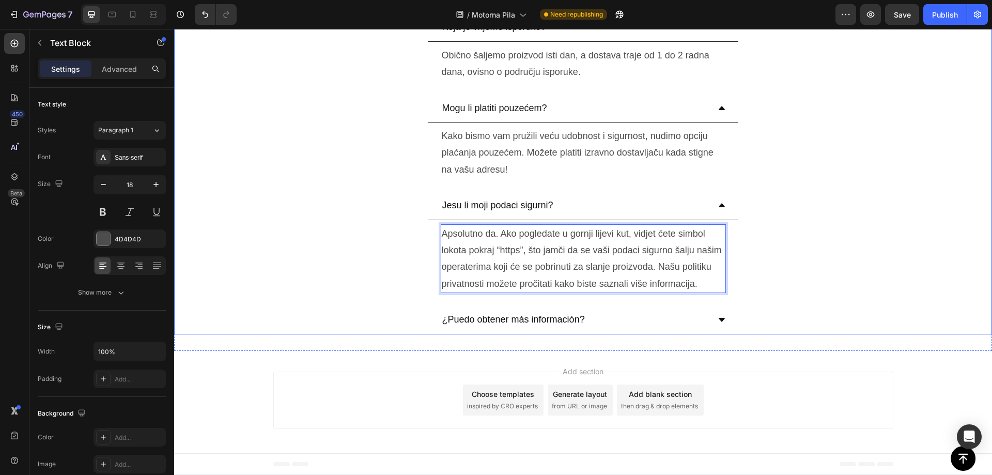
click at [506, 316] on p "¿Puedo obtener más información?" at bounding box center [513, 319] width 143 height 17
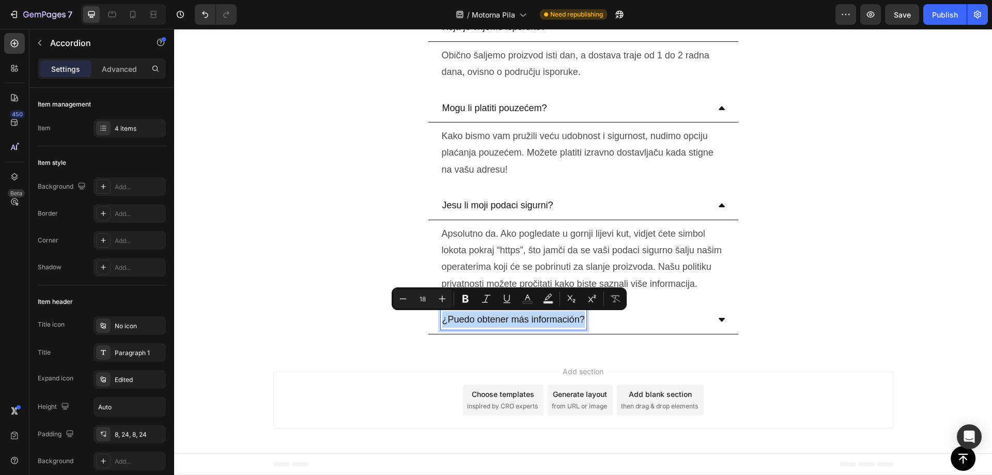
copy p "¿Puedo obtener más información?"
click at [530, 323] on p "¿Puedo obtener más información?" at bounding box center [513, 319] width 143 height 17
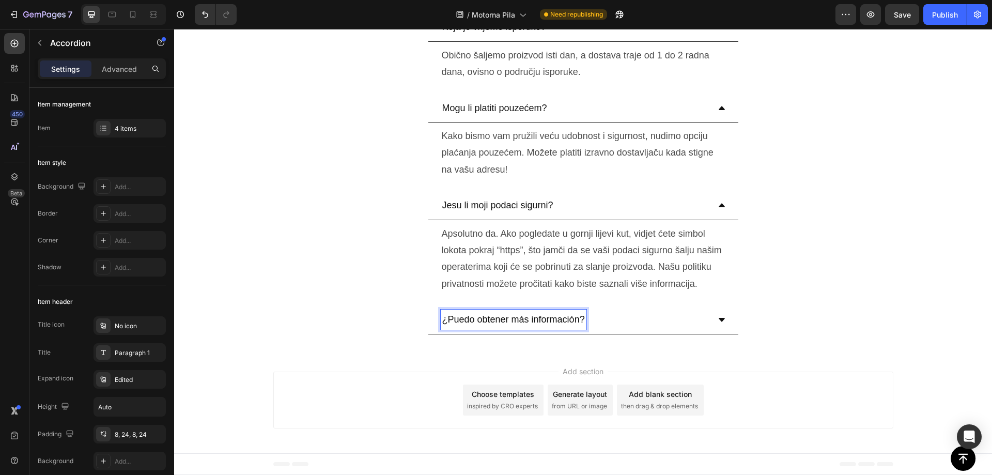
click at [527, 321] on p "¿Puedo obtener más información?" at bounding box center [513, 319] width 143 height 17
click at [527, 320] on p "¿Puedo obtener más información?" at bounding box center [513, 319] width 143 height 17
click at [622, 315] on div "Mogu li dobiti više informacija?" at bounding box center [575, 319] width 269 height 20
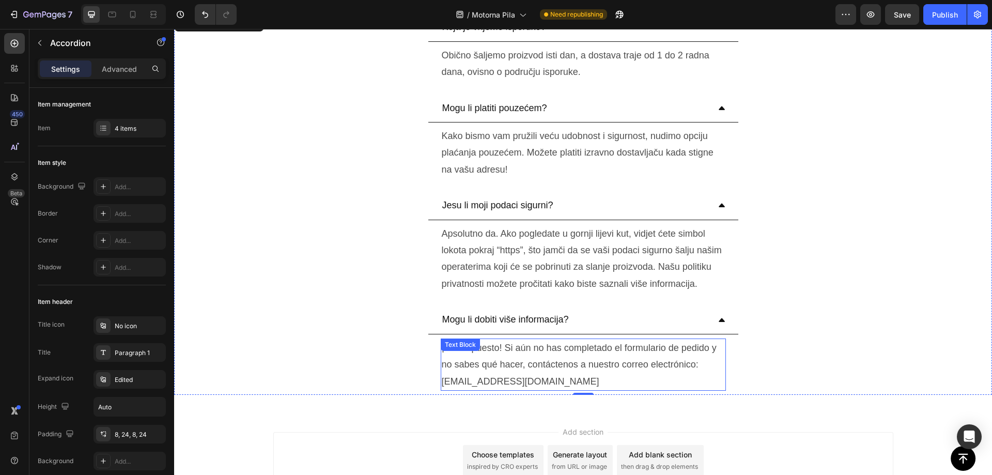
click at [519, 363] on p "¡Por supuesto! Si aún no has completado el formulario de pedido y no sabes qué …" at bounding box center [583, 364] width 283 height 50
click at [518, 363] on p "¡Por supuesto! Si aún no has completado el formulario de pedido y no sabes qué …" at bounding box center [583, 364] width 283 height 50
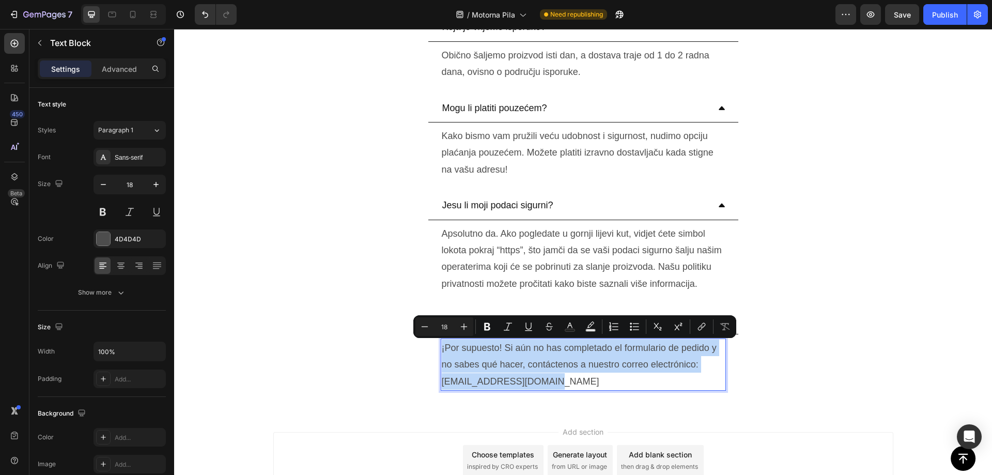
click at [501, 382] on p "¡Por supuesto! Si aún no has completado el formulario de pedido y no sabes qué …" at bounding box center [583, 364] width 283 height 50
click at [499, 383] on p "¡Por supuesto! Si aún no has completado el formulario de pedido y no sabes qué …" at bounding box center [583, 364] width 283 height 50
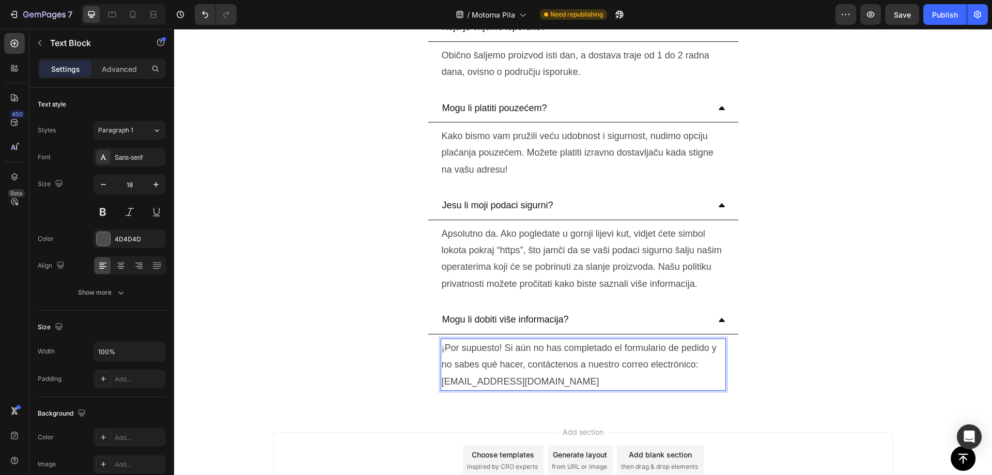
click at [502, 384] on p "¡Por supuesto! Si aún no has completado el formulario de pedido y no sabes qué …" at bounding box center [583, 364] width 283 height 50
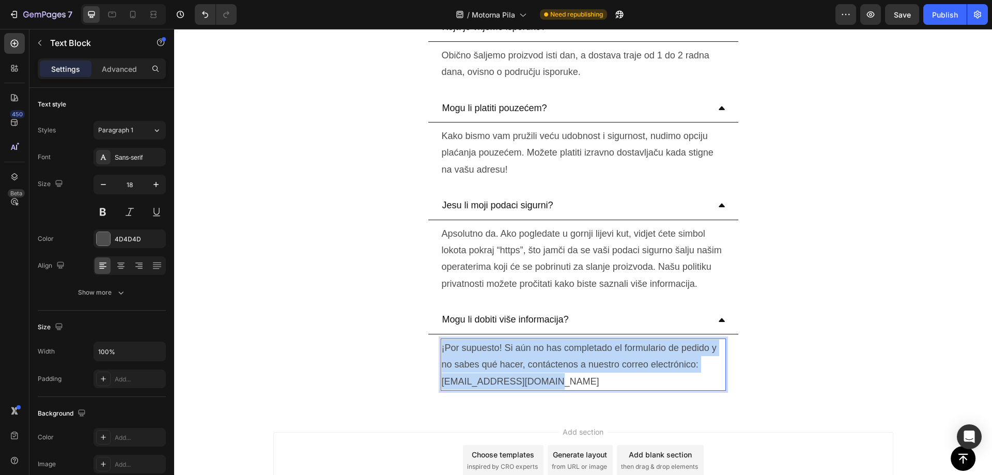
click at [502, 384] on p "¡Por supuesto! Si aún no has completado el formulario de pedido y no sabes qué …" at bounding box center [583, 364] width 283 height 50
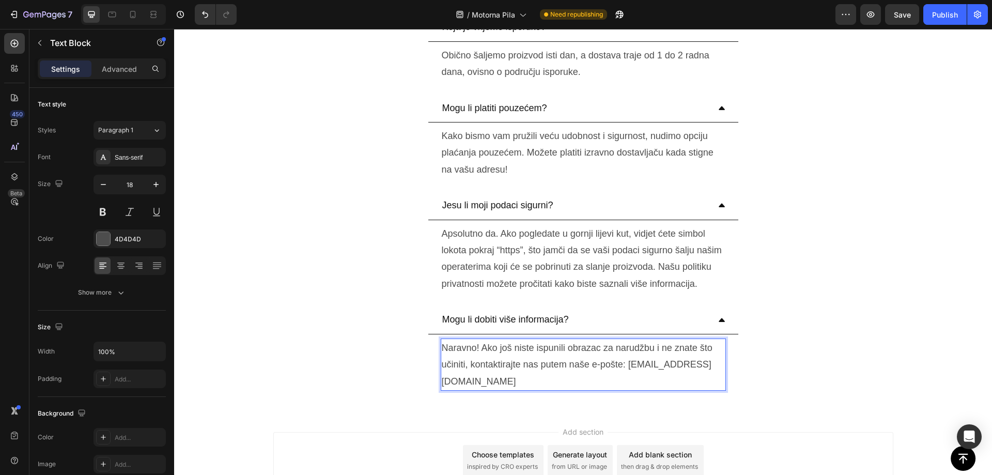
click at [501, 381] on p "Naravno! Ako još niste ispunili obrazac za narudžbu i ne znate što učiniti, kon…" at bounding box center [583, 364] width 283 height 50
drag, startPoint x: 901, startPoint y: 12, endPoint x: 976, endPoint y: 23, distance: 75.1
click at [901, 12] on span "Save" at bounding box center [901, 14] width 17 height 9
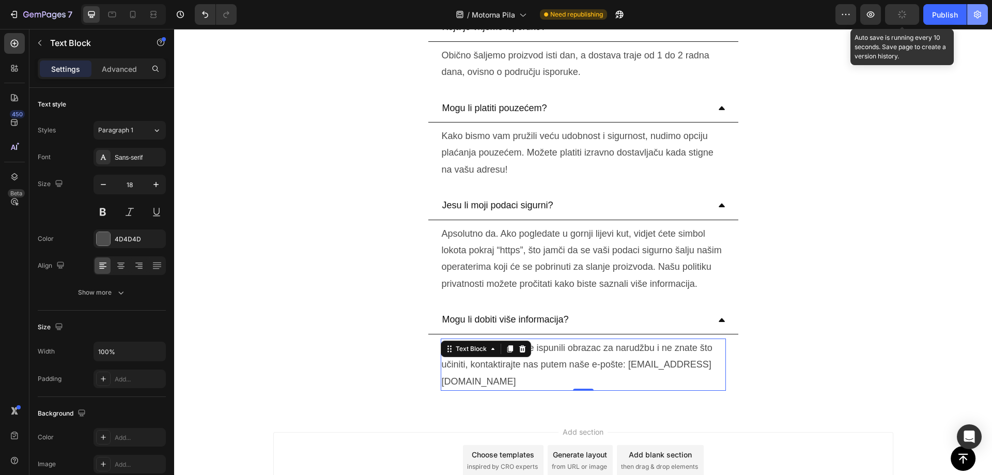
click at [980, 14] on icon "button" at bounding box center [977, 15] width 7 height 8
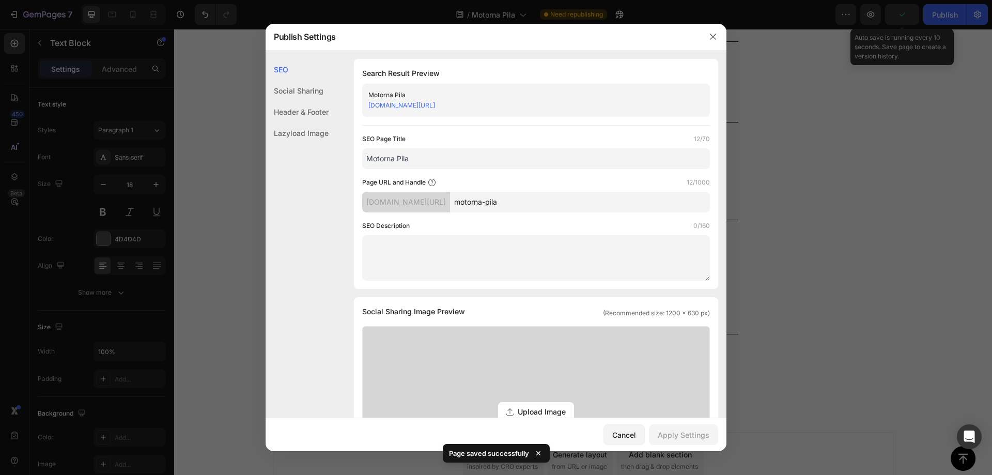
click at [435, 108] on link "cehiv6-yj.myshopify.com/pages/motorna-pila" at bounding box center [401, 105] width 67 height 8
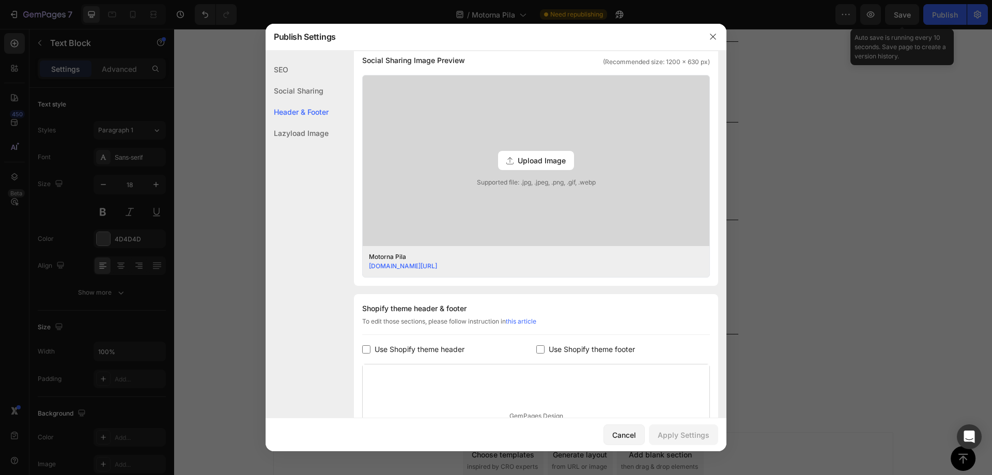
scroll to position [386, 0]
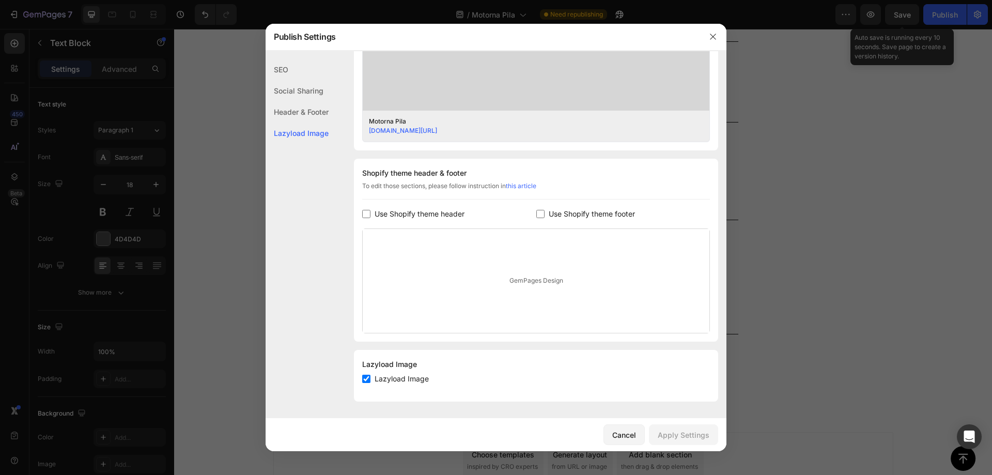
click at [600, 219] on span "Use Shopify theme footer" at bounding box center [591, 214] width 86 height 12
checkbox input "true"
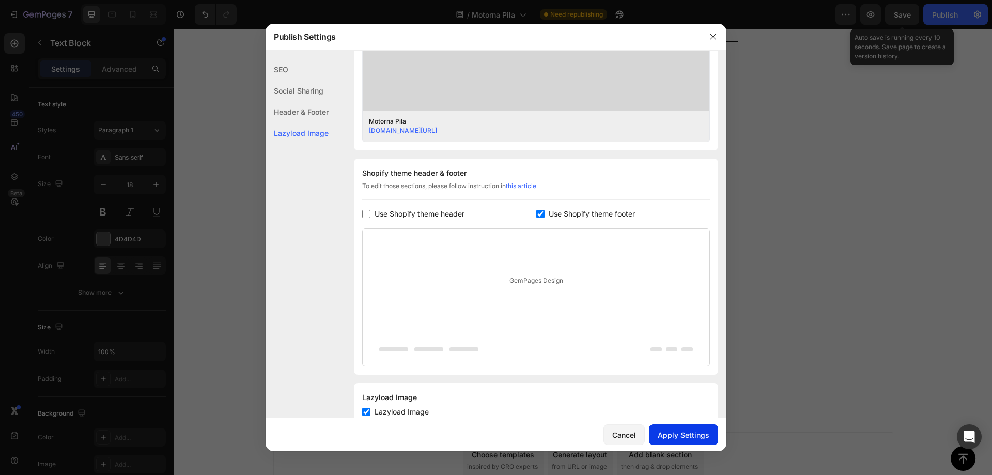
click at [677, 435] on div "Apply Settings" at bounding box center [683, 434] width 52 height 11
click at [715, 37] on icon "button" at bounding box center [713, 37] width 8 height 8
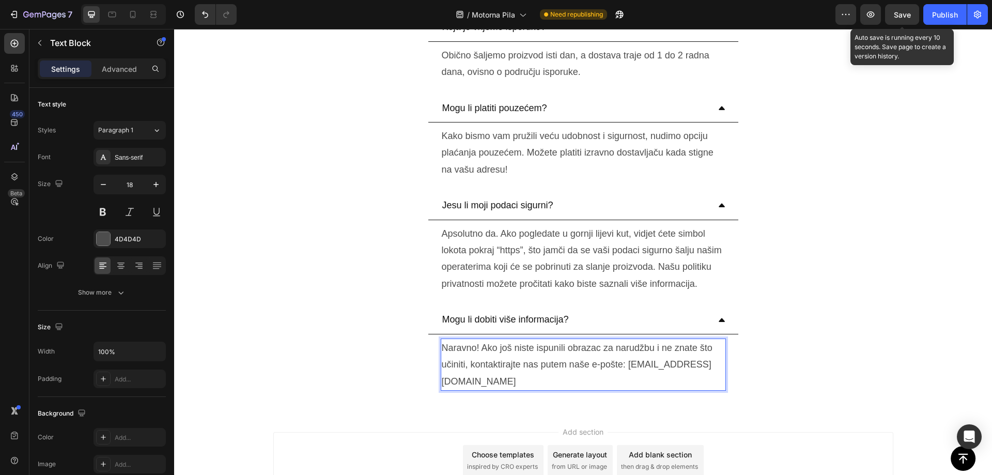
click at [481, 364] on p "Naravno! Ako još niste ispunili obrazac za narudžbu i ne znate što učiniti, kon…" at bounding box center [583, 364] width 283 height 50
click at [466, 381] on p "Naravno! Ako još niste ispunili obrazac za narudžbu i ne znate što učiniti, kon…" at bounding box center [583, 364] width 283 height 50
drag, startPoint x: 463, startPoint y: 383, endPoint x: 540, endPoint y: 383, distance: 77.5
click at [540, 383] on p "Naravno! Ako još niste ispunili obrazac za narudžbu i ne znate što učiniti, kon…" at bounding box center [583, 364] width 283 height 50
click at [903, 14] on span "Save" at bounding box center [901, 14] width 17 height 9
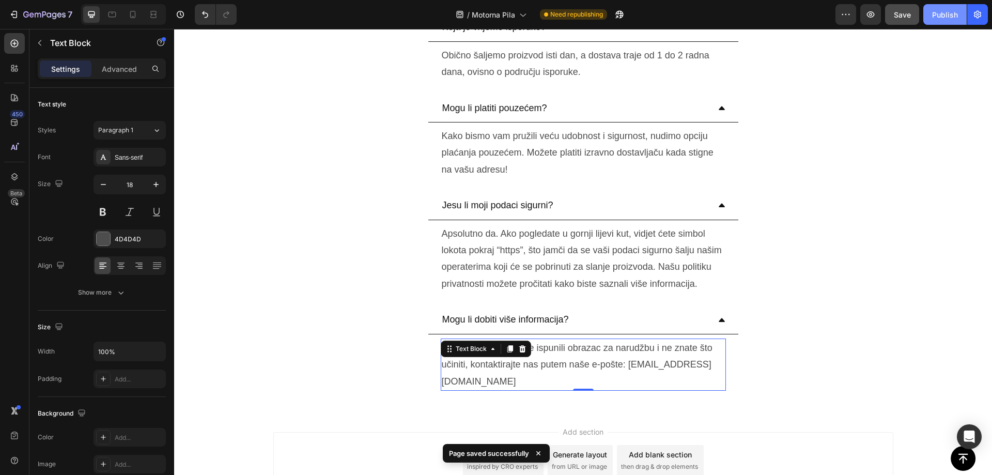
click at [930, 8] on button "Publish" at bounding box center [944, 14] width 43 height 21
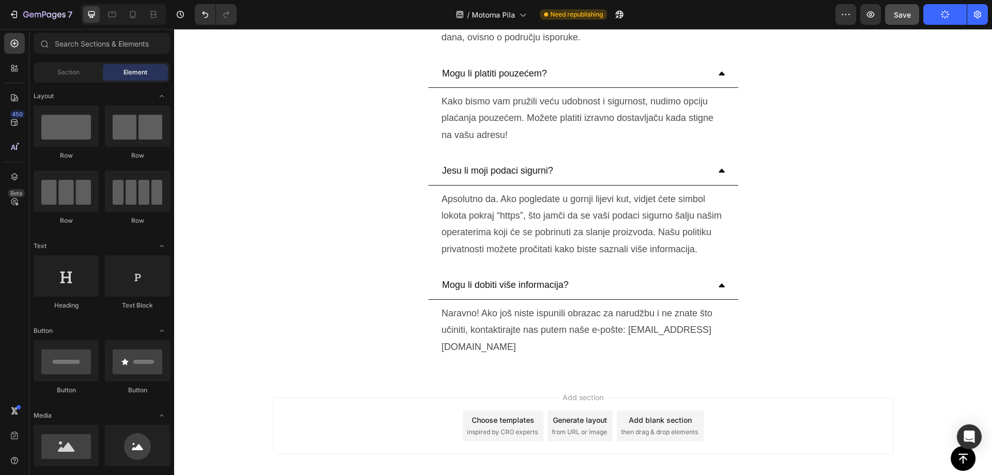
scroll to position [3597, 0]
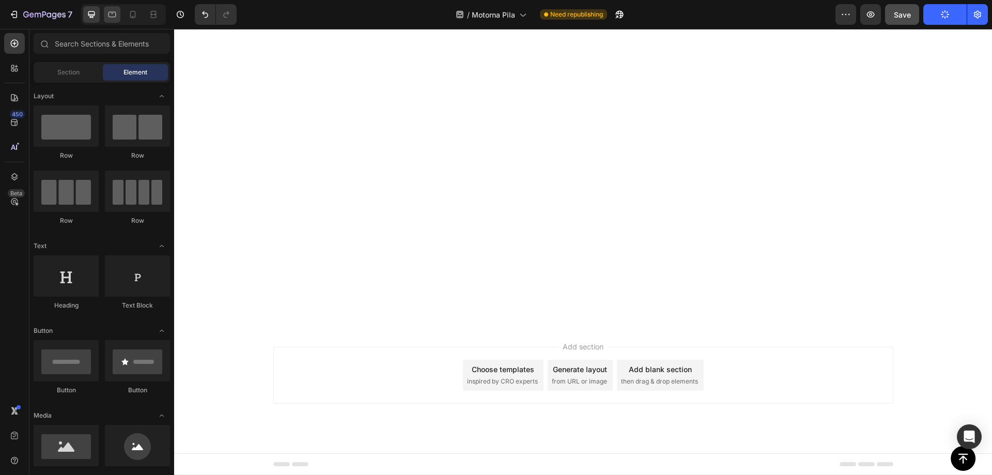
click at [112, 17] on icon at bounding box center [112, 15] width 8 height 6
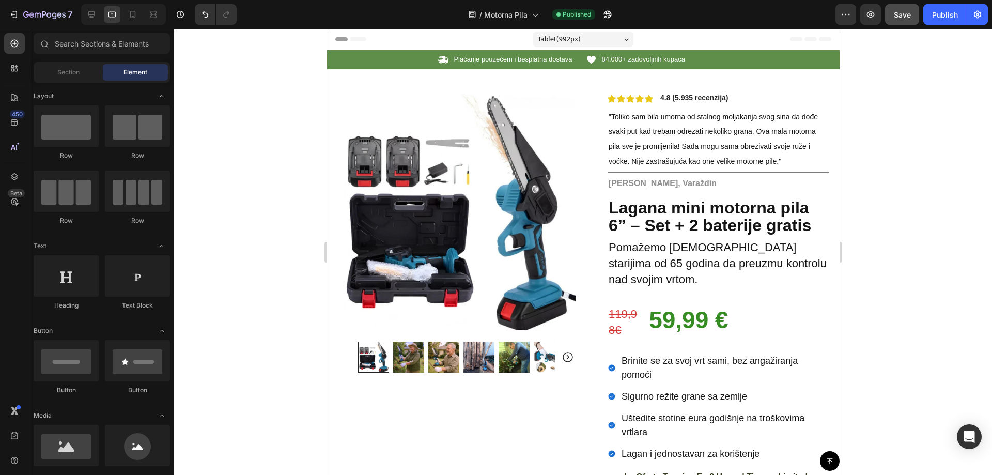
click at [905, 95] on div at bounding box center [583, 252] width 818 height 446
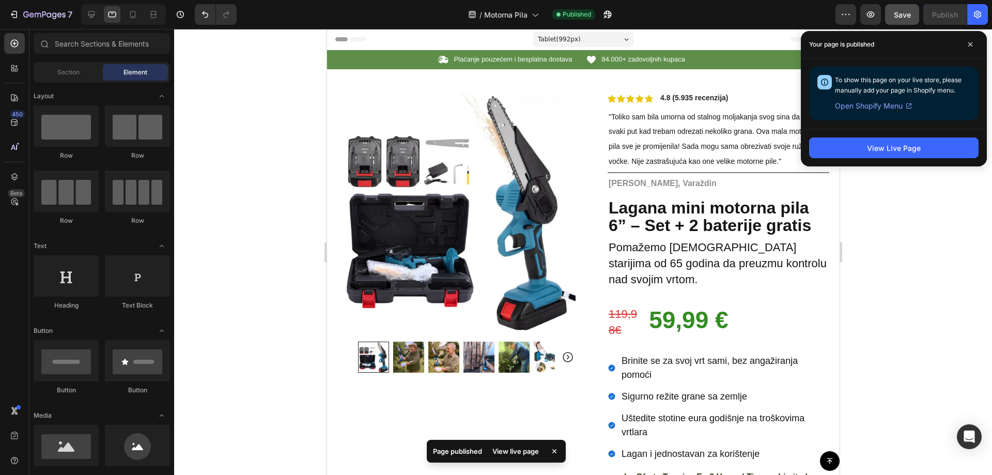
drag, startPoint x: 834, startPoint y: 58, endPoint x: 835, endPoint y: 72, distance: 14.0
click at [835, 72] on div "To show this page on your live store, please manually add your page in Shopify …" at bounding box center [893, 93] width 186 height 70
click at [973, 41] on span at bounding box center [970, 44] width 17 height 17
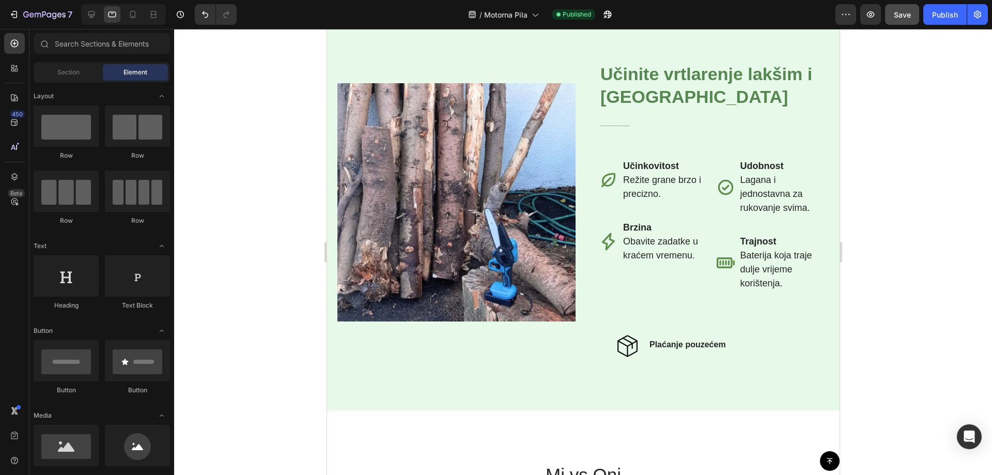
drag, startPoint x: 834, startPoint y: 57, endPoint x: 1171, endPoint y: 277, distance: 402.2
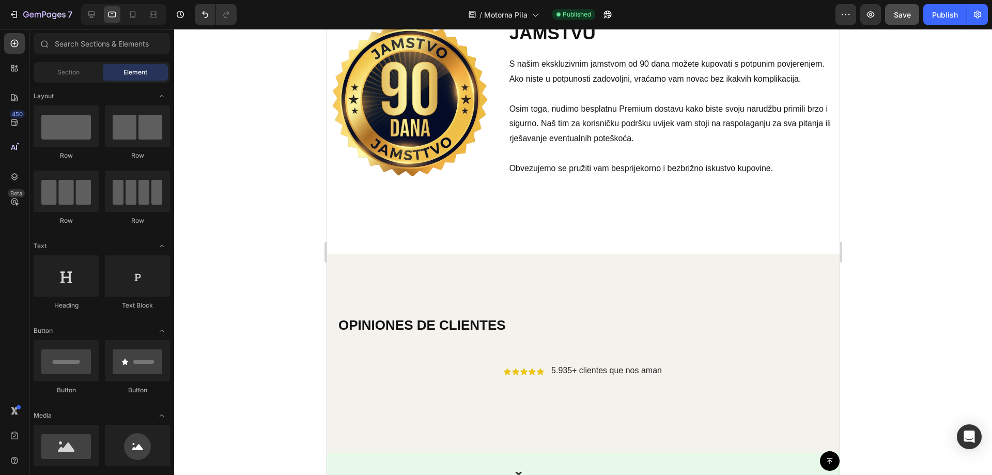
scroll to position [2507, 0]
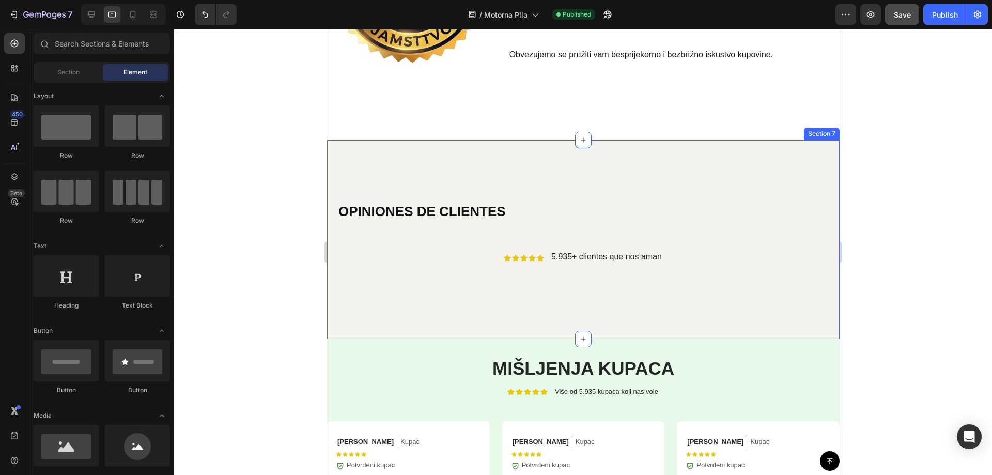
click at [420, 159] on div "OPINIONES DE CLIENTES Heading Icon Icon Icon Icon Icon Icon List 5.935+ cliente…" at bounding box center [582, 239] width 512 height 199
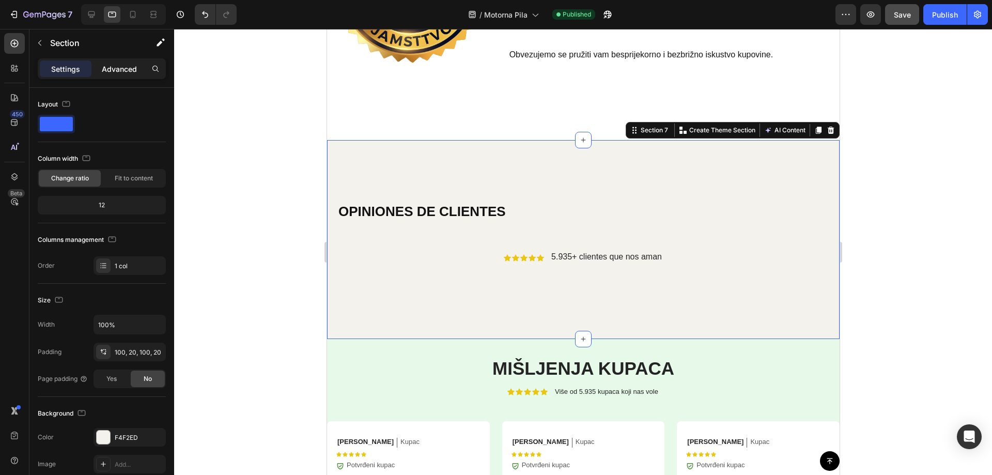
click at [115, 71] on p "Advanced" at bounding box center [119, 69] width 35 height 11
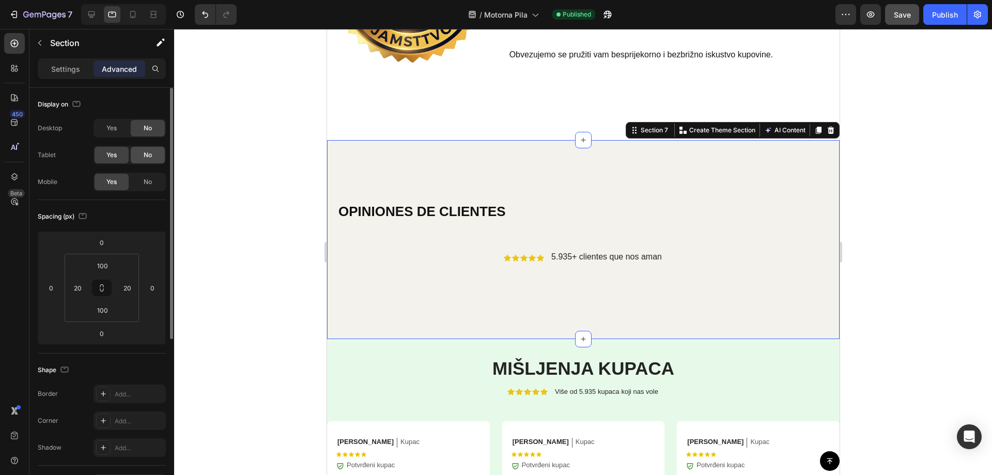
click at [146, 159] on span "No" at bounding box center [148, 154] width 8 height 9
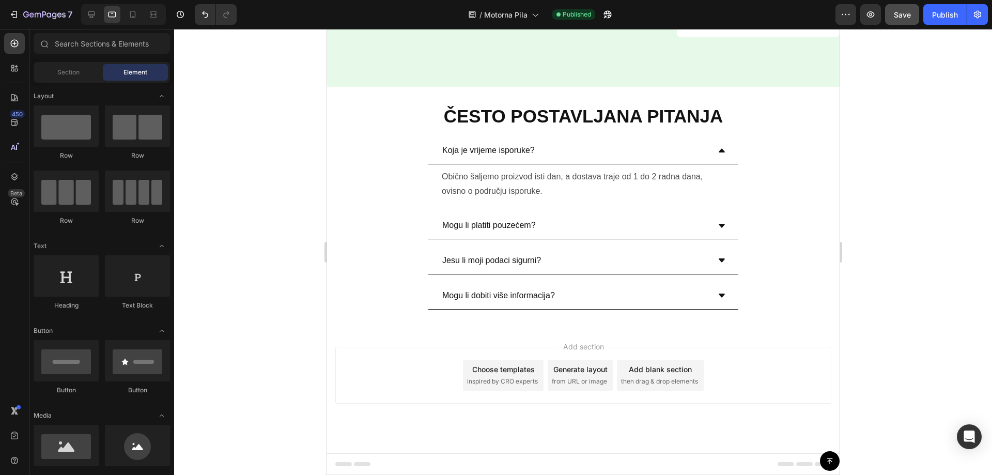
scroll to position [3362, 0]
click at [135, 15] on icon at bounding box center [133, 14] width 6 height 7
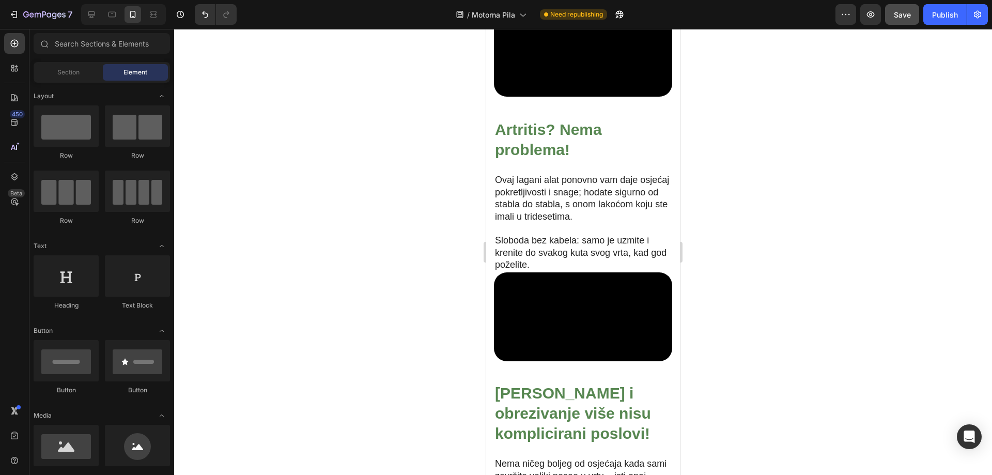
scroll to position [1269, 0]
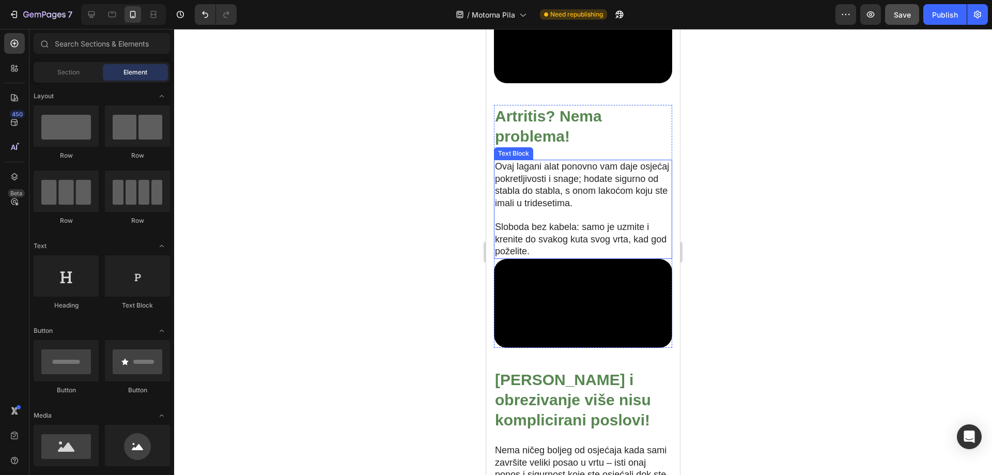
click at [574, 209] on p "Ovaj lagani alat ponovno vam daje osjećaj pokretljivosti i snage; hodate sigurn…" at bounding box center [583, 185] width 176 height 49
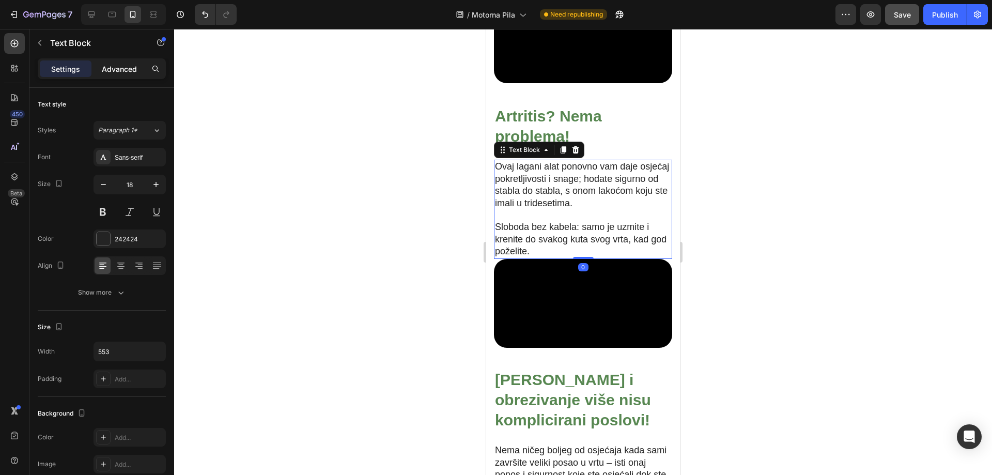
click at [123, 69] on p "Advanced" at bounding box center [119, 69] width 35 height 11
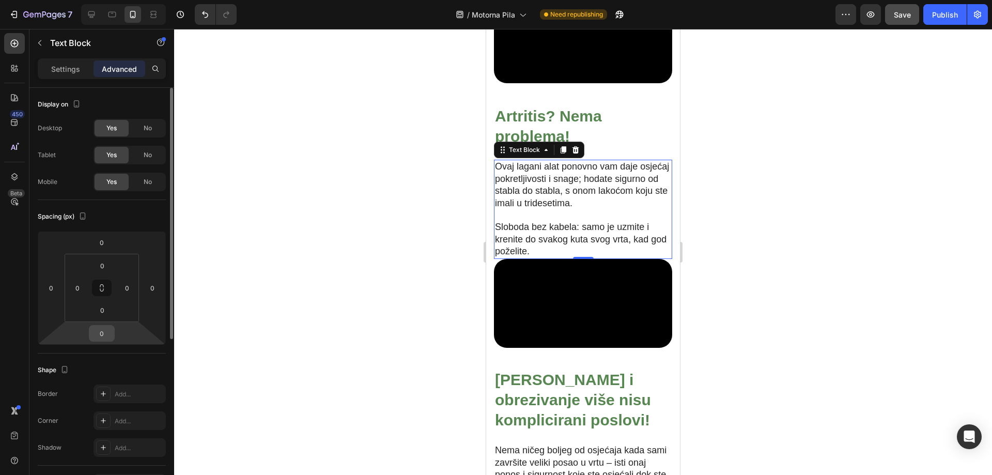
click at [104, 328] on input "0" at bounding box center [101, 332] width 21 height 15
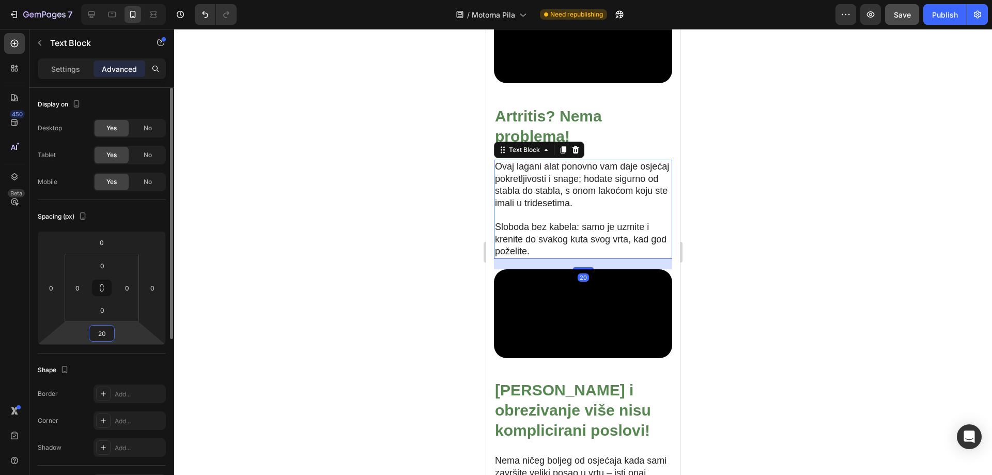
type input "20"
click at [773, 207] on div at bounding box center [583, 252] width 818 height 446
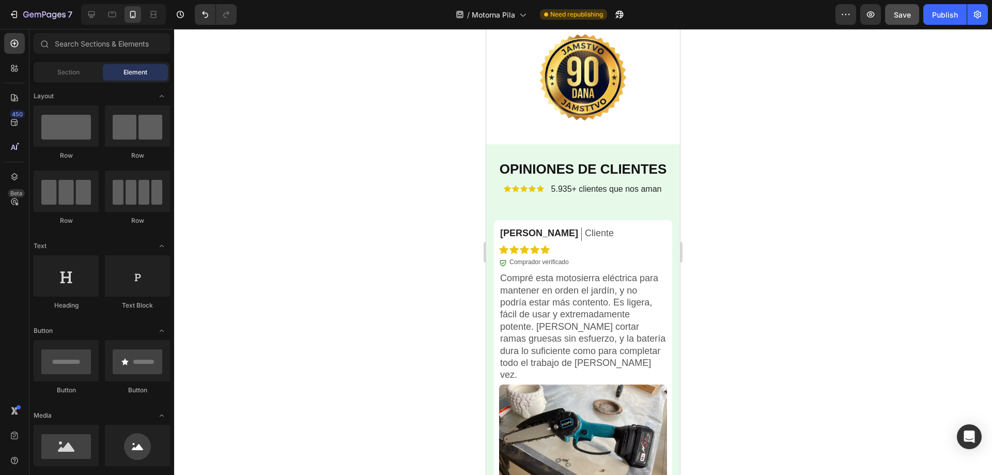
scroll to position [3113, 0]
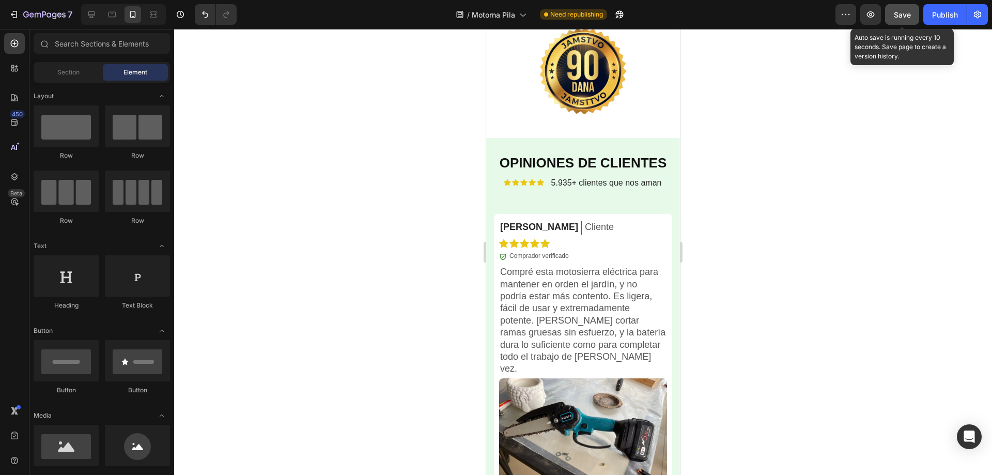
click at [911, 19] on button "Save" at bounding box center [902, 14] width 34 height 21
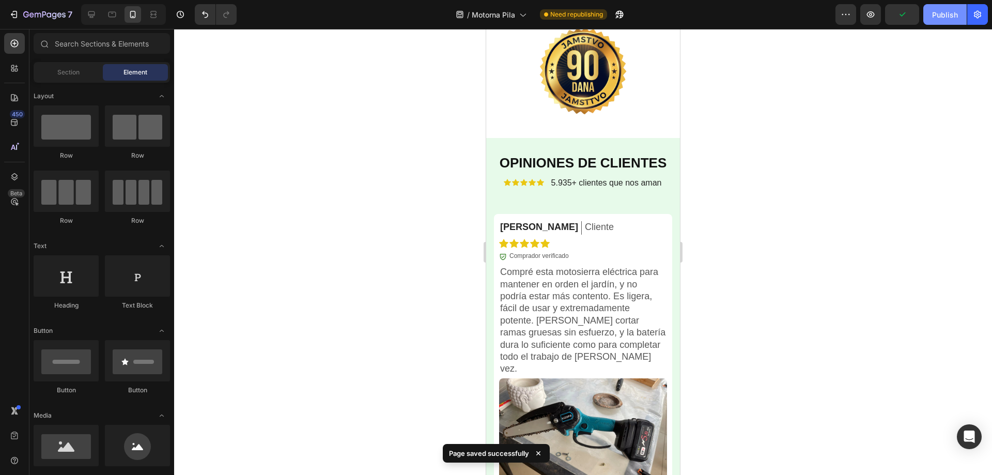
click at [945, 14] on div "Publish" at bounding box center [945, 14] width 26 height 11
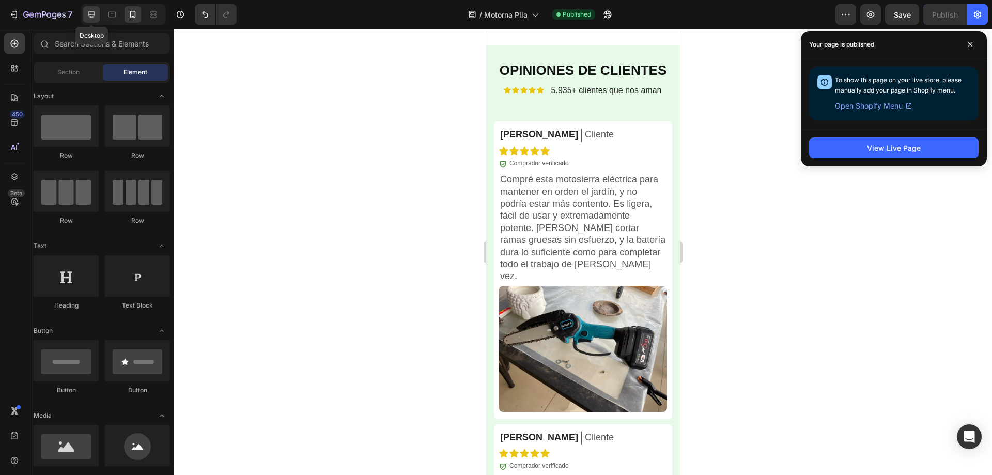
click at [91, 20] on div at bounding box center [91, 14] width 17 height 17
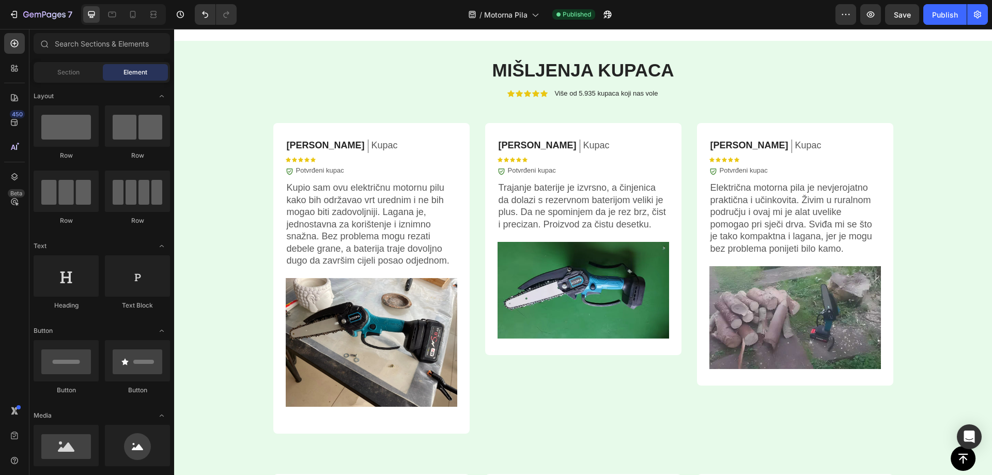
scroll to position [3296, 0]
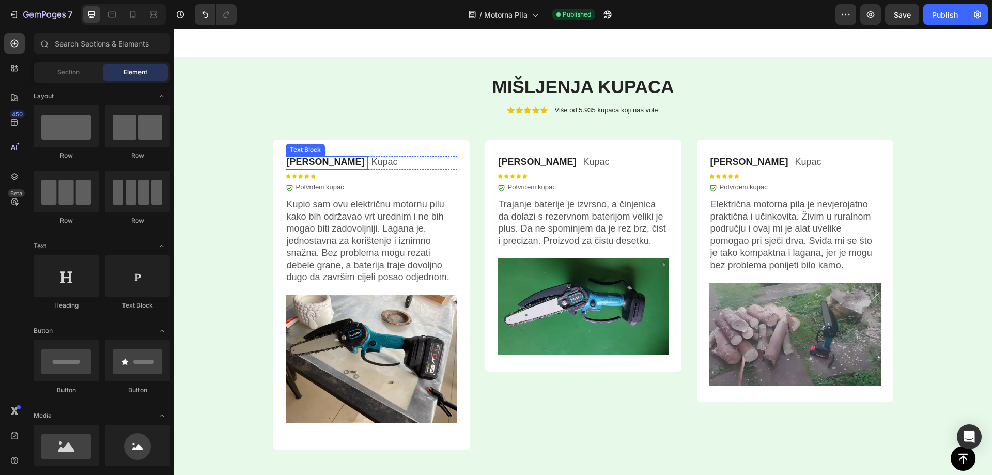
click at [297, 165] on p "[PERSON_NAME]" at bounding box center [326, 162] width 78 height 12
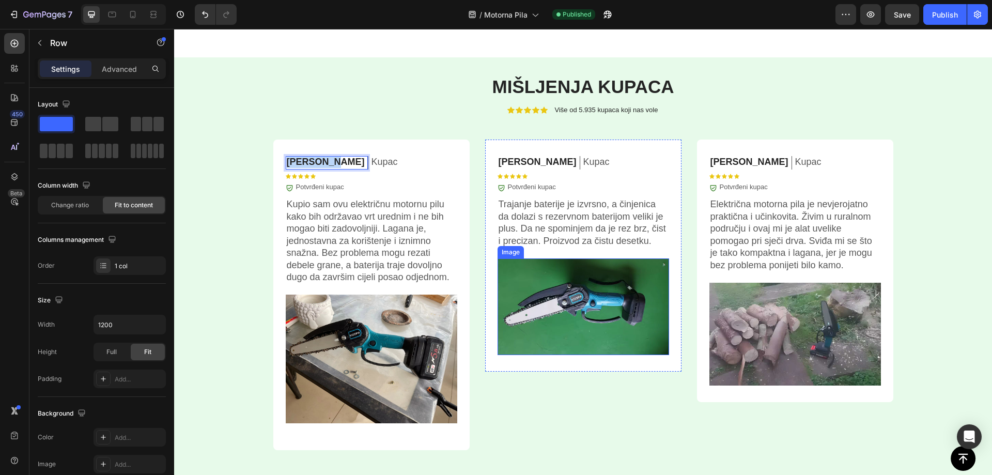
click at [373, 179] on div "[PERSON_NAME] Text Block 0 Kupac Text Block Row Icon Icon Icon Icon Icon Icon L…" at bounding box center [371, 174] width 171 height 36
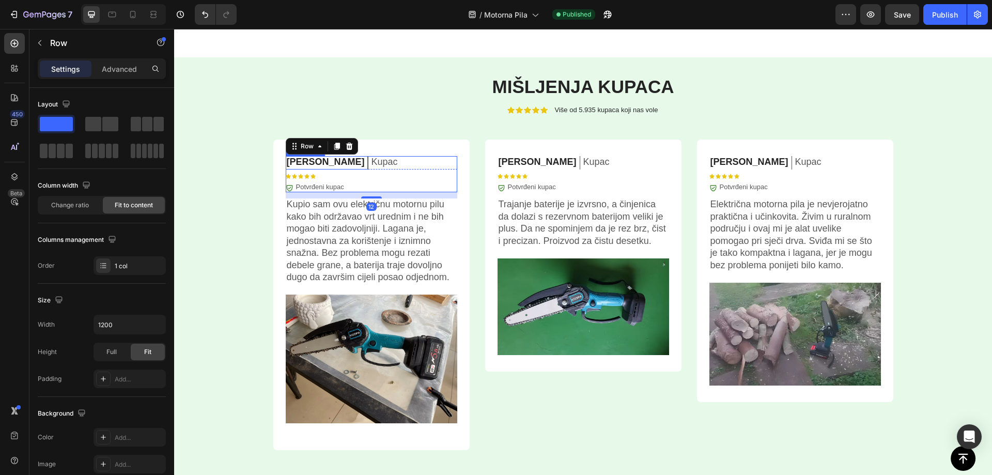
click at [312, 160] on p "[PERSON_NAME]" at bounding box center [326, 162] width 78 height 12
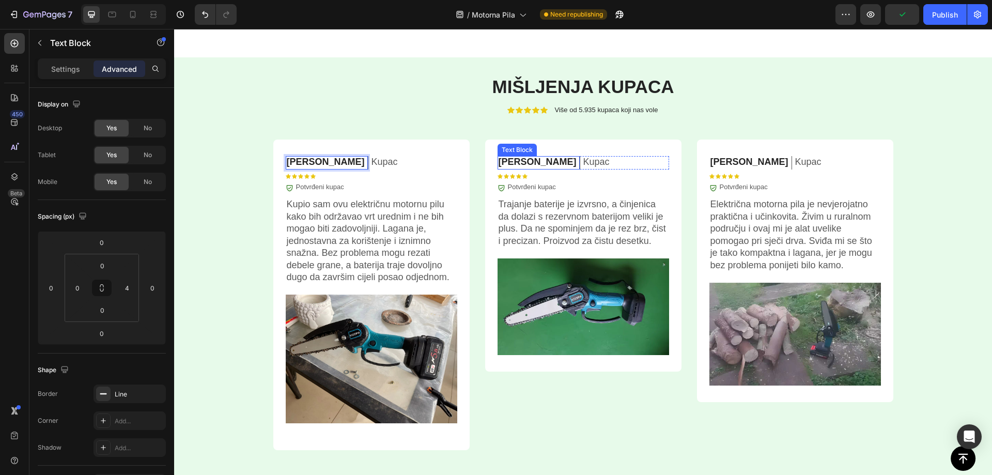
click at [521, 161] on p "[PERSON_NAME]" at bounding box center [537, 162] width 78 height 12
click at [721, 163] on p "[PERSON_NAME]" at bounding box center [749, 162] width 78 height 12
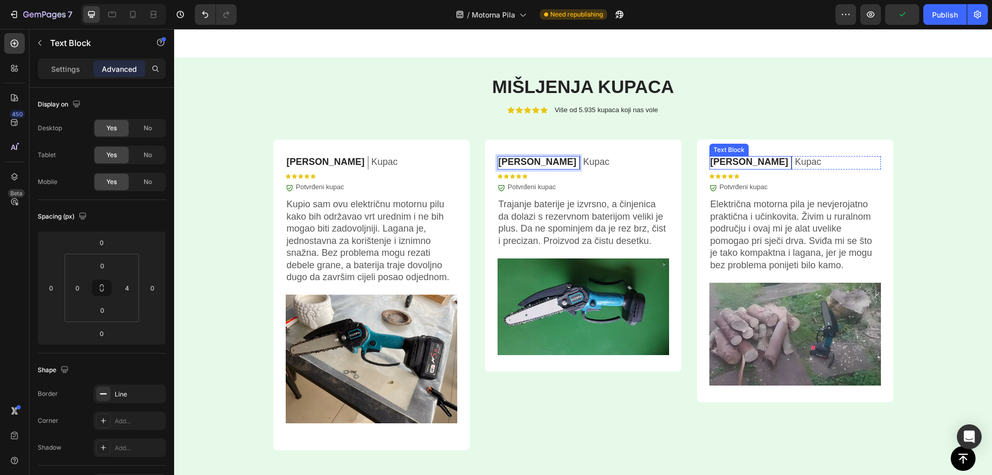
click at [721, 163] on p "[PERSON_NAME]" at bounding box center [749, 162] width 78 height 12
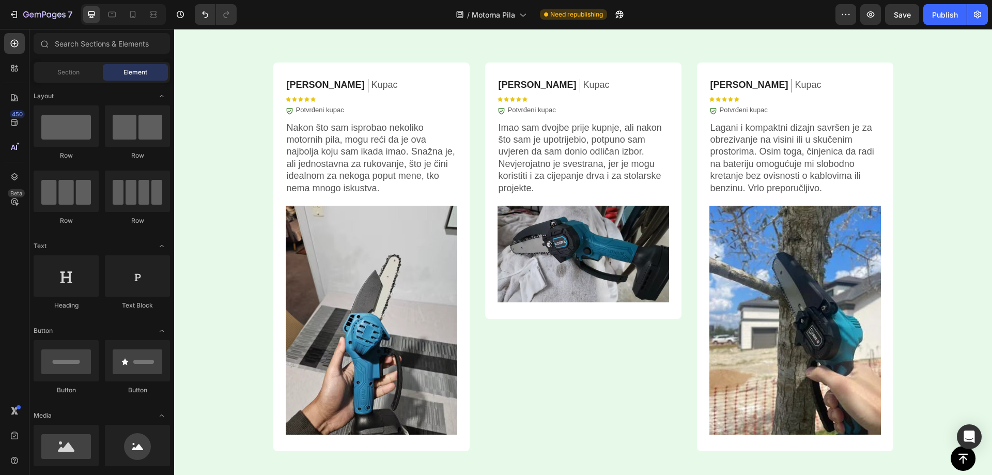
scroll to position [3729, 0]
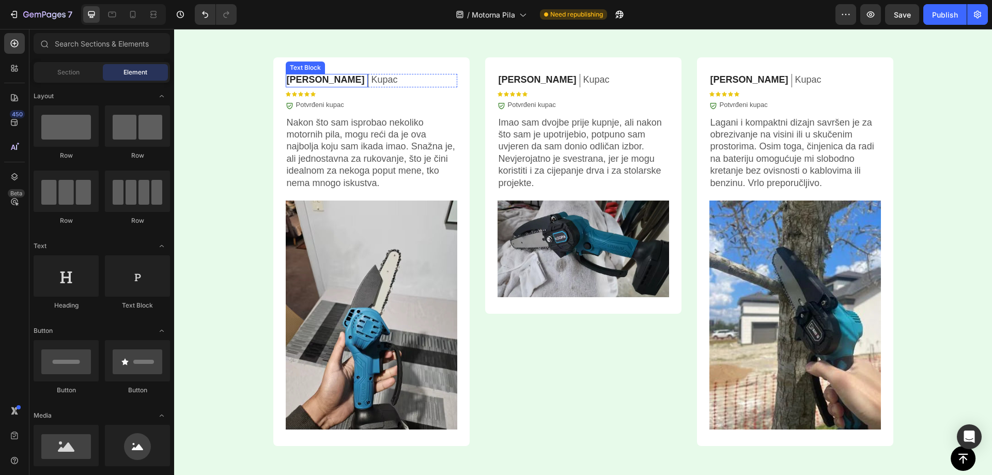
click at [307, 79] on p "[PERSON_NAME]" at bounding box center [326, 80] width 78 height 12
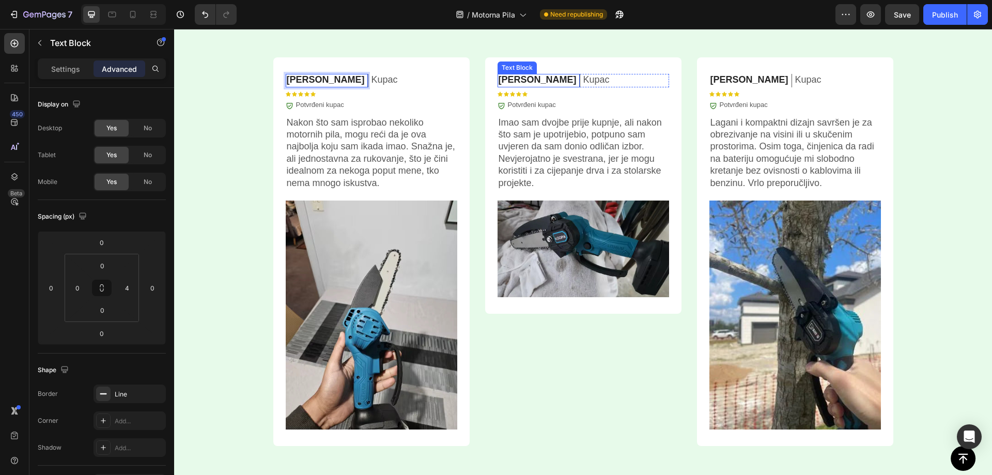
click at [524, 82] on p "[PERSON_NAME]" at bounding box center [537, 80] width 78 height 12
click at [719, 79] on p "[PERSON_NAME]" at bounding box center [749, 80] width 78 height 12
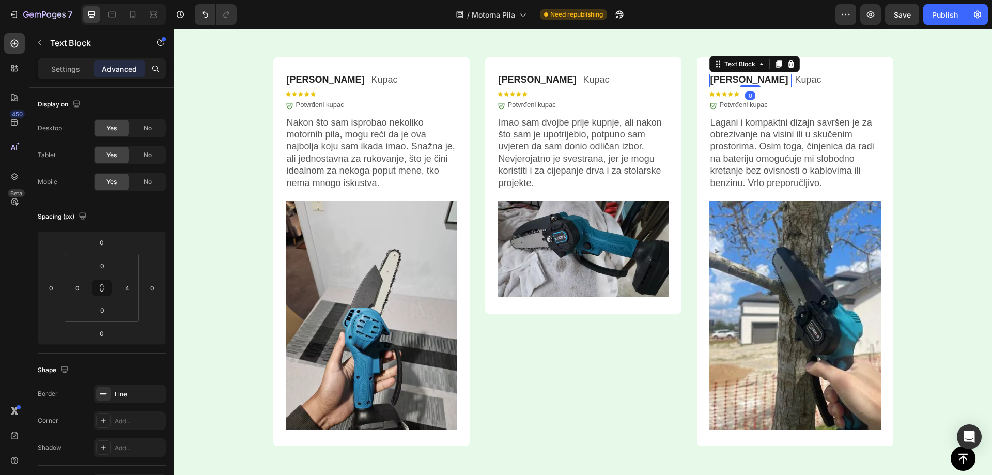
click at [725, 79] on p "[PERSON_NAME]" at bounding box center [749, 80] width 78 height 12
drag, startPoint x: 1079, startPoint y: 42, endPoint x: 918, endPoint y: 30, distance: 162.1
click at [946, 59] on div "Mišljenja kupaca Heading Icon Icon Icon Icon Icon Icon List Više od 5.935 kupac…" at bounding box center [583, 60] width 818 height 838
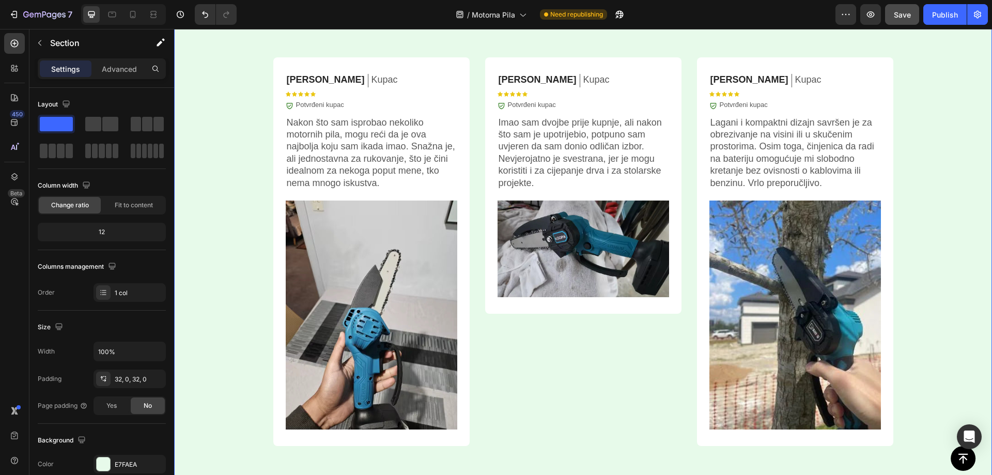
click at [903, 10] on span "Save" at bounding box center [901, 14] width 17 height 9
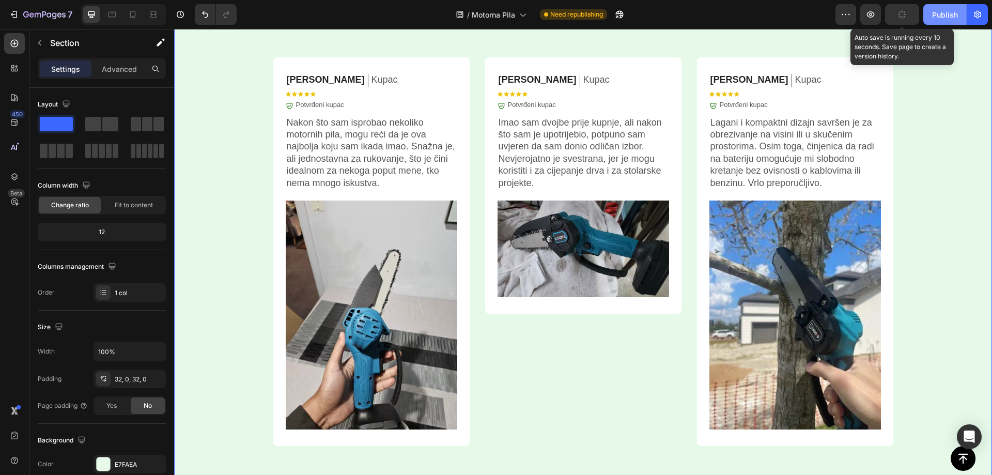
click at [937, 20] on div "Publish" at bounding box center [945, 14] width 26 height 11
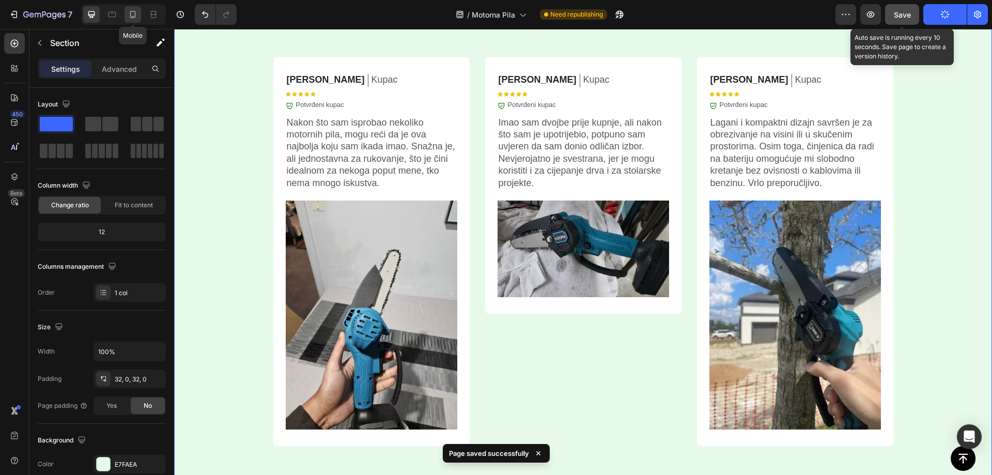
click at [131, 14] on icon at bounding box center [133, 14] width 10 height 10
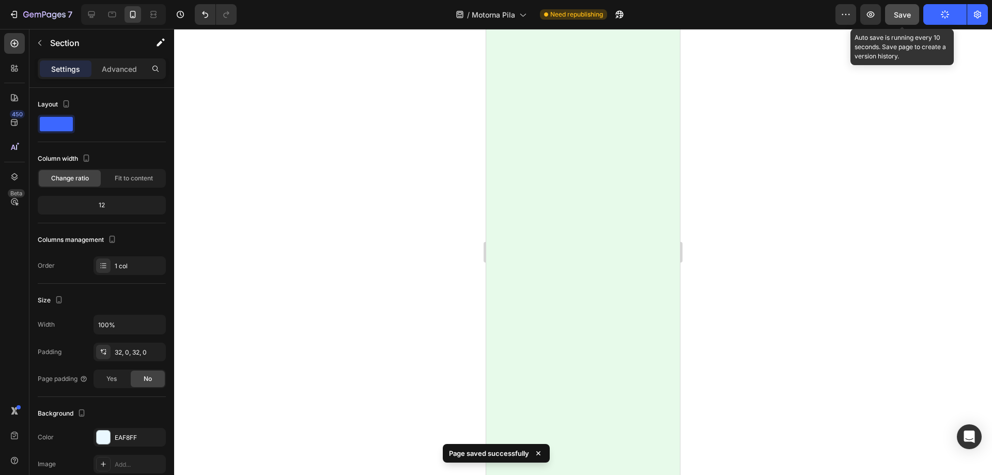
scroll to position [4480, 0]
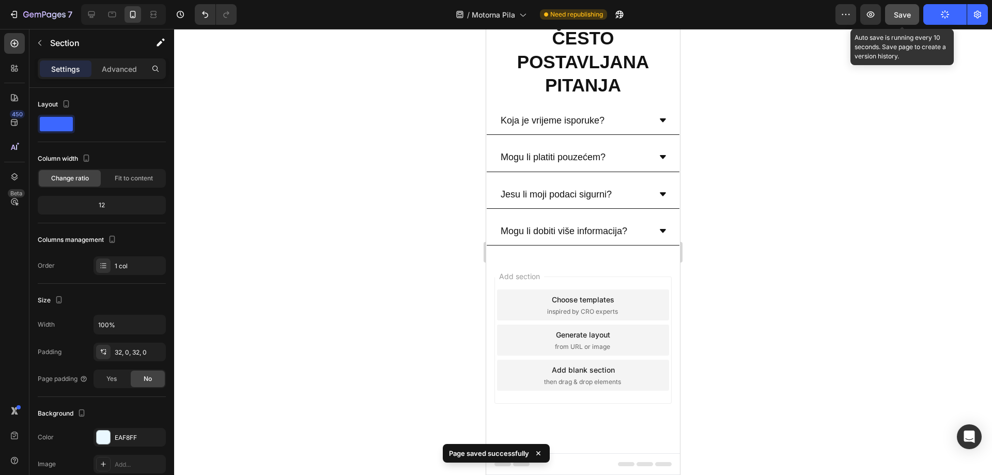
click at [737, 302] on div at bounding box center [583, 252] width 818 height 446
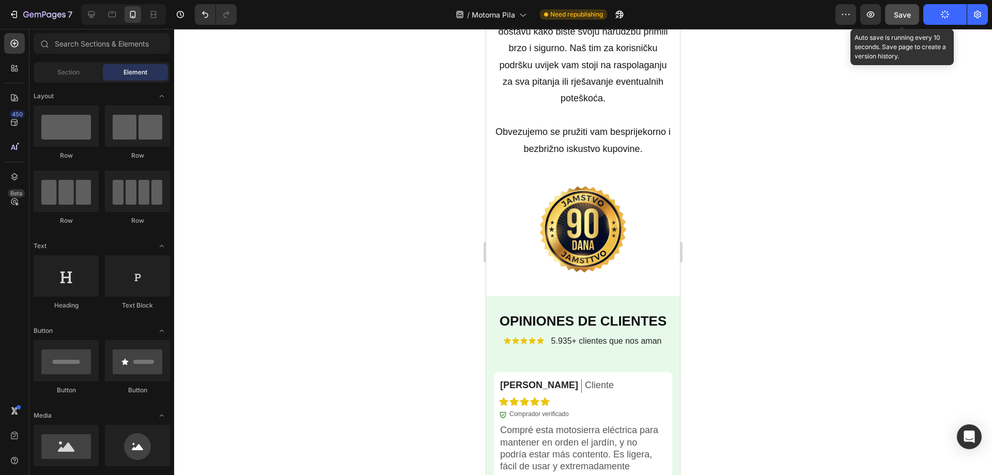
scroll to position [2781, 0]
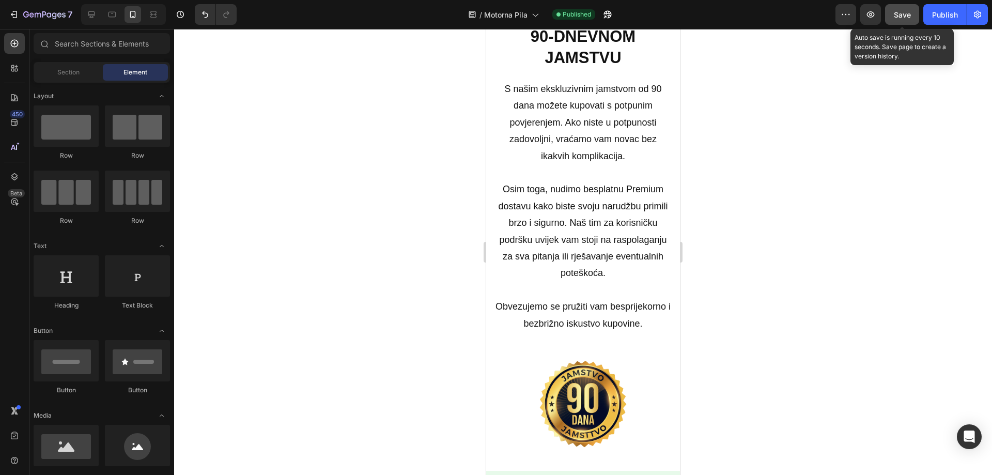
drag, startPoint x: 677, startPoint y: 438, endPoint x: 1282, endPoint y: 337, distance: 614.3
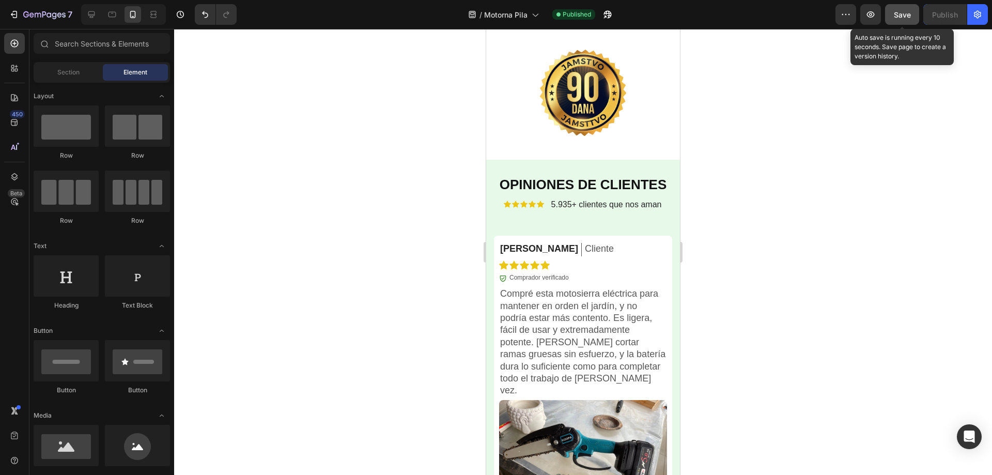
scroll to position [3098, 0]
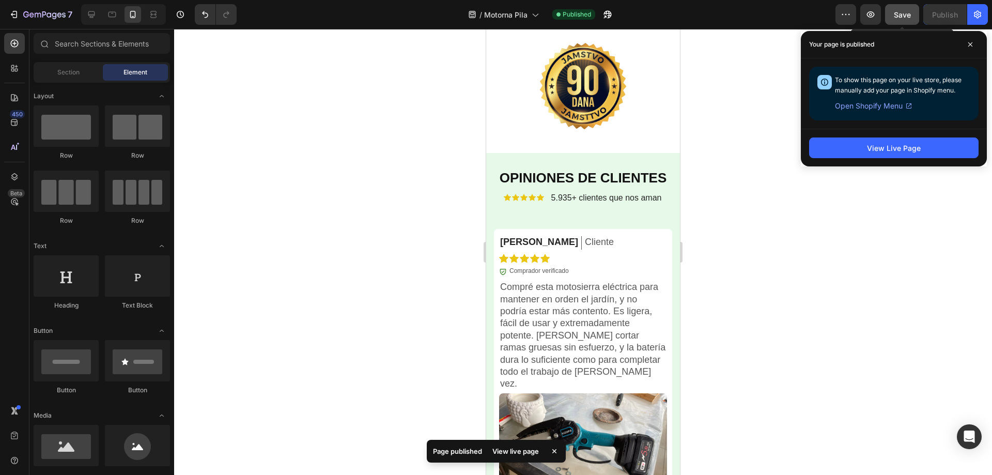
click at [807, 266] on div at bounding box center [583, 252] width 818 height 446
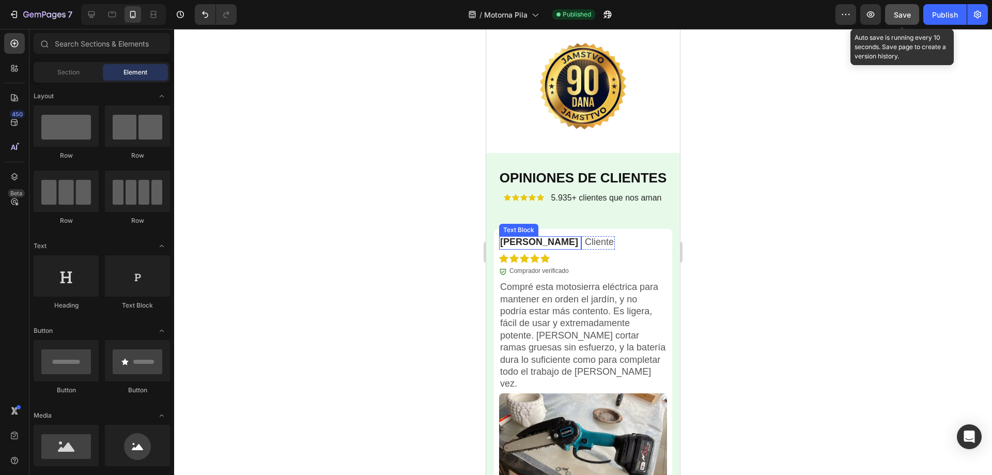
click at [513, 248] on p "[PERSON_NAME]" at bounding box center [539, 242] width 78 height 12
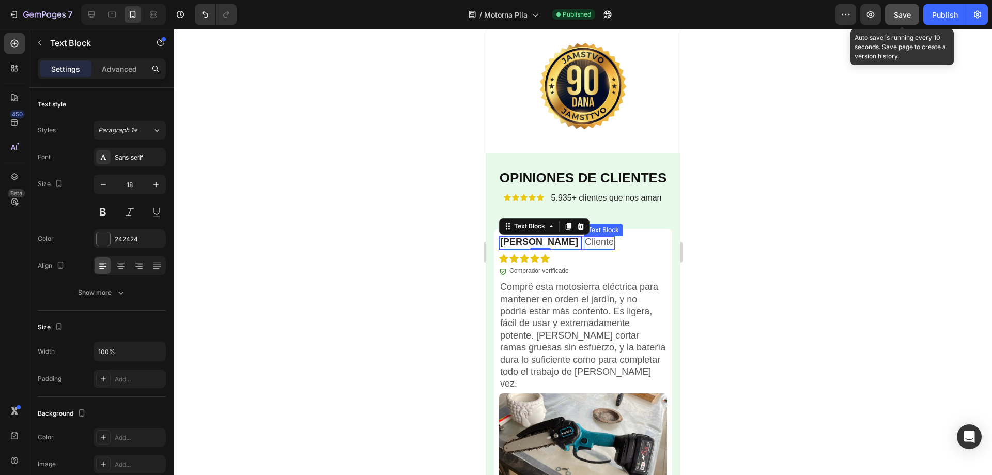
click at [585, 248] on p "Cliente" at bounding box center [599, 242] width 29 height 12
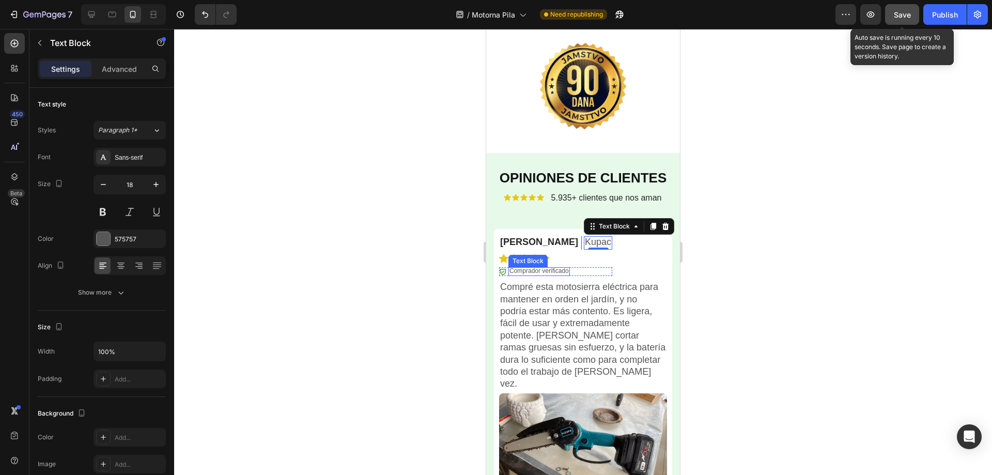
click at [556, 275] on p "Comprador verificado" at bounding box center [538, 271] width 59 height 8
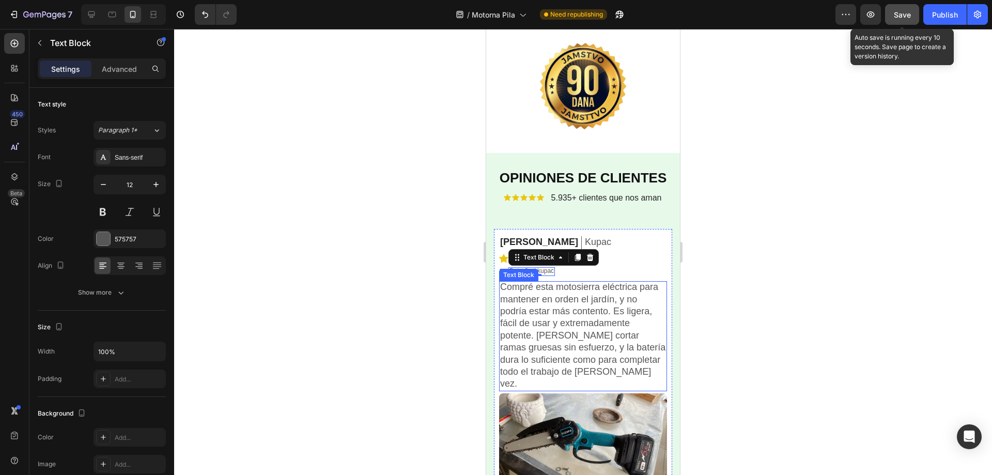
click at [526, 354] on p "Compré esta motosierra eléctrica para mantener en orden el jardín, y no podría …" at bounding box center [583, 335] width 166 height 109
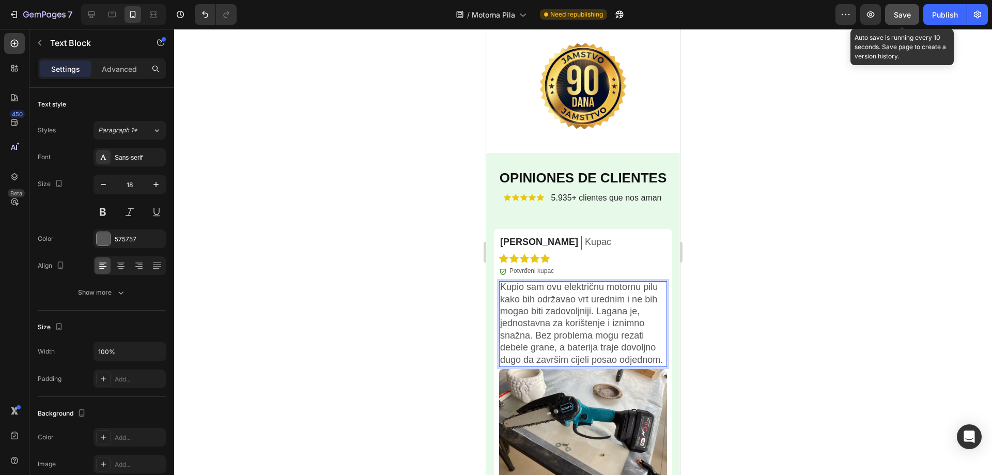
click at [799, 238] on div at bounding box center [583, 252] width 818 height 446
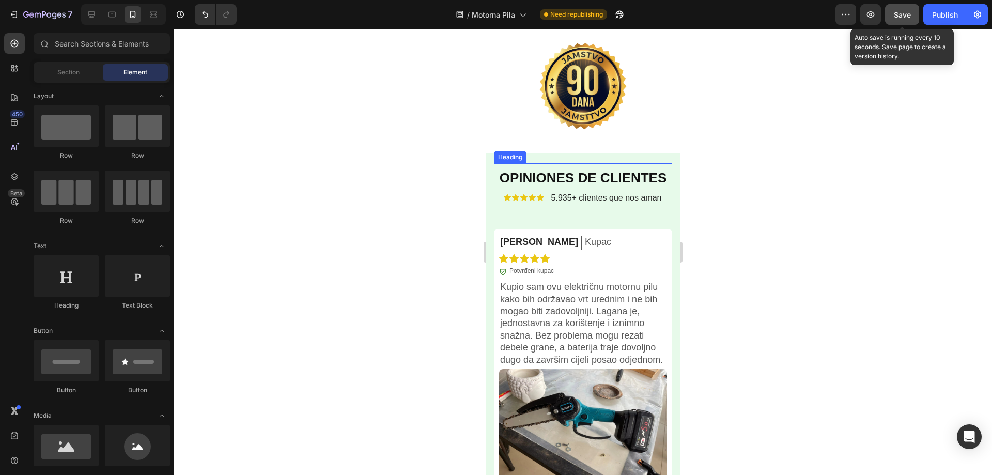
click at [567, 185] on strong "OPINIONES DE CLIENTES" at bounding box center [582, 177] width 167 height 15
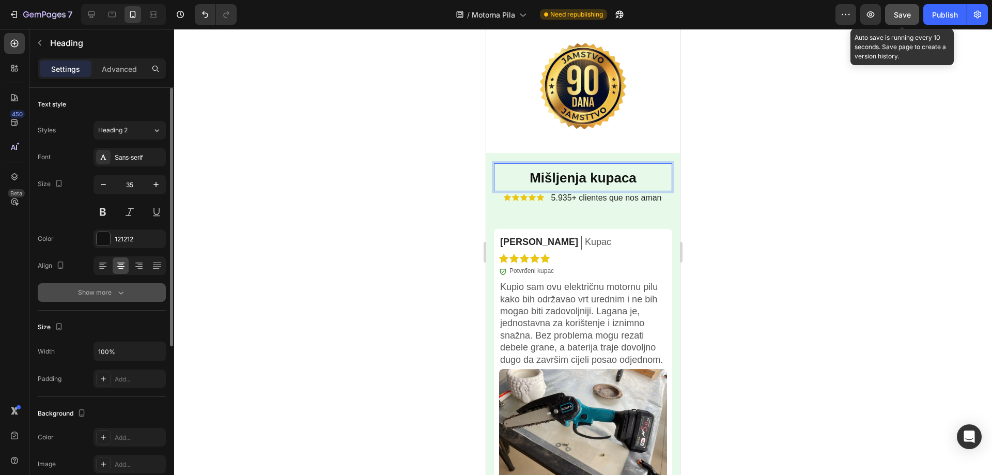
click at [117, 289] on icon "button" at bounding box center [121, 292] width 10 height 10
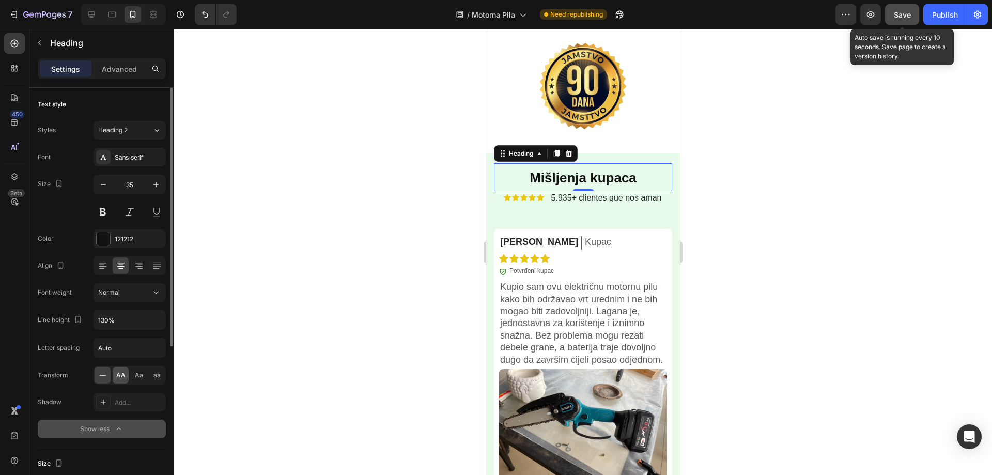
click at [123, 375] on span "AA" at bounding box center [120, 374] width 9 height 9
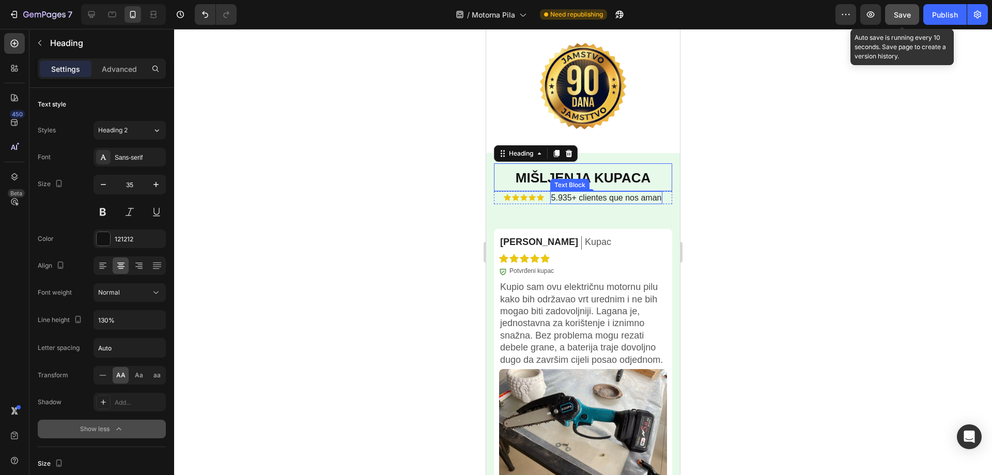
click at [616, 202] on span "5.935+ clientes que nos aman" at bounding box center [606, 197] width 111 height 9
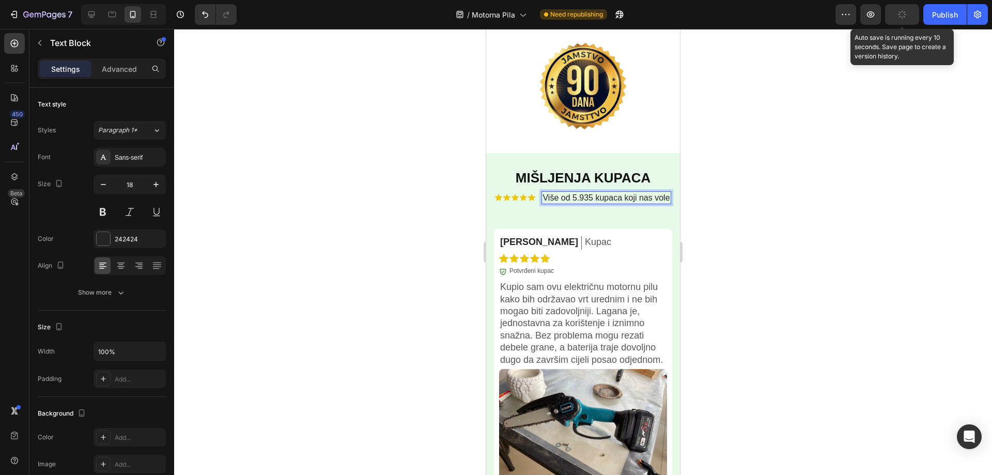
click at [768, 172] on div at bounding box center [583, 252] width 818 height 446
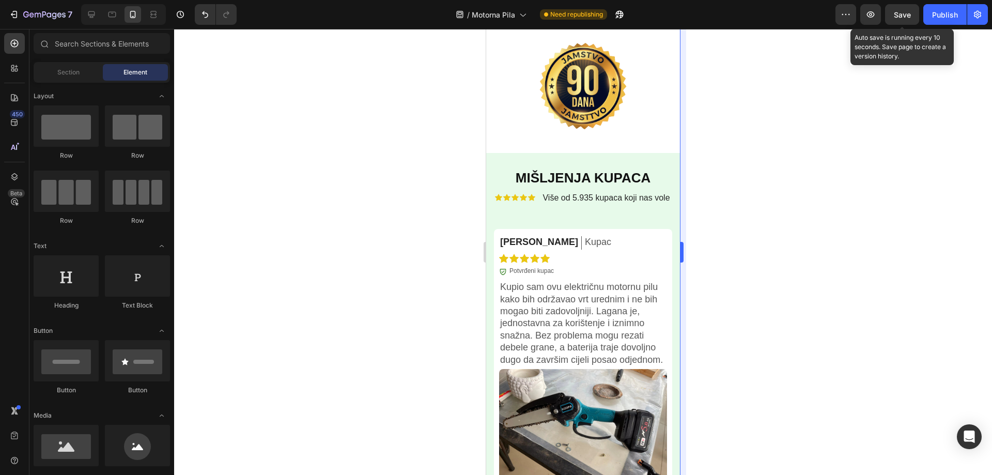
drag, startPoint x: 896, startPoint y: 19, endPoint x: 684, endPoint y: 114, distance: 232.8
click at [896, 19] on div "Save" at bounding box center [901, 14] width 17 height 11
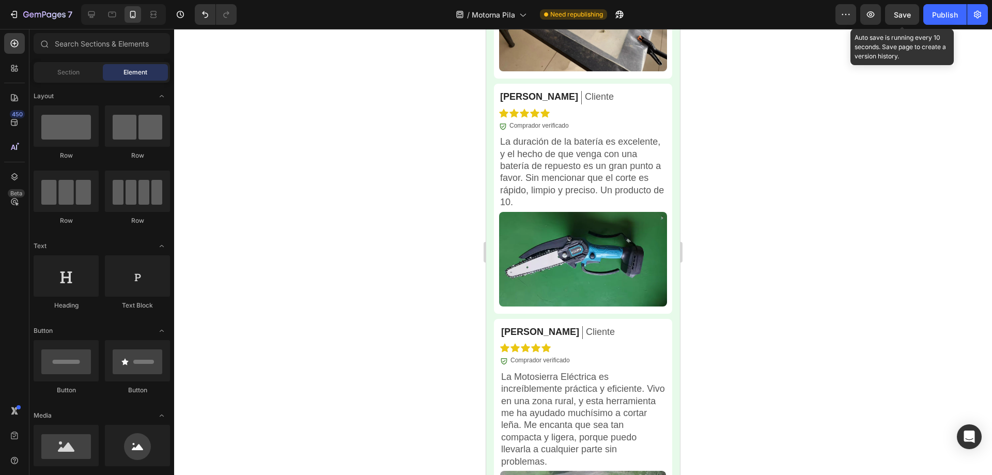
scroll to position [3558, 0]
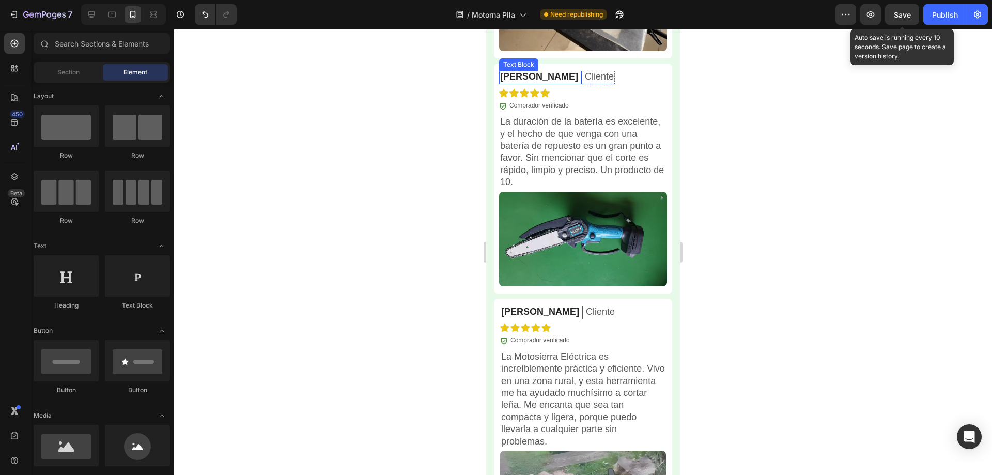
click at [521, 83] on p "[PERSON_NAME]" at bounding box center [539, 77] width 78 height 12
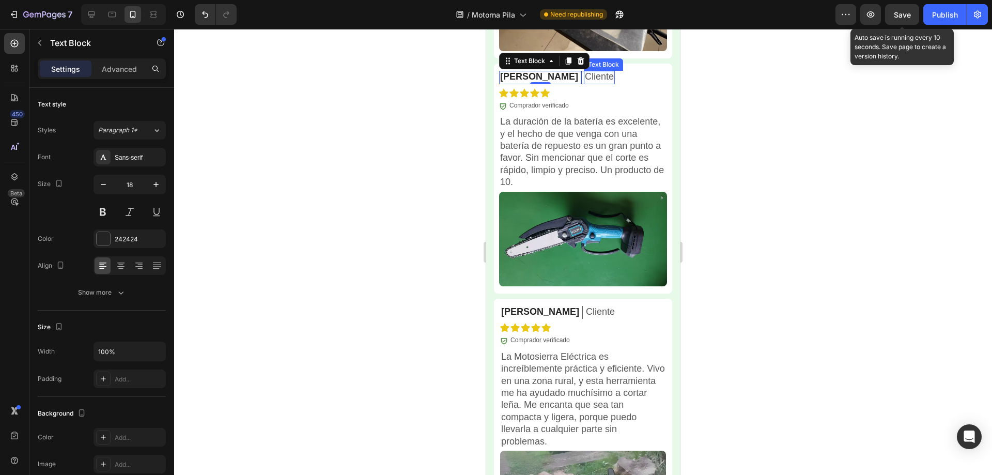
click at [585, 83] on p "Cliente" at bounding box center [599, 77] width 29 height 12
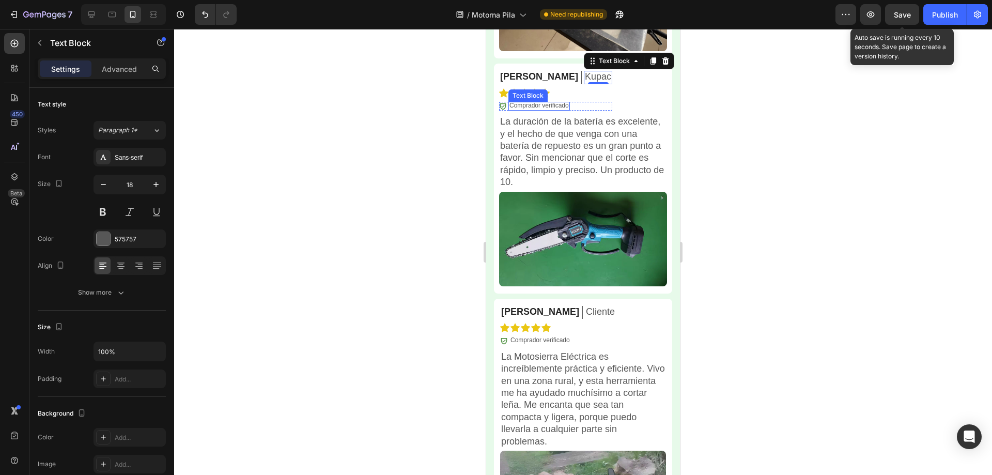
click at [556, 110] on p "Comprador verificado" at bounding box center [538, 106] width 59 height 8
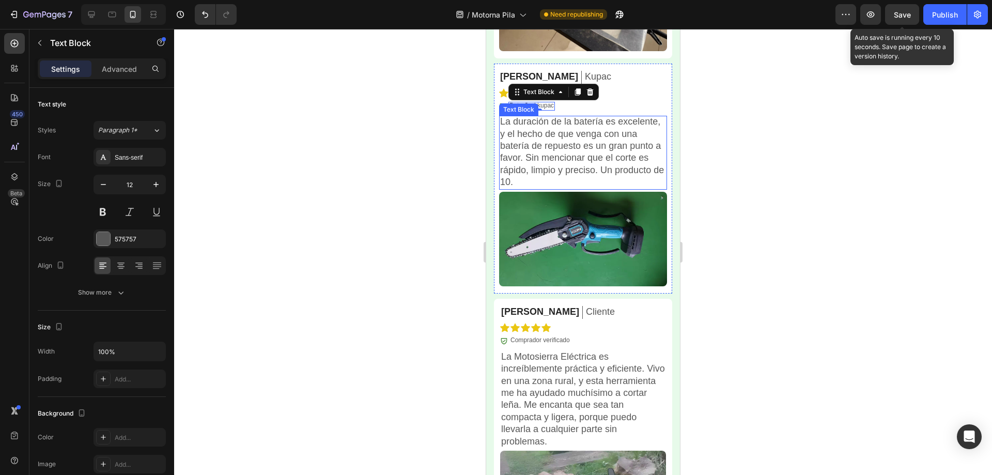
click at [595, 184] on p "La duración de la batería es excelente, y el hecho de que venga con una batería…" at bounding box center [583, 152] width 166 height 72
click at [594, 184] on p "La duración de la batería es excelente, y el hecho de que venga con una batería…" at bounding box center [583, 152] width 166 height 72
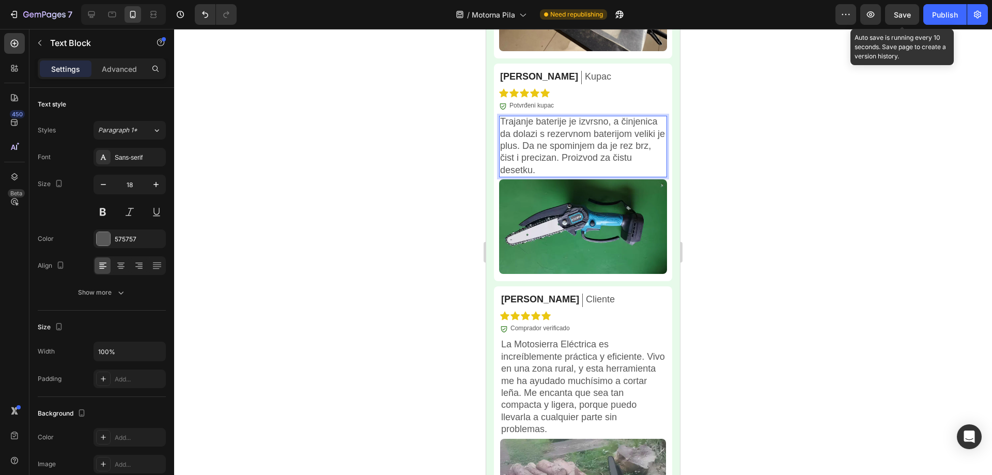
click at [735, 182] on div at bounding box center [583, 252] width 818 height 446
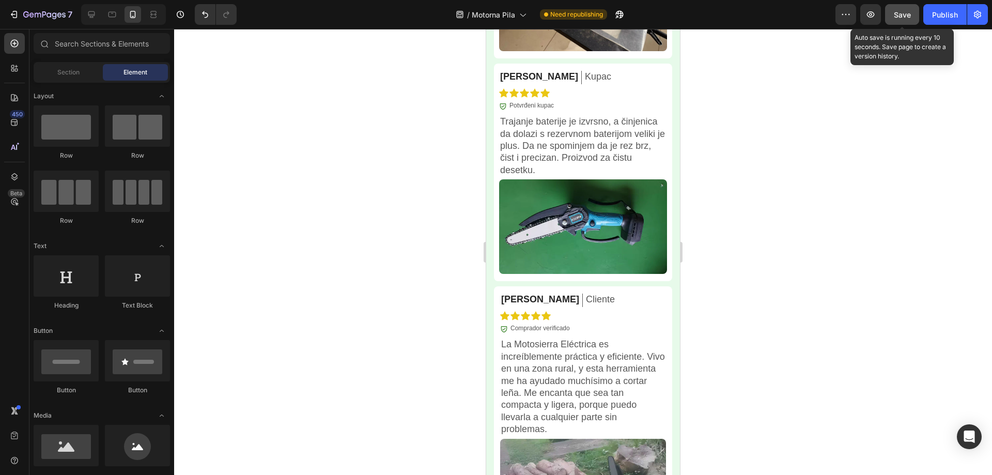
click at [901, 14] on span "Save" at bounding box center [901, 14] width 17 height 9
click at [516, 305] on p "[PERSON_NAME]" at bounding box center [540, 299] width 78 height 12
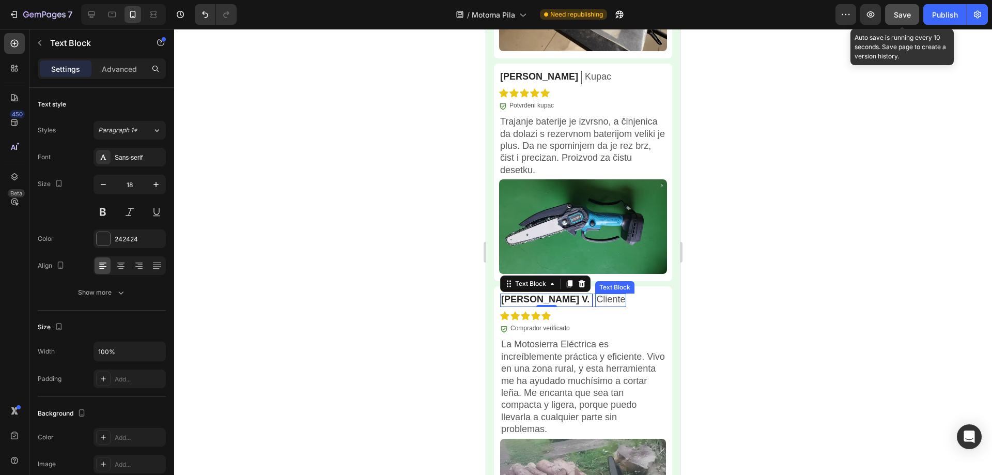
click at [596, 305] on p "Cliente" at bounding box center [610, 299] width 29 height 12
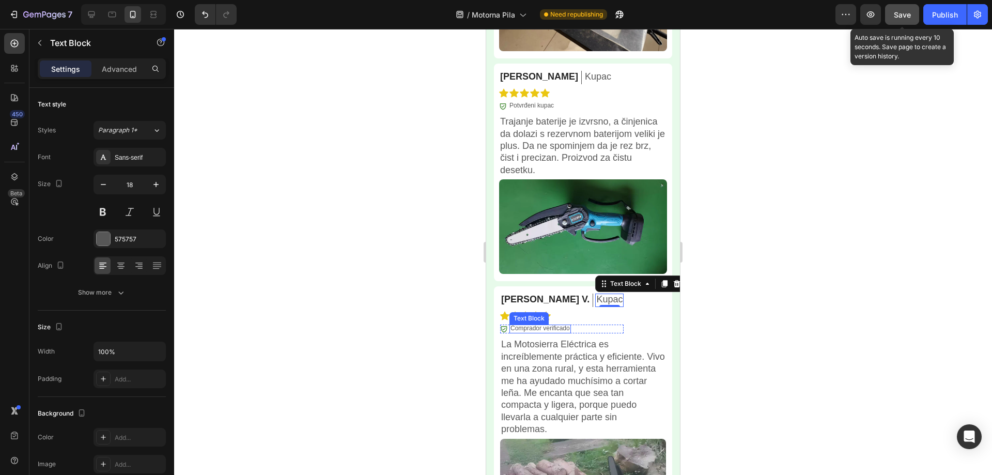
click at [536, 333] on p "Comprador verificado" at bounding box center [539, 328] width 59 height 8
click at [535, 333] on p "Comprador verificado" at bounding box center [539, 328] width 59 height 8
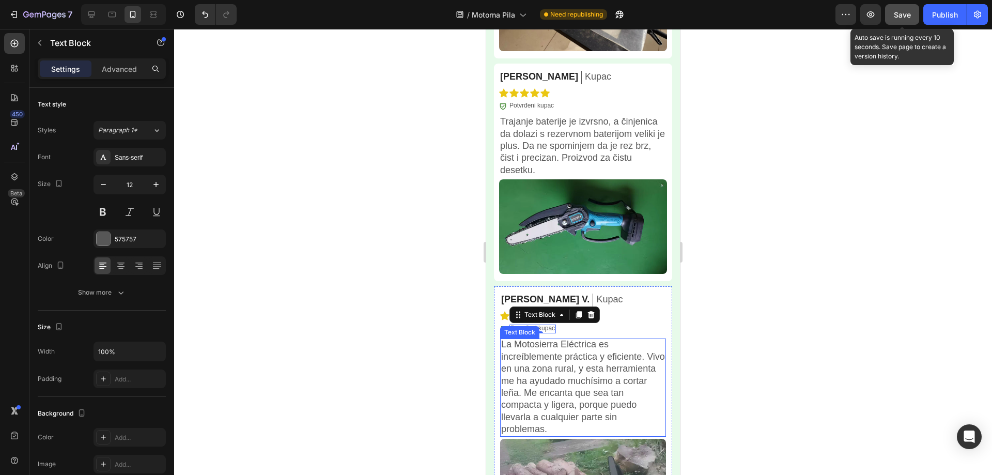
click at [530, 398] on p "La Motosierra Eléctrica es increíblemente práctica y eficiente. Vivo en una zon…" at bounding box center [583, 386] width 164 height 97
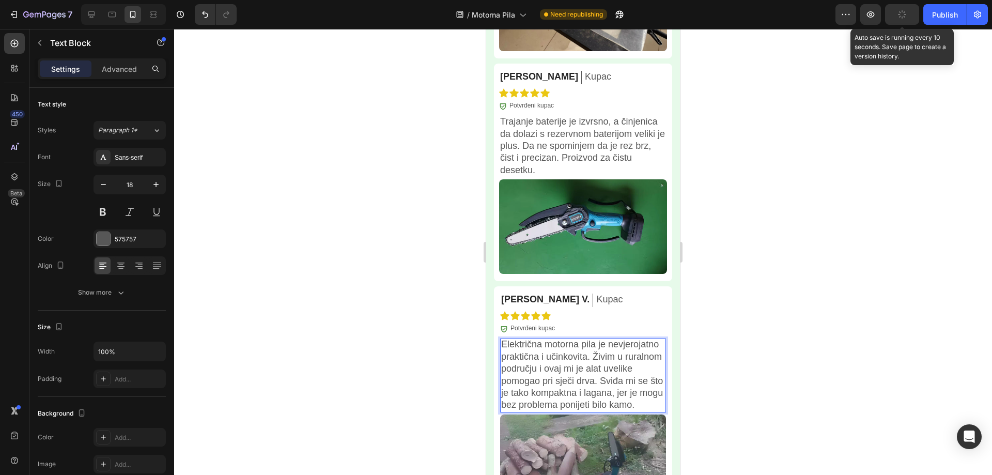
click at [833, 286] on div at bounding box center [583, 252] width 818 height 446
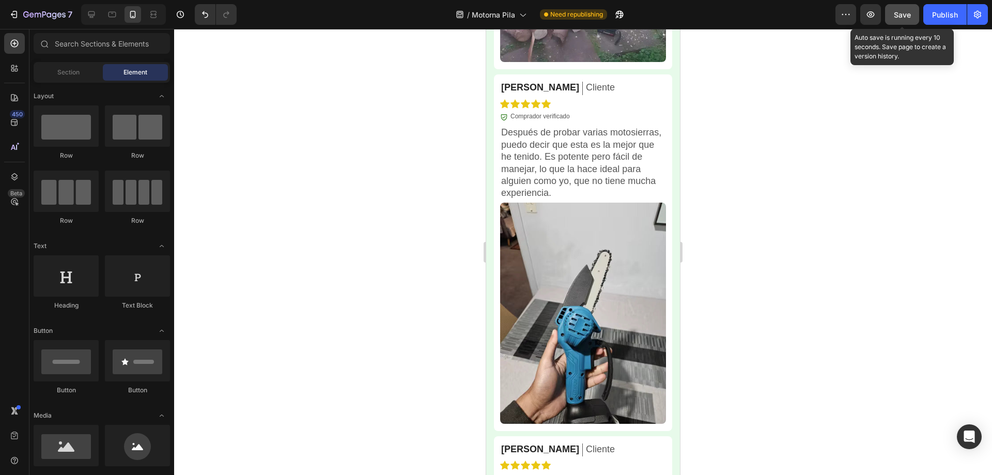
scroll to position [4030, 0]
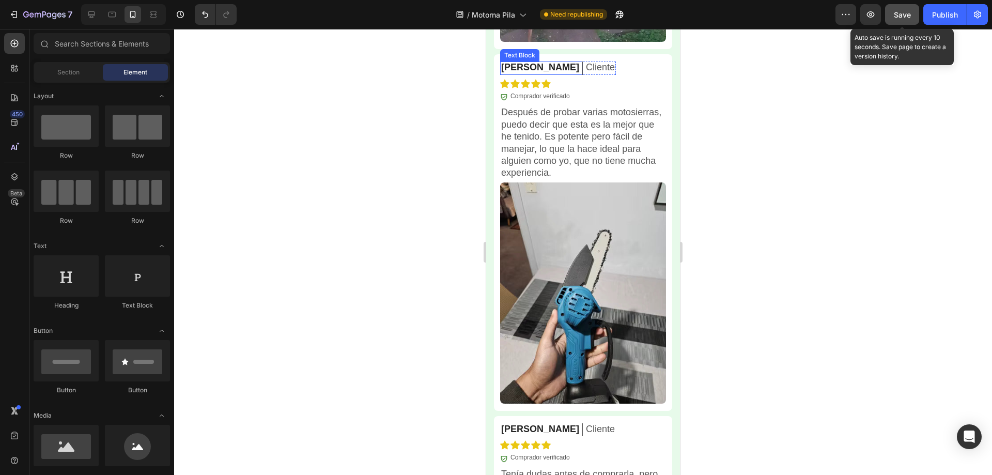
click at [520, 73] on p "[PERSON_NAME]" at bounding box center [540, 67] width 78 height 12
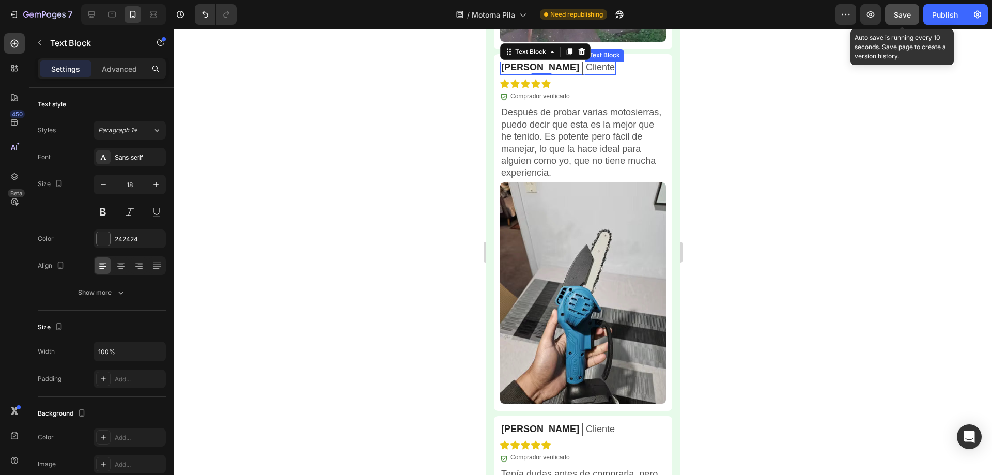
click at [586, 73] on p "Cliente" at bounding box center [600, 67] width 29 height 12
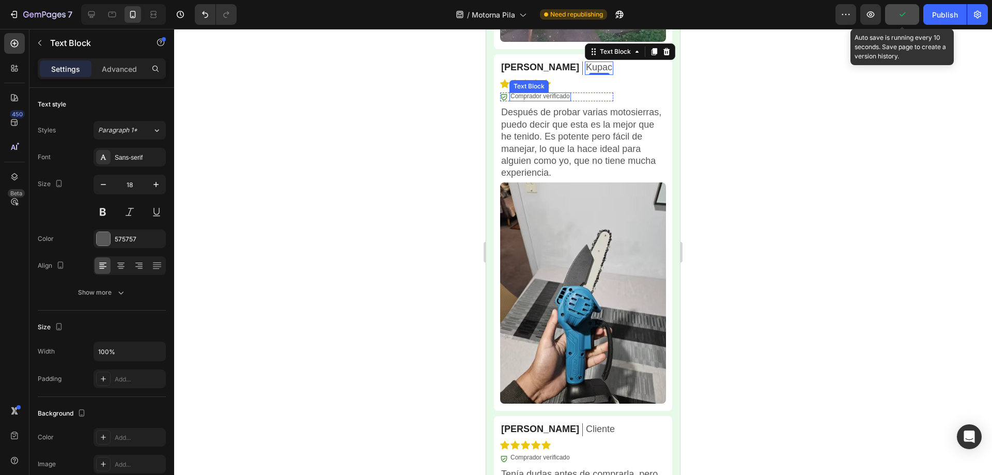
click at [553, 101] on p "Comprador verificado" at bounding box center [539, 96] width 59 height 8
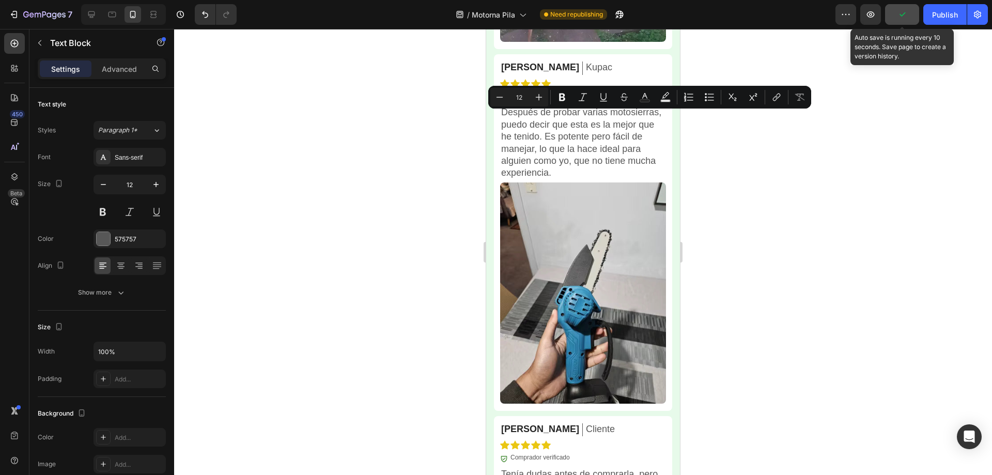
click at [550, 101] on p "Comprador verificado" at bounding box center [539, 96] width 59 height 8
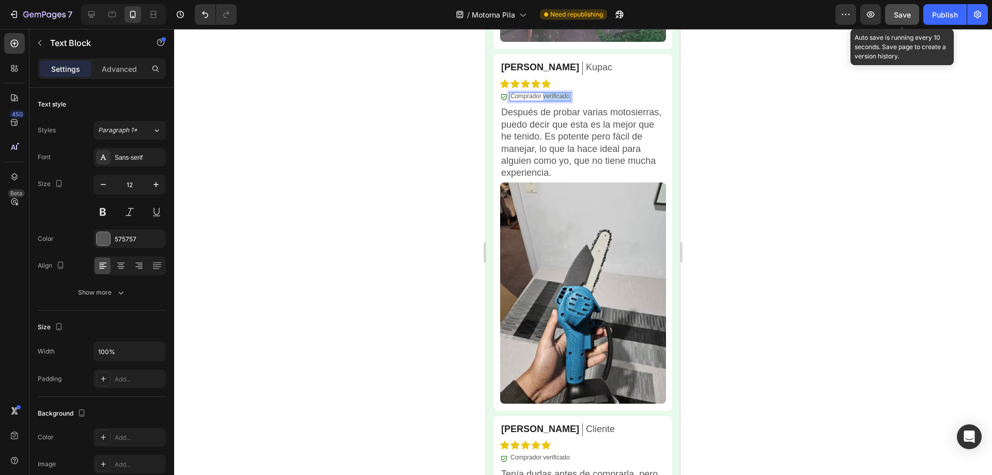
click at [550, 101] on p "Comprador verificado" at bounding box center [539, 96] width 59 height 8
click at [566, 168] on p "Después de probar varias motosierras, puedo decir que esta es la mejor que he t…" at bounding box center [583, 142] width 164 height 72
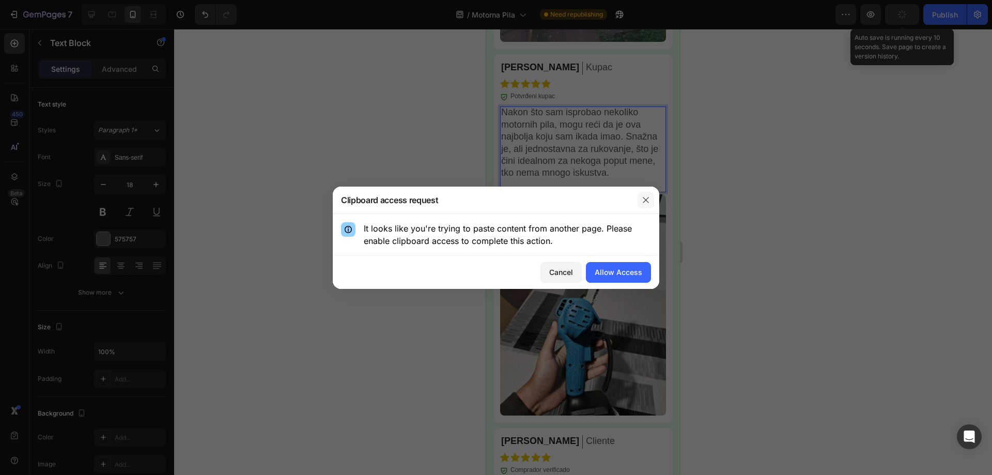
click at [641, 203] on button "button" at bounding box center [645, 200] width 17 height 17
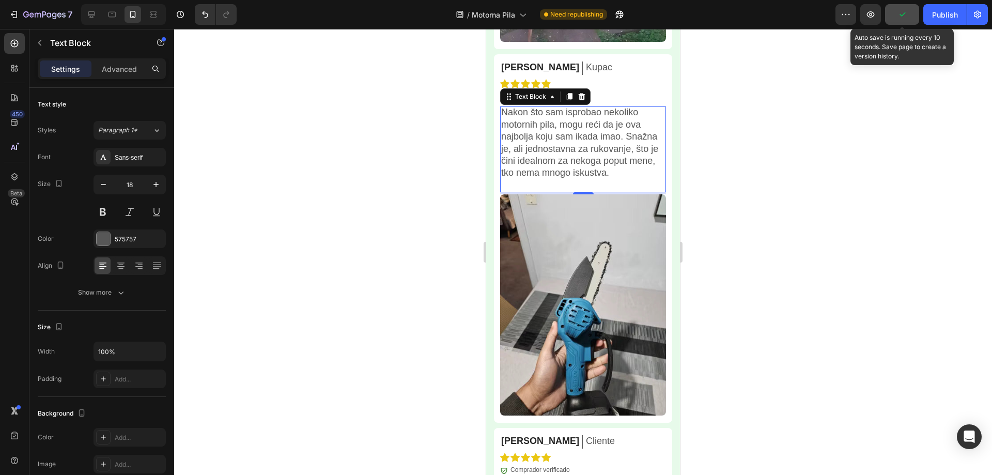
click at [563, 166] on p "Nakon što sam isprobao nekoliko motornih pila, mogu reći da je ova najbolja koj…" at bounding box center [583, 142] width 164 height 72
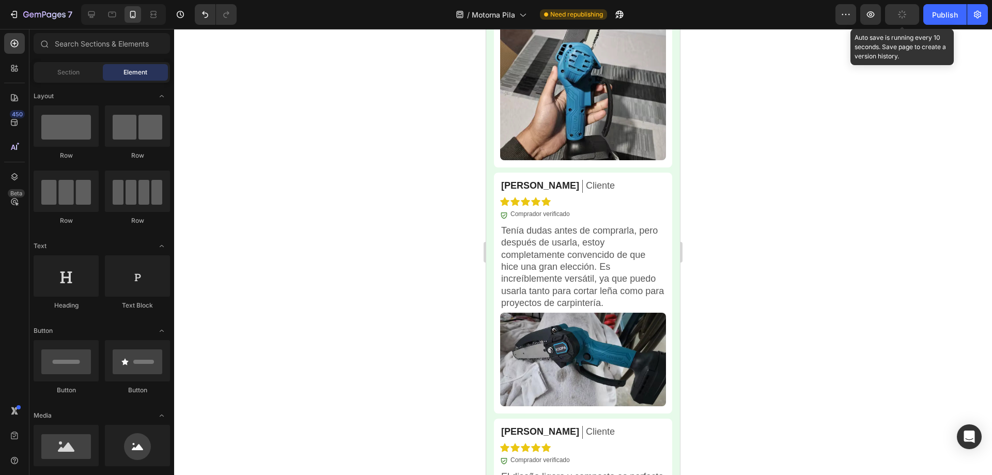
scroll to position [4307, 0]
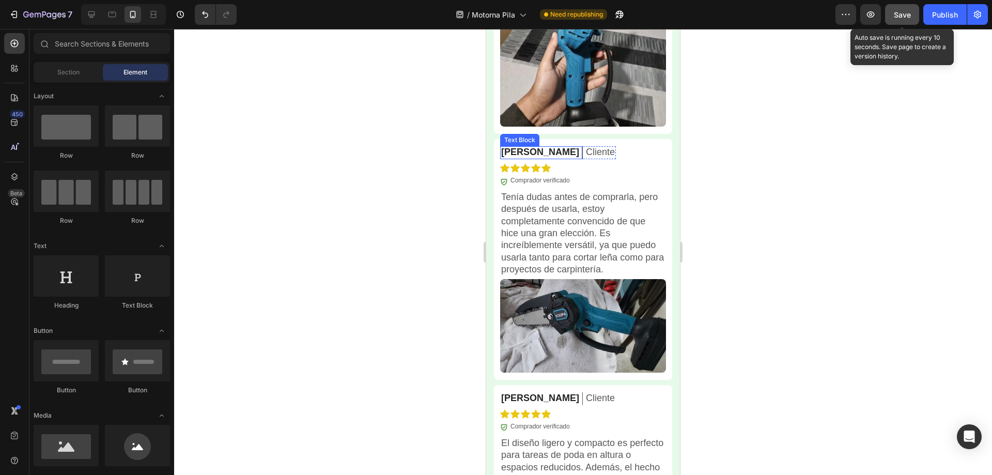
click at [533, 158] on p "[PERSON_NAME]" at bounding box center [540, 152] width 78 height 12
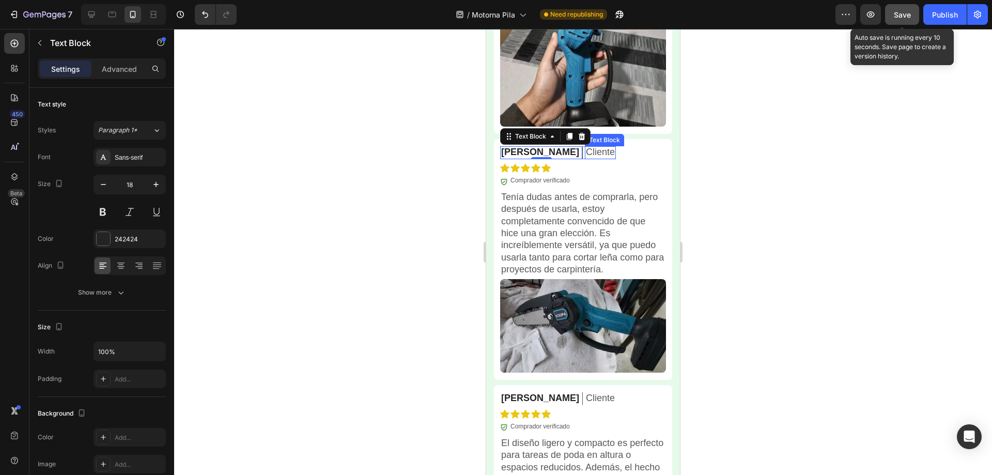
click at [586, 158] on p "Cliente" at bounding box center [600, 152] width 29 height 12
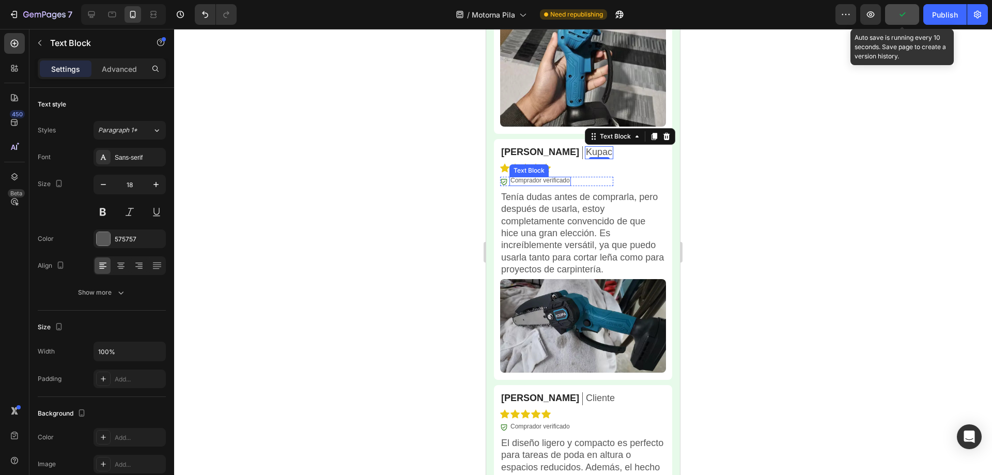
drag, startPoint x: 557, startPoint y: 206, endPoint x: 549, endPoint y: 204, distance: 8.5
click at [557, 185] on p "Comprador verificado" at bounding box center [539, 181] width 59 height 8
click at [549, 185] on p "Comprador verificado" at bounding box center [539, 181] width 59 height 8
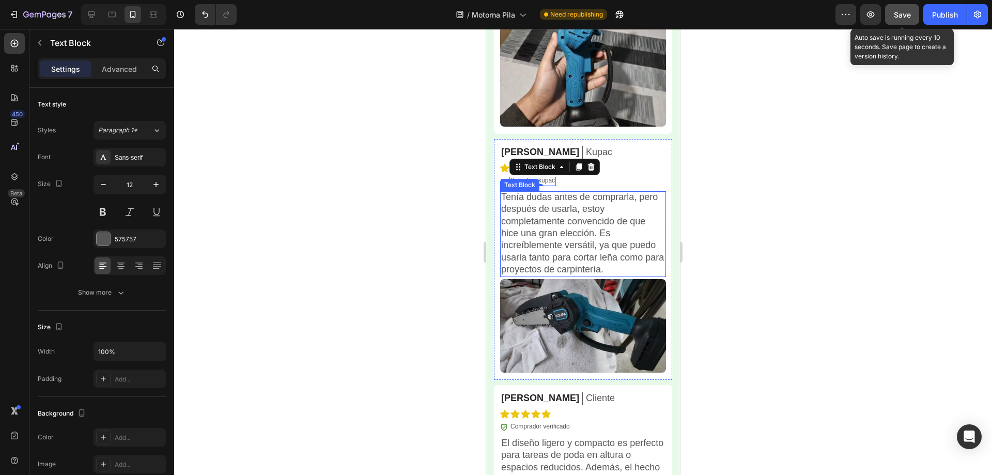
click at [567, 258] on p "Tenía dudas antes de comprarla, pero después de usarla, estoy completamente con…" at bounding box center [583, 233] width 164 height 85
click at [566, 258] on p "Tenía dudas antes de comprarla, pero después de usarla, estoy completamente con…" at bounding box center [583, 233] width 164 height 85
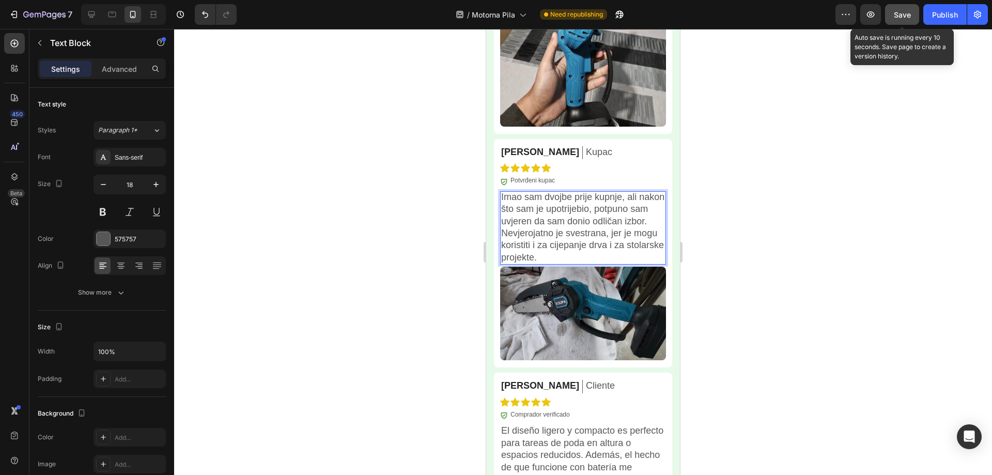
click at [728, 232] on div at bounding box center [583, 252] width 818 height 446
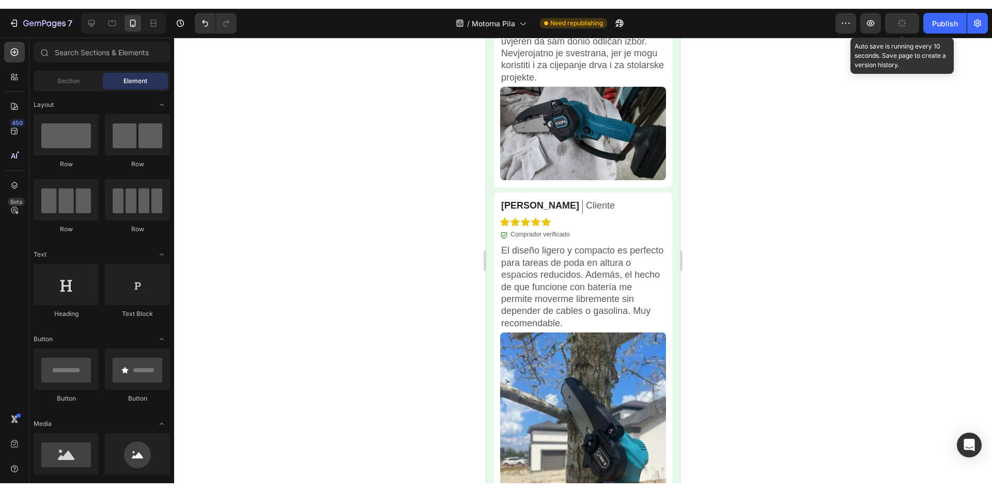
scroll to position [4542, 0]
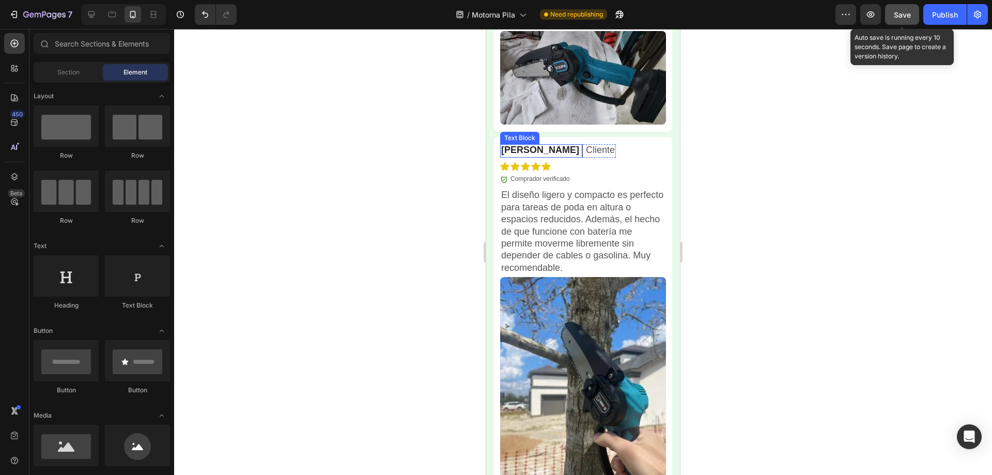
click at [521, 156] on p "[PERSON_NAME]" at bounding box center [540, 150] width 78 height 12
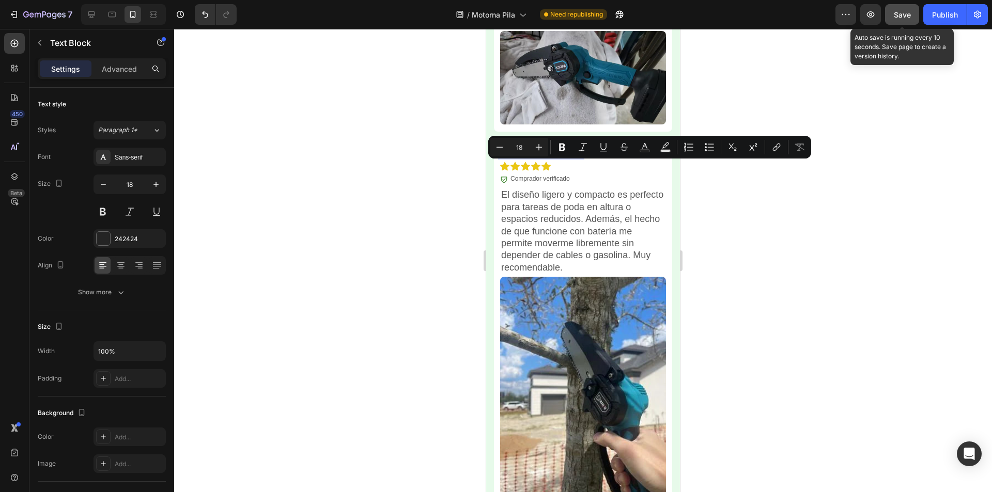
click at [520, 156] on p "[PERSON_NAME]" at bounding box center [540, 150] width 78 height 12
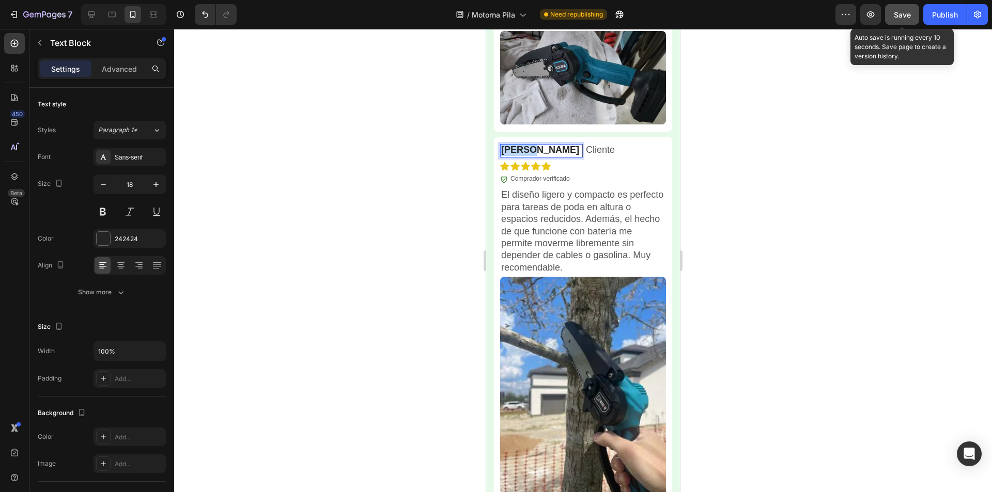
click at [520, 156] on p "[PERSON_NAME]" at bounding box center [540, 150] width 78 height 12
click at [586, 156] on p "Cliente" at bounding box center [600, 150] width 29 height 12
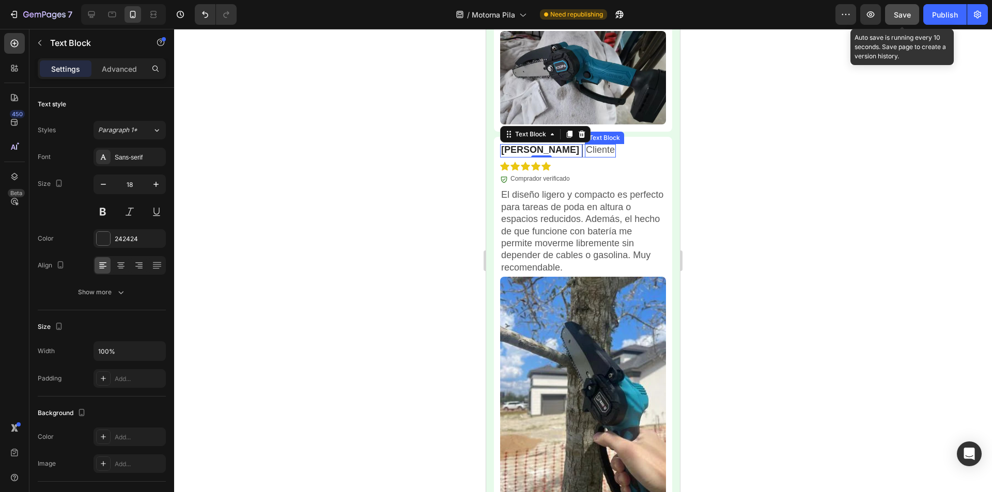
click at [586, 156] on p "Cliente" at bounding box center [600, 150] width 29 height 12
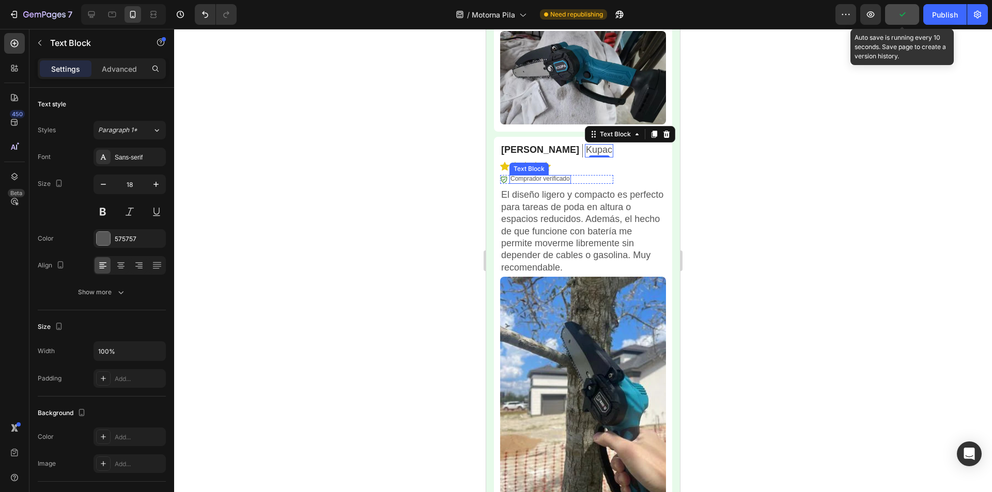
click at [534, 183] on p "Comprador verificado" at bounding box center [539, 179] width 59 height 8
click at [531, 183] on p "Comprador verificado" at bounding box center [539, 179] width 59 height 8
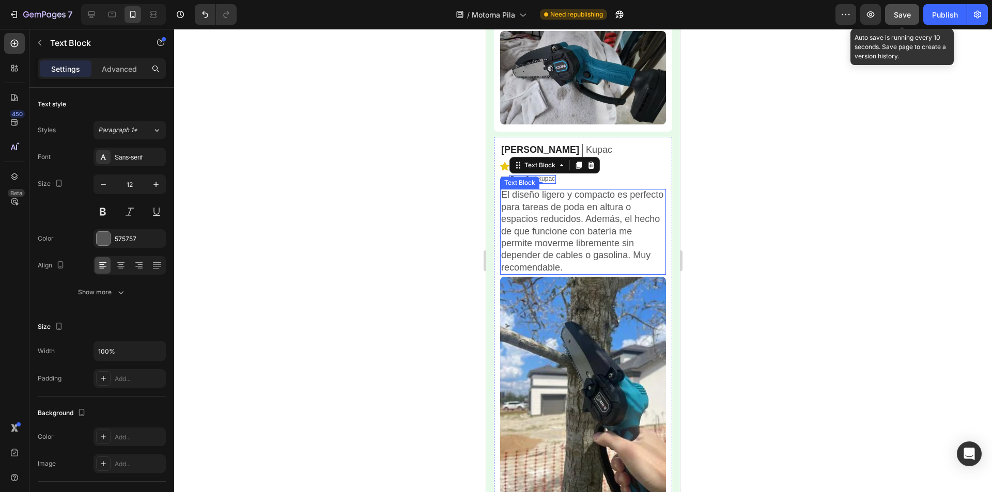
click at [582, 242] on p "El diseño ligero y compacto es perfecto para tareas de poda en altura o espacio…" at bounding box center [583, 231] width 164 height 85
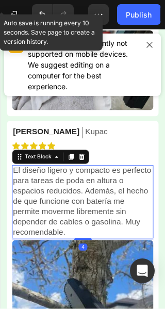
scroll to position [4520, 0]
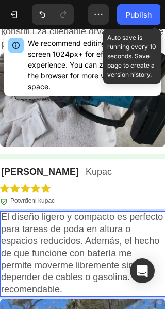
click at [165, 273] on div at bounding box center [82, 169] width 165 height 280
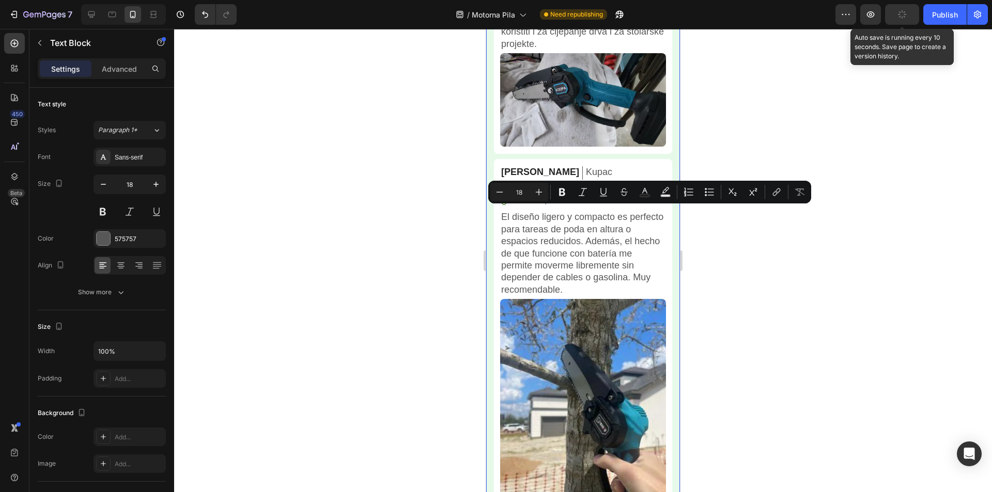
scroll to position [4542, 0]
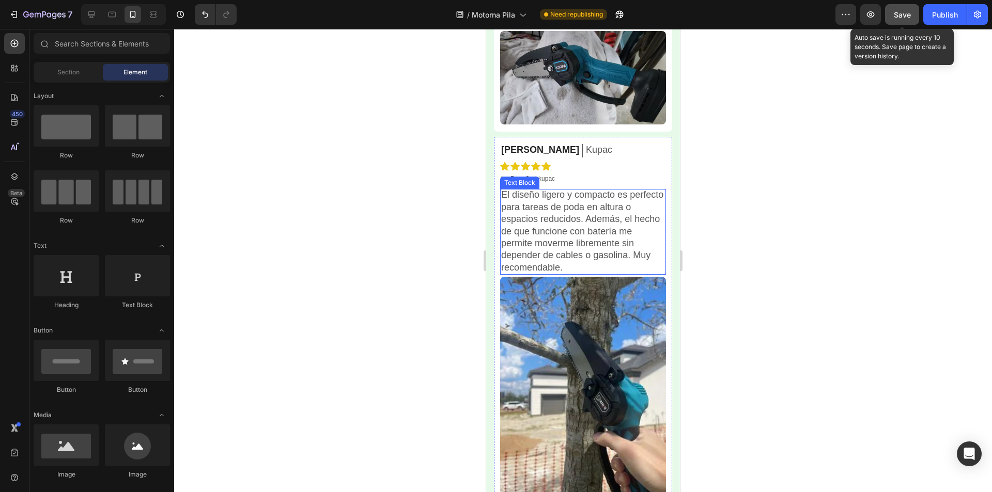
click at [602, 255] on p "El diseño ligero y compacto es perfecto para tareas de poda en altura o espacio…" at bounding box center [583, 231] width 164 height 85
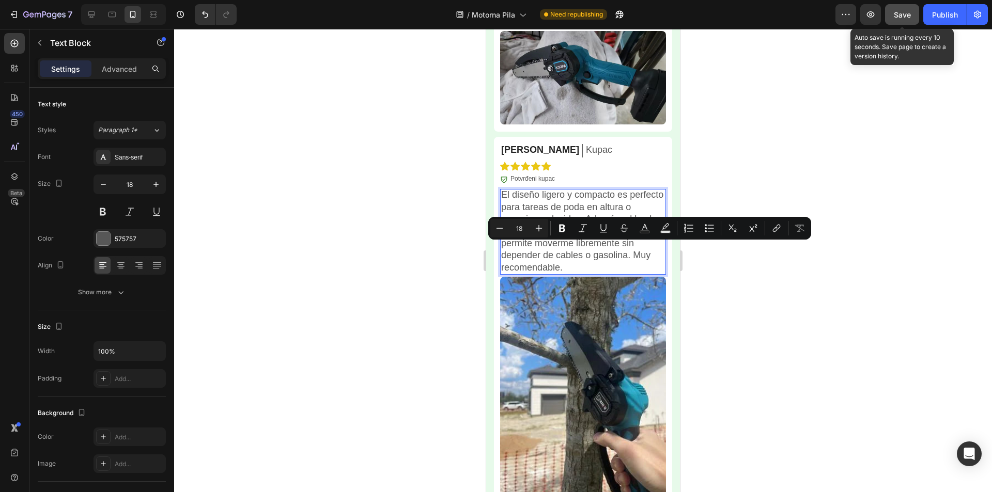
click at [599, 253] on p "El diseño ligero y compacto es perfecto para tareas de poda en altura o espacio…" at bounding box center [583, 231] width 164 height 85
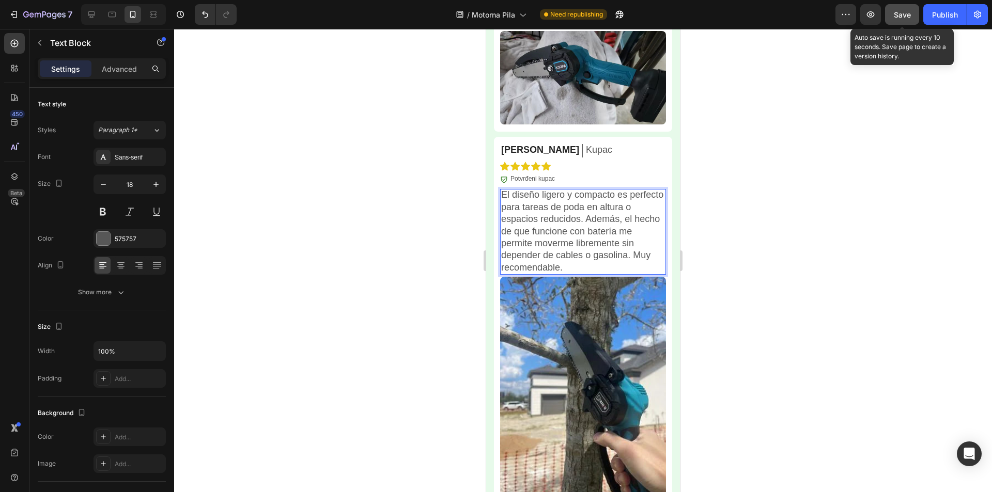
click at [585, 249] on p "El diseño ligero y compacto es perfecto para tareas de poda en altura o espacio…" at bounding box center [583, 231] width 164 height 85
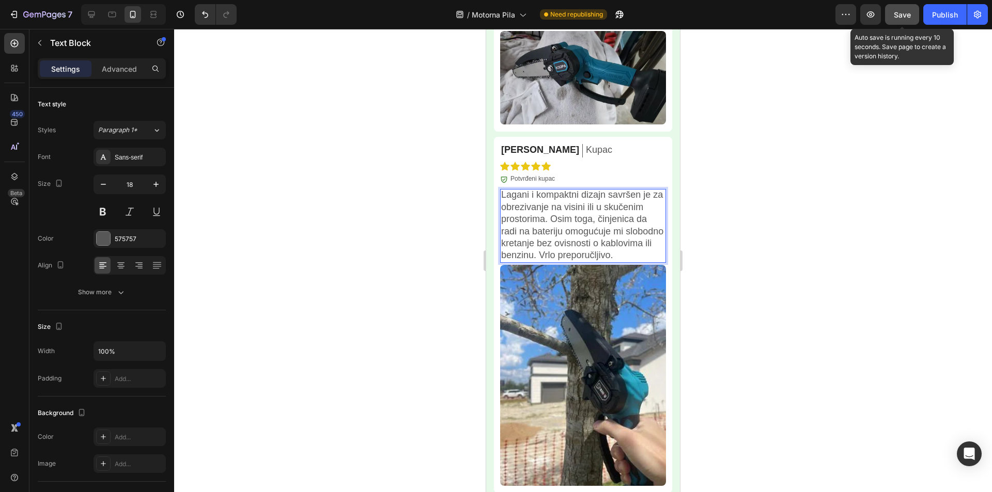
click at [789, 230] on div at bounding box center [583, 260] width 818 height 463
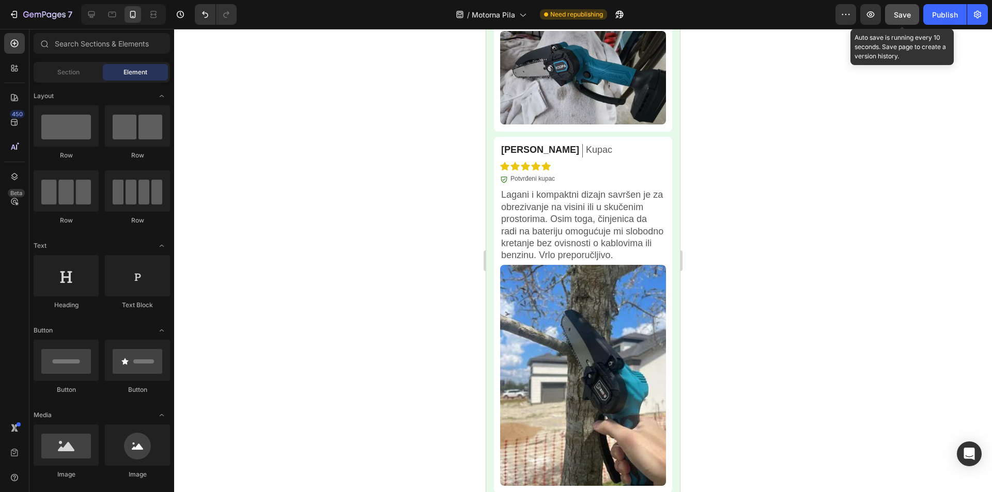
click at [905, 17] on span "Save" at bounding box center [901, 14] width 17 height 9
click at [939, 11] on div "Publish" at bounding box center [945, 14] width 26 height 11
click at [808, 273] on div at bounding box center [583, 260] width 818 height 463
click at [717, 353] on div at bounding box center [583, 260] width 818 height 463
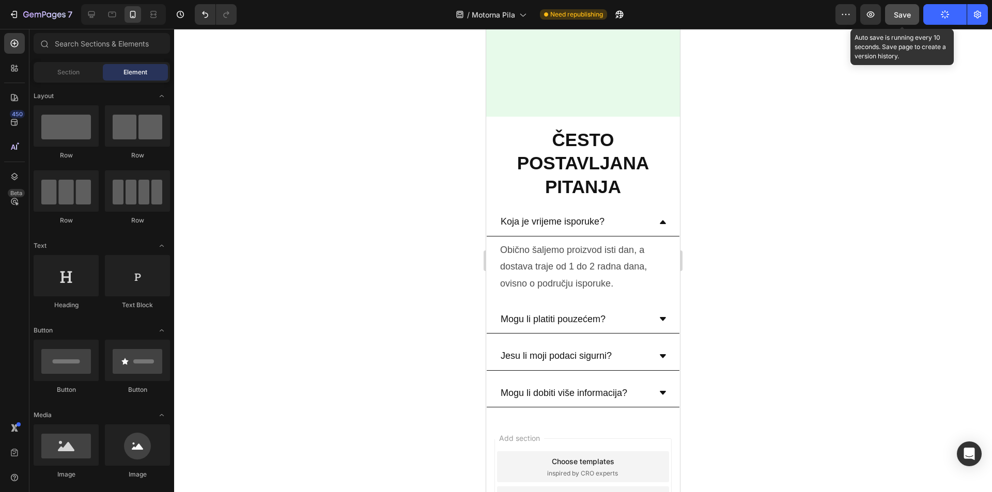
scroll to position [5108, 0]
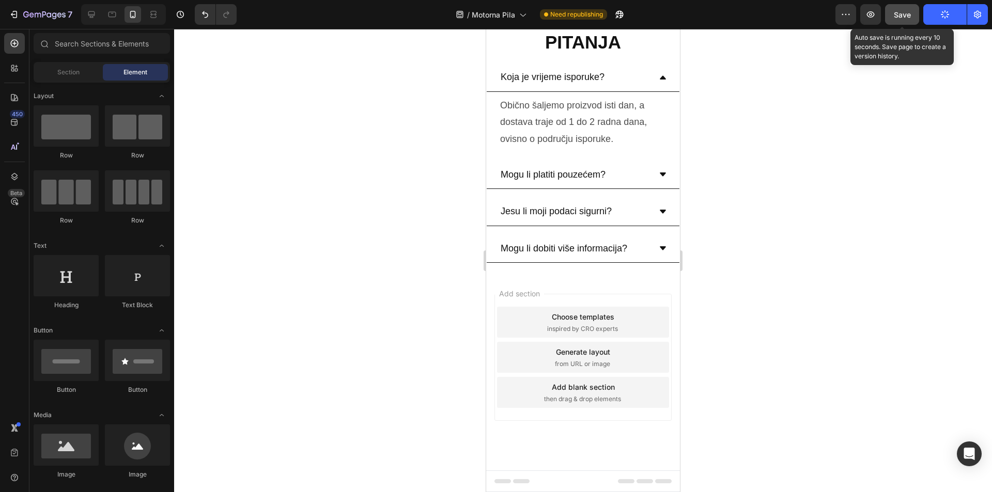
drag, startPoint x: 676, startPoint y: 449, endPoint x: 1221, endPoint y: 152, distance: 621.2
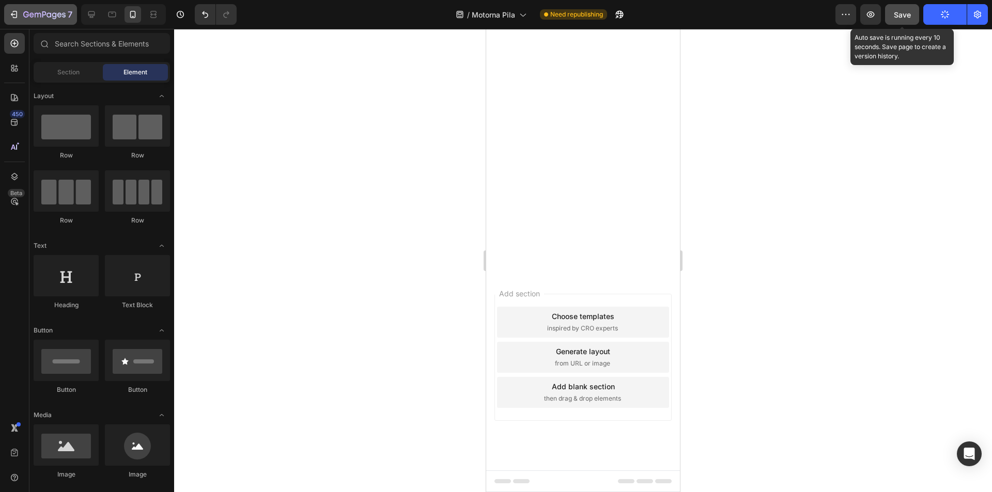
click at [904, 15] on span "Save" at bounding box center [901, 14] width 17 height 9
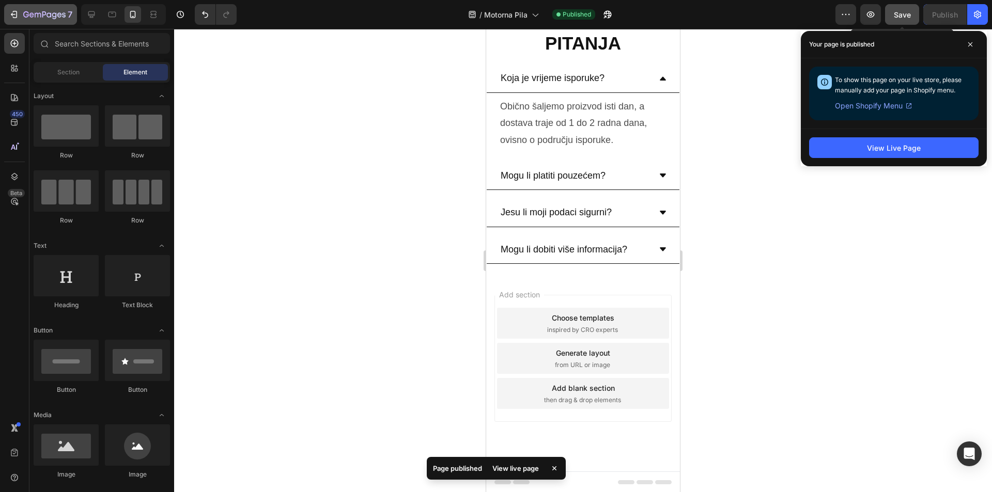
scroll to position [4937, 0]
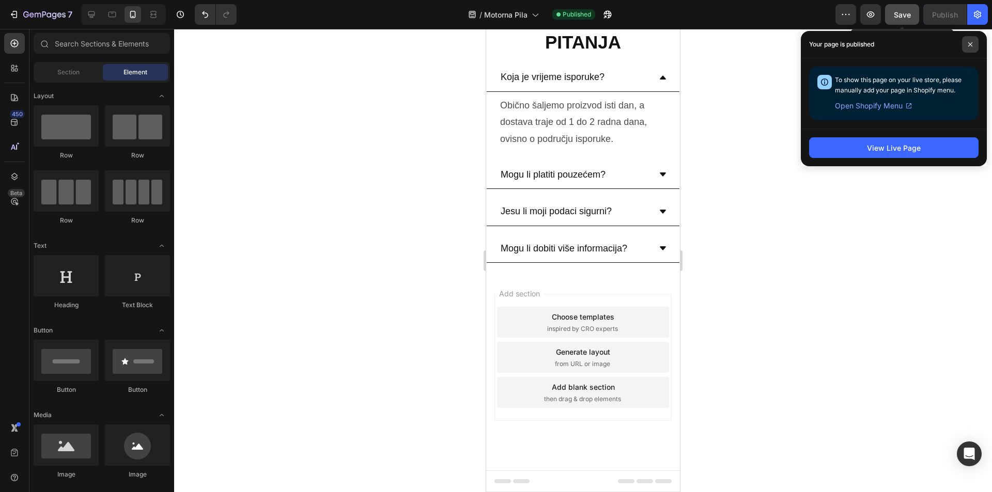
click at [965, 44] on span at bounding box center [970, 44] width 17 height 17
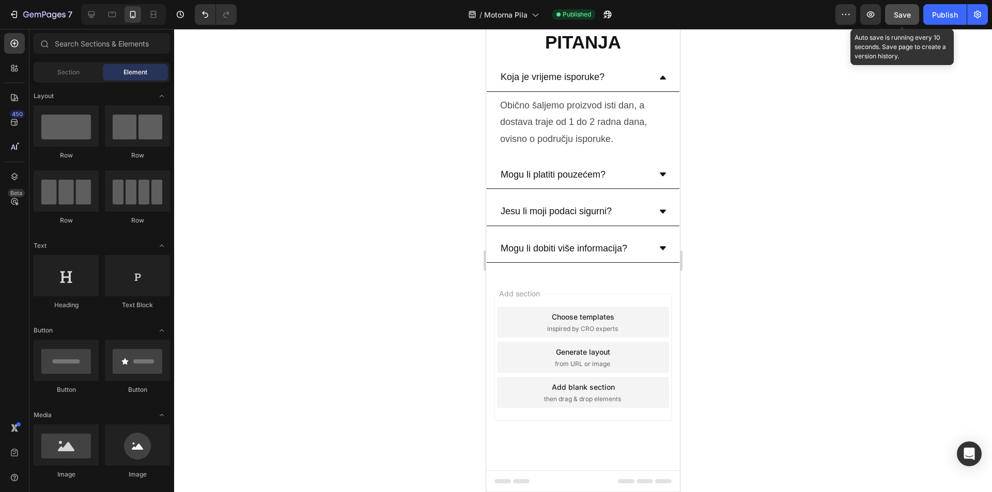
click at [812, 393] on div at bounding box center [583, 260] width 818 height 463
drag, startPoint x: 675, startPoint y: 458, endPoint x: 1415, endPoint y: 80, distance: 830.8
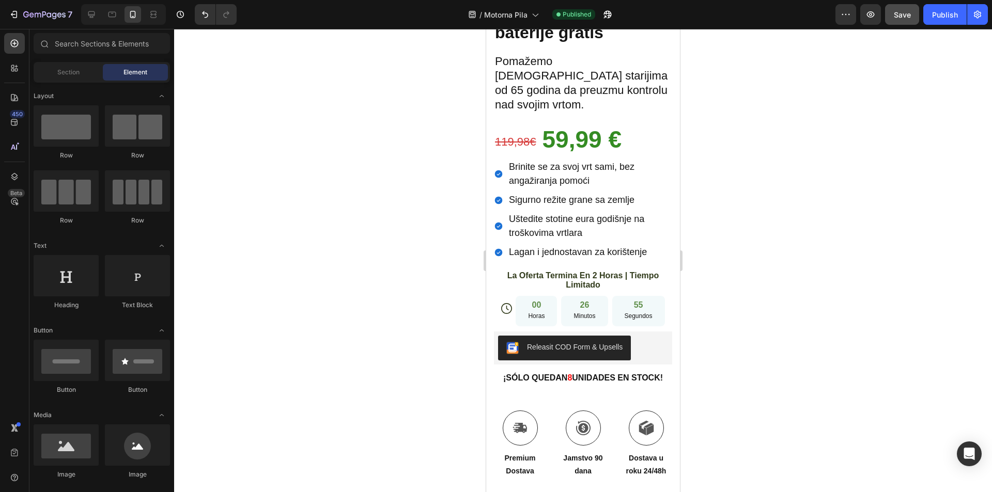
scroll to position [548, 0]
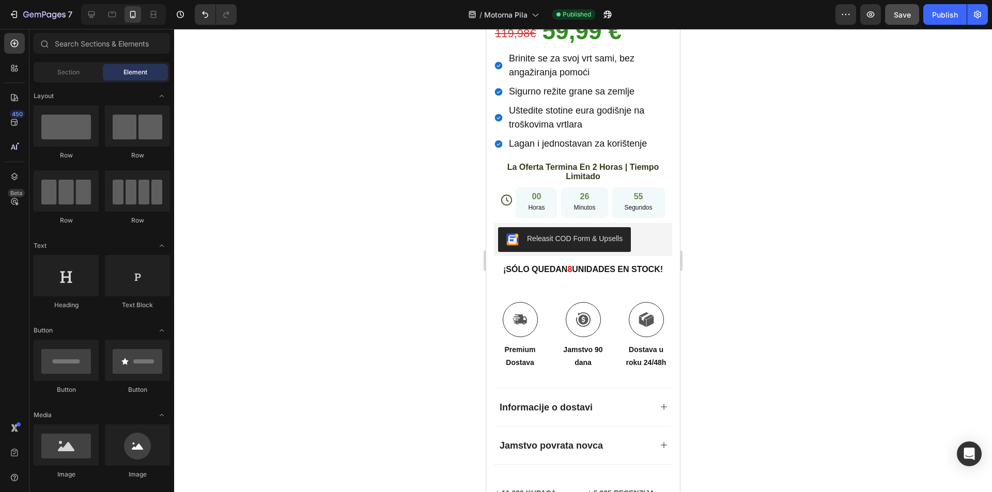
drag, startPoint x: 676, startPoint y: 56, endPoint x: 1290, endPoint y: 158, distance: 622.4
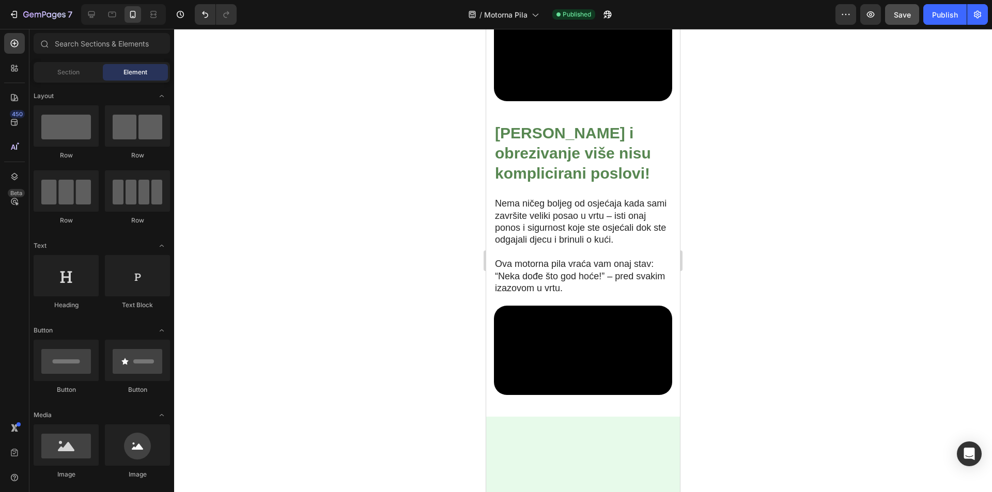
scroll to position [1544, 0]
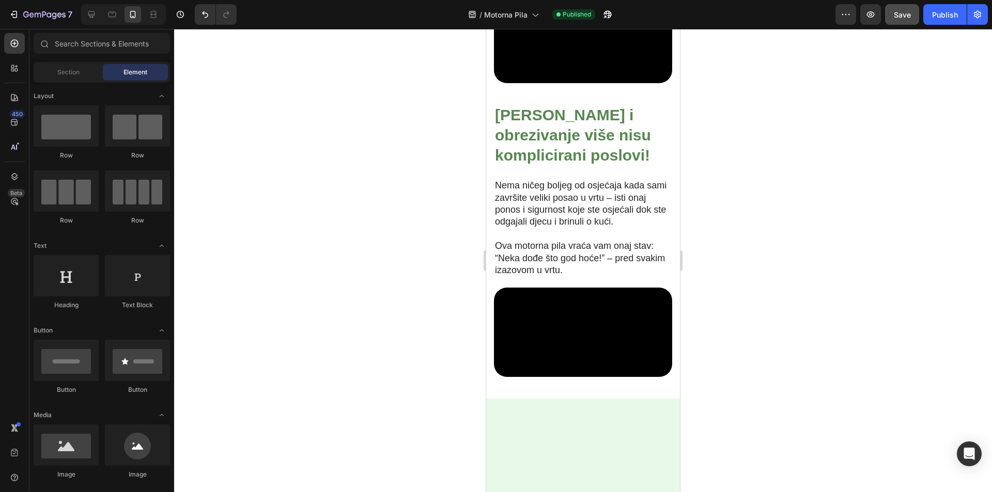
drag, startPoint x: 673, startPoint y: 154, endPoint x: 1170, endPoint y: 240, distance: 503.6
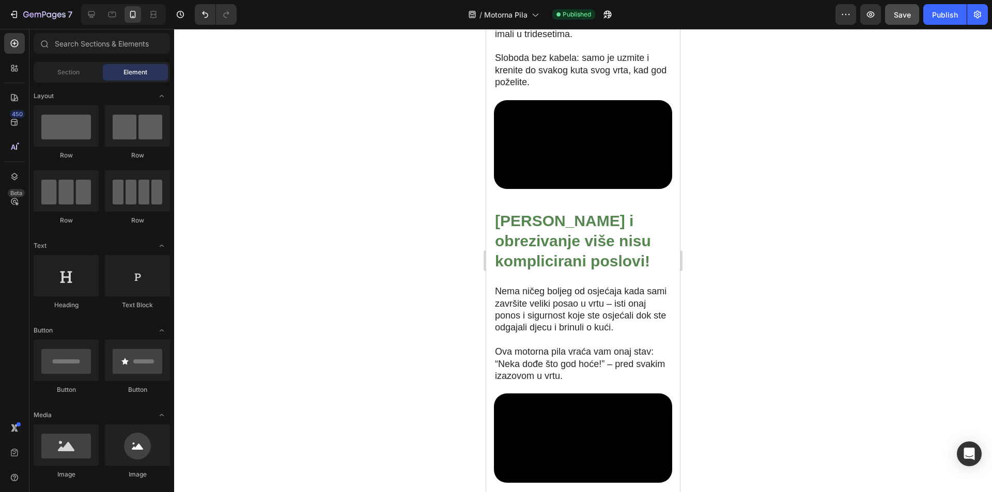
scroll to position [1126, 0]
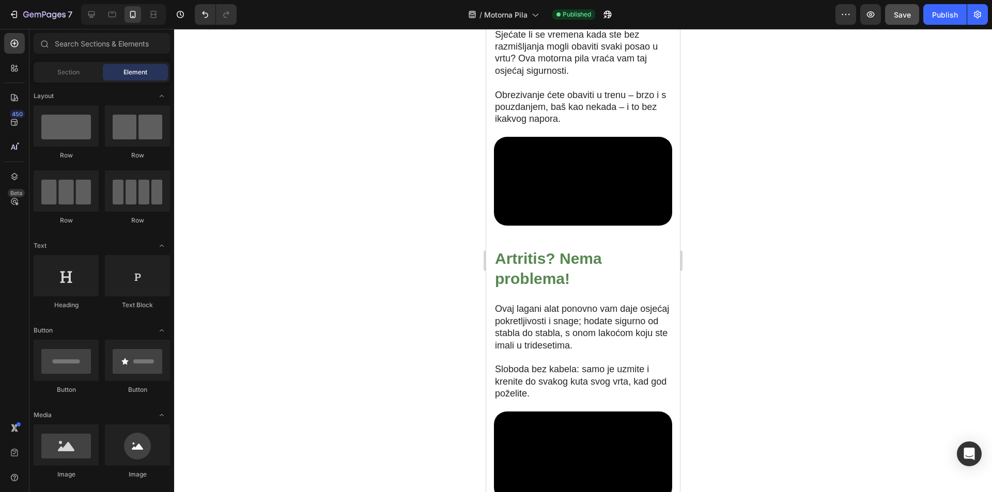
drag, startPoint x: 675, startPoint y: 198, endPoint x: 1176, endPoint y: 92, distance: 512.5
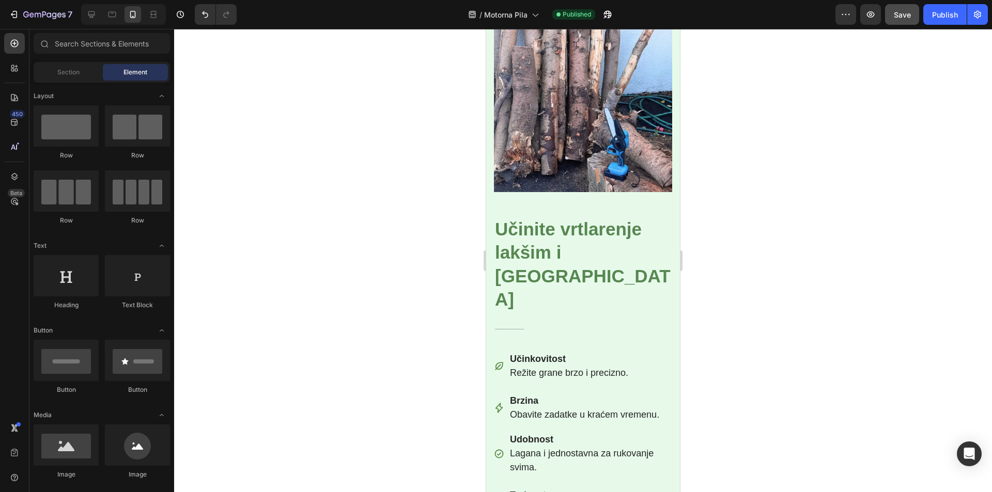
scroll to position [2007, 0]
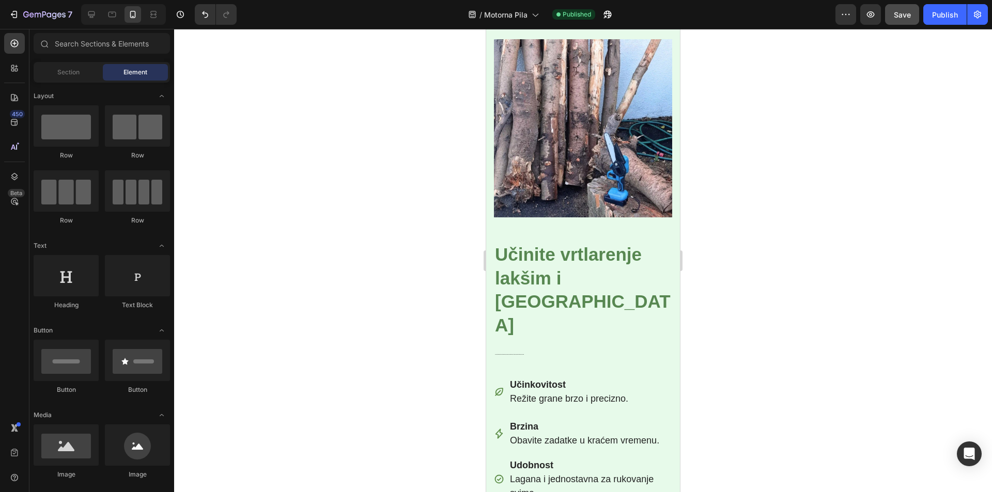
drag, startPoint x: 676, startPoint y: 201, endPoint x: 1237, endPoint y: 298, distance: 569.2
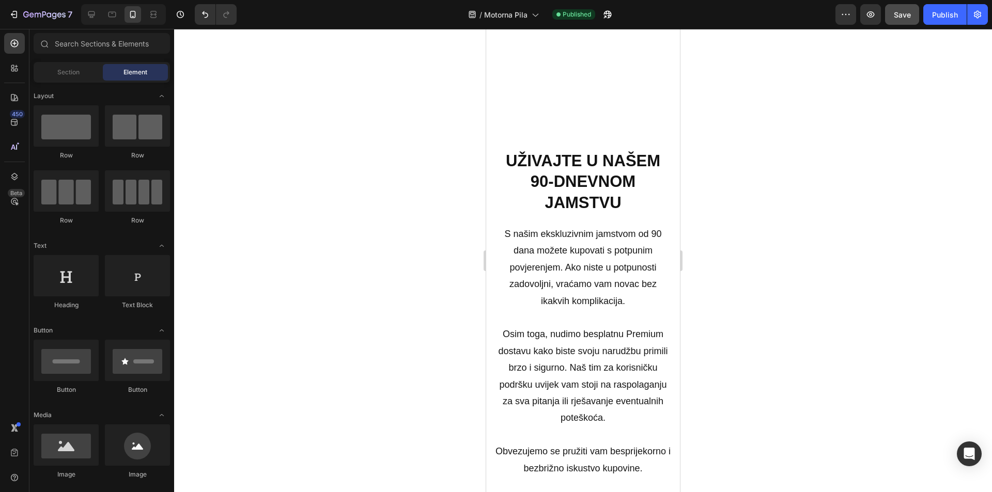
scroll to position [2760, 0]
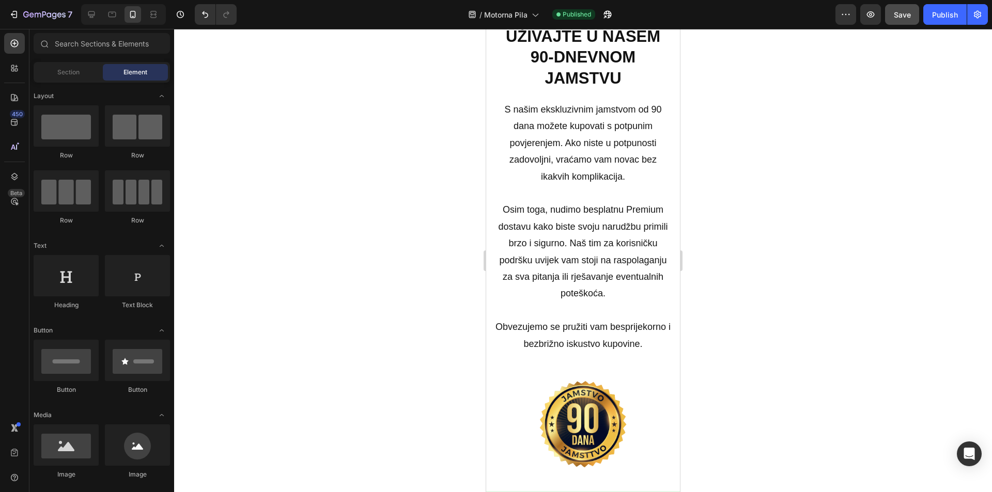
drag, startPoint x: 675, startPoint y: 254, endPoint x: 1249, endPoint y: 327, distance: 578.4
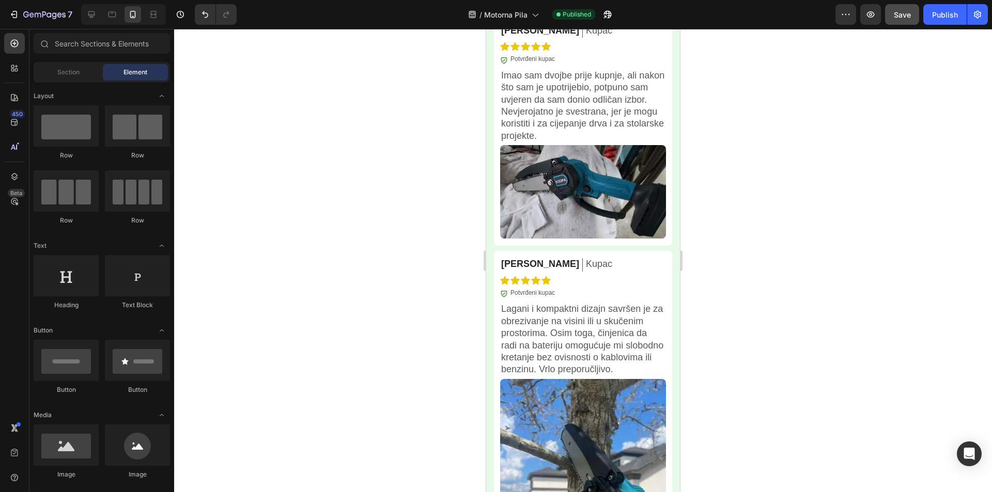
scroll to position [4629, 0]
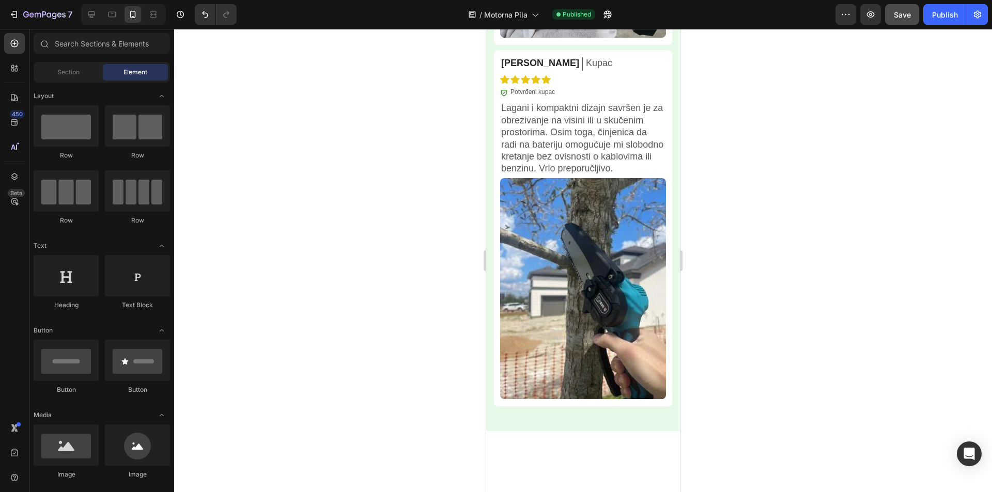
drag, startPoint x: 677, startPoint y: 338, endPoint x: 1170, endPoint y: 509, distance: 522.5
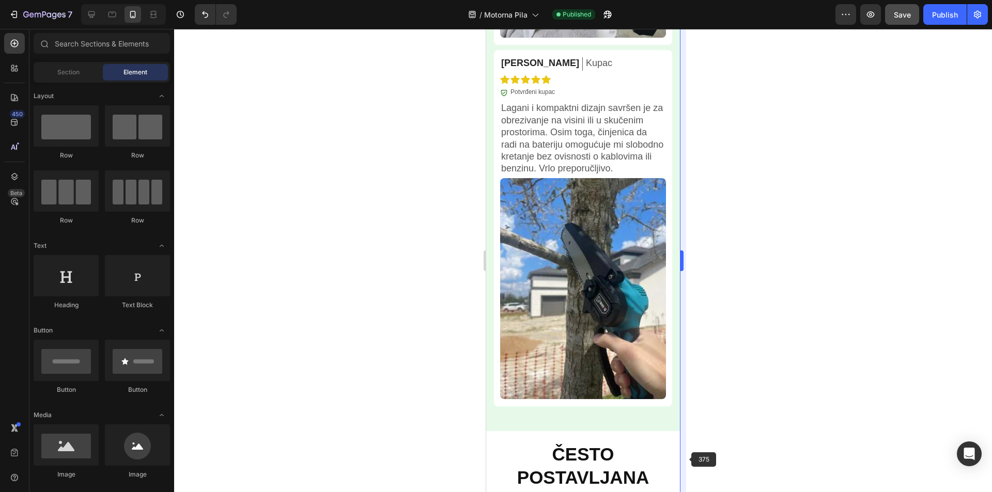
scroll to position [5043, 0]
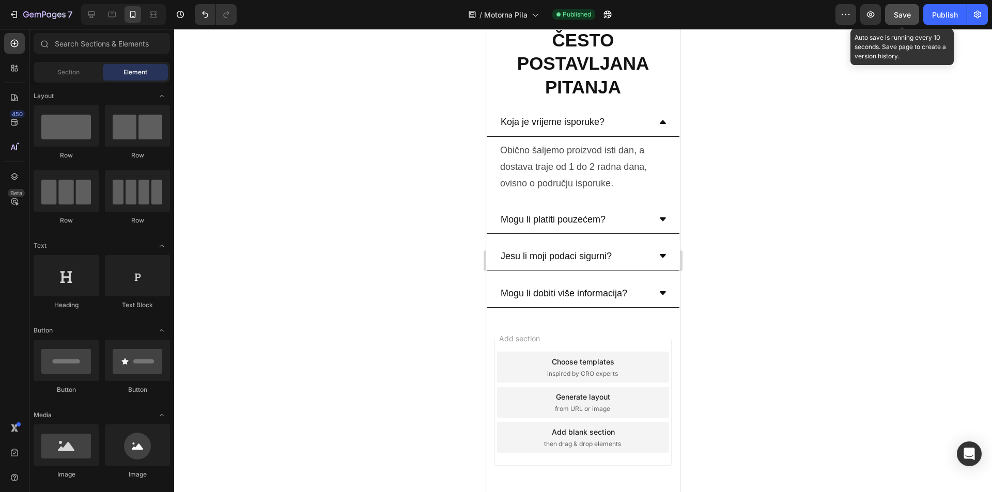
click at [899, 15] on span "Save" at bounding box center [901, 14] width 17 height 9
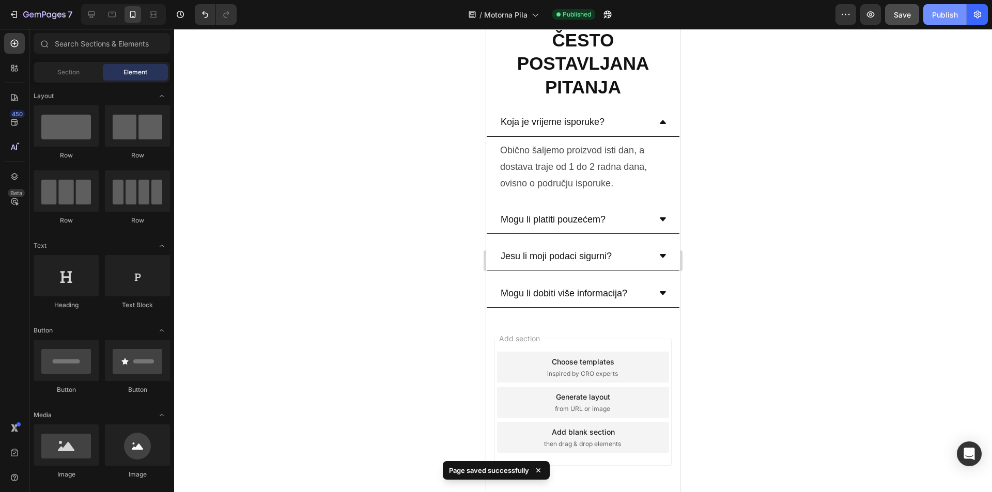
click at [943, 14] on div "Publish" at bounding box center [945, 14] width 26 height 11
